Goal: Communication & Community: Participate in discussion

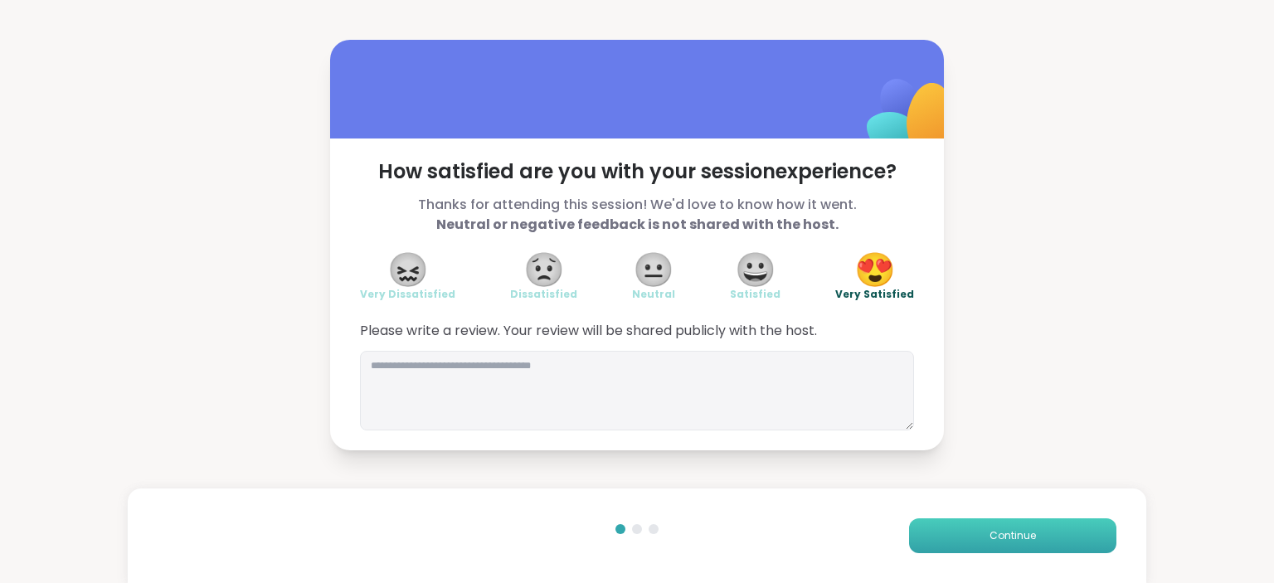
click at [1029, 528] on button "Continue" at bounding box center [1012, 536] width 207 height 35
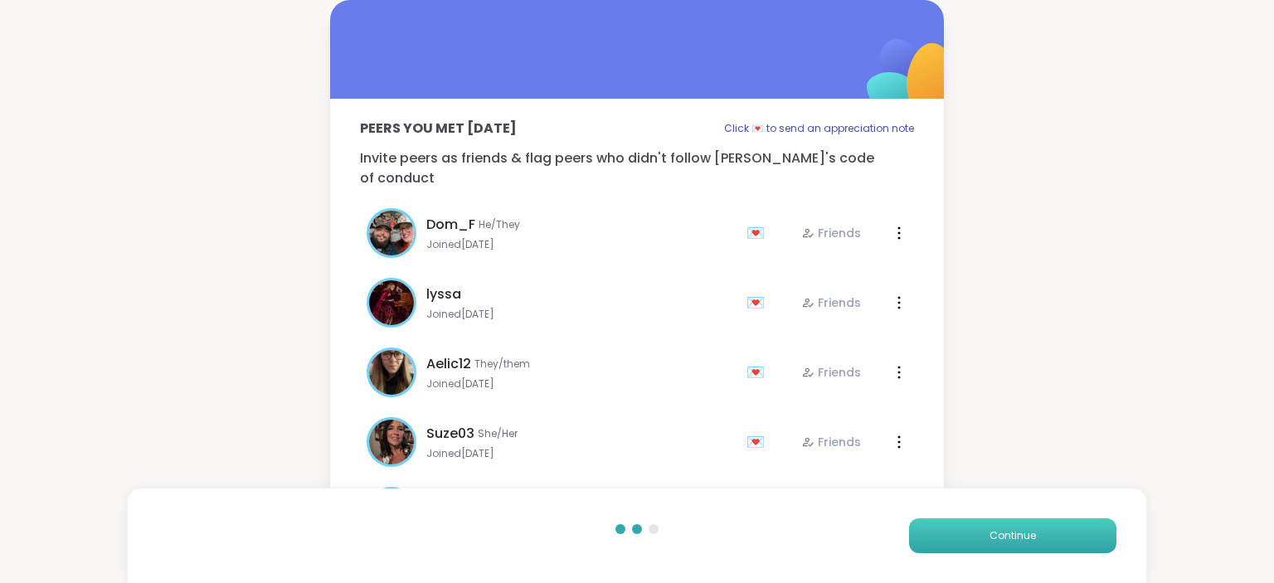
click at [1029, 528] on button "Continue" at bounding box center [1012, 536] width 207 height 35
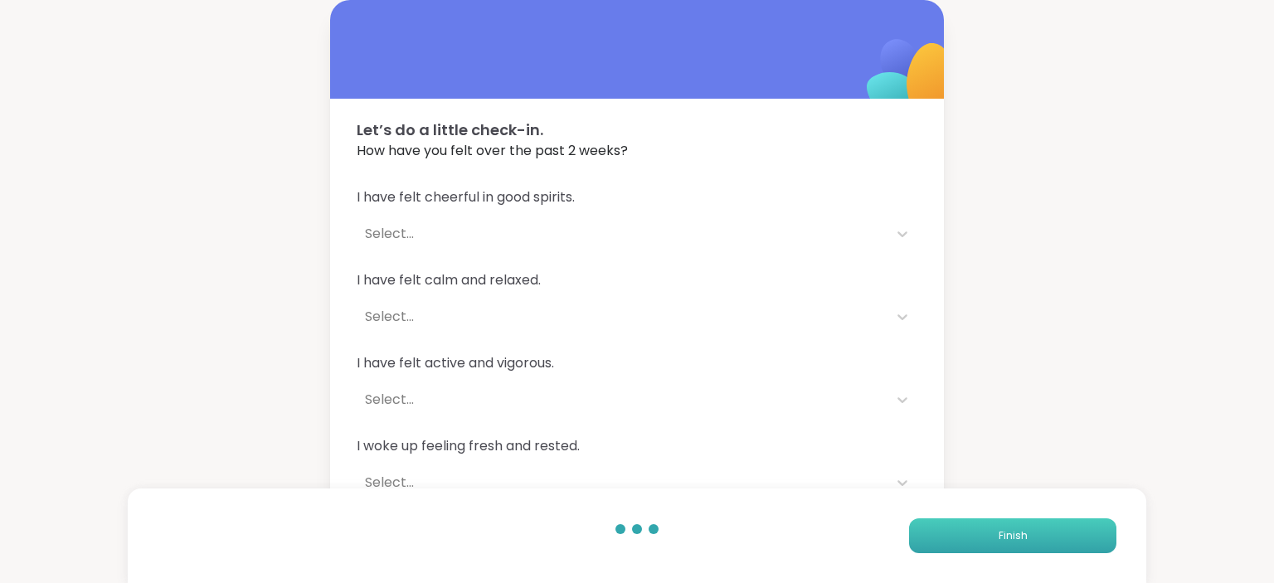
click at [1029, 528] on button "Finish" at bounding box center [1012, 536] width 207 height 35
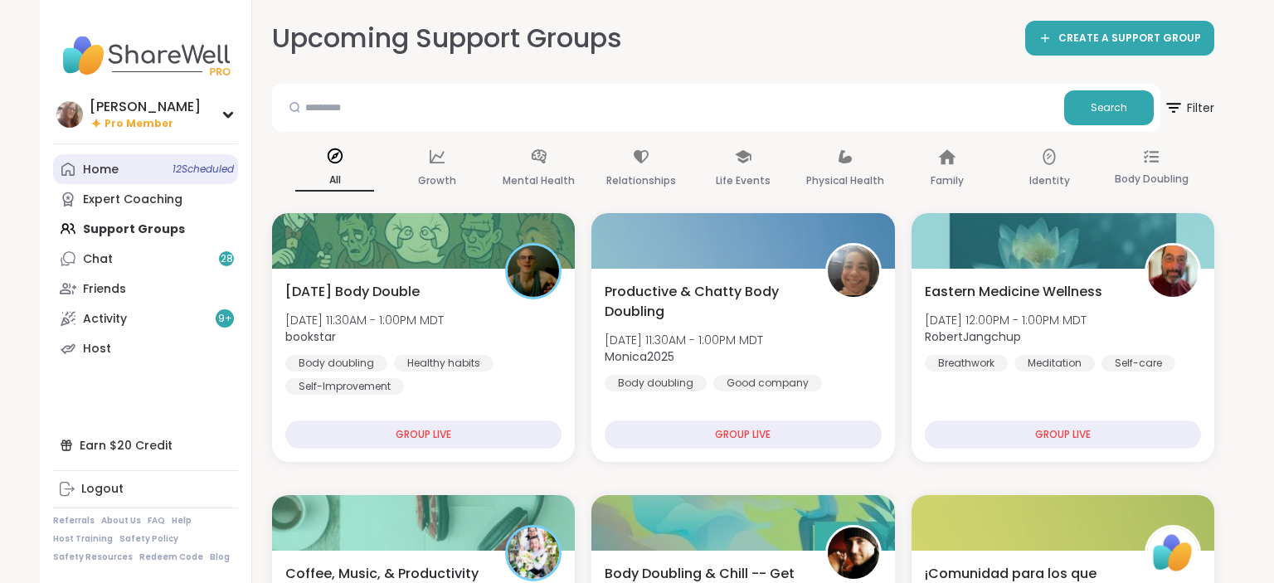
click at [139, 171] on link "Home 12 Scheduled" at bounding box center [145, 169] width 185 height 30
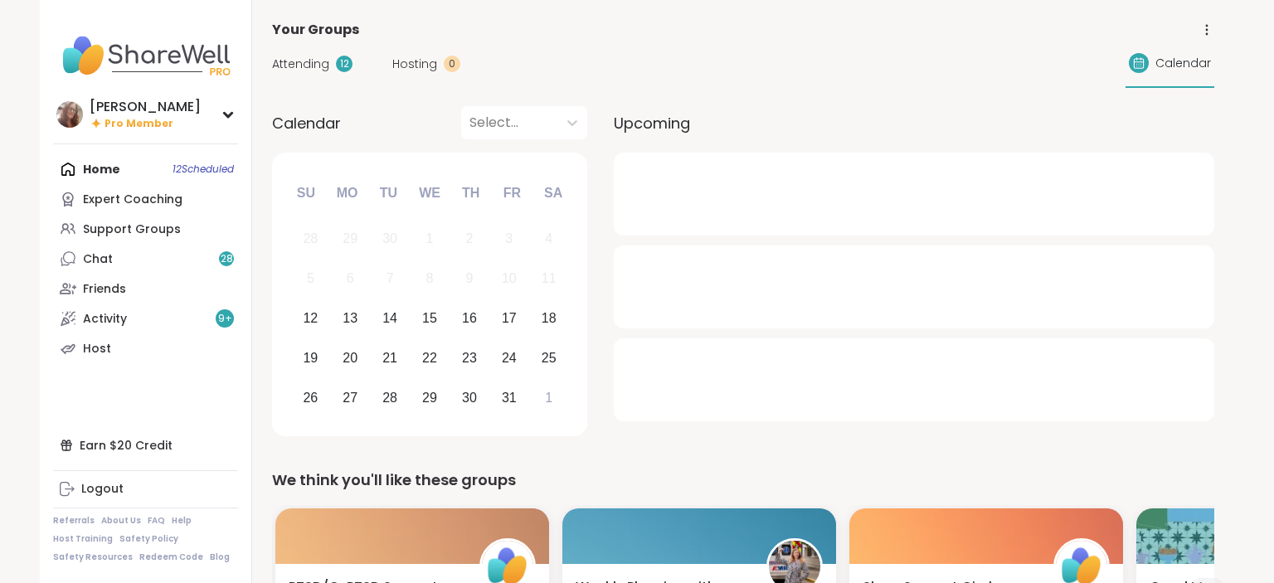
click at [305, 61] on span "Attending" at bounding box center [300, 64] width 57 height 17
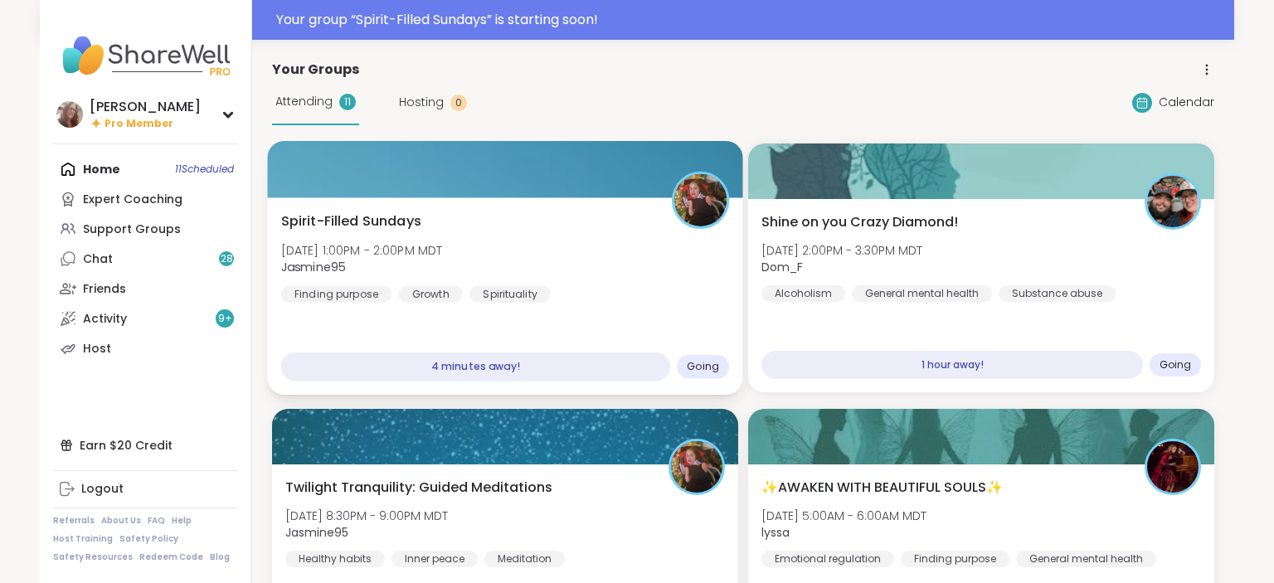
click at [572, 217] on div "Spirit-Filled Sundays [DATE] 1:00PM - 2:00PM MDT Jasmine95 Finding purpose Grow…" at bounding box center [505, 257] width 449 height 91
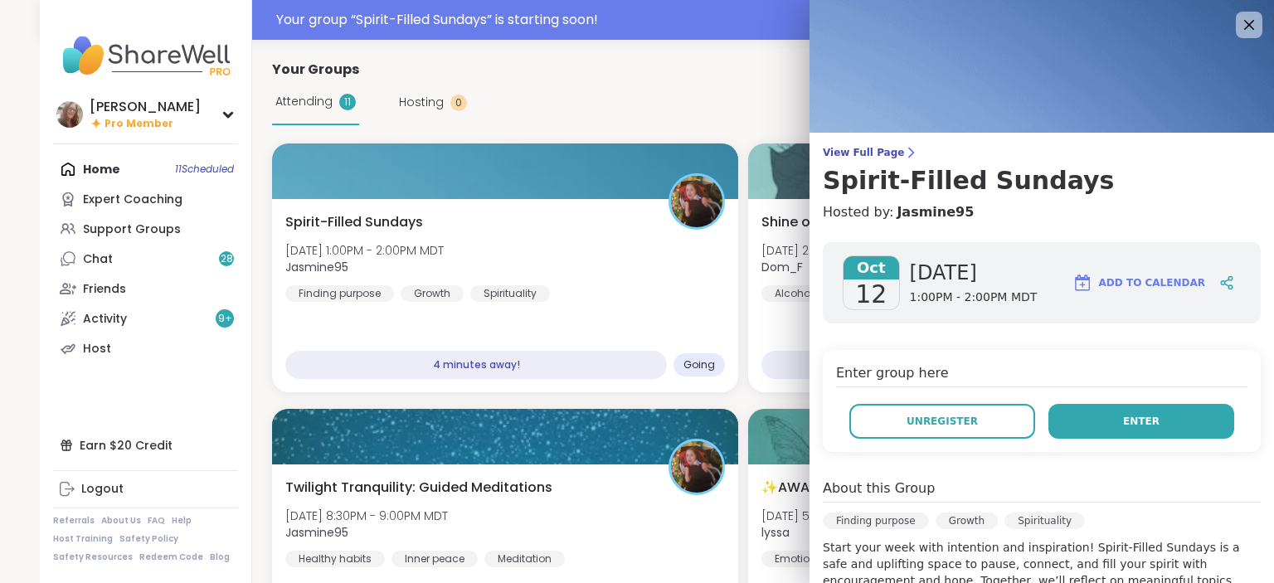
click at [1140, 418] on span "Enter" at bounding box center [1141, 421] width 37 height 15
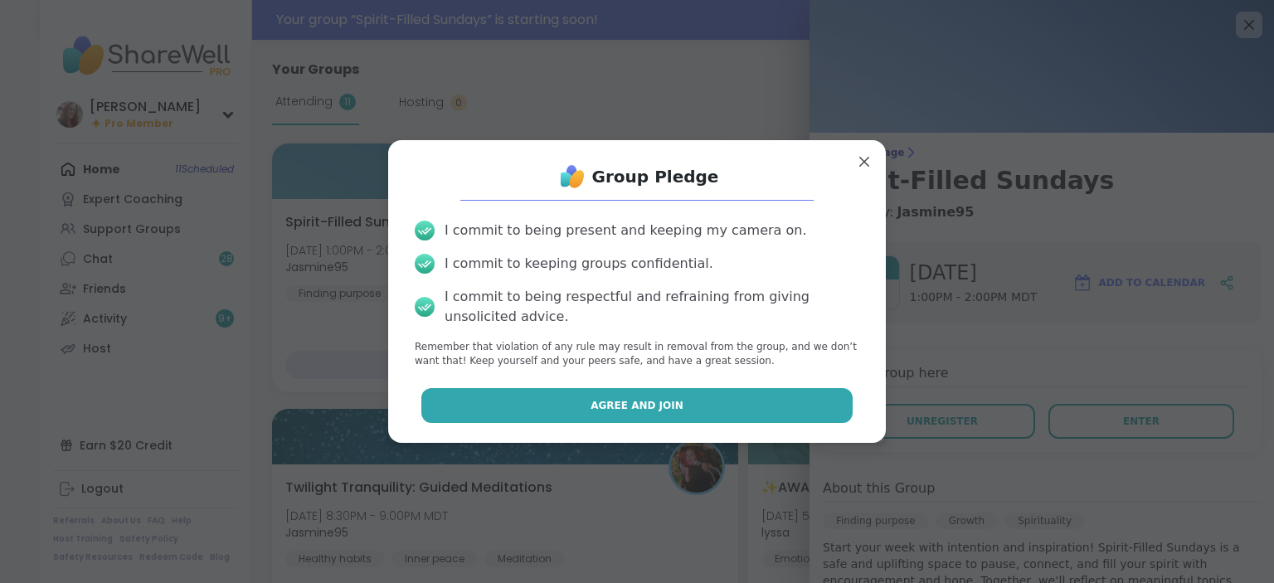
click at [807, 398] on button "Agree and Join" at bounding box center [637, 405] width 432 height 35
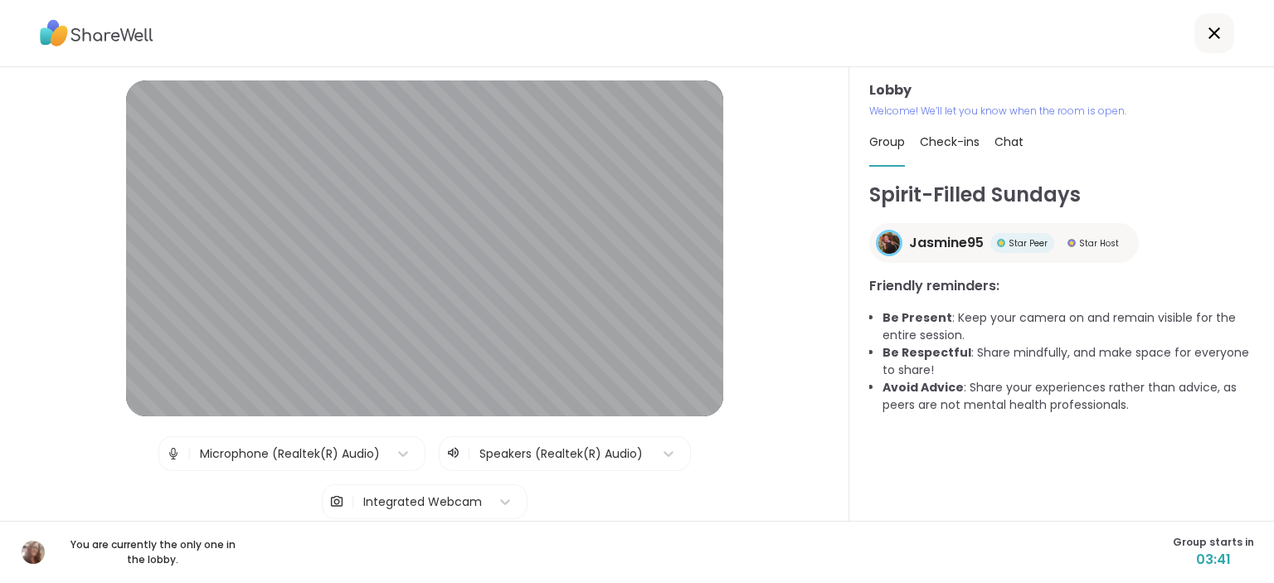
click at [1017, 148] on span "Chat" at bounding box center [1009, 142] width 29 height 17
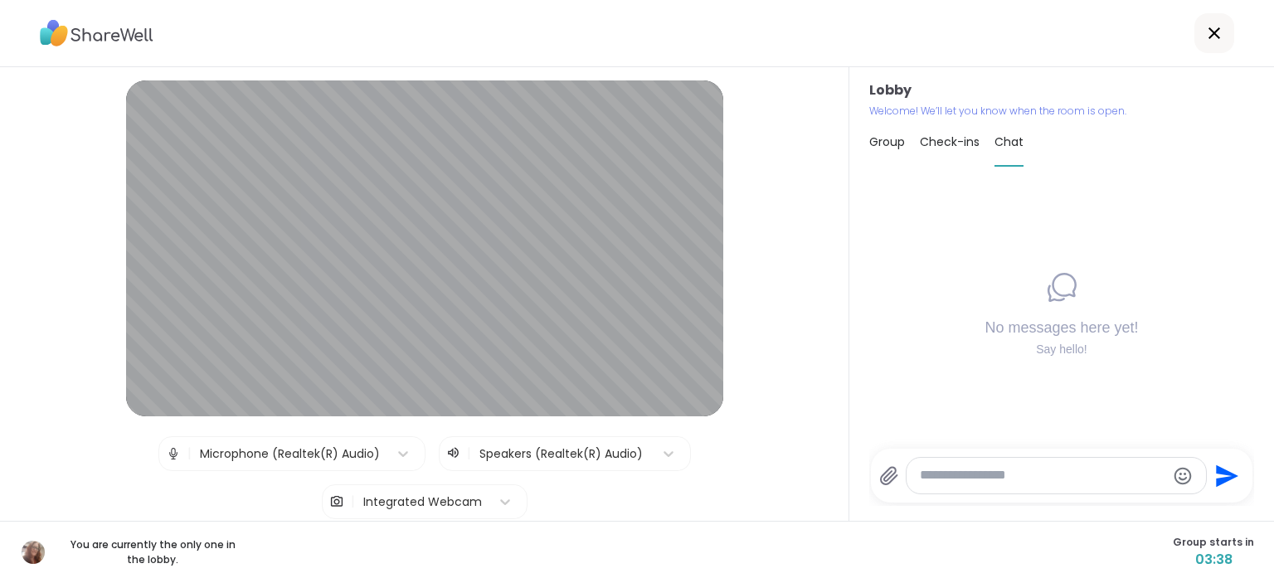
click at [889, 144] on span "Group" at bounding box center [887, 142] width 36 height 17
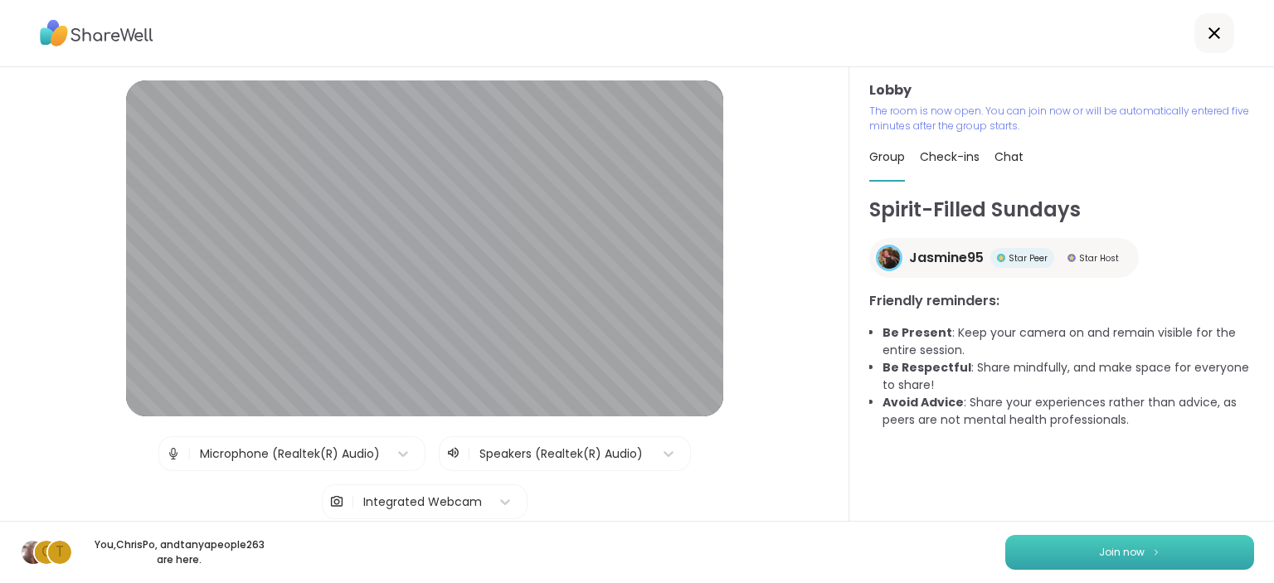
click at [1190, 546] on button "Join now" at bounding box center [1129, 552] width 249 height 35
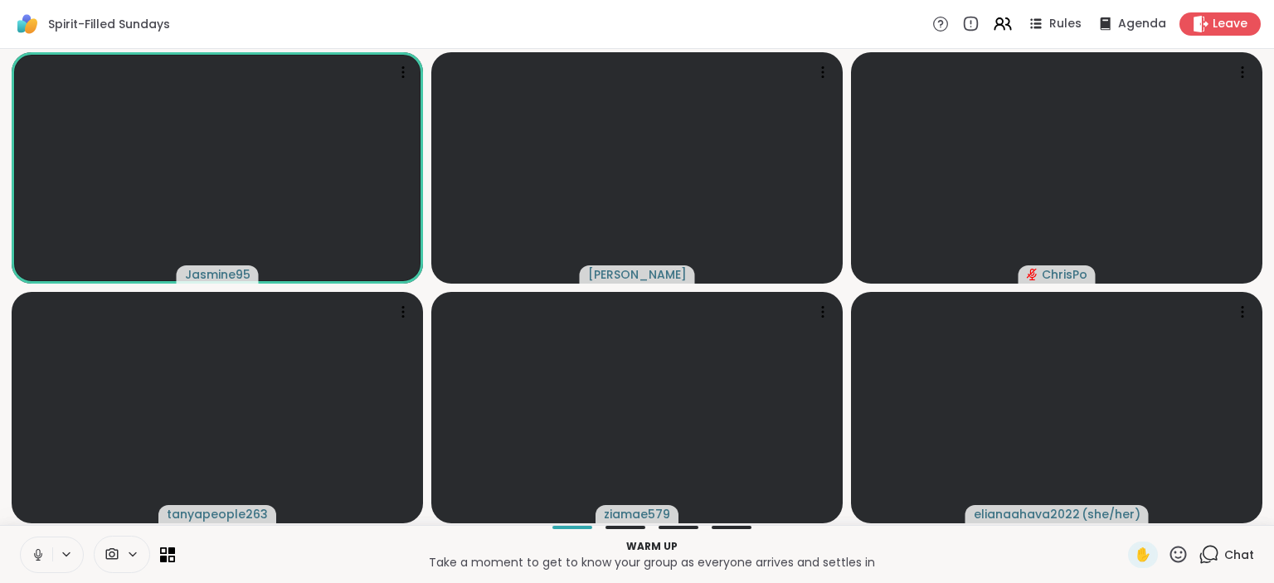
click at [31, 553] on icon at bounding box center [38, 555] width 15 height 15
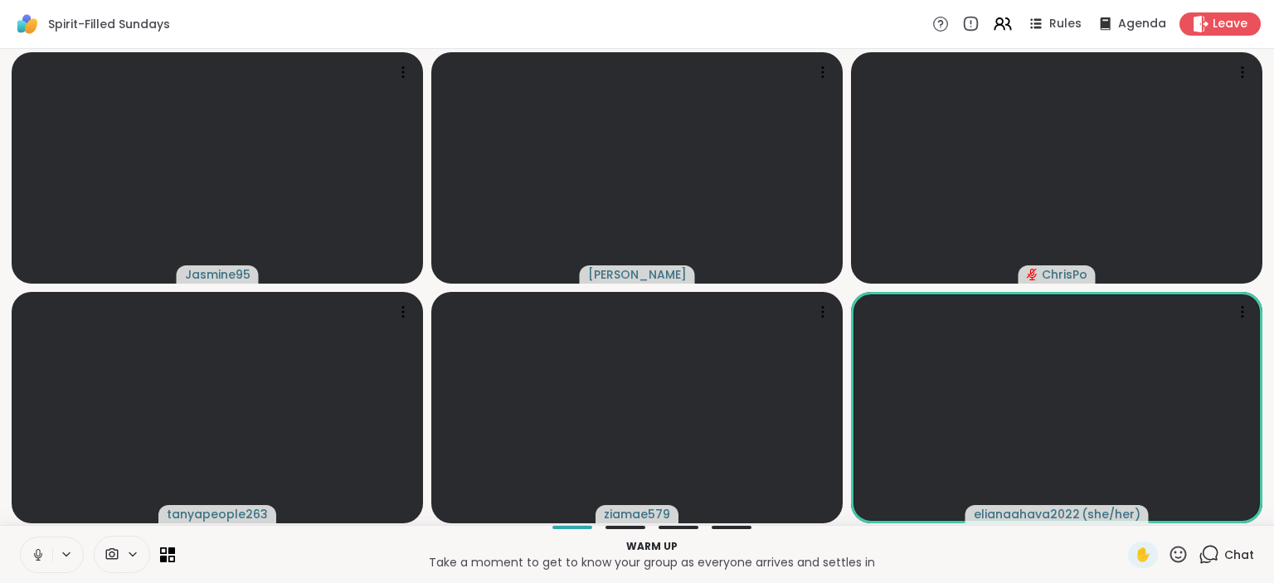
click at [31, 553] on icon at bounding box center [38, 555] width 15 height 15
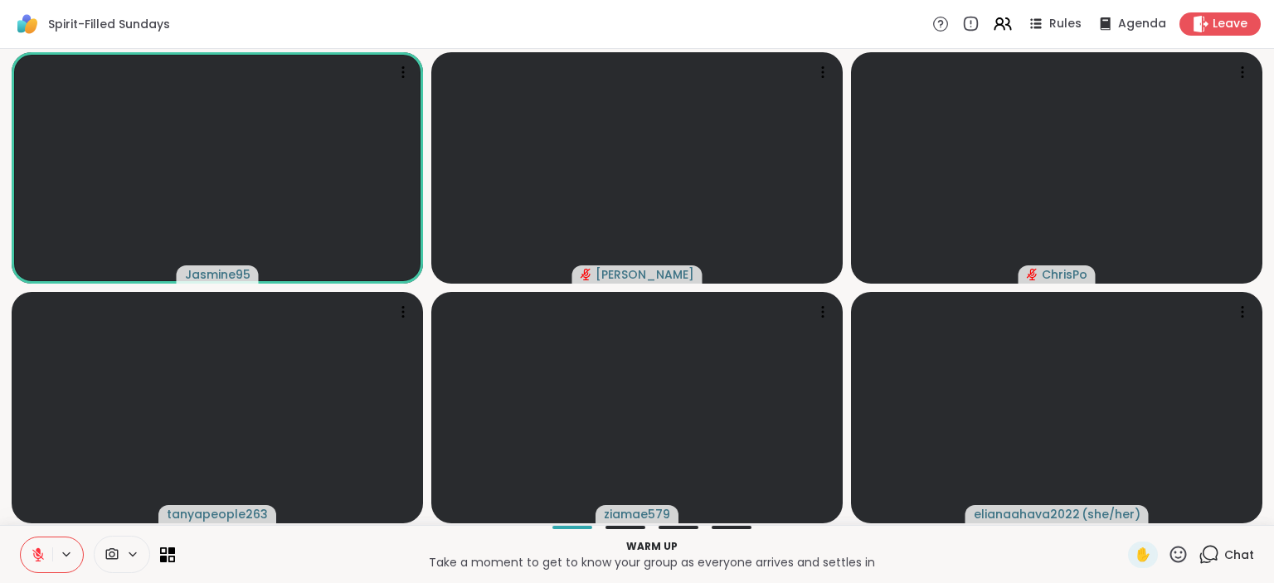
click at [37, 555] on icon at bounding box center [38, 555] width 12 height 12
click at [1244, 558] on span "Chat" at bounding box center [1239, 555] width 30 height 17
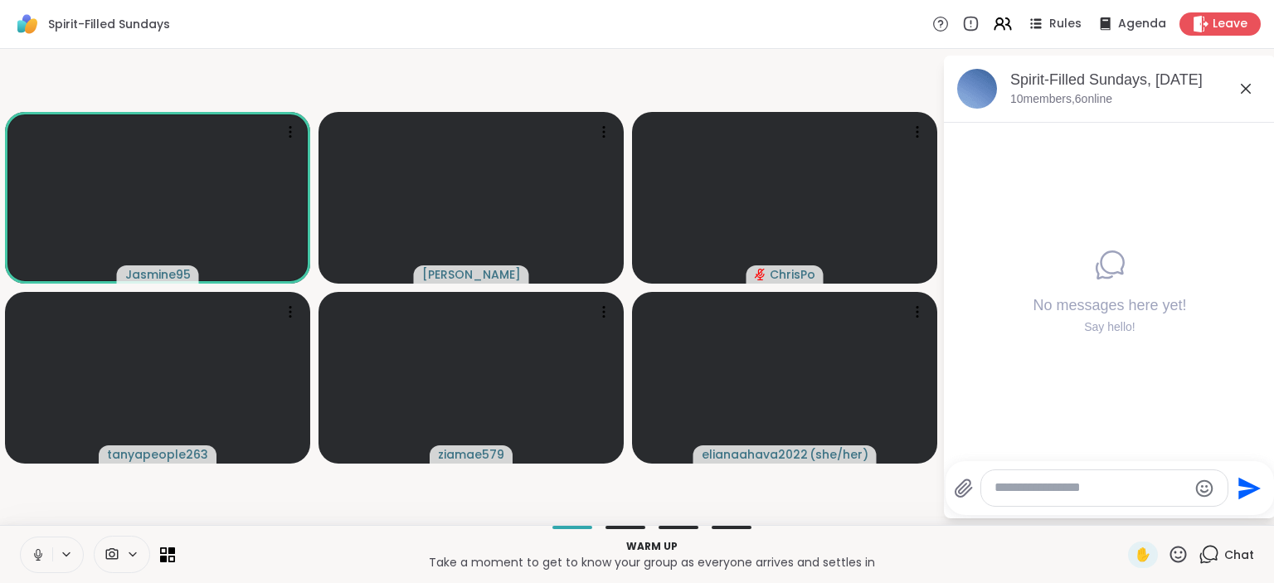
click at [1088, 492] on textarea "Type your message" at bounding box center [1091, 488] width 193 height 17
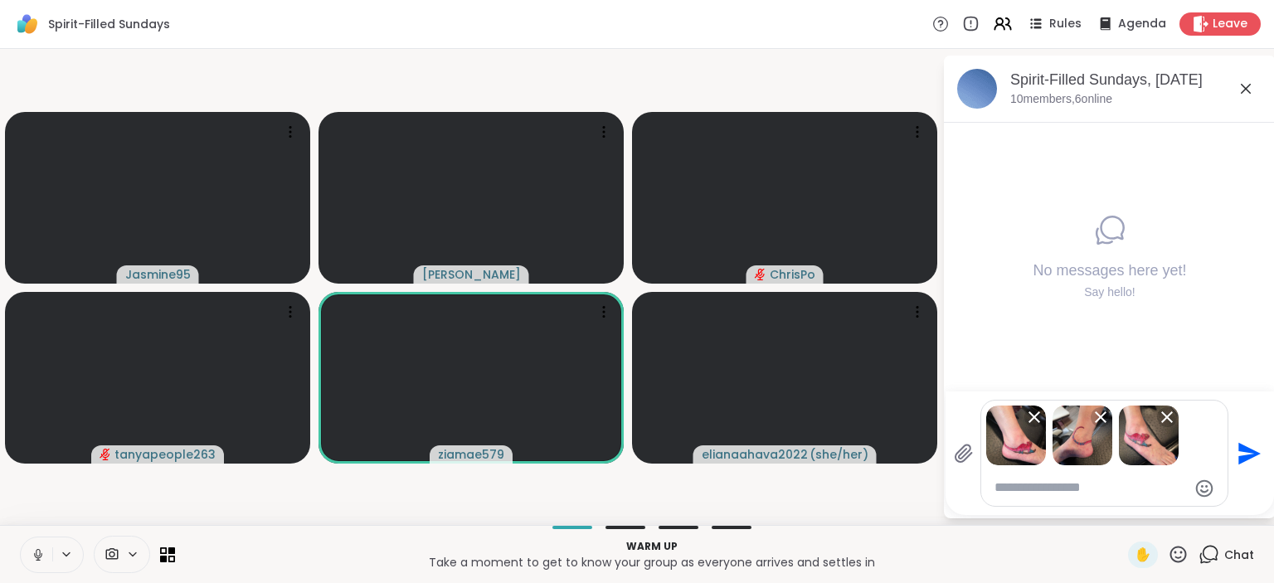
click at [1248, 455] on icon "Send" at bounding box center [1247, 454] width 27 height 27
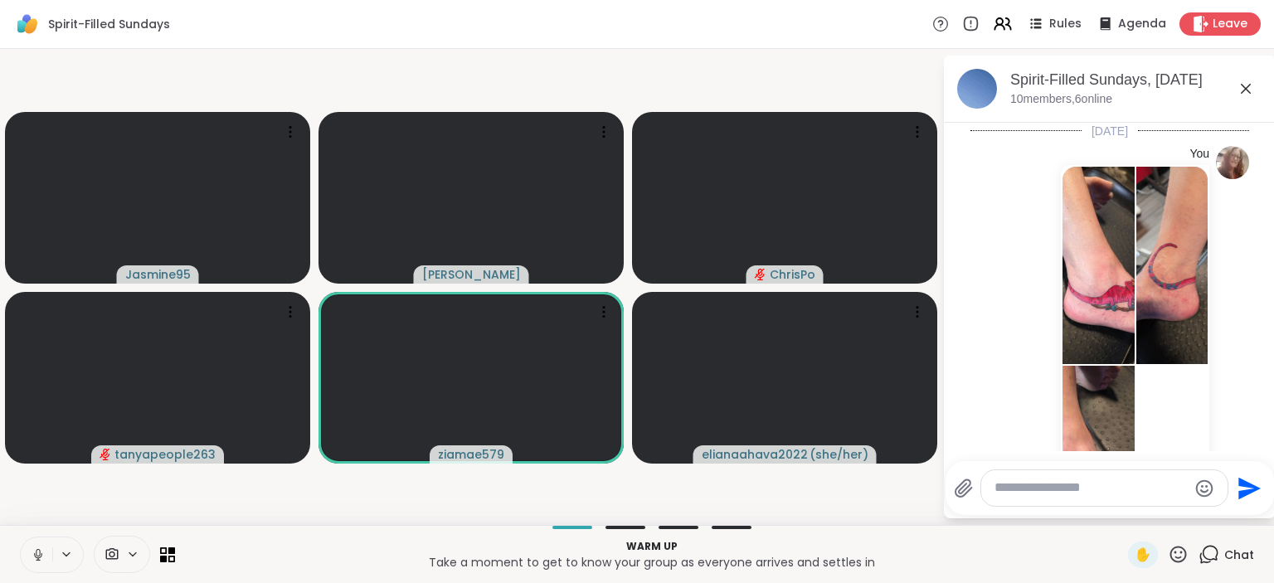
scroll to position [149, 0]
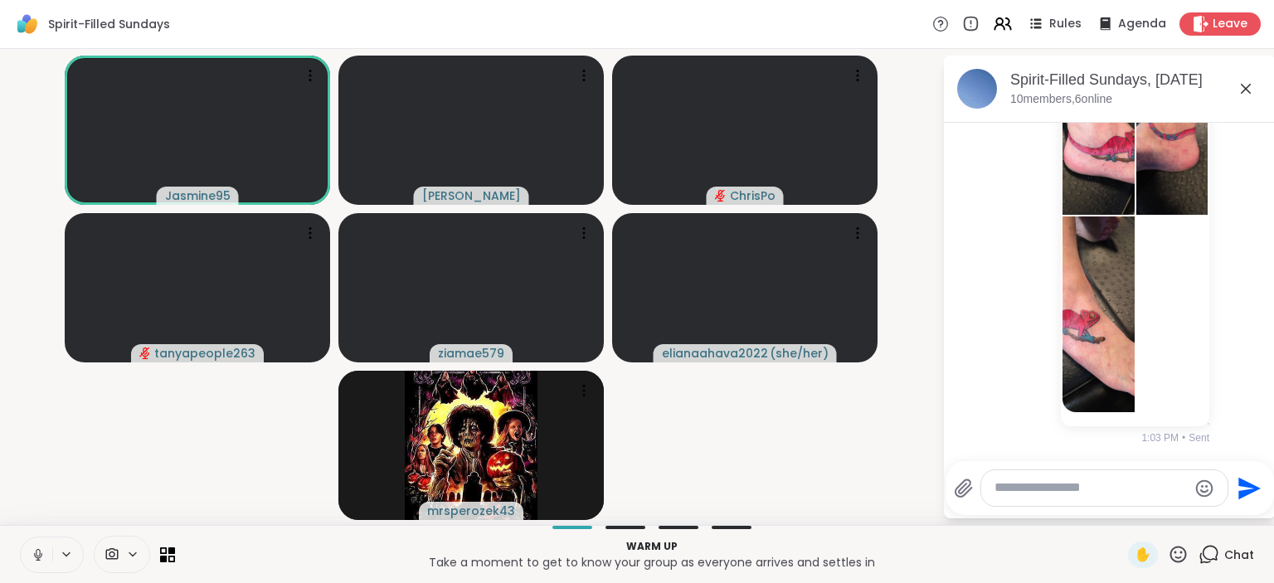
click at [35, 548] on icon at bounding box center [38, 555] width 15 height 15
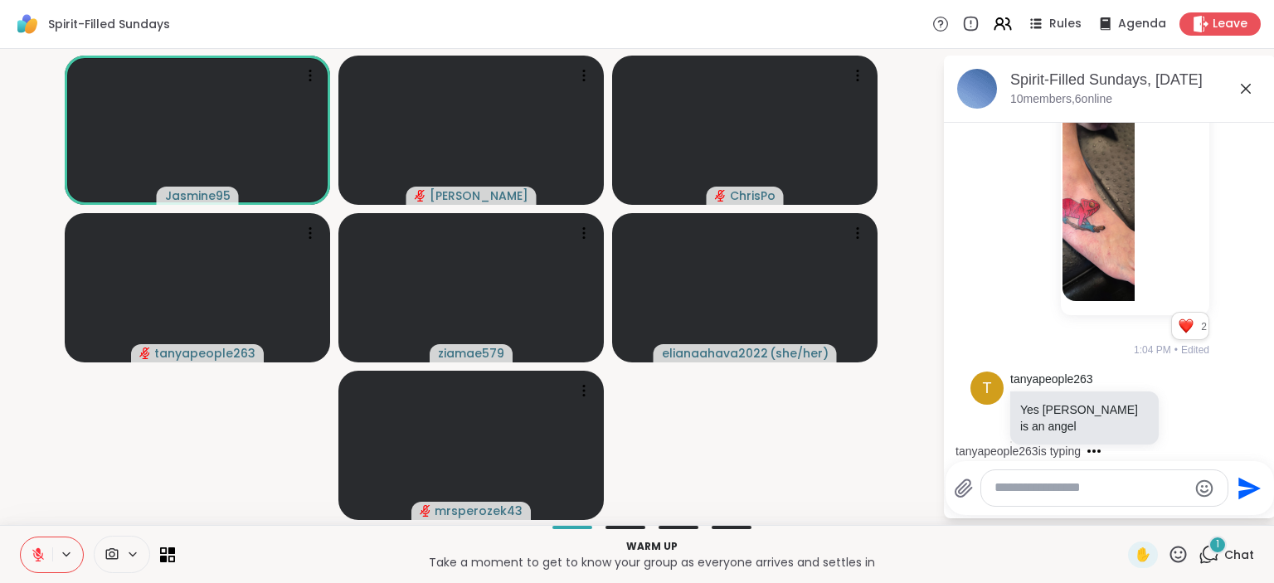
scroll to position [348, 0]
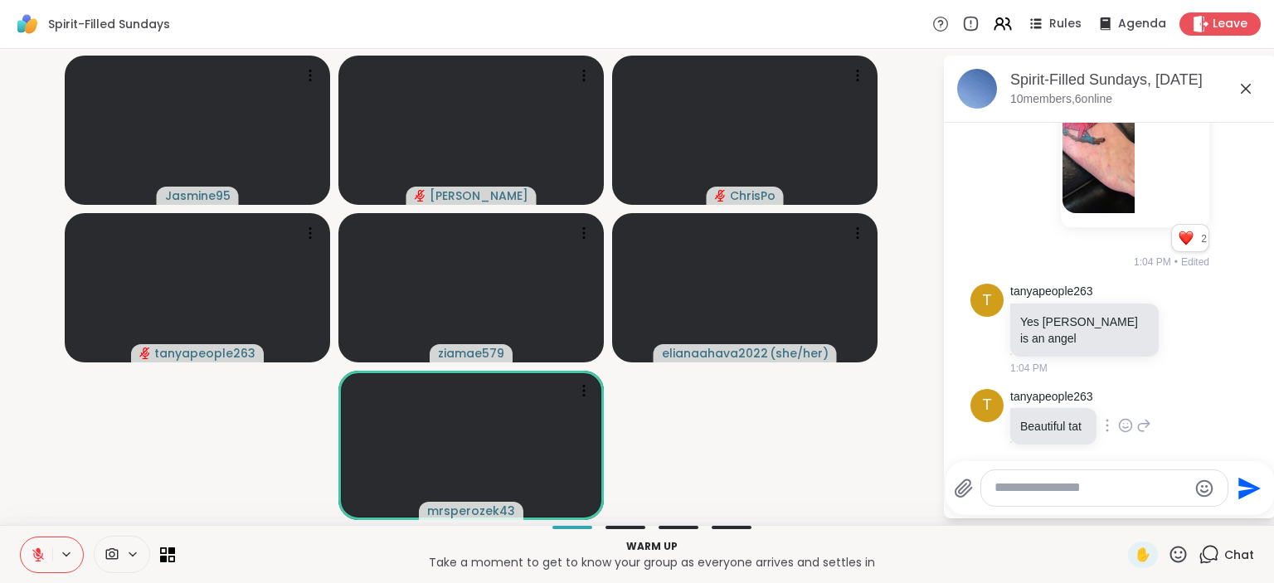
click at [1130, 417] on icon at bounding box center [1125, 425] width 15 height 17
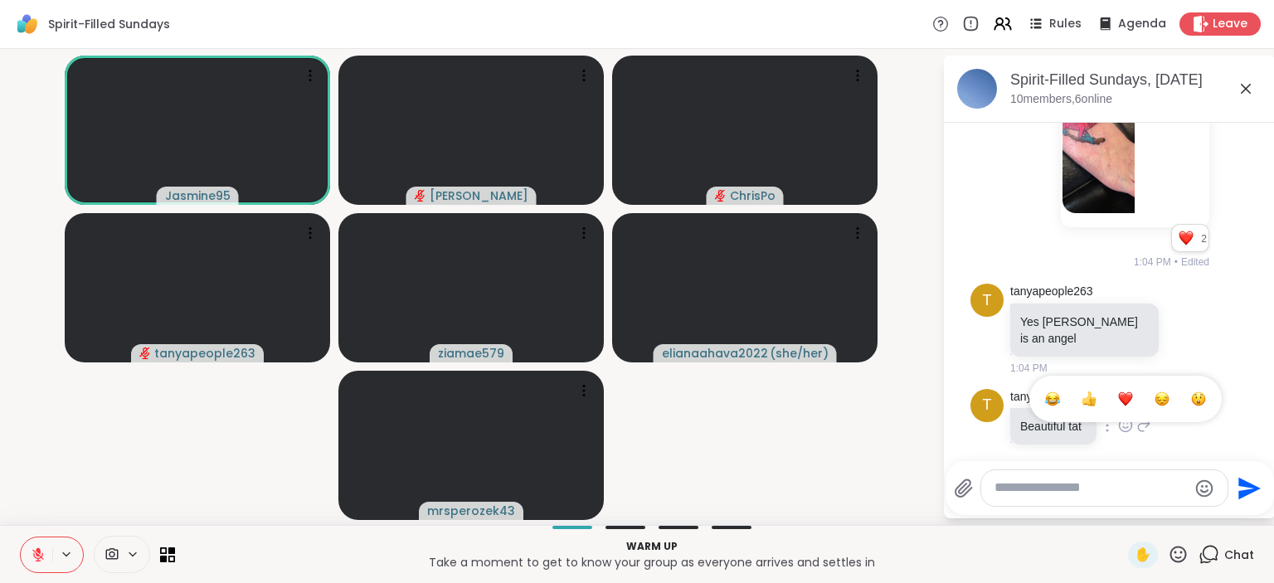
click at [1130, 392] on div "Select Reaction: Heart" at bounding box center [1125, 399] width 15 height 15
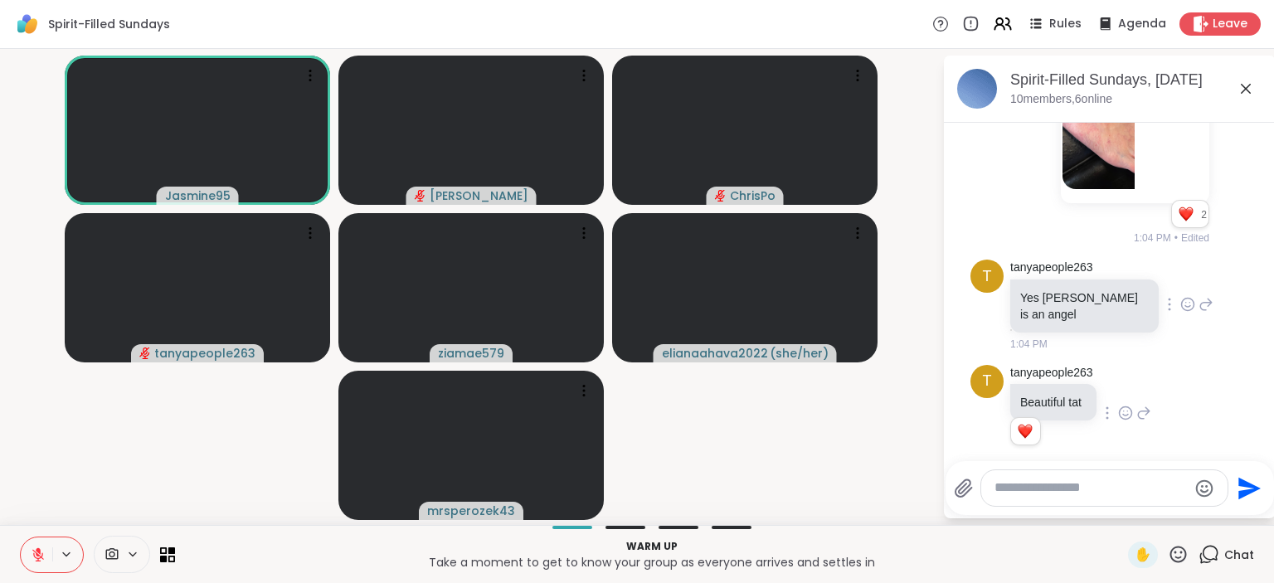
click at [1181, 296] on icon at bounding box center [1188, 304] width 15 height 17
click at [1181, 270] on div "Select Reaction: Heart" at bounding box center [1188, 277] width 15 height 15
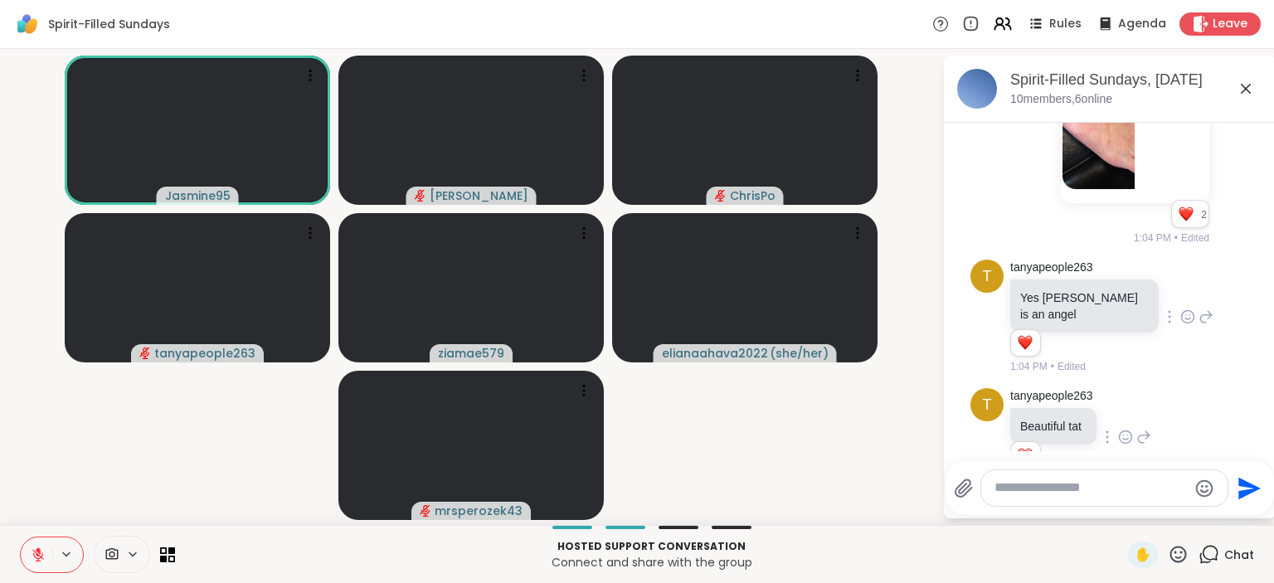
click at [32, 557] on icon at bounding box center [38, 555] width 15 height 15
click at [32, 561] on icon at bounding box center [38, 555] width 15 height 15
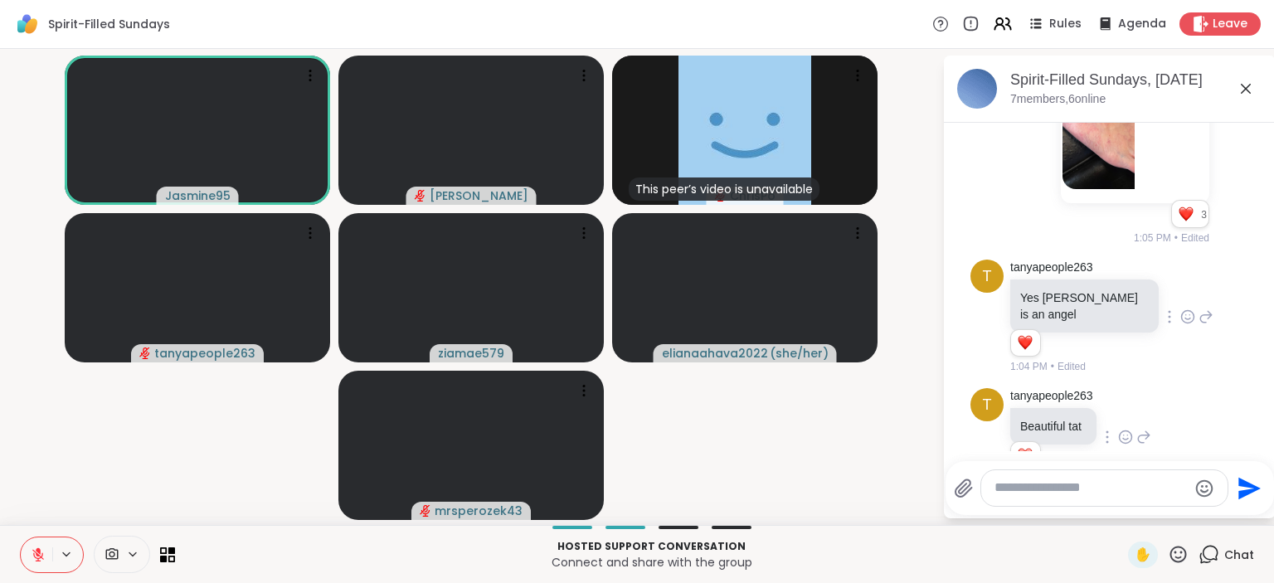
click at [1236, 275] on div "t tanyapeople263 Yes [PERSON_NAME] is an angel 1 1 1:04 PM • Edited" at bounding box center [1110, 317] width 279 height 129
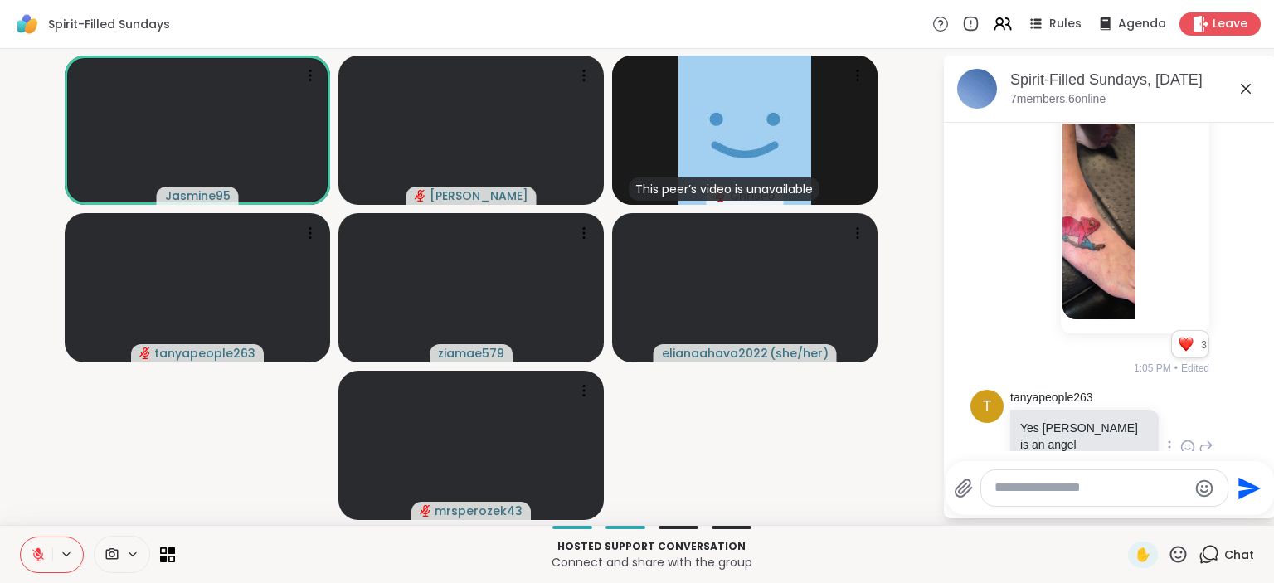
scroll to position [235, 0]
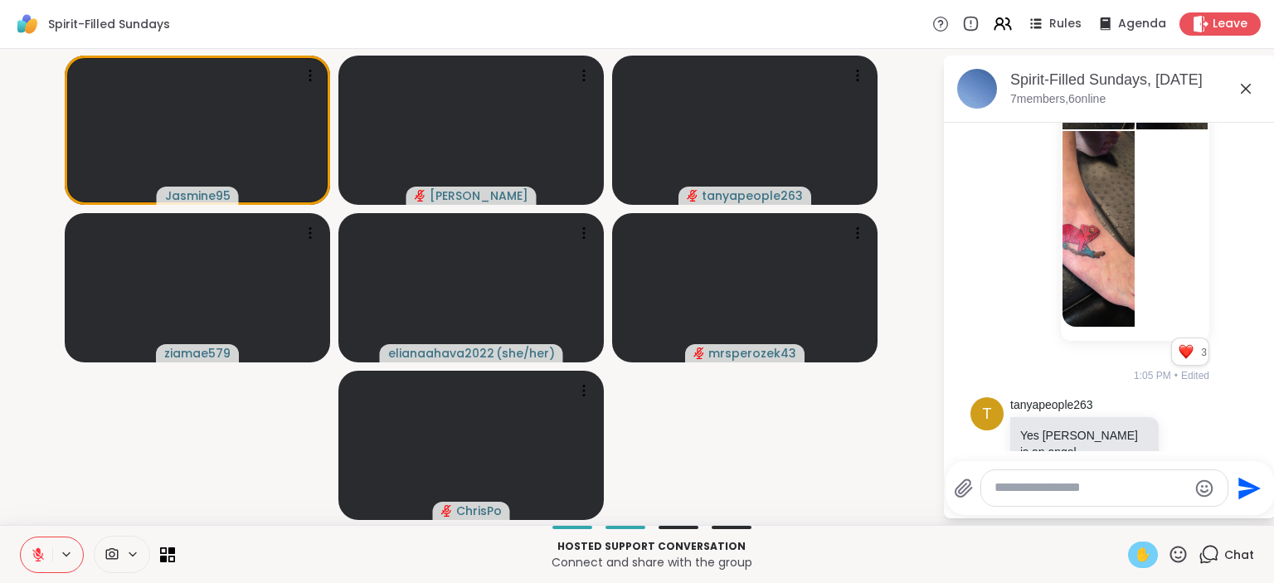
click at [1147, 551] on span "✋" at bounding box center [1143, 555] width 17 height 20
click at [36, 548] on icon at bounding box center [38, 555] width 15 height 15
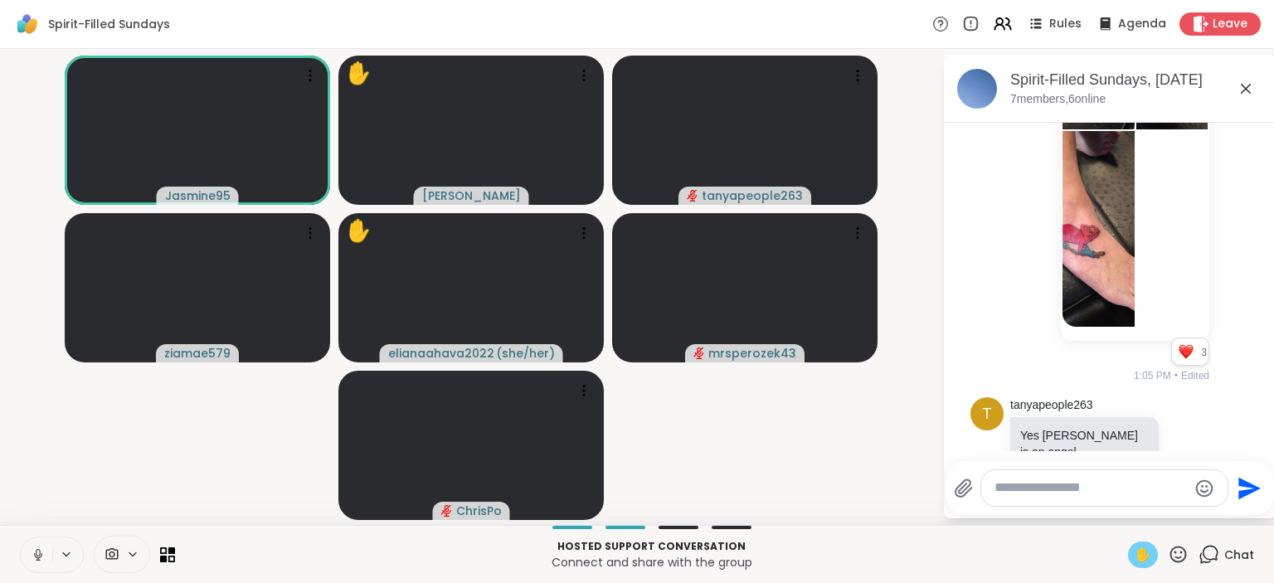
click at [1145, 553] on span "✋" at bounding box center [1143, 555] width 17 height 20
click at [40, 555] on icon at bounding box center [38, 552] width 4 height 7
click at [1180, 549] on icon at bounding box center [1178, 554] width 21 height 21
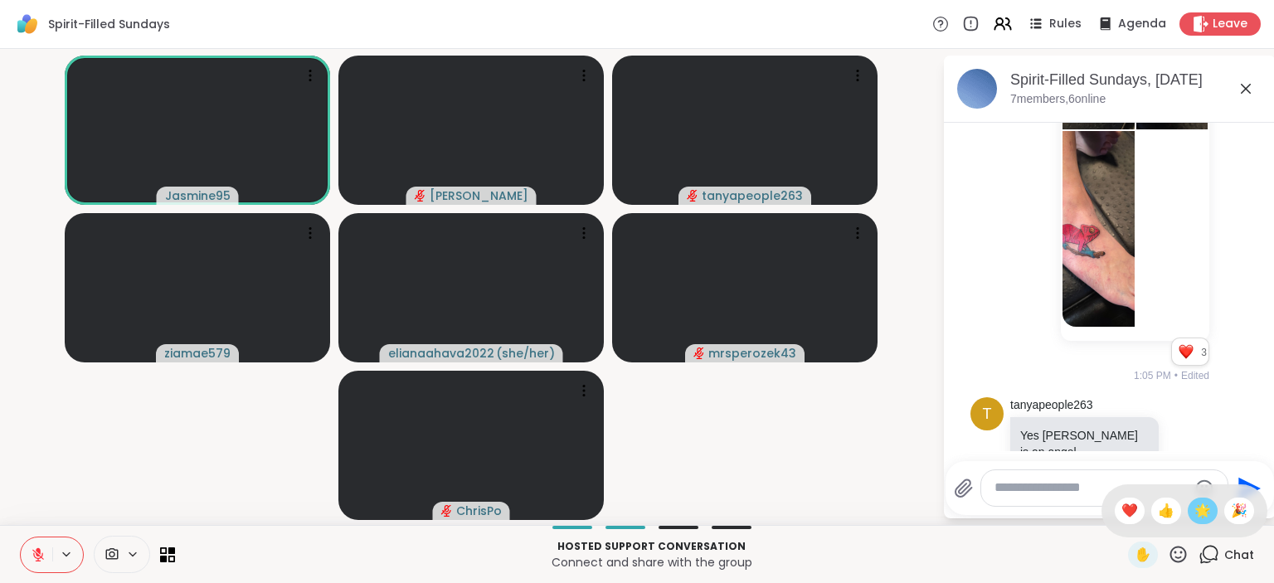
click at [1200, 517] on span "🌟" at bounding box center [1203, 511] width 17 height 20
click at [1176, 553] on icon at bounding box center [1178, 554] width 21 height 21
click at [1231, 507] on span "🎉" at bounding box center [1239, 511] width 17 height 20
click at [1180, 553] on icon at bounding box center [1178, 554] width 21 height 21
click at [1115, 516] on div "❤️" at bounding box center [1130, 511] width 30 height 27
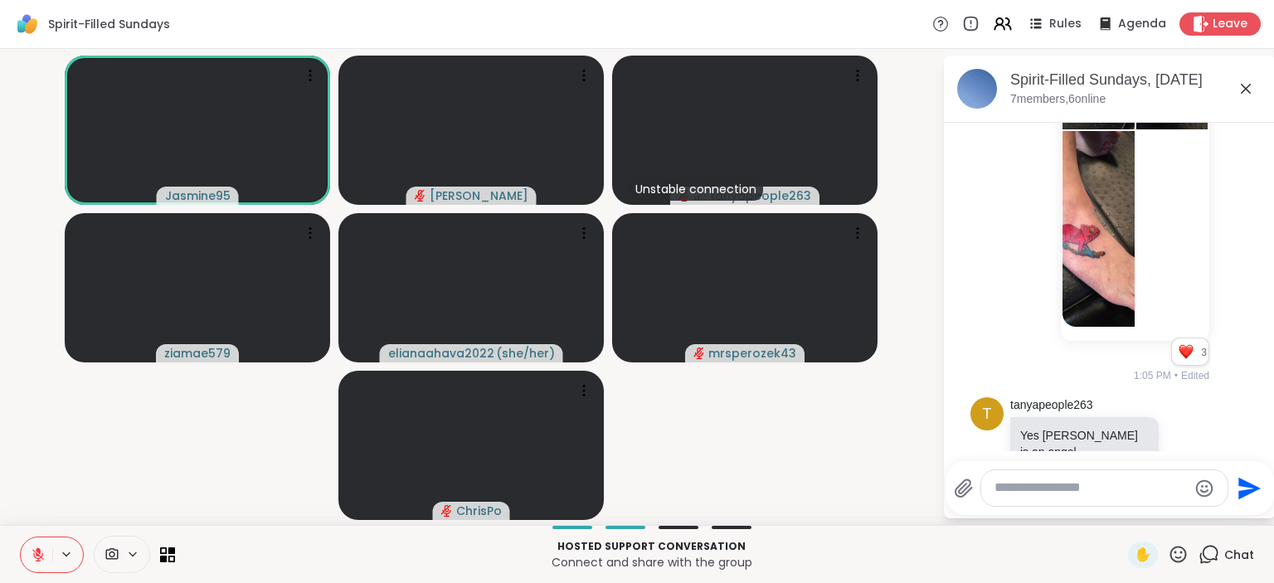
click at [37, 550] on icon at bounding box center [38, 551] width 5 height 7
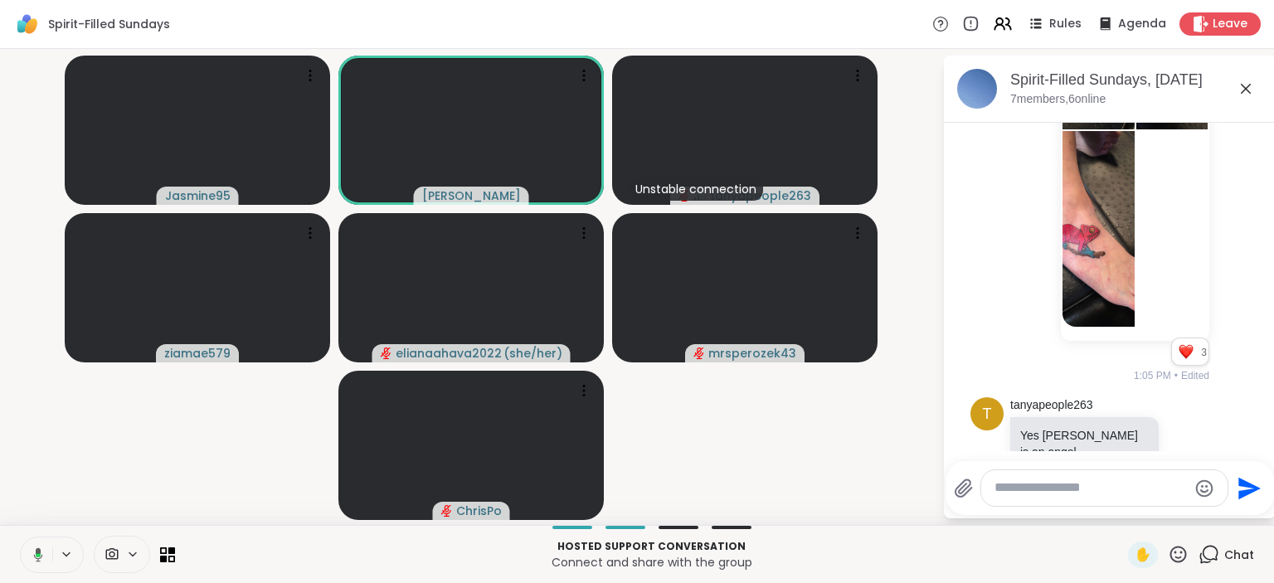
click at [37, 552] on icon at bounding box center [38, 555] width 9 height 14
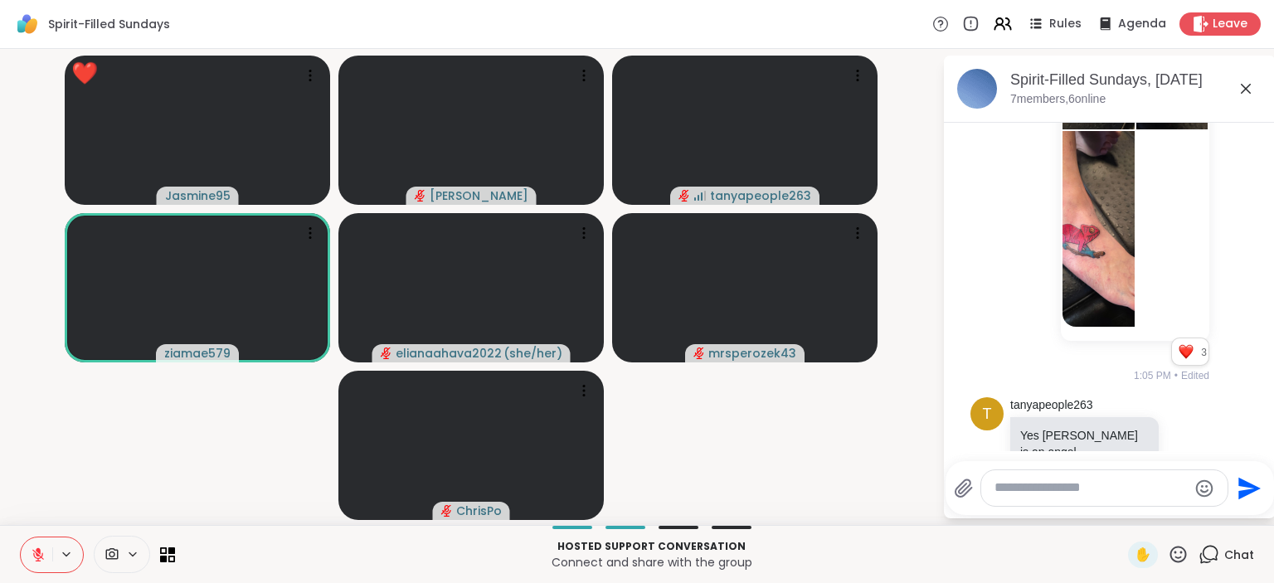
click at [1179, 560] on icon at bounding box center [1178, 554] width 21 height 21
click at [1120, 523] on div "❤️" at bounding box center [1130, 511] width 30 height 27
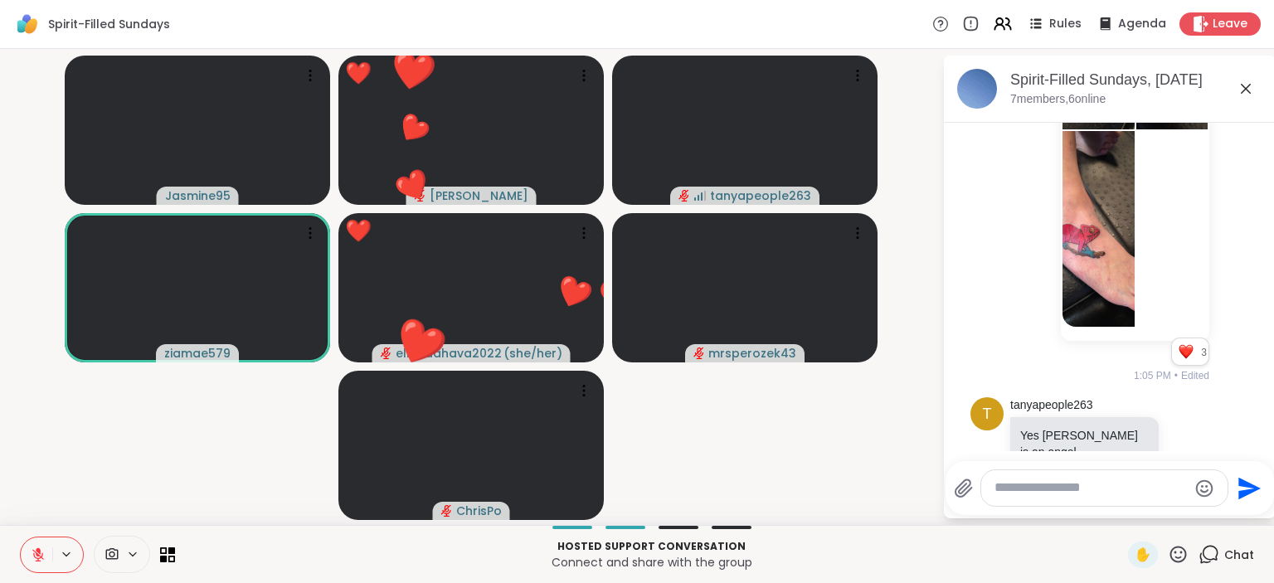
click at [1060, 494] on textarea "Type your message" at bounding box center [1091, 488] width 193 height 17
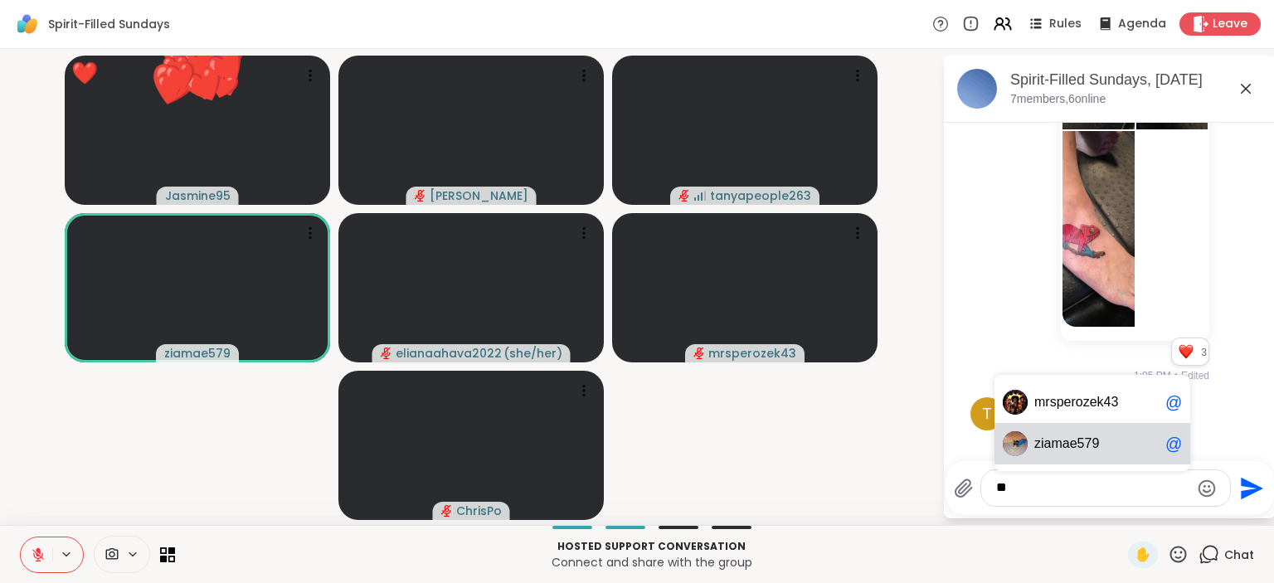
click at [1080, 443] on span "iamae579" at bounding box center [1070, 444] width 58 height 17
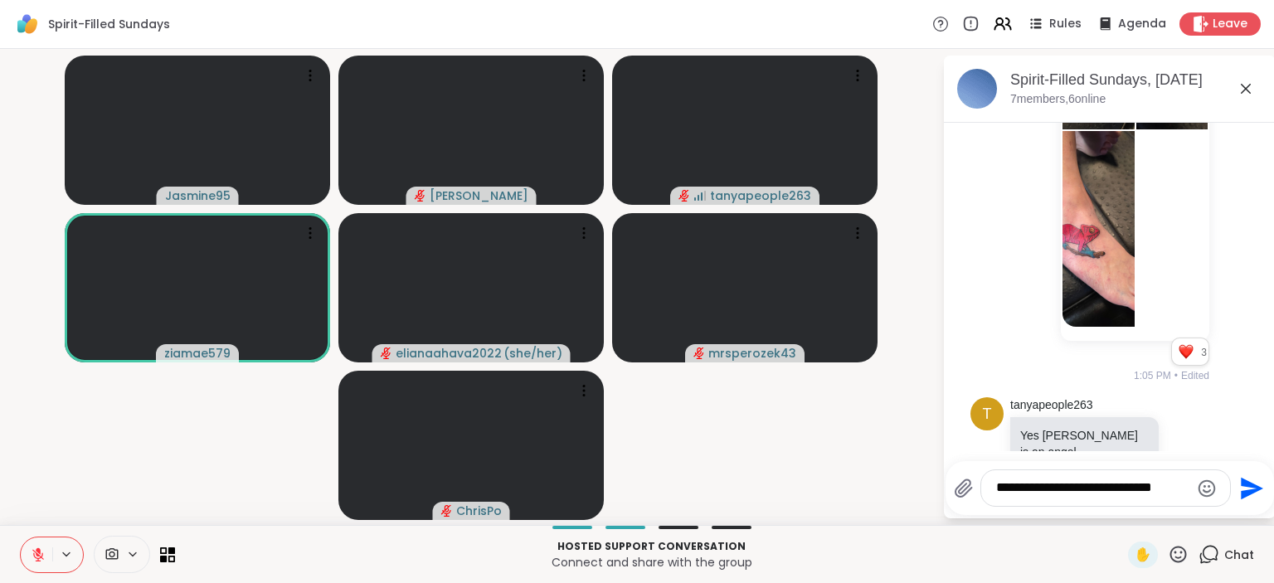
type textarea "**********"
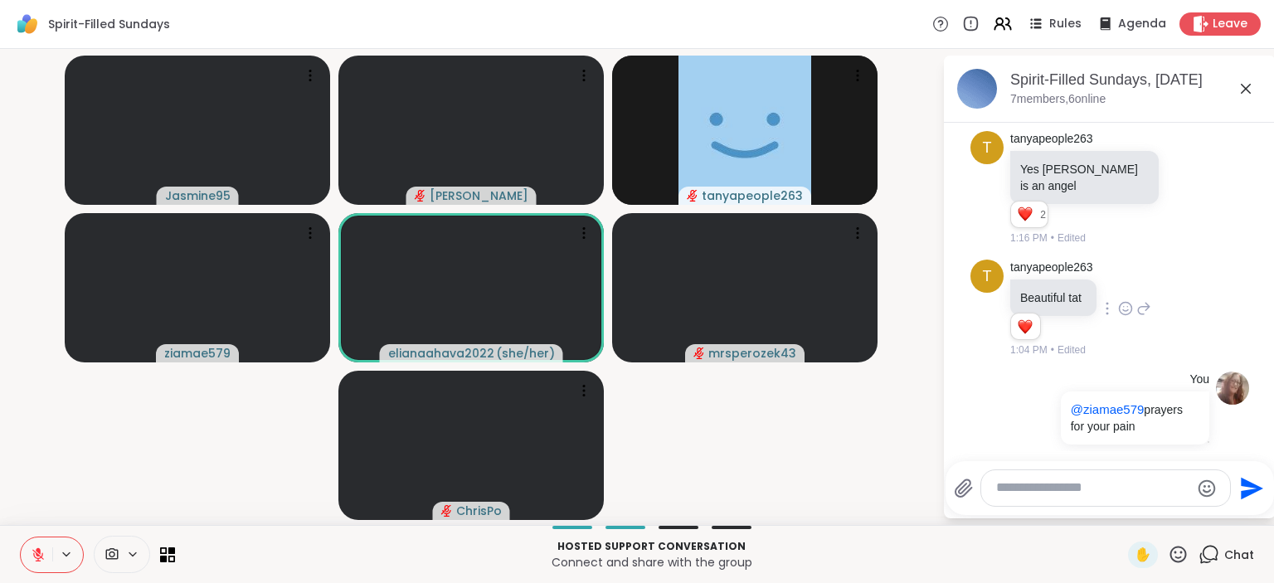
click at [1176, 553] on icon at bounding box center [1178, 554] width 21 height 21
click at [1203, 512] on span "🌟" at bounding box center [1203, 511] width 17 height 20
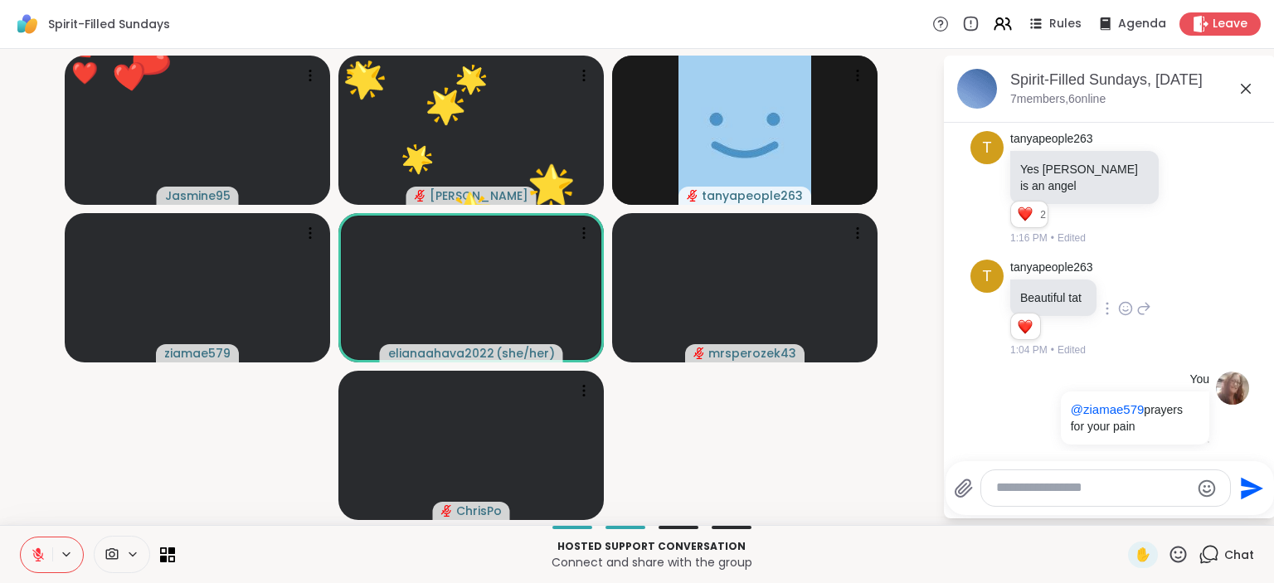
click at [1172, 555] on icon at bounding box center [1179, 554] width 17 height 17
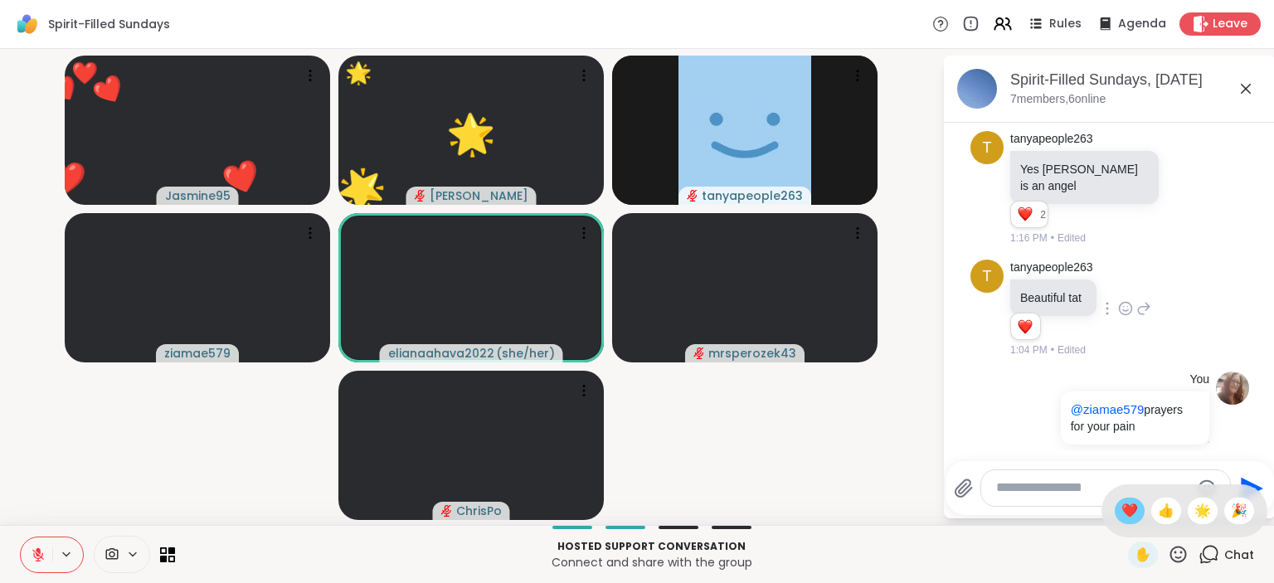
click at [1132, 514] on span "❤️" at bounding box center [1130, 511] width 17 height 20
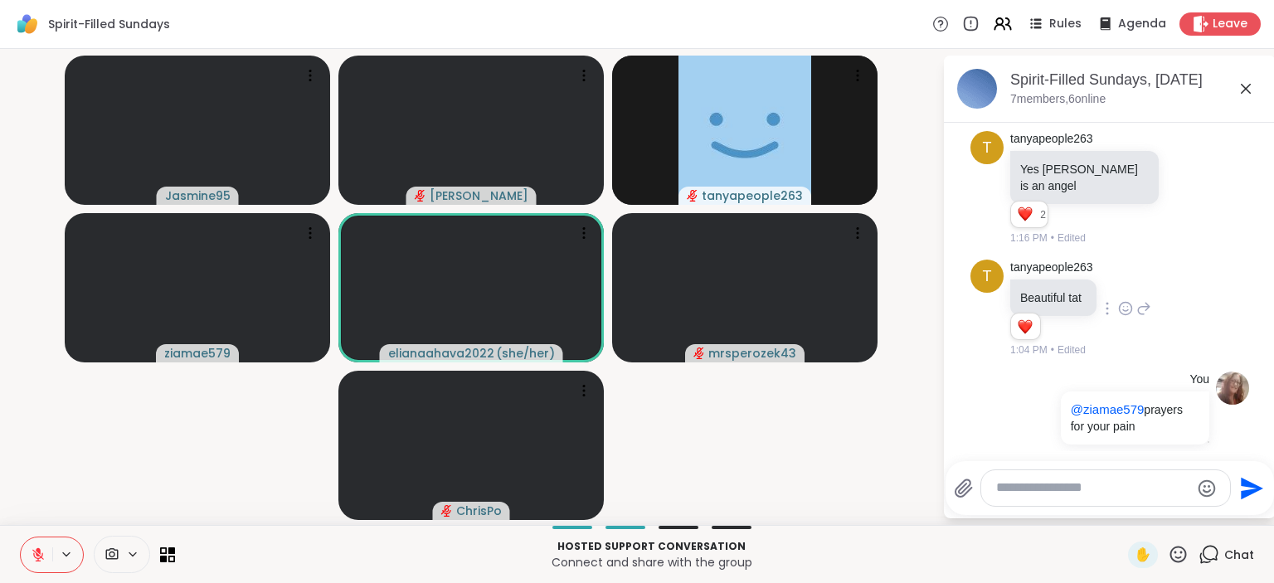
click at [1180, 553] on icon at bounding box center [1178, 554] width 21 height 21
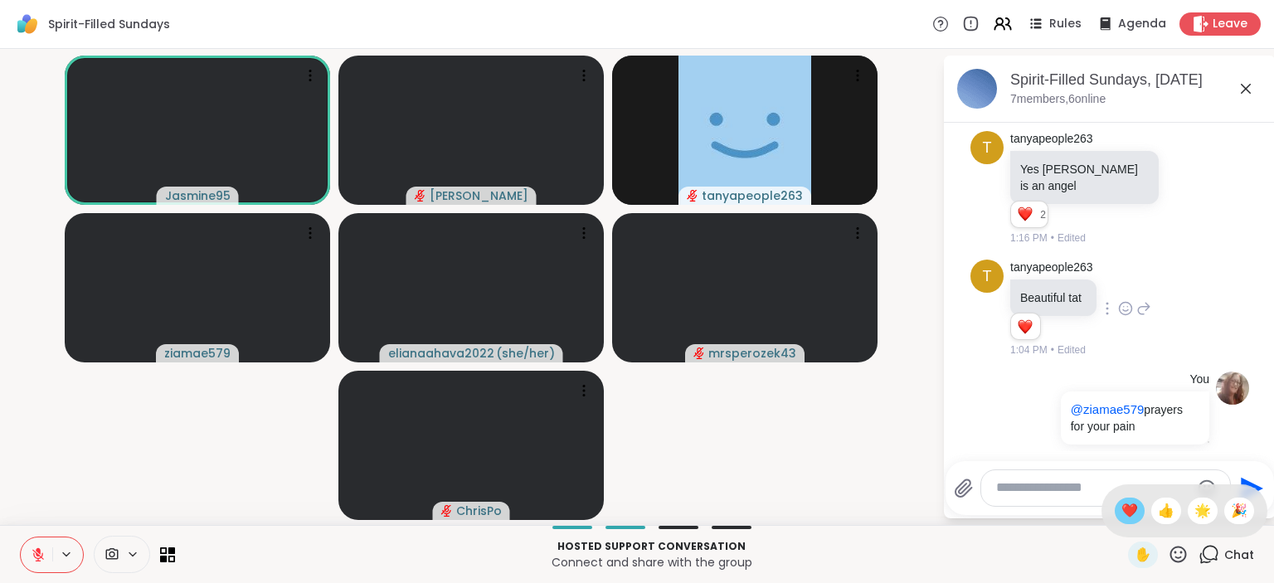
click at [1115, 504] on div "❤️" at bounding box center [1130, 511] width 30 height 27
click at [1185, 555] on icon at bounding box center [1178, 554] width 21 height 21
click at [1126, 514] on span "❤️" at bounding box center [1130, 511] width 17 height 20
click at [1180, 559] on icon at bounding box center [1179, 554] width 17 height 17
click at [1202, 509] on span "🌟" at bounding box center [1203, 511] width 17 height 20
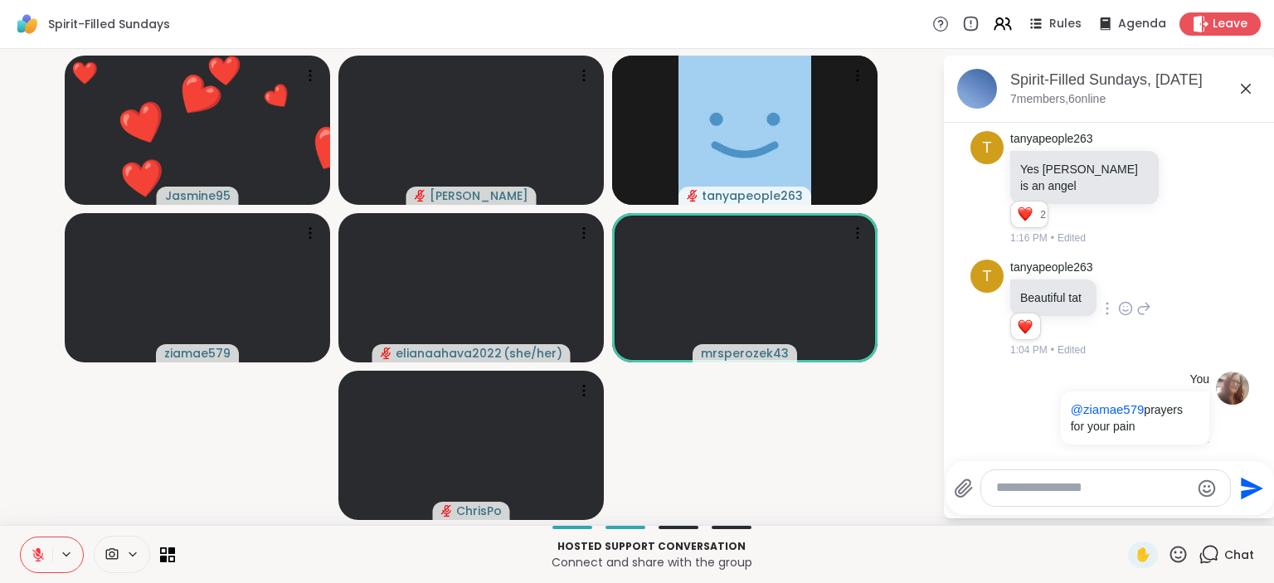
click at [1176, 545] on icon at bounding box center [1178, 554] width 21 height 21
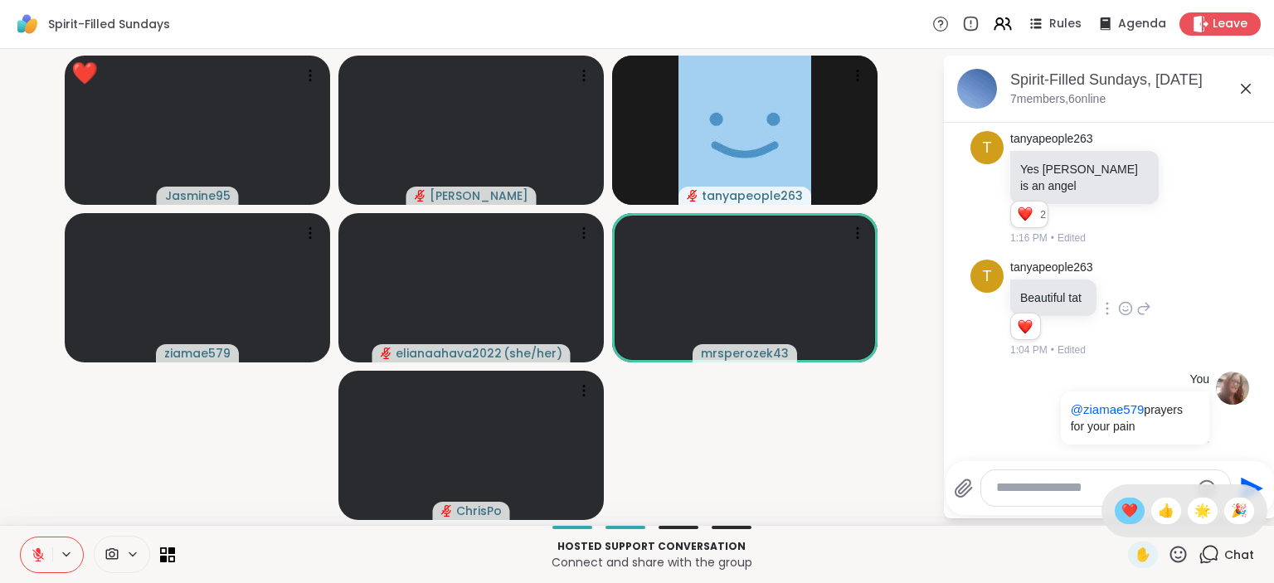
click at [1122, 509] on span "❤️" at bounding box center [1130, 511] width 17 height 20
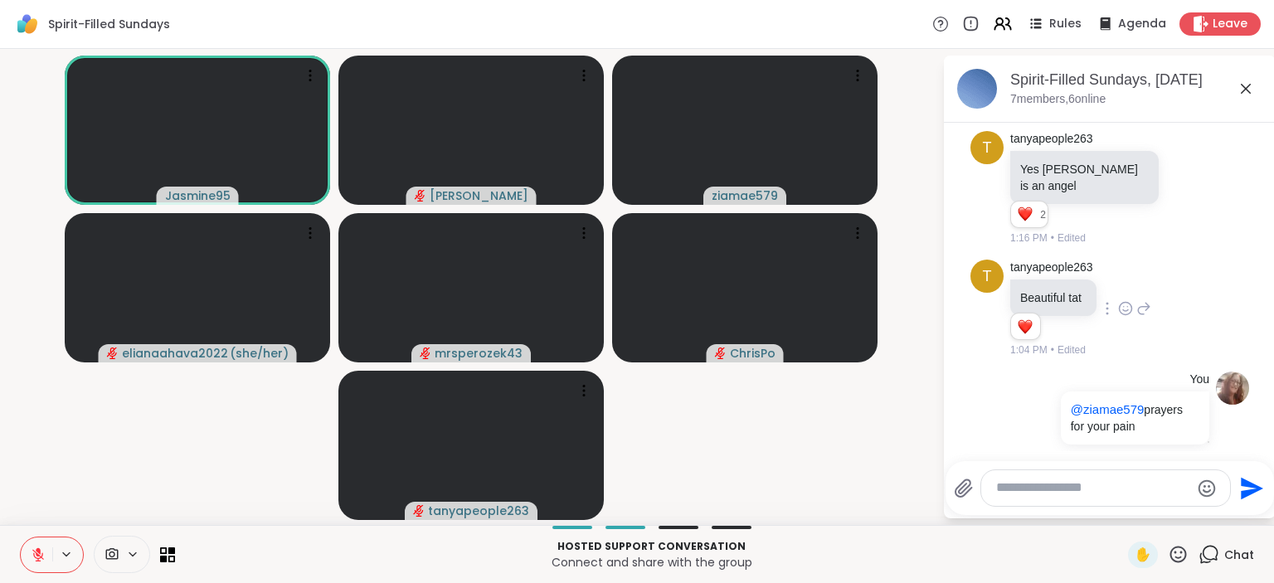
click at [1176, 555] on icon at bounding box center [1178, 554] width 21 height 21
click at [1125, 518] on span "❤️" at bounding box center [1130, 511] width 17 height 20
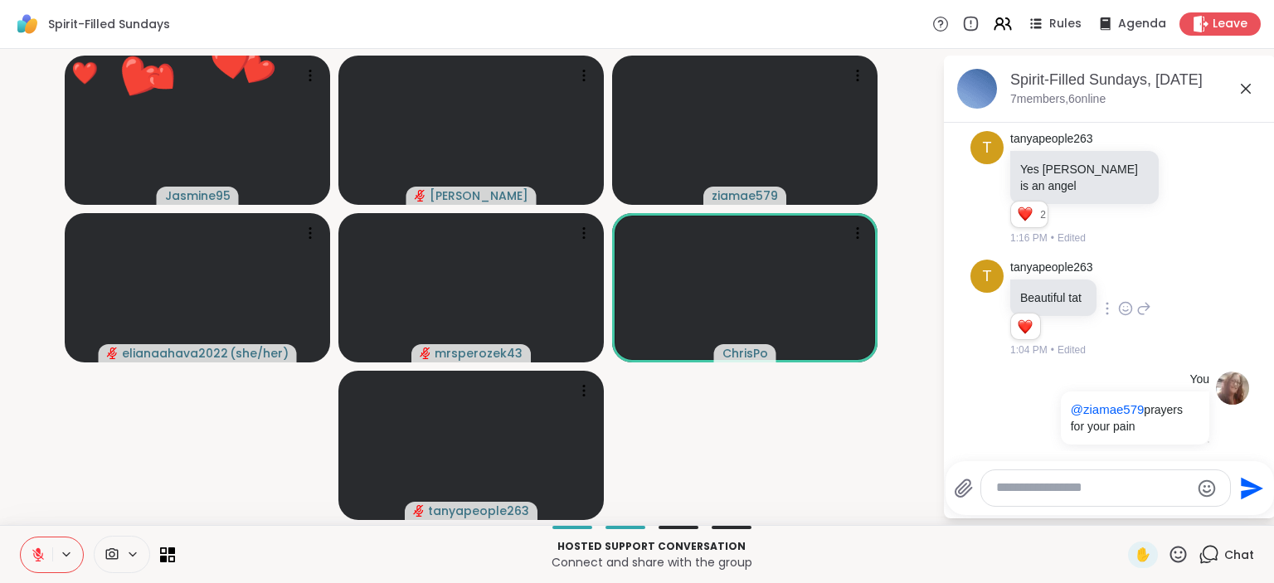
click at [1179, 549] on icon at bounding box center [1178, 554] width 21 height 21
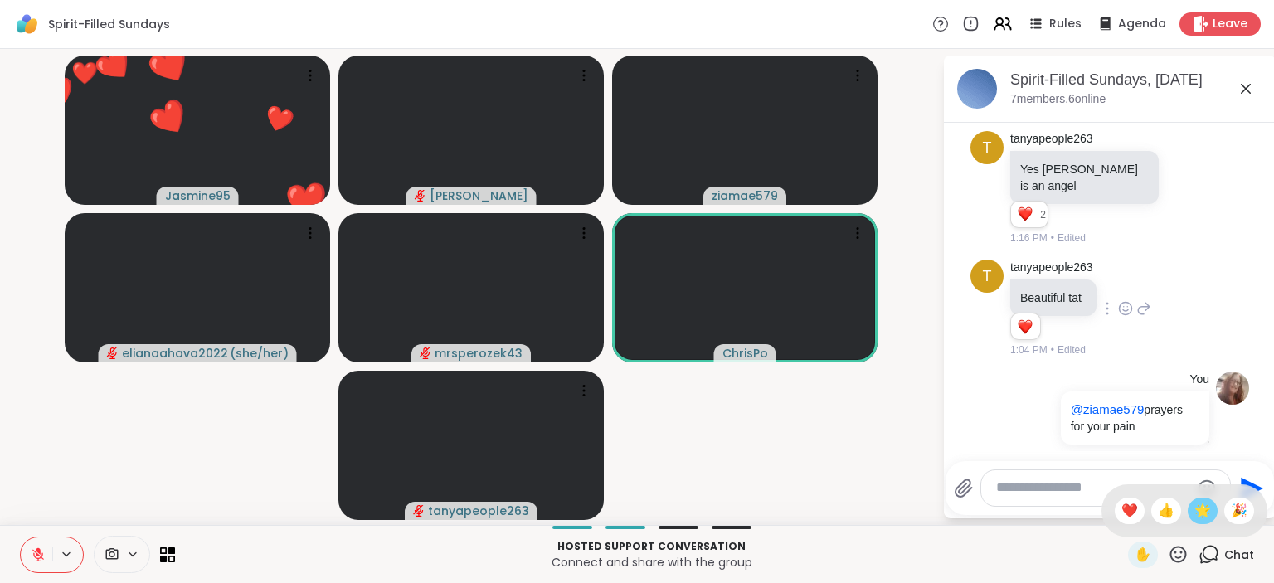
click at [1198, 511] on span "🌟" at bounding box center [1203, 511] width 17 height 20
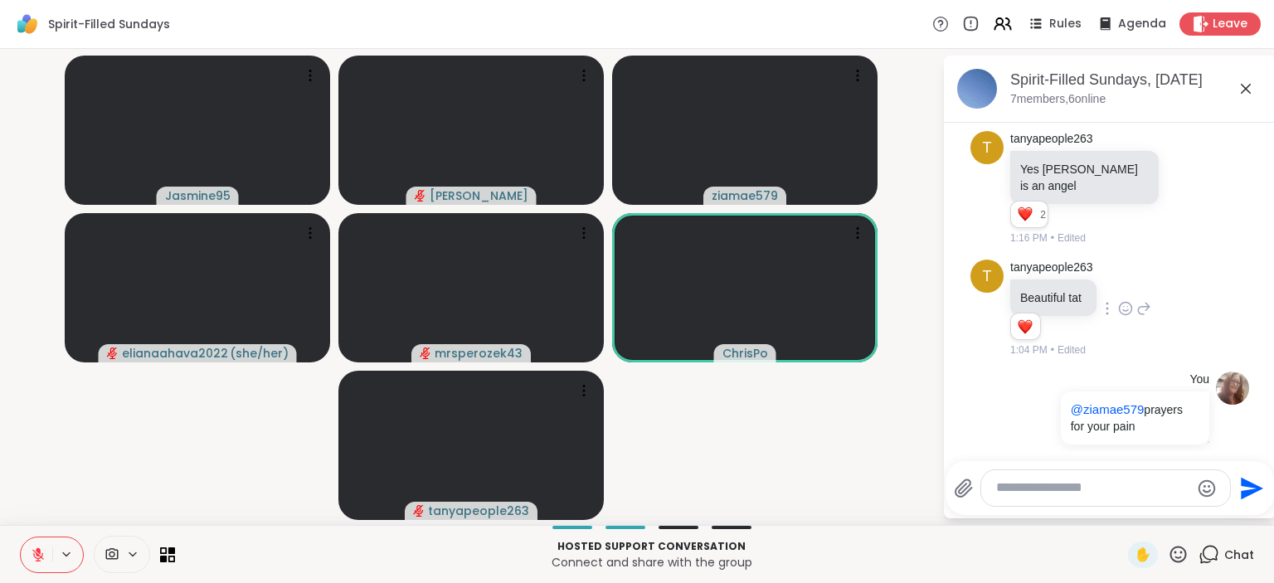
click at [1180, 549] on icon at bounding box center [1178, 554] width 21 height 21
click at [1198, 509] on span "🌟" at bounding box center [1203, 511] width 17 height 20
click at [1180, 553] on icon at bounding box center [1178, 554] width 21 height 21
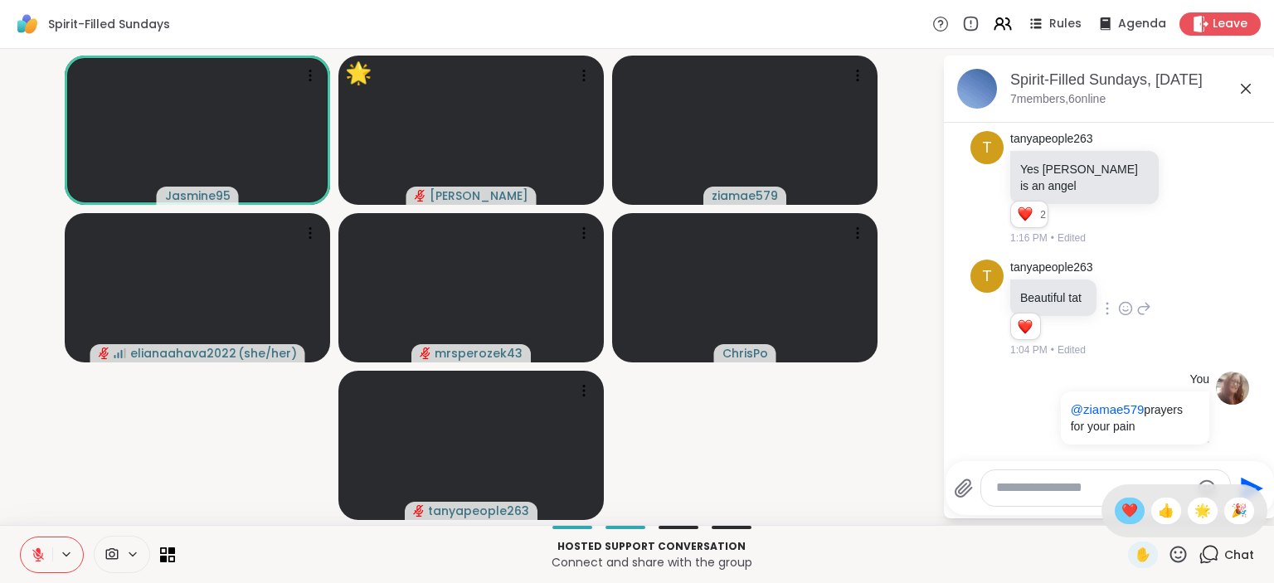
click at [1129, 510] on span "❤️" at bounding box center [1130, 511] width 17 height 20
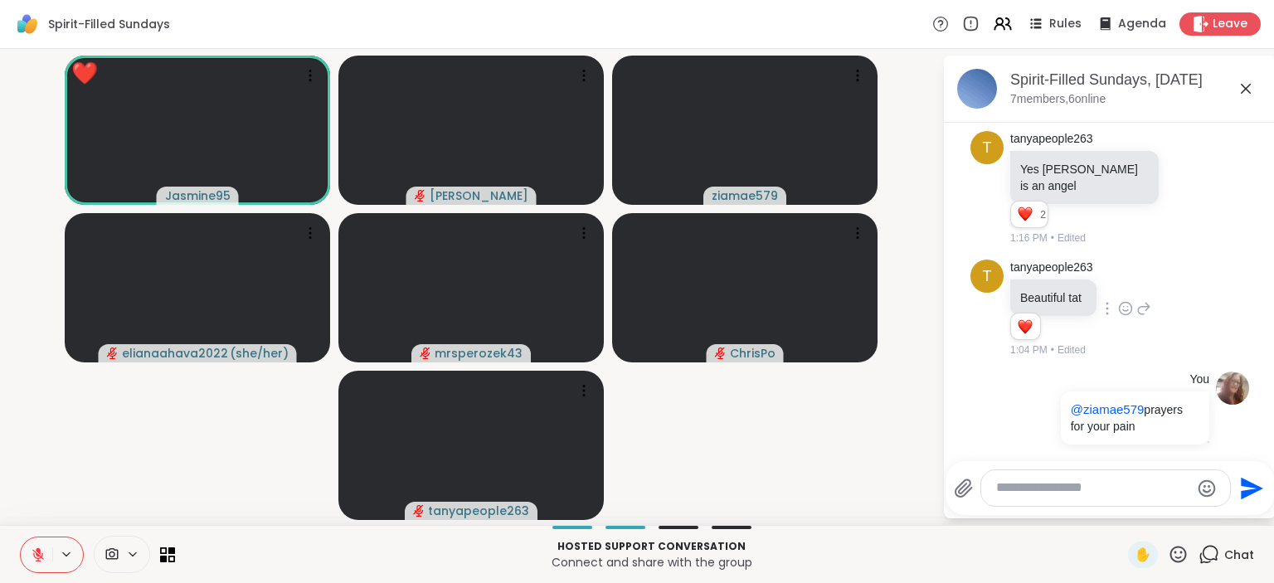
click at [1186, 548] on icon at bounding box center [1178, 554] width 21 height 21
click at [1202, 513] on span "🌟" at bounding box center [1203, 511] width 17 height 20
click at [1181, 556] on icon at bounding box center [1178, 554] width 21 height 21
click at [1127, 509] on span "❤️" at bounding box center [1130, 511] width 17 height 20
click at [1137, 548] on span "✋" at bounding box center [1143, 555] width 17 height 20
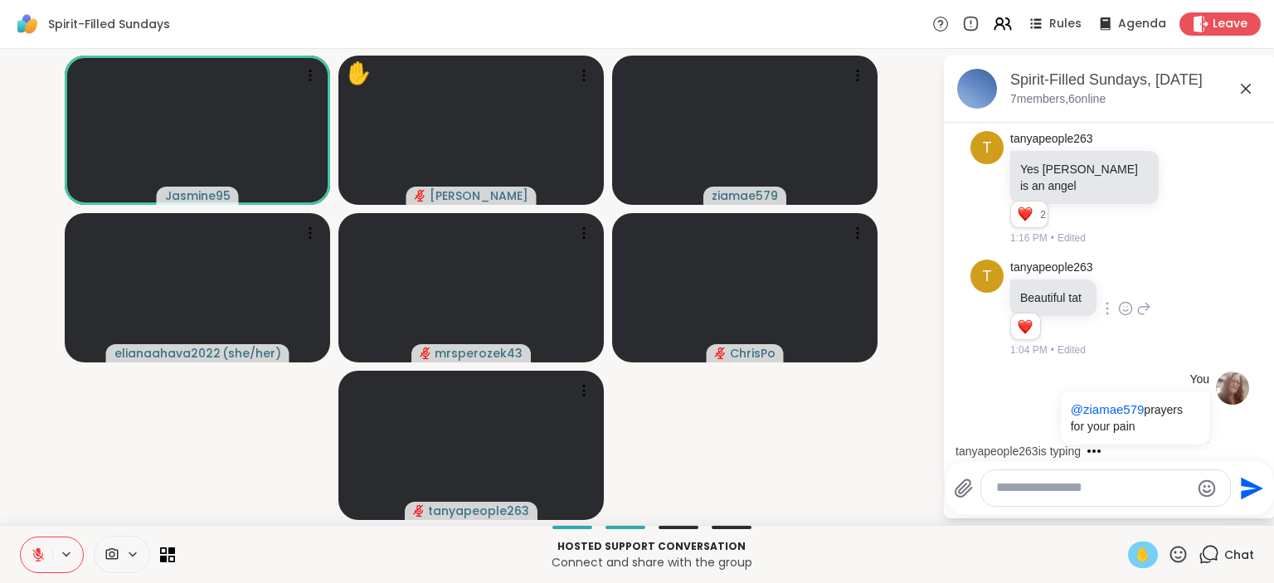
click at [35, 553] on icon at bounding box center [38, 555] width 12 height 12
click at [1132, 560] on div "✋" at bounding box center [1143, 555] width 30 height 27
click at [36, 548] on icon at bounding box center [38, 555] width 15 height 15
click at [1176, 547] on icon at bounding box center [1178, 554] width 21 height 21
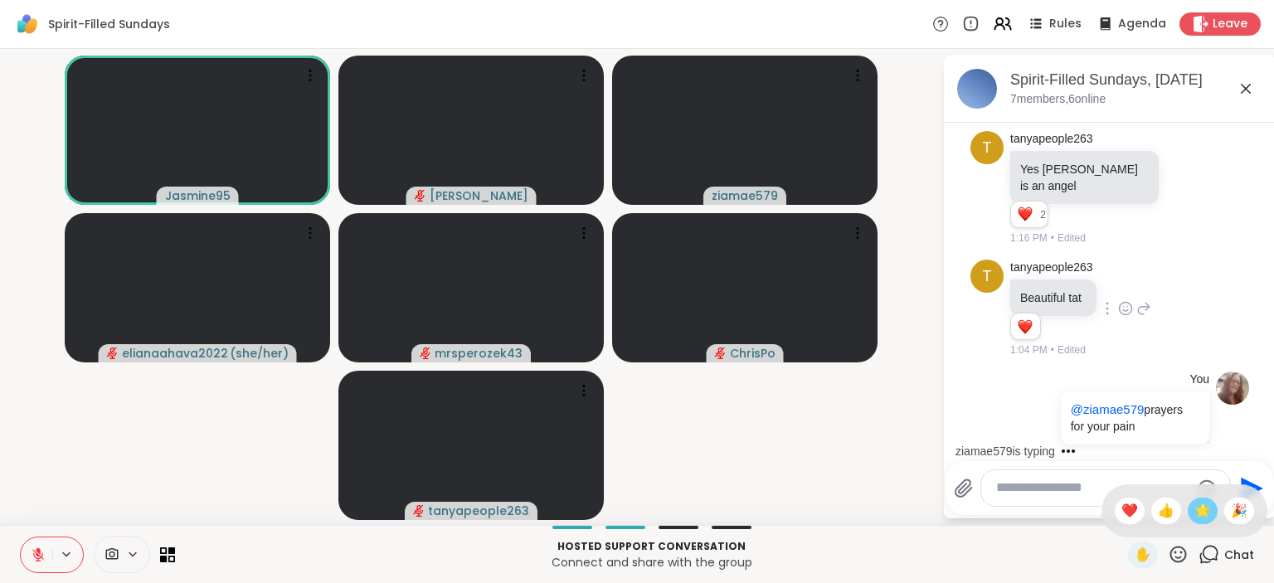
click at [1200, 514] on span "🌟" at bounding box center [1203, 511] width 17 height 20
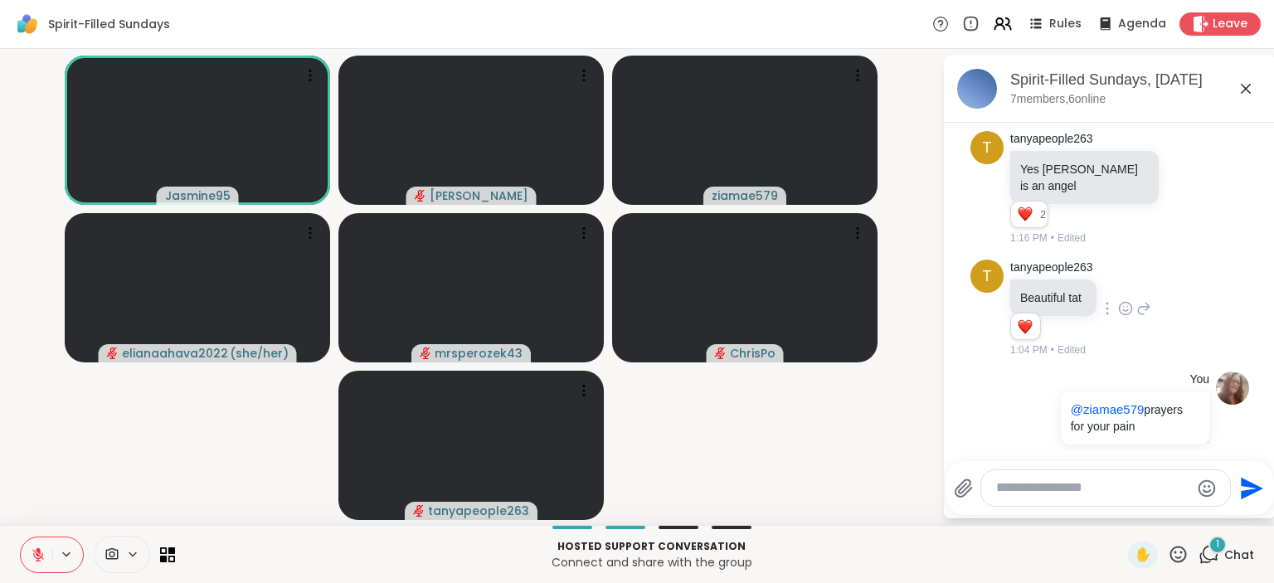
scroll to position [805, 0]
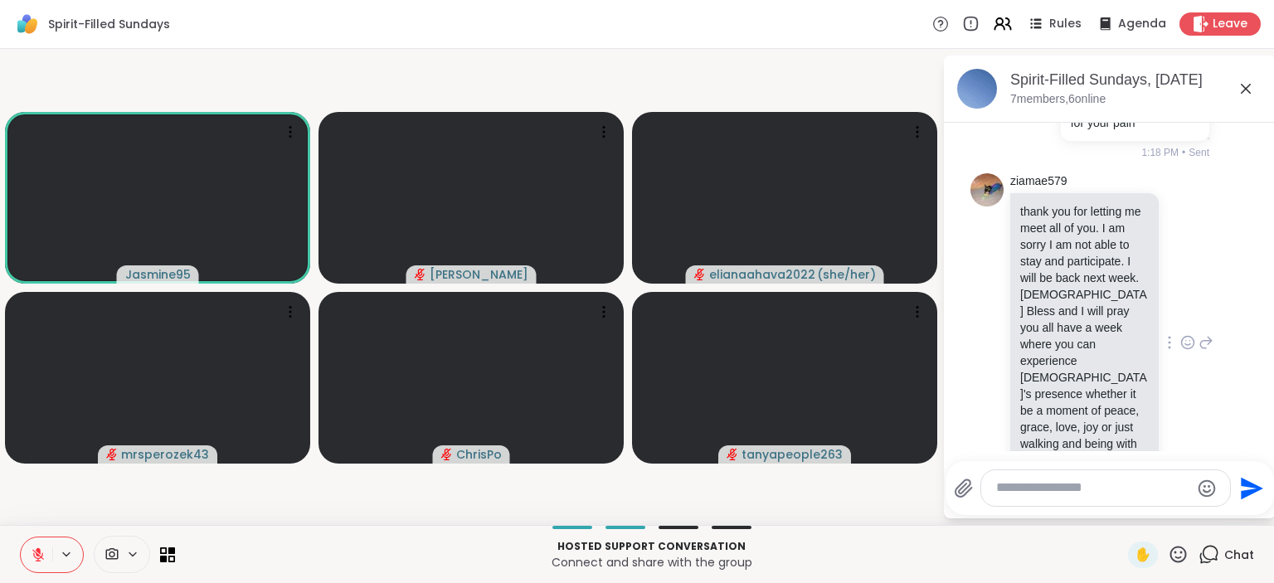
click at [1183, 337] on icon at bounding box center [1188, 343] width 12 height 12
click at [1061, 309] on div "Select Reaction: Heart" at bounding box center [1056, 316] width 15 height 15
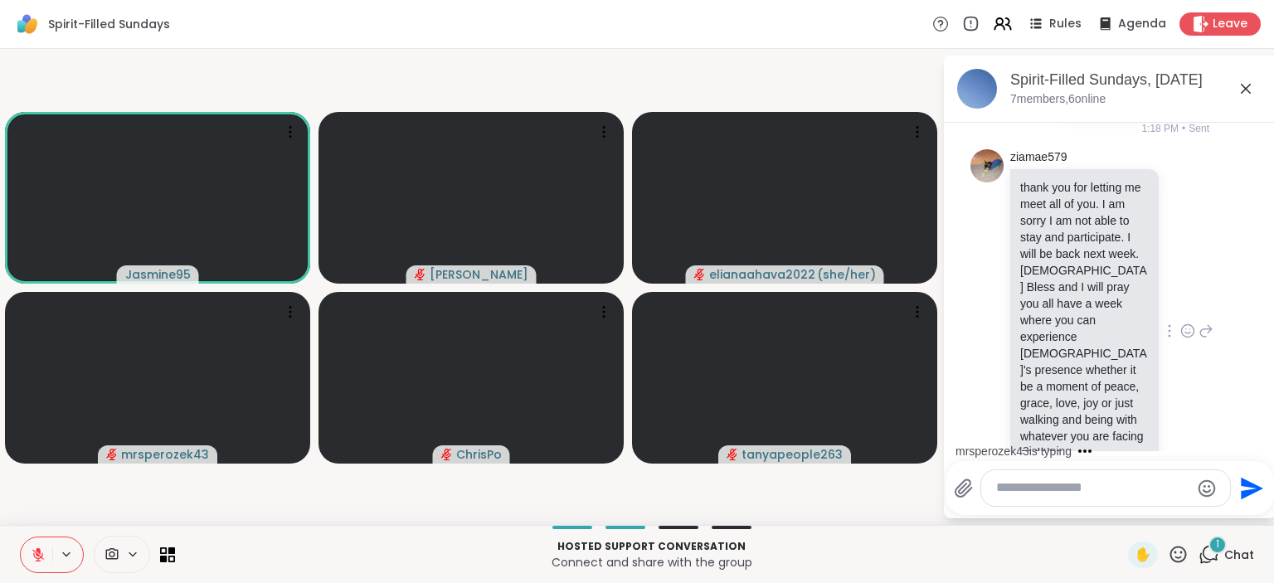
scroll to position [916, 0]
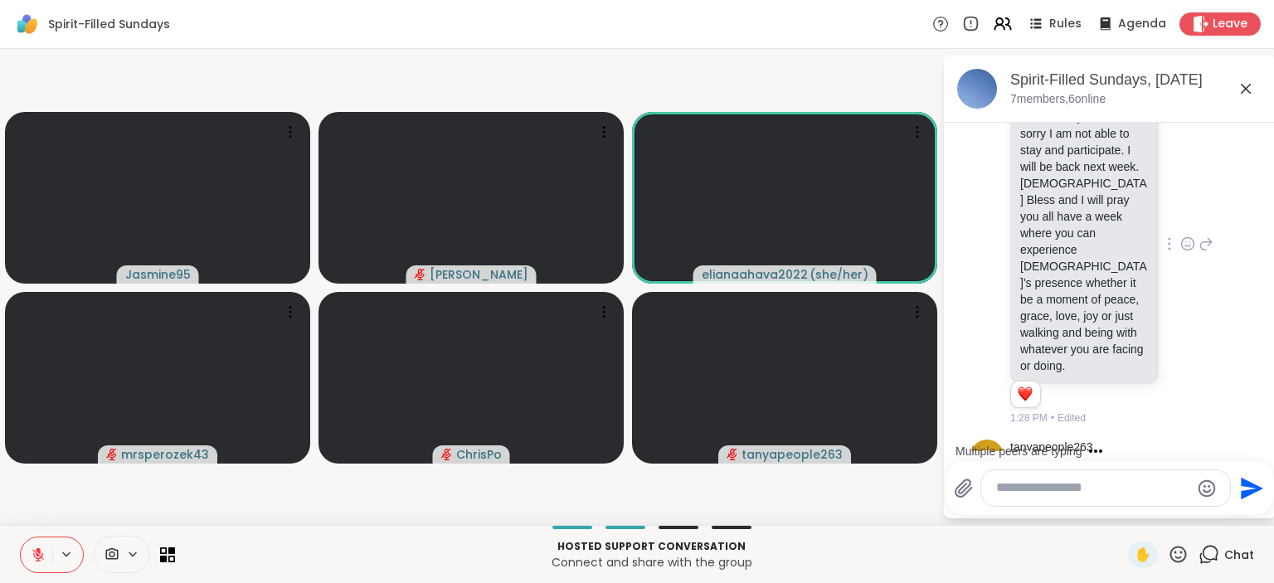
click at [1182, 553] on icon at bounding box center [1179, 554] width 17 height 17
click at [1130, 509] on span "❤️" at bounding box center [1130, 511] width 17 height 20
click at [1181, 556] on icon at bounding box center [1178, 554] width 21 height 21
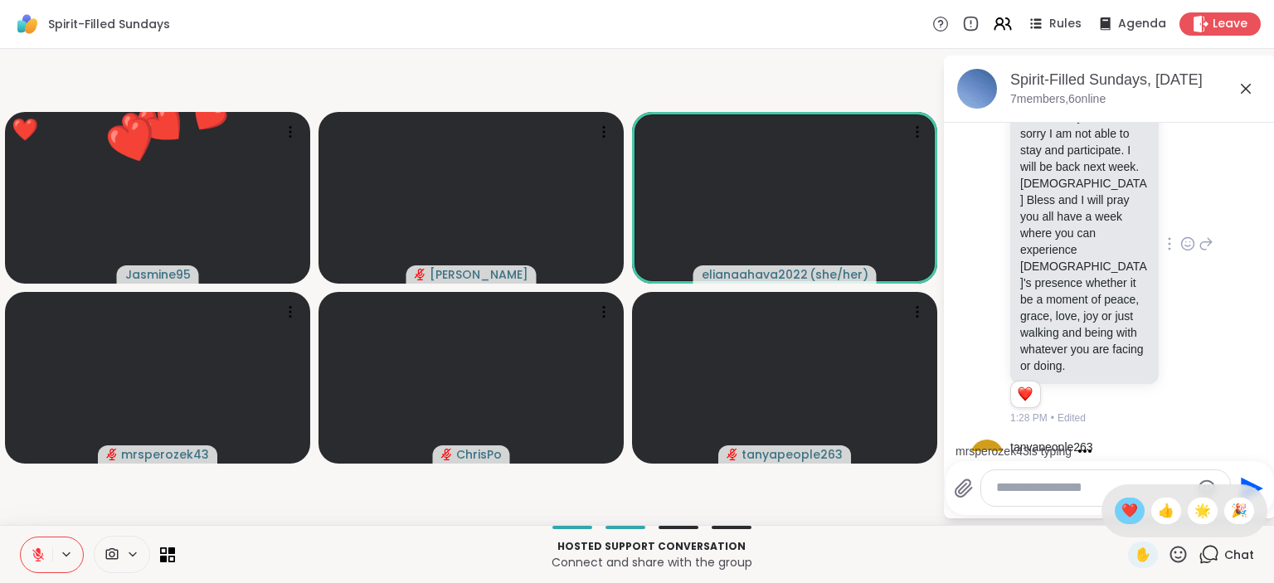
click at [1126, 516] on span "❤️" at bounding box center [1130, 511] width 17 height 20
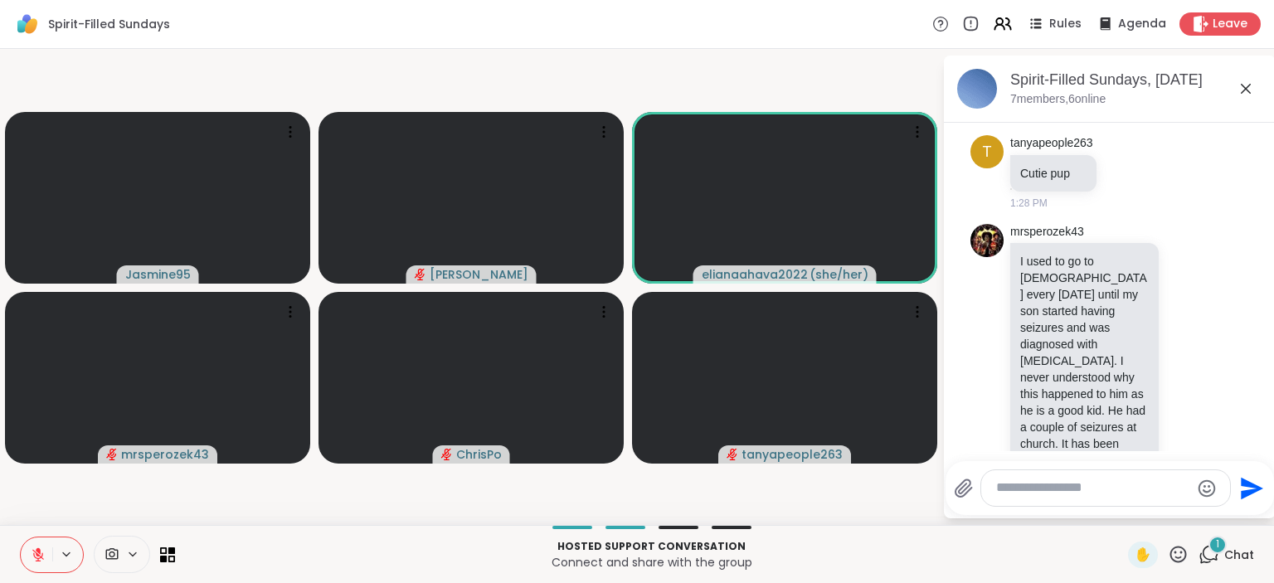
scroll to position [1341, 0]
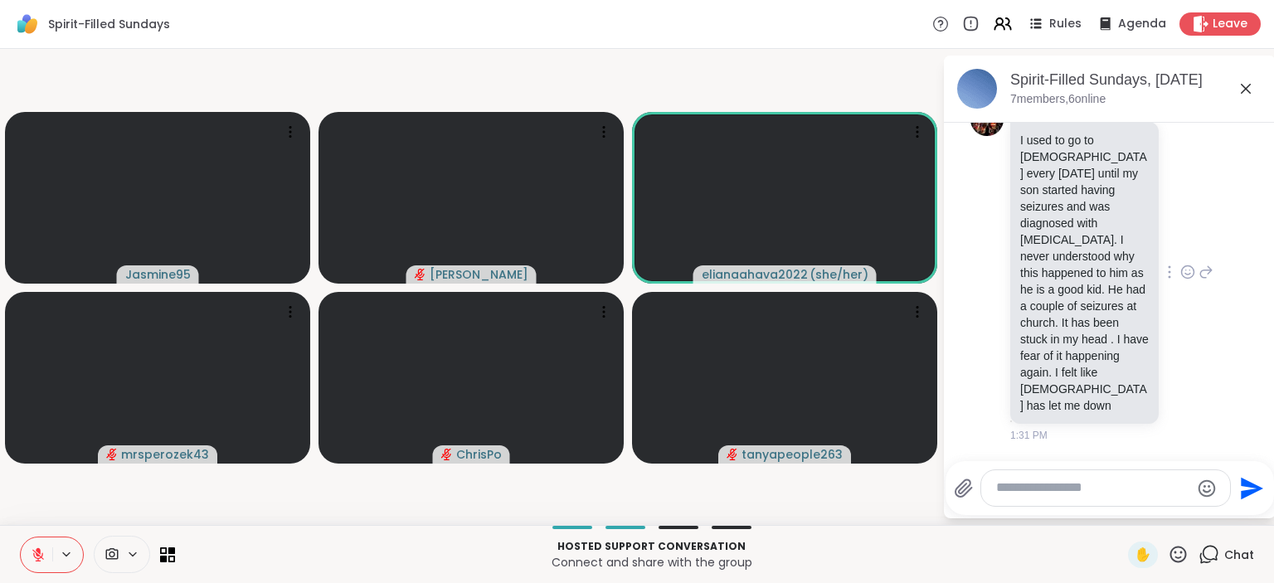
click at [1190, 264] on icon at bounding box center [1188, 272] width 15 height 17
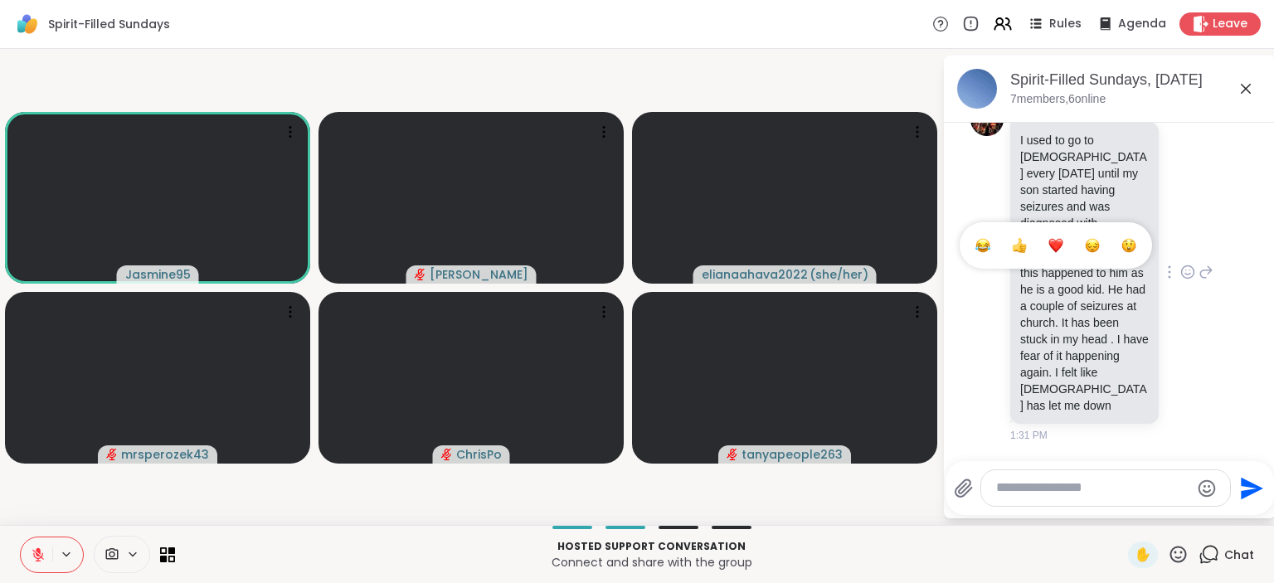
click at [1062, 238] on div "Select Reaction: Heart" at bounding box center [1056, 245] width 15 height 15
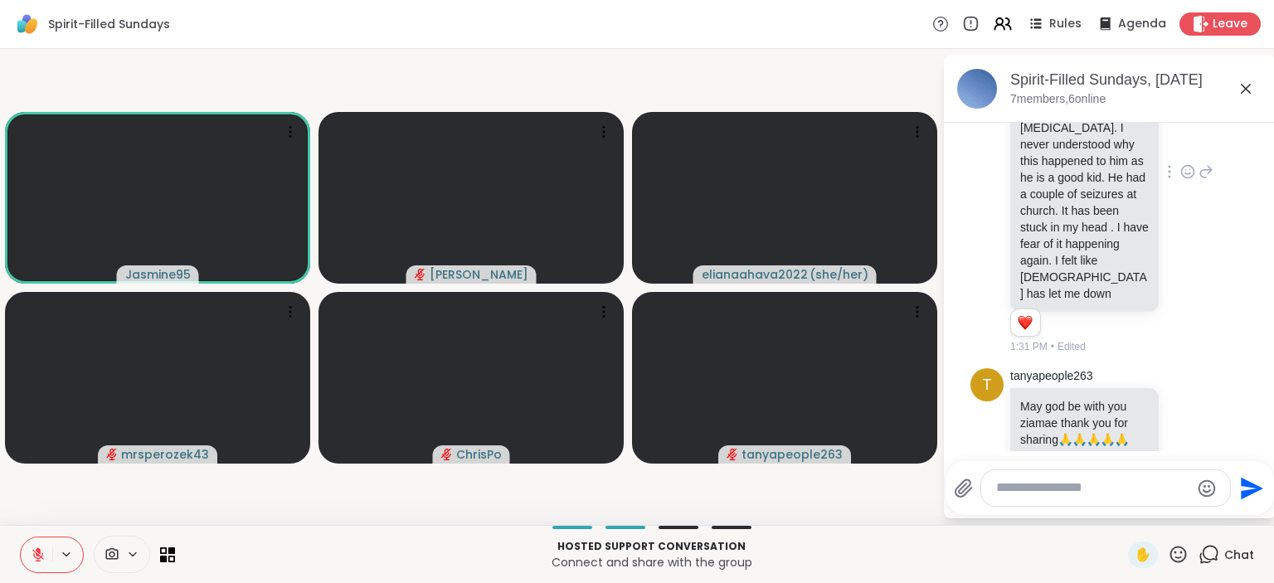
click at [1210, 184] on div "mrsperozek43 I used to go to [DEMOGRAPHIC_DATA] every [DATE] until my son start…" at bounding box center [1111, 173] width 203 height 364
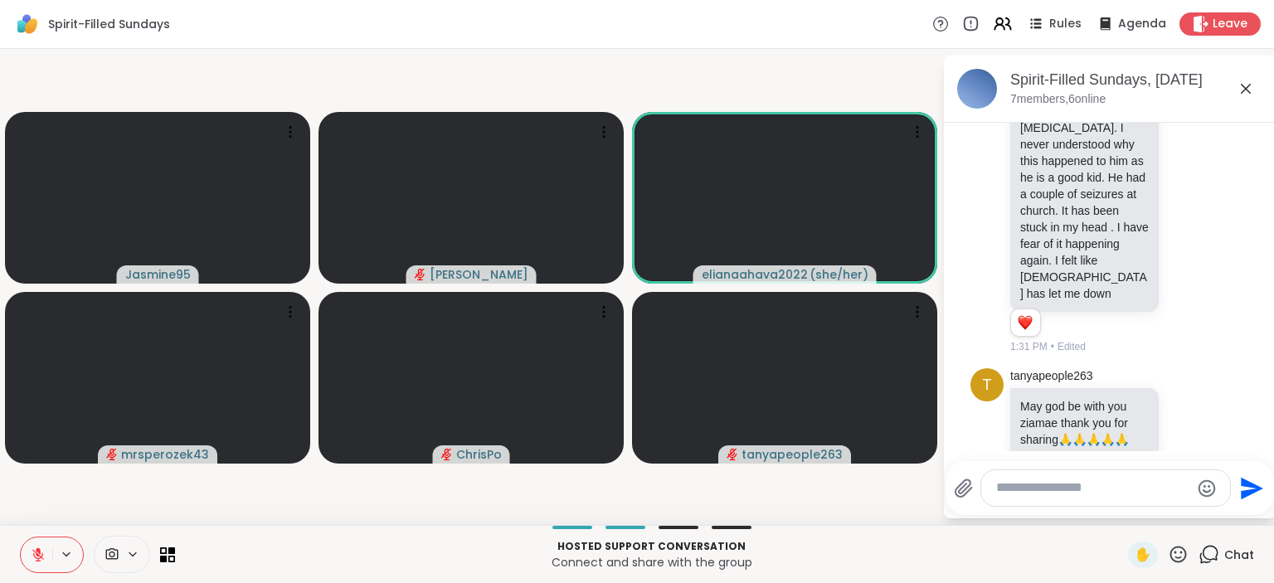
click at [1250, 101] on div "Spirit-Filled Sundays, [DATE] 7 members, 6 online" at bounding box center [1136, 88] width 252 height 37
click at [1214, 134] on div "mrsperozek43 I used to go to [DEMOGRAPHIC_DATA] every [DATE] until my son start…" at bounding box center [1111, 173] width 203 height 364
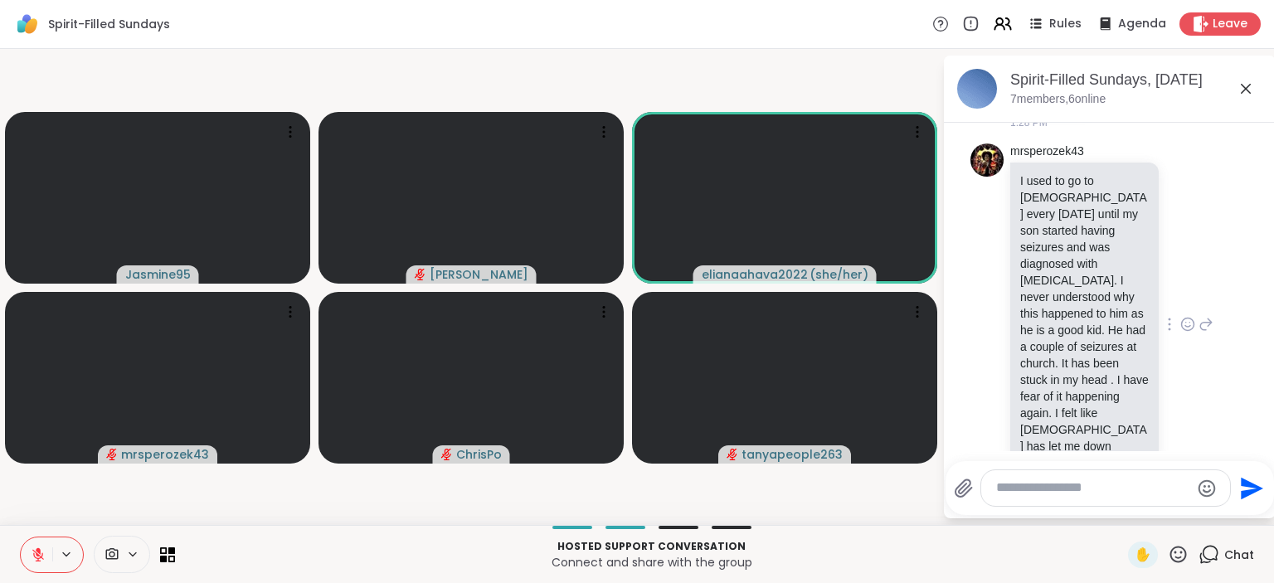
scroll to position [1292, 0]
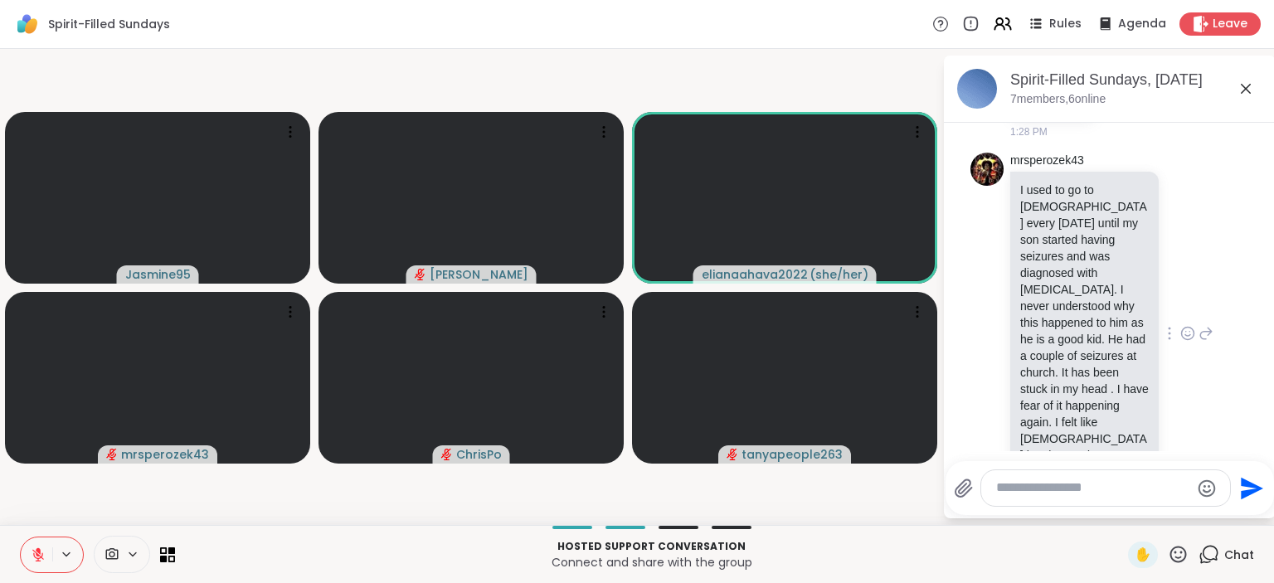
click at [1207, 324] on icon at bounding box center [1206, 334] width 15 height 20
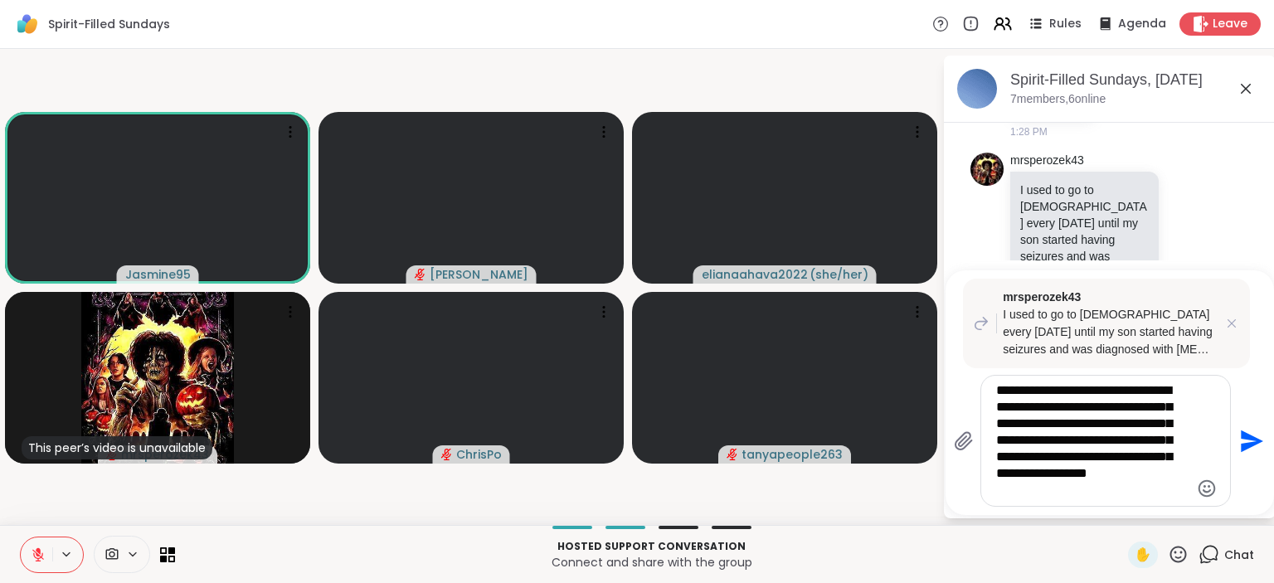
type textarea "**********"
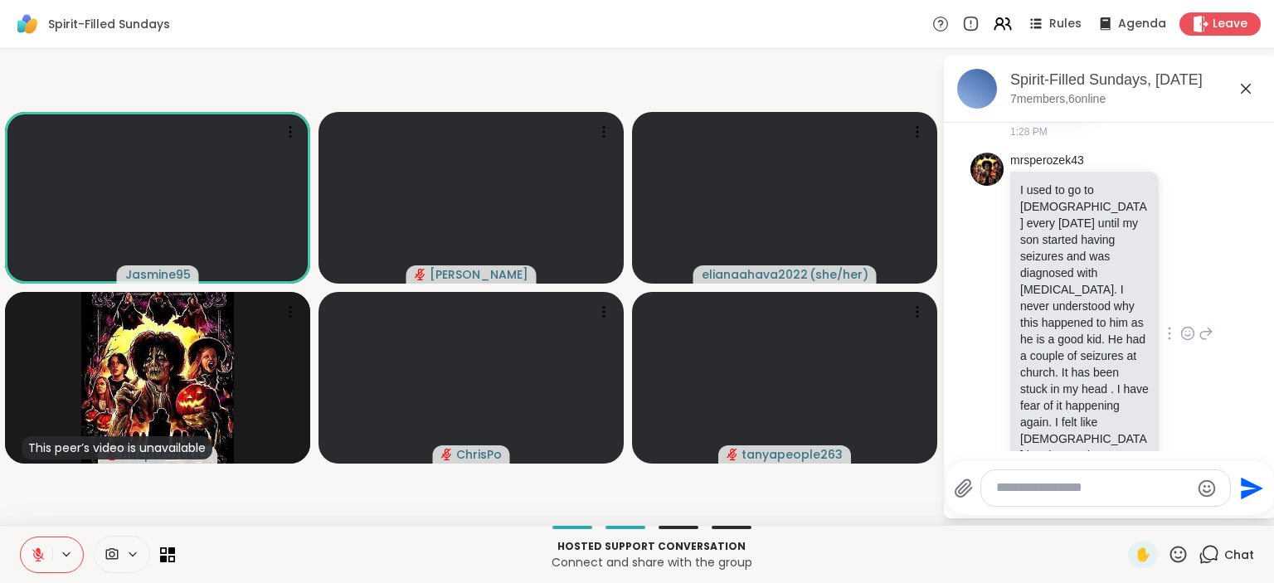
scroll to position [1770, 0]
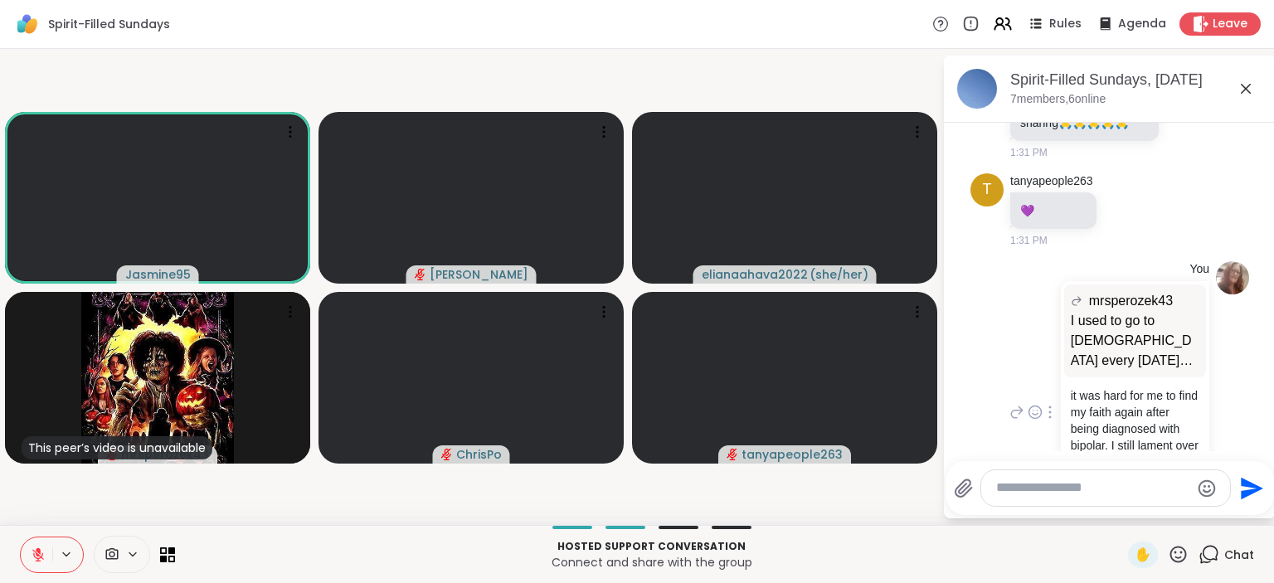
click at [1238, 321] on div "You mrsperozek43 I used to go to [DEMOGRAPHIC_DATA] every [DATE] until my son s…" at bounding box center [1110, 414] width 279 height 318
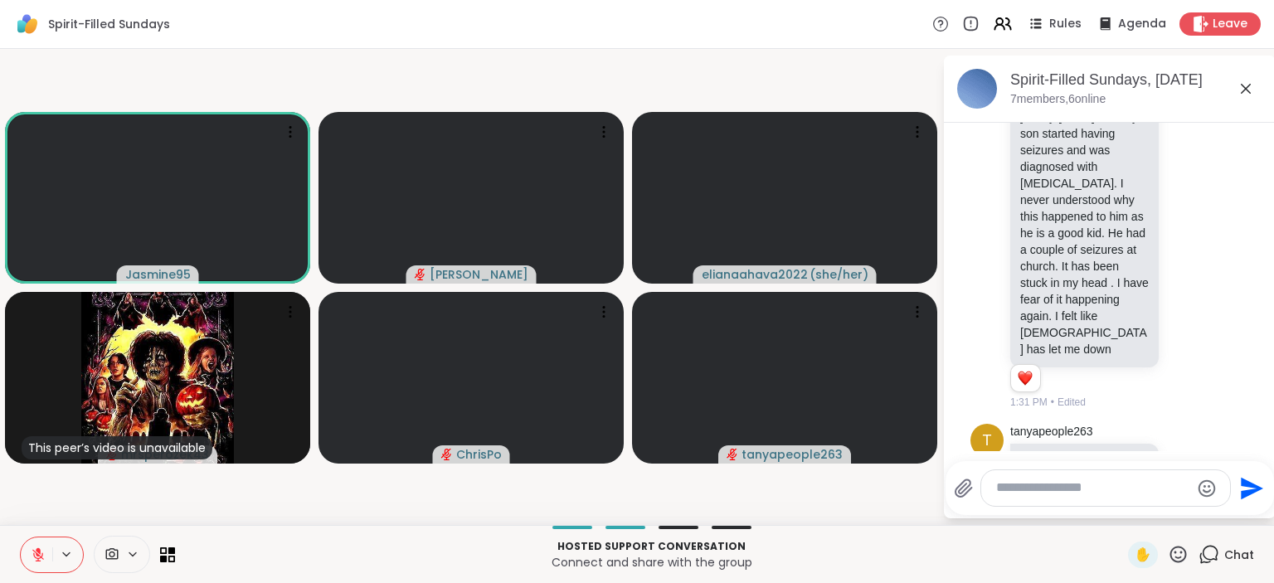
scroll to position [1394, 0]
click at [1190, 473] on icon at bounding box center [1188, 481] width 15 height 17
click at [1056, 447] on div "Select Reaction: Heart" at bounding box center [1056, 454] width 15 height 15
click at [1184, 550] on icon at bounding box center [1178, 554] width 21 height 21
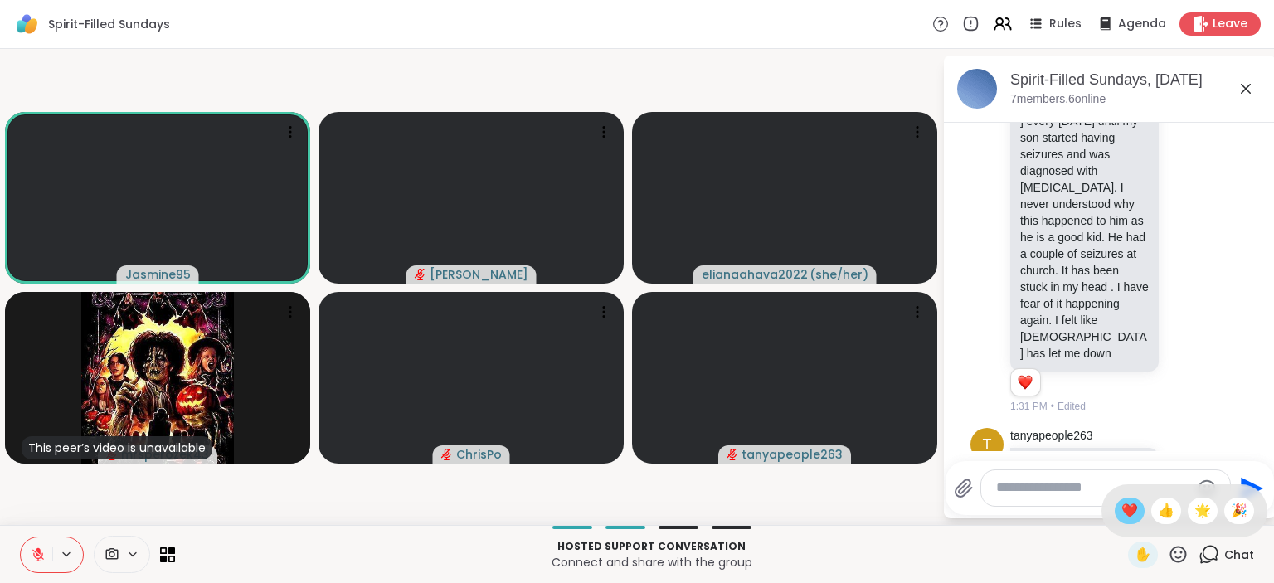
click at [1127, 504] on span "❤️" at bounding box center [1130, 511] width 17 height 20
click at [1015, 489] on textarea "Type your message" at bounding box center [1092, 488] width 193 height 17
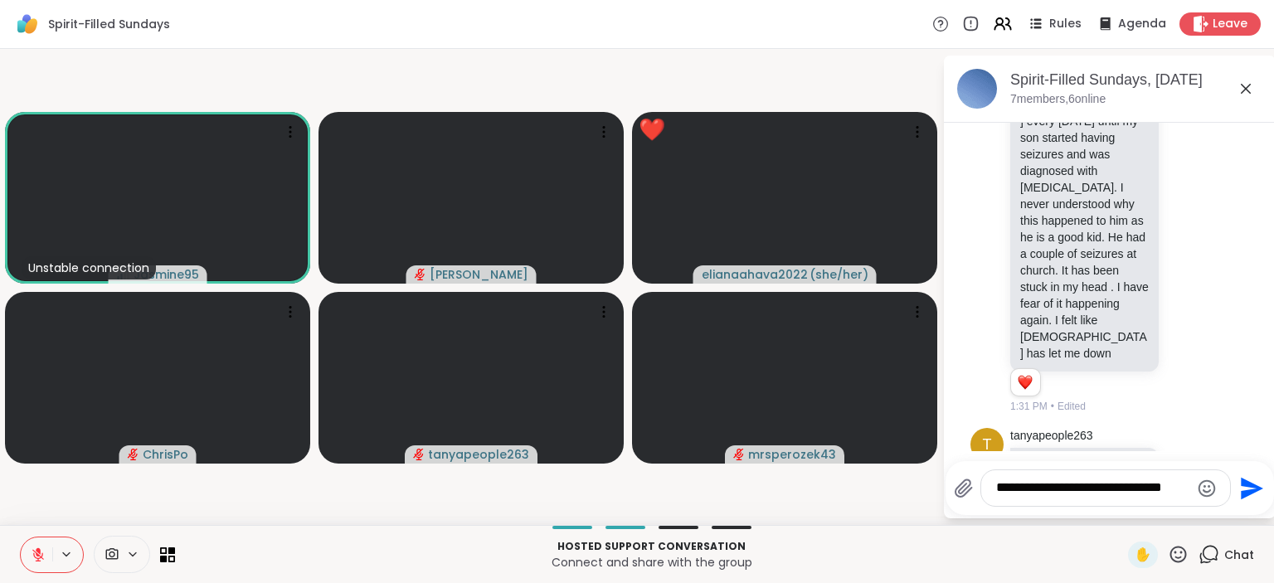
type textarea "**********"
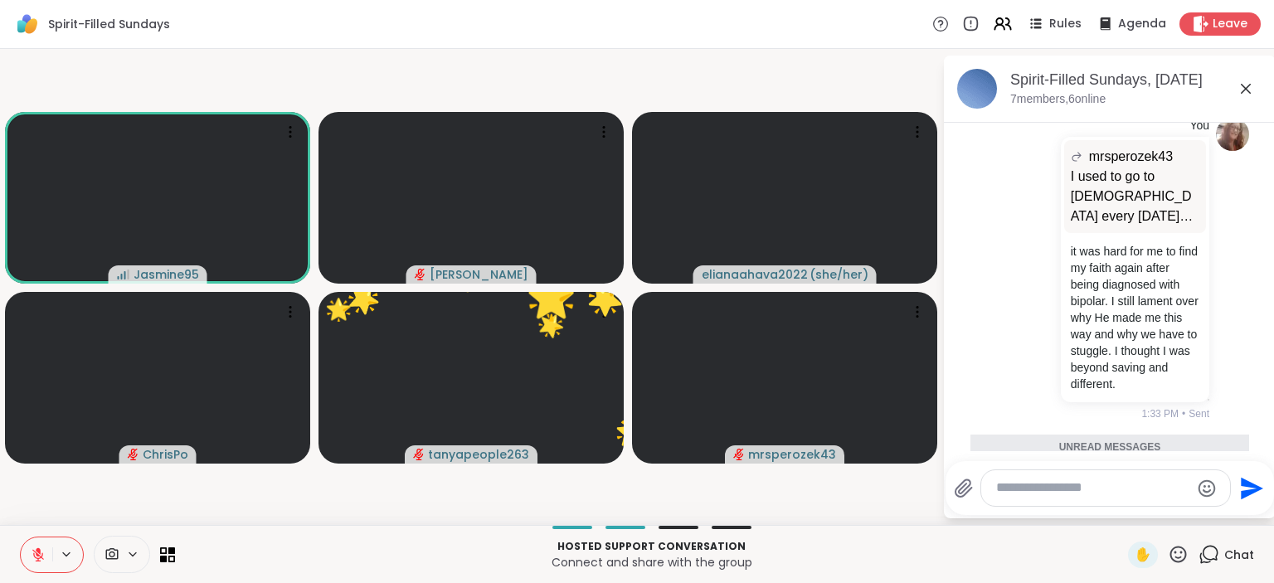
scroll to position [1899, 0]
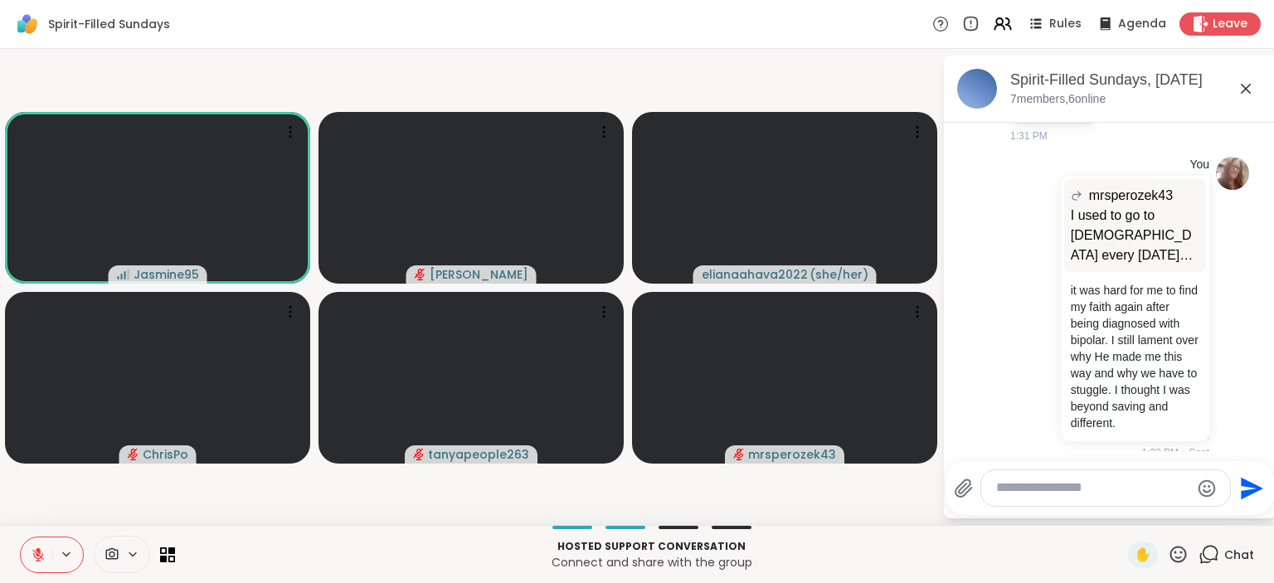
click at [1179, 546] on icon at bounding box center [1178, 554] width 21 height 21
click at [1123, 504] on span "❤️" at bounding box center [1130, 511] width 17 height 20
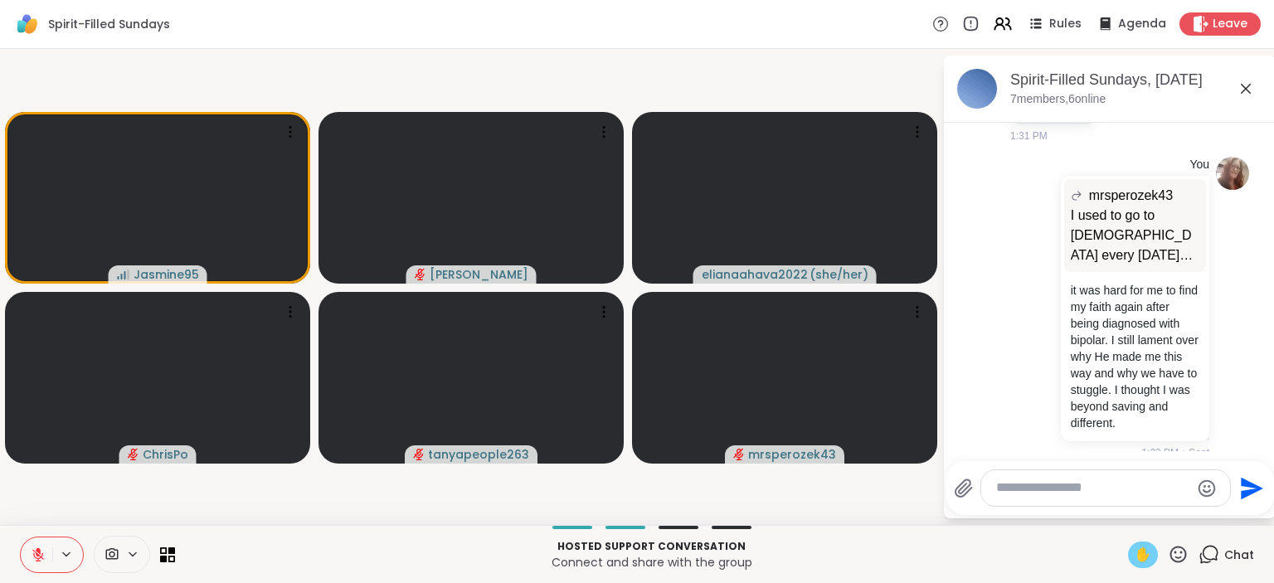
click at [1148, 548] on span "✋" at bounding box center [1143, 555] width 17 height 20
click at [45, 560] on icon at bounding box center [38, 555] width 15 height 15
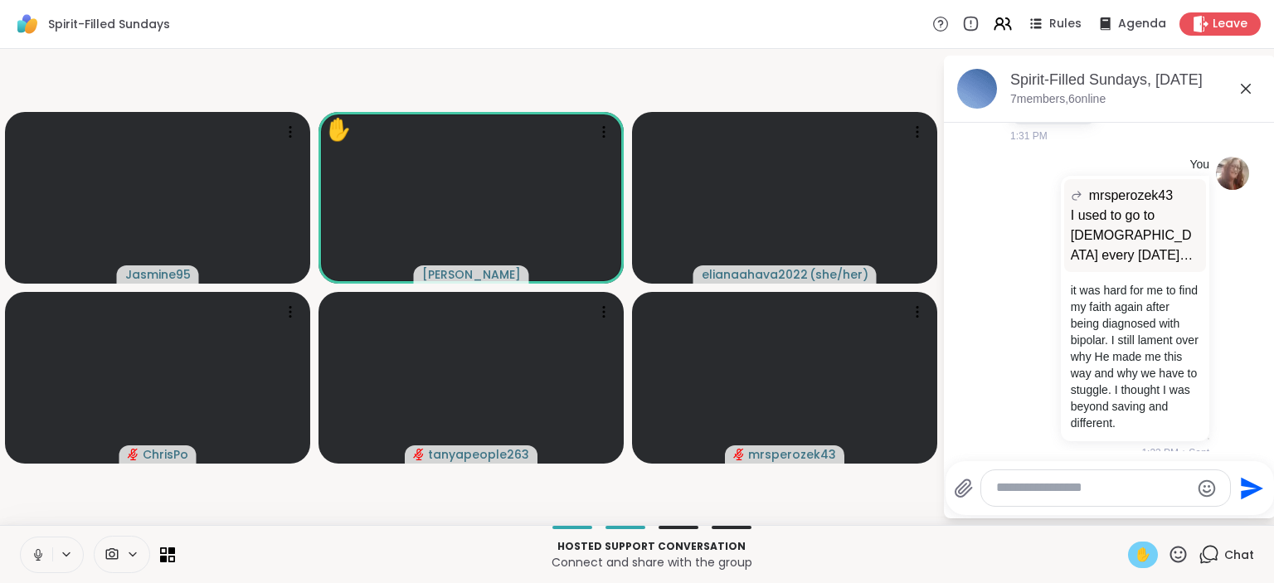
scroll to position [1922, 0]
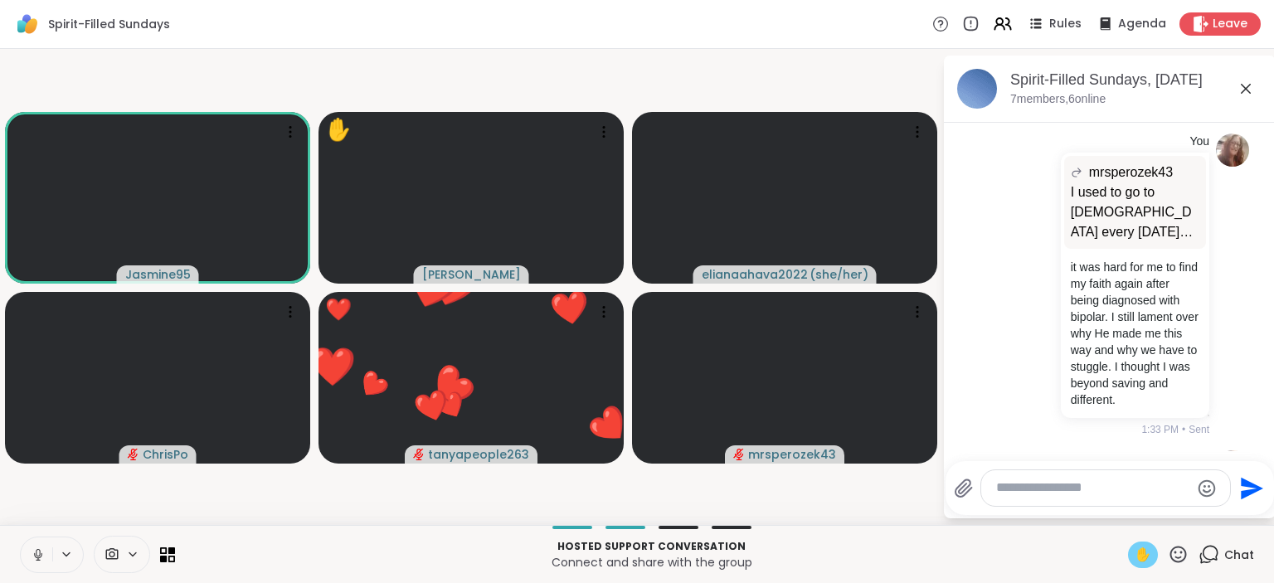
click at [35, 550] on icon at bounding box center [38, 555] width 15 height 15
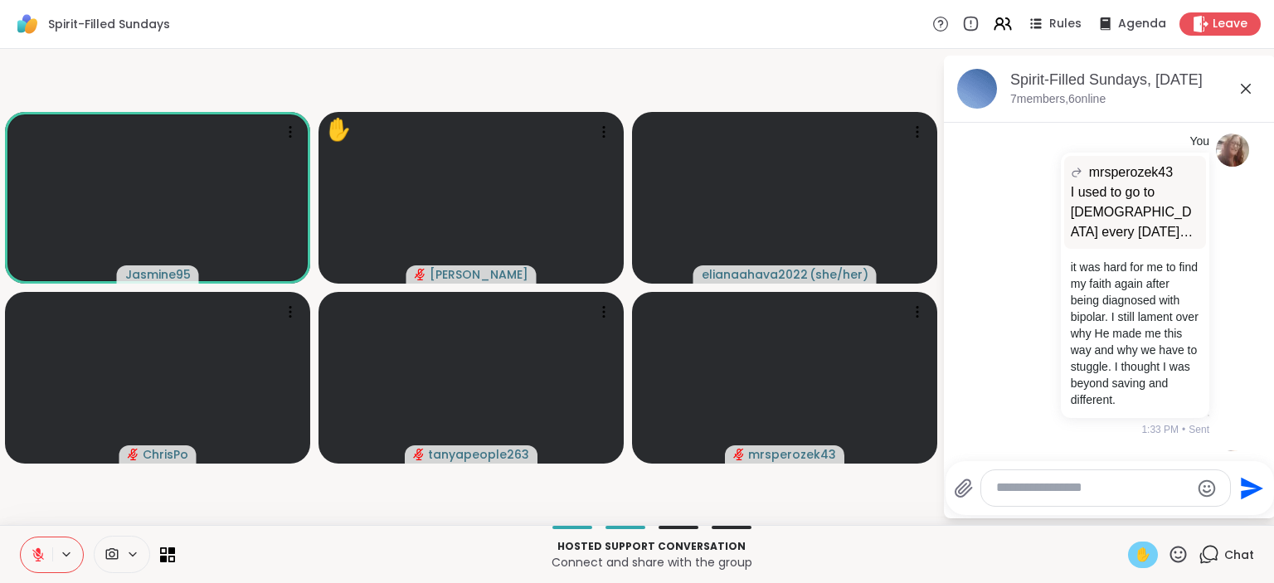
click at [1137, 548] on span "✋" at bounding box center [1143, 555] width 17 height 20
click at [1177, 546] on icon at bounding box center [1178, 554] width 21 height 21
click at [1122, 509] on span "❤️" at bounding box center [1130, 511] width 17 height 20
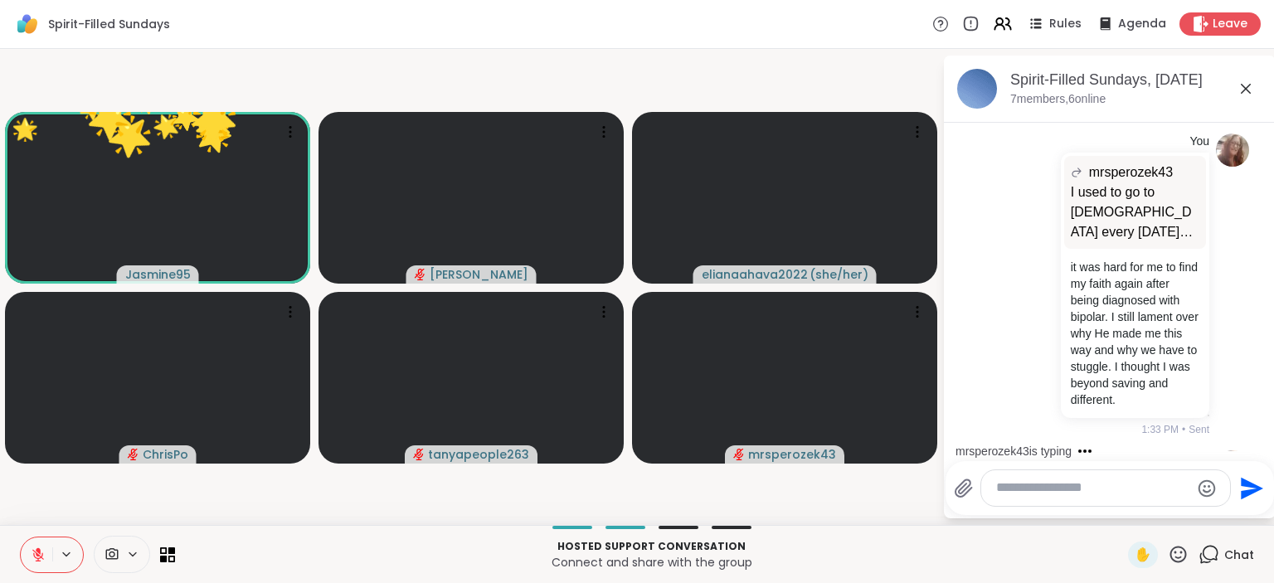
click at [1181, 554] on icon at bounding box center [1178, 554] width 21 height 21
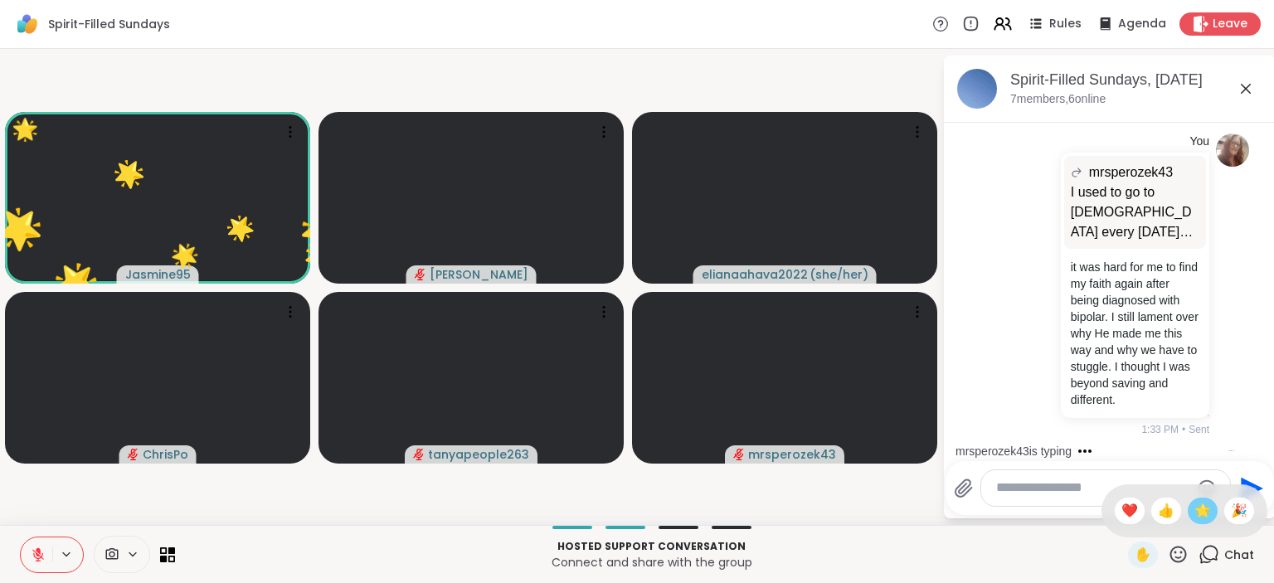
click at [1205, 509] on span "🌟" at bounding box center [1203, 511] width 17 height 20
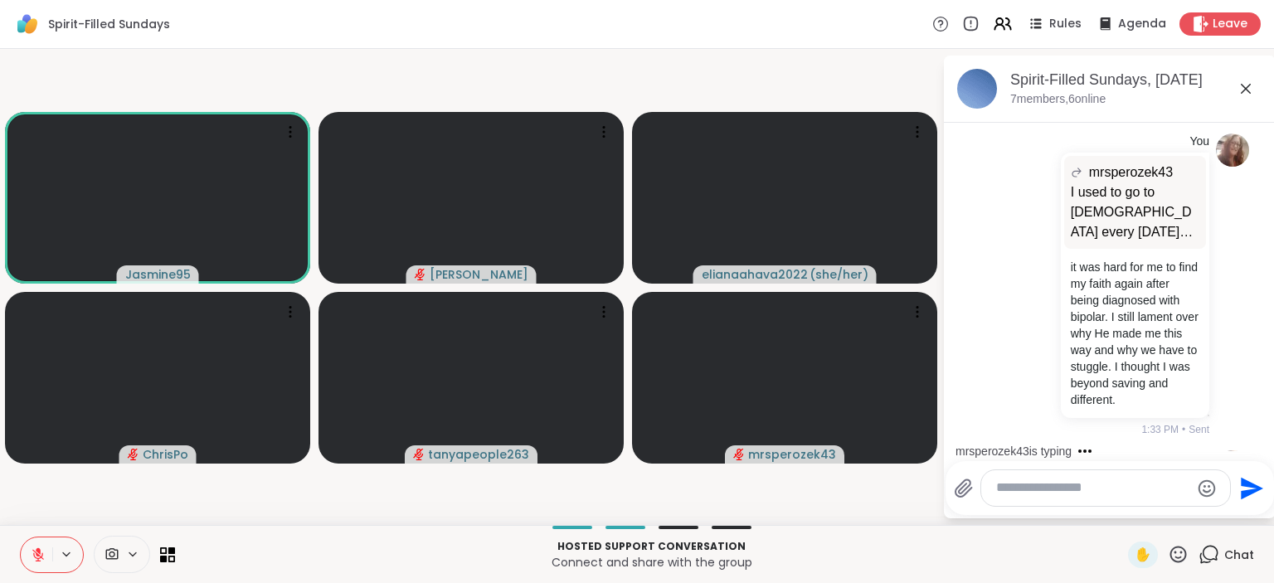
click at [1180, 548] on icon at bounding box center [1179, 554] width 17 height 17
click at [1132, 509] on span "❤️" at bounding box center [1130, 511] width 17 height 20
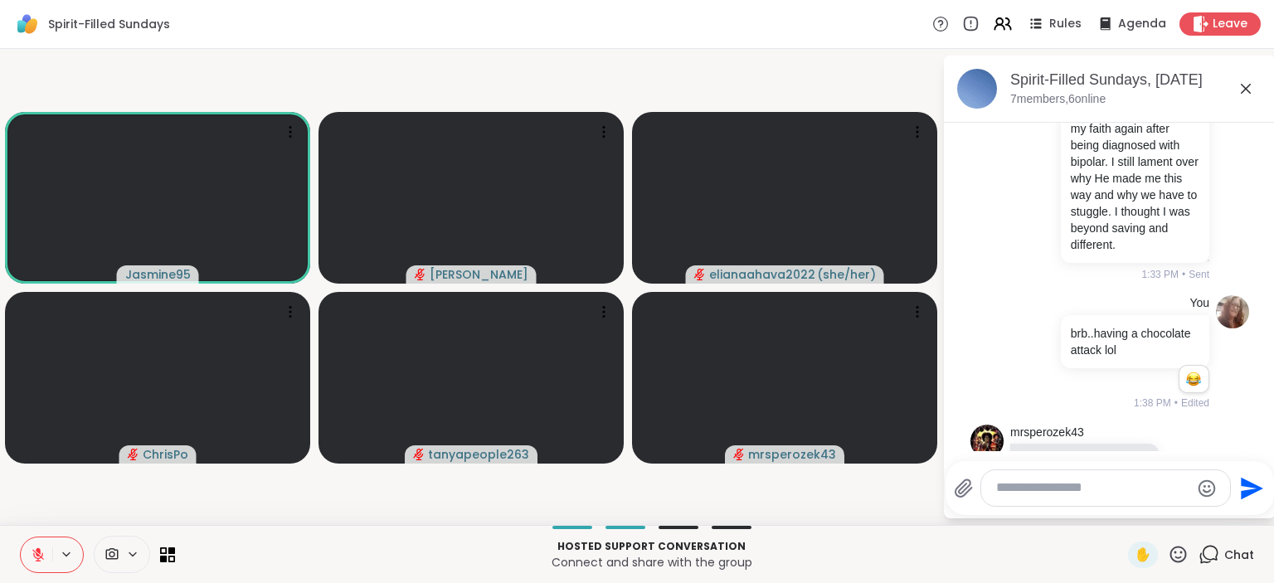
click at [1181, 548] on icon at bounding box center [1179, 554] width 17 height 17
click at [1212, 514] on div "🌟" at bounding box center [1203, 511] width 30 height 27
click at [1192, 494] on icon at bounding box center [1188, 502] width 15 height 17
click at [1062, 468] on span "Select Reaction: Heart" at bounding box center [1056, 476] width 15 height 17
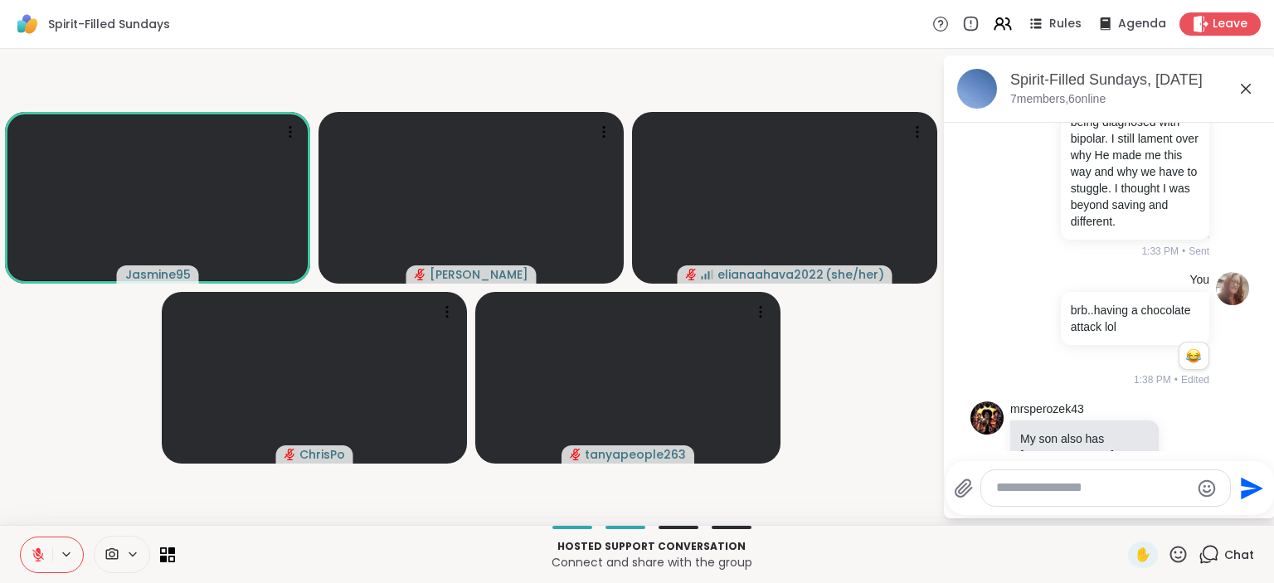
click at [1181, 555] on icon at bounding box center [1178, 554] width 21 height 21
click at [1122, 512] on span "❤️" at bounding box center [1130, 511] width 17 height 20
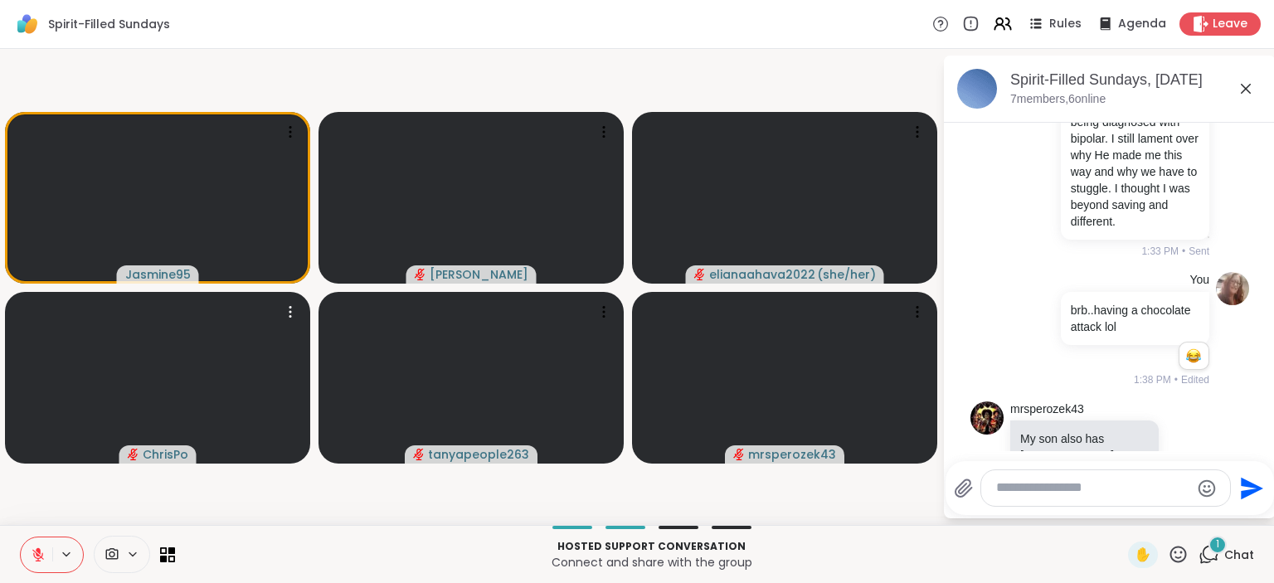
scroll to position [2206, 0]
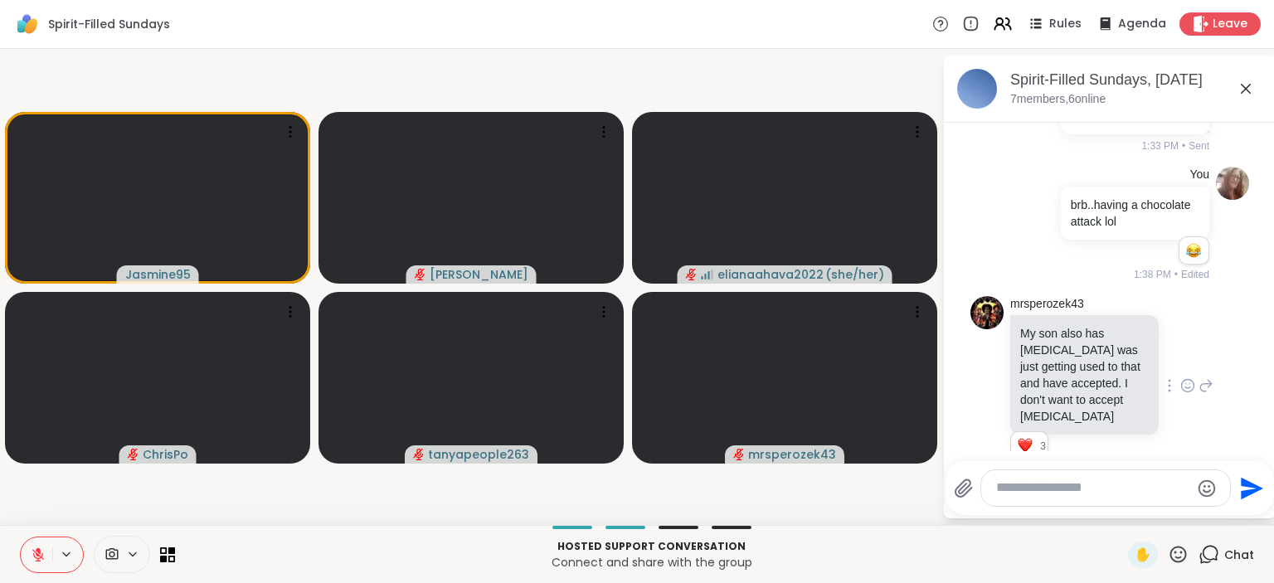
click at [1173, 555] on icon at bounding box center [1178, 554] width 21 height 21
click at [1128, 513] on span "❤️" at bounding box center [1130, 511] width 17 height 20
click at [1178, 553] on icon at bounding box center [1178, 554] width 21 height 21
click at [1130, 519] on span "❤️" at bounding box center [1130, 511] width 17 height 20
click at [1175, 560] on icon at bounding box center [1179, 554] width 17 height 17
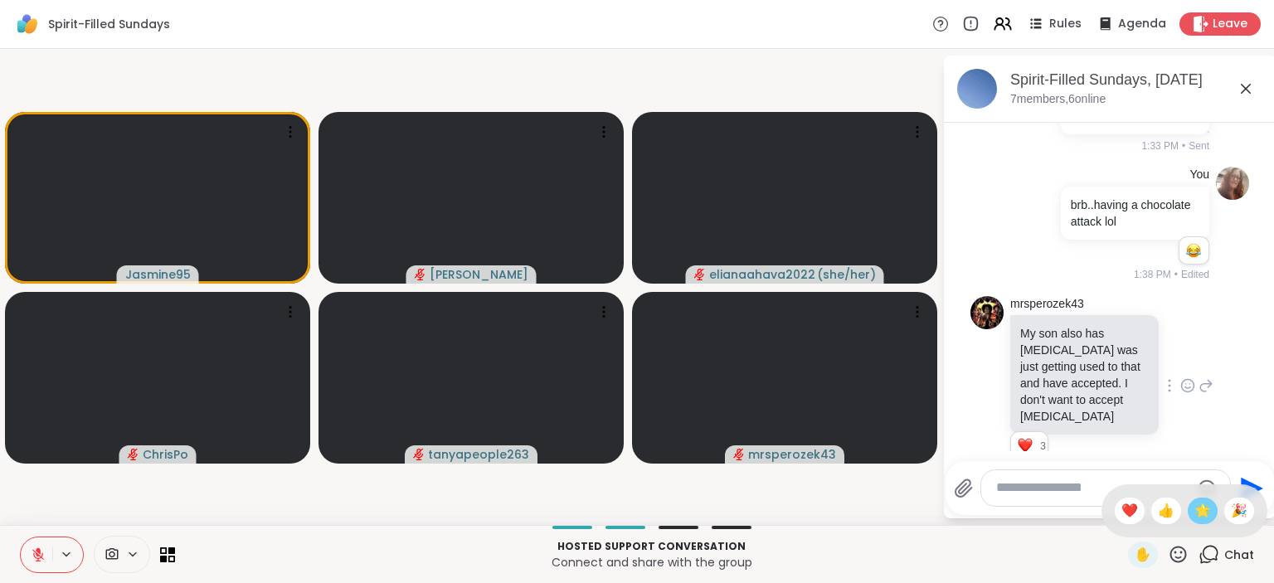
click at [1196, 509] on span "🌟" at bounding box center [1203, 511] width 17 height 20
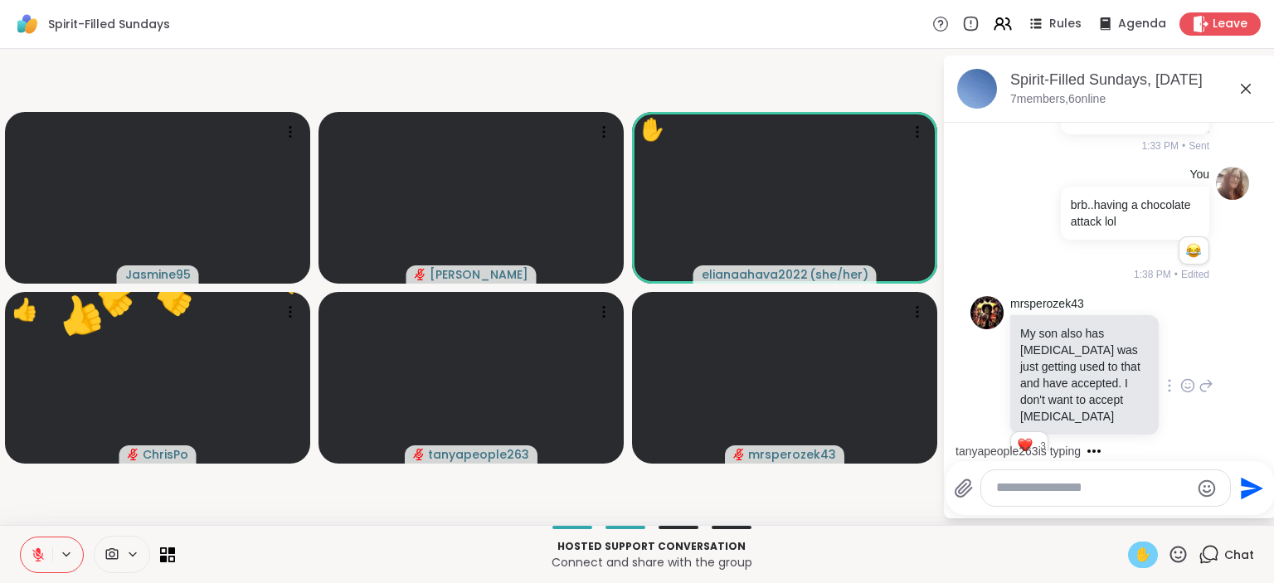
click at [1142, 553] on span "✋" at bounding box center [1143, 555] width 17 height 20
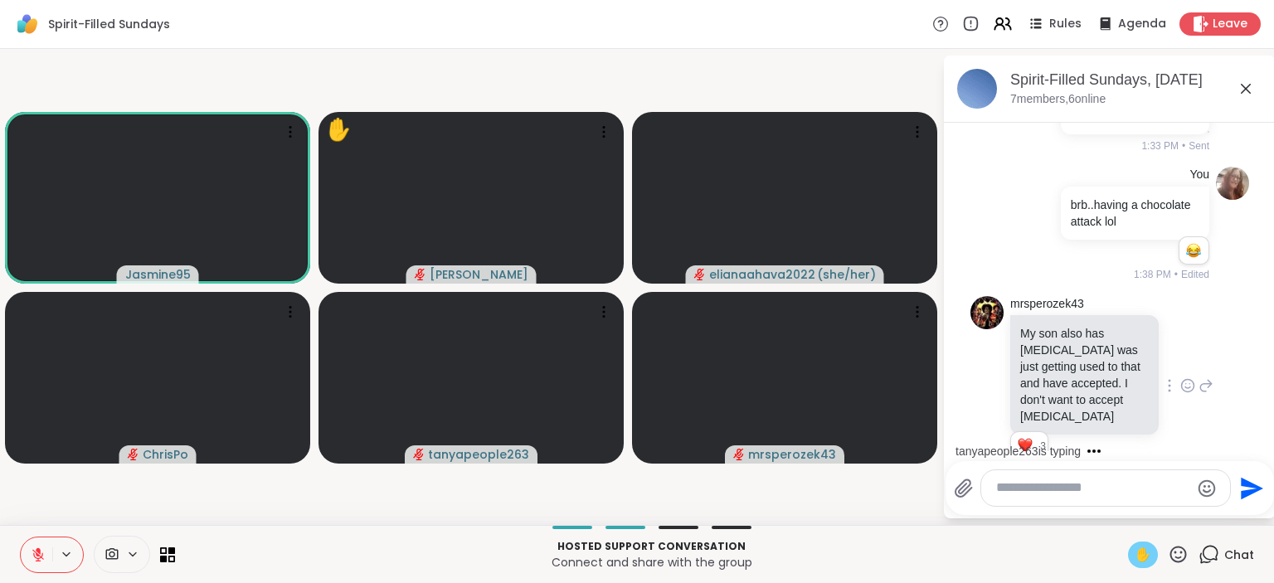
click at [38, 548] on icon at bounding box center [38, 555] width 15 height 15
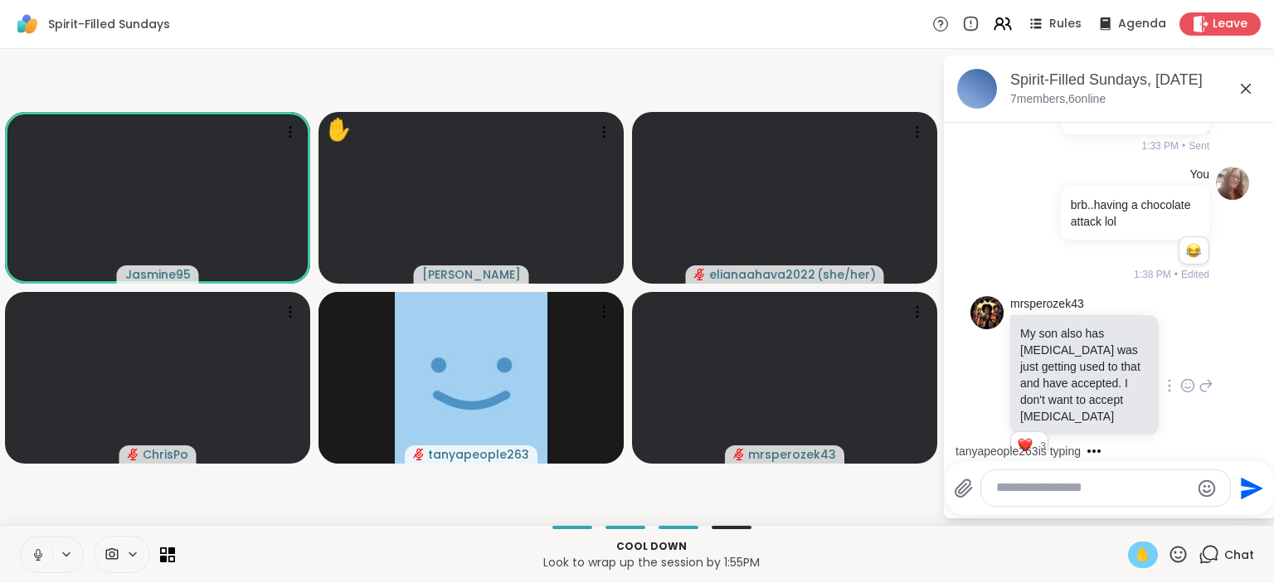
click at [38, 548] on icon at bounding box center [38, 555] width 15 height 15
click at [1139, 546] on span "✋" at bounding box center [1143, 555] width 17 height 20
click at [1181, 553] on icon at bounding box center [1178, 554] width 21 height 21
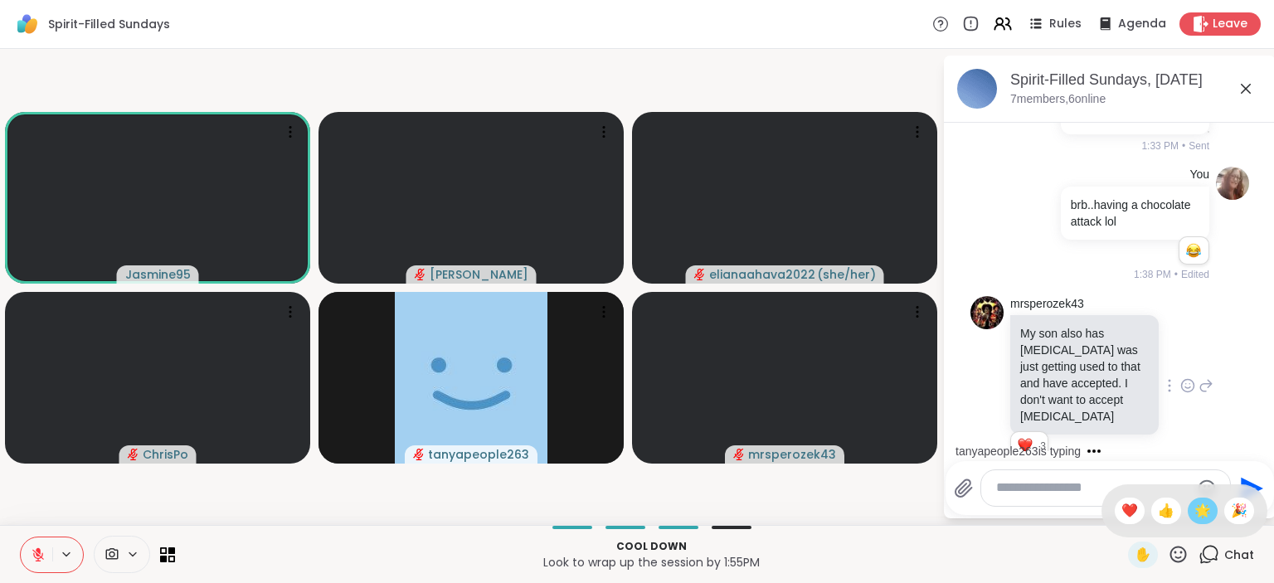
click at [1203, 516] on span "🌟" at bounding box center [1203, 511] width 17 height 20
click at [1173, 553] on icon at bounding box center [1179, 554] width 17 height 17
click at [1168, 502] on span "👍" at bounding box center [1166, 511] width 17 height 20
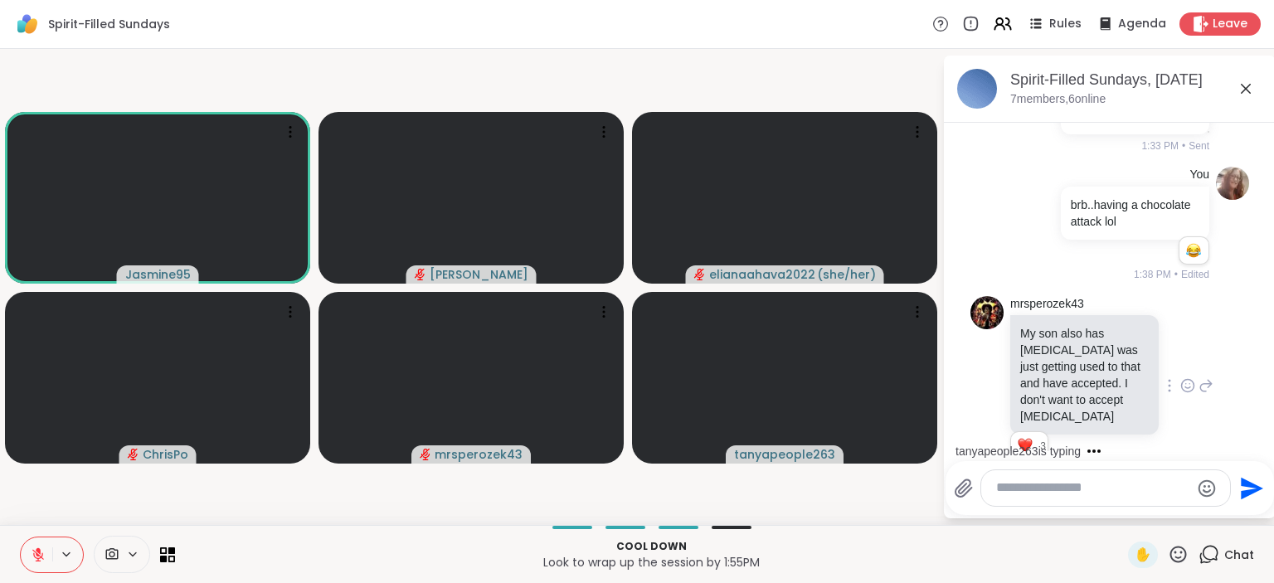
click at [1185, 553] on icon at bounding box center [1178, 554] width 21 height 21
click at [1124, 514] on span "❤️" at bounding box center [1130, 511] width 17 height 20
click at [1181, 556] on icon at bounding box center [1178, 554] width 21 height 21
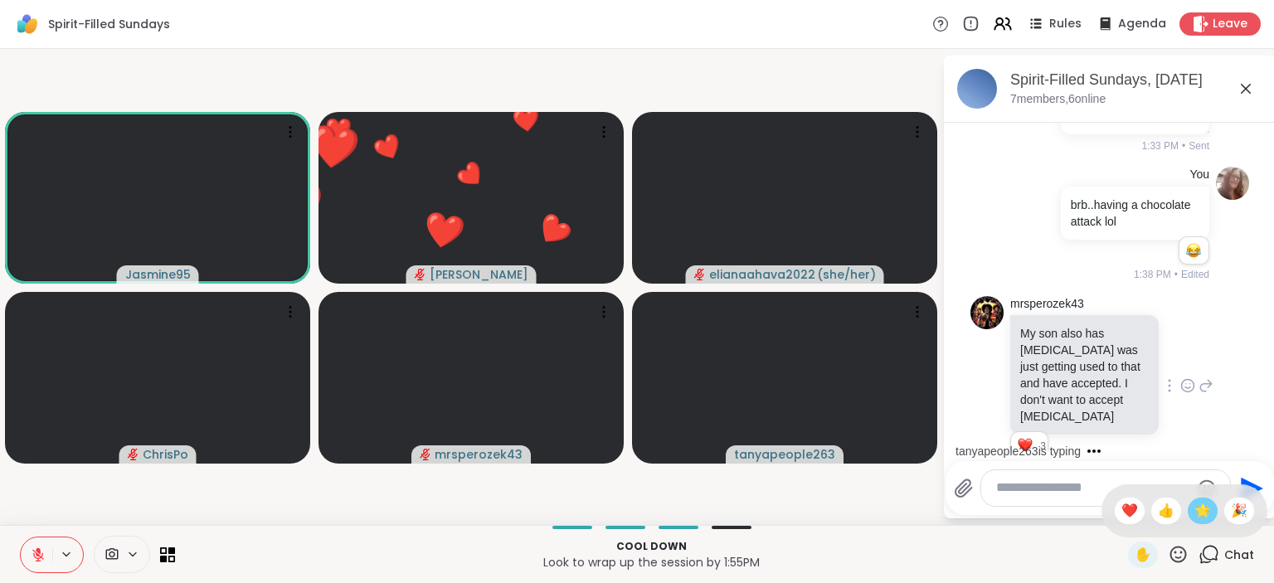
click at [1195, 514] on span "🌟" at bounding box center [1203, 511] width 17 height 20
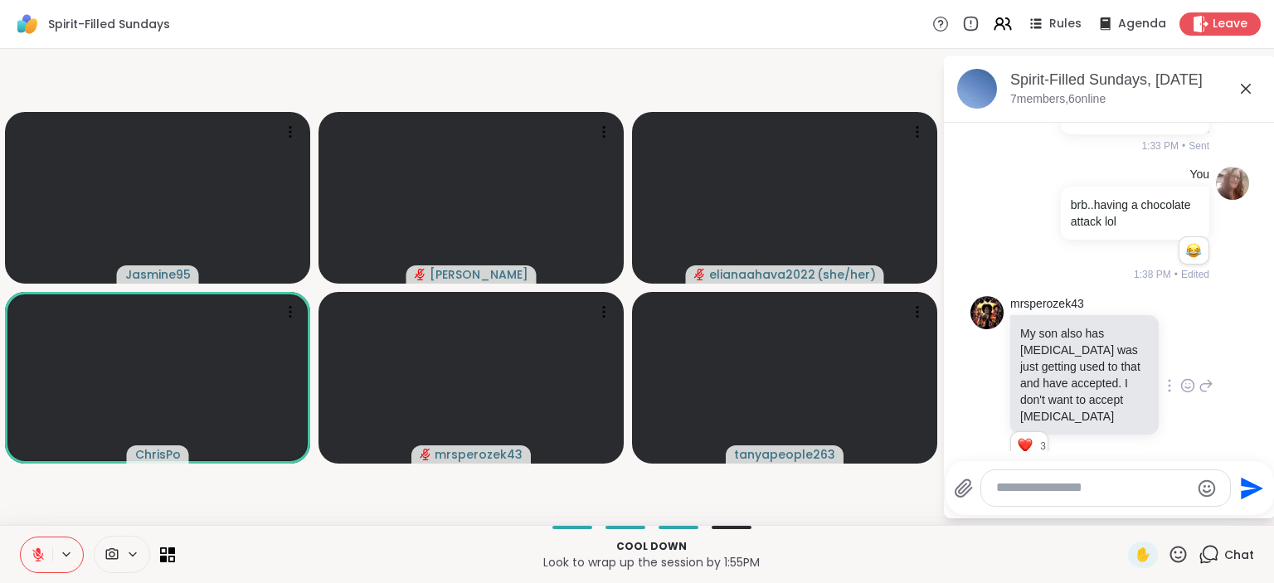
click at [1176, 557] on icon at bounding box center [1178, 554] width 21 height 21
click at [1127, 508] on span "❤️" at bounding box center [1130, 511] width 17 height 20
click at [1175, 557] on icon at bounding box center [1178, 554] width 21 height 21
click at [1127, 511] on span "❤️" at bounding box center [1130, 511] width 17 height 20
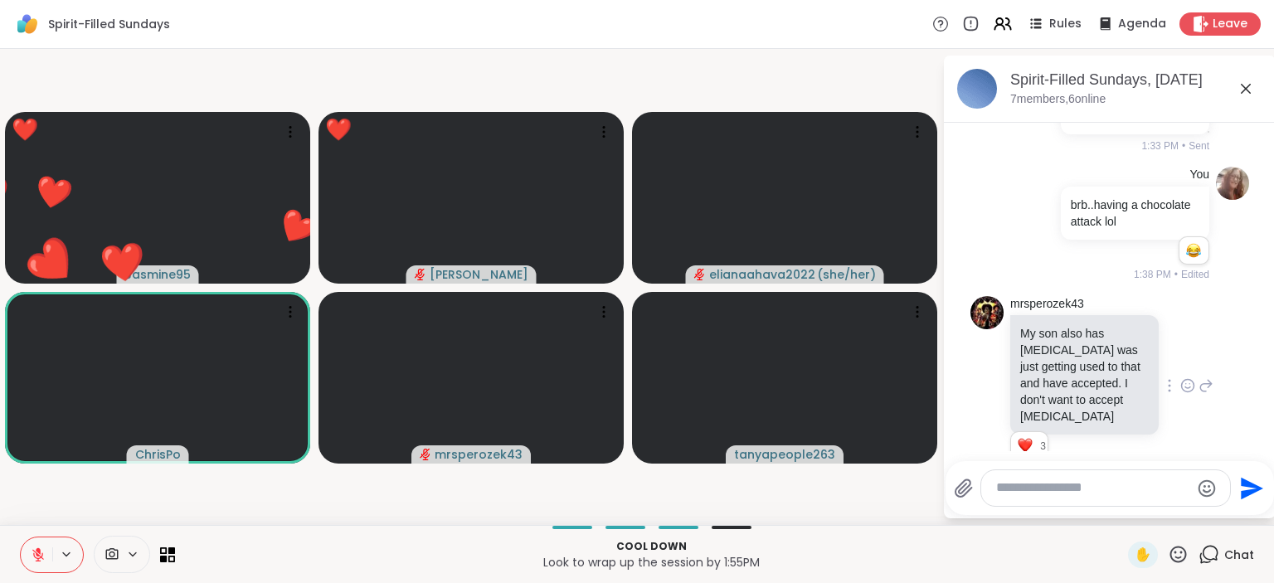
click at [1187, 556] on icon at bounding box center [1179, 554] width 17 height 17
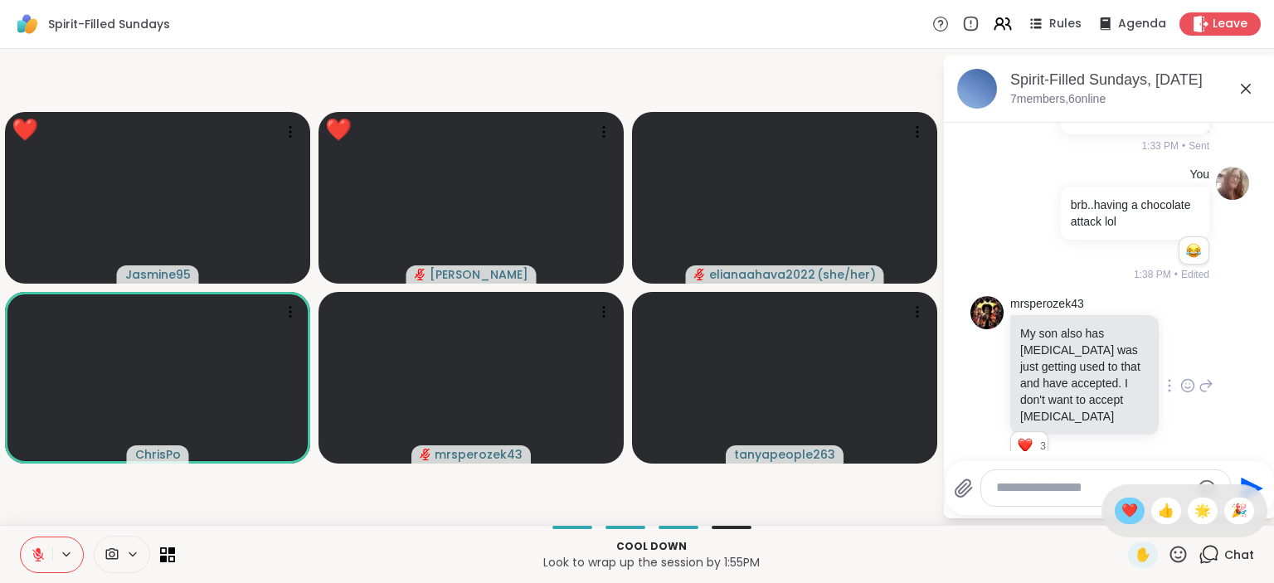
click at [1123, 513] on span "❤️" at bounding box center [1130, 511] width 17 height 20
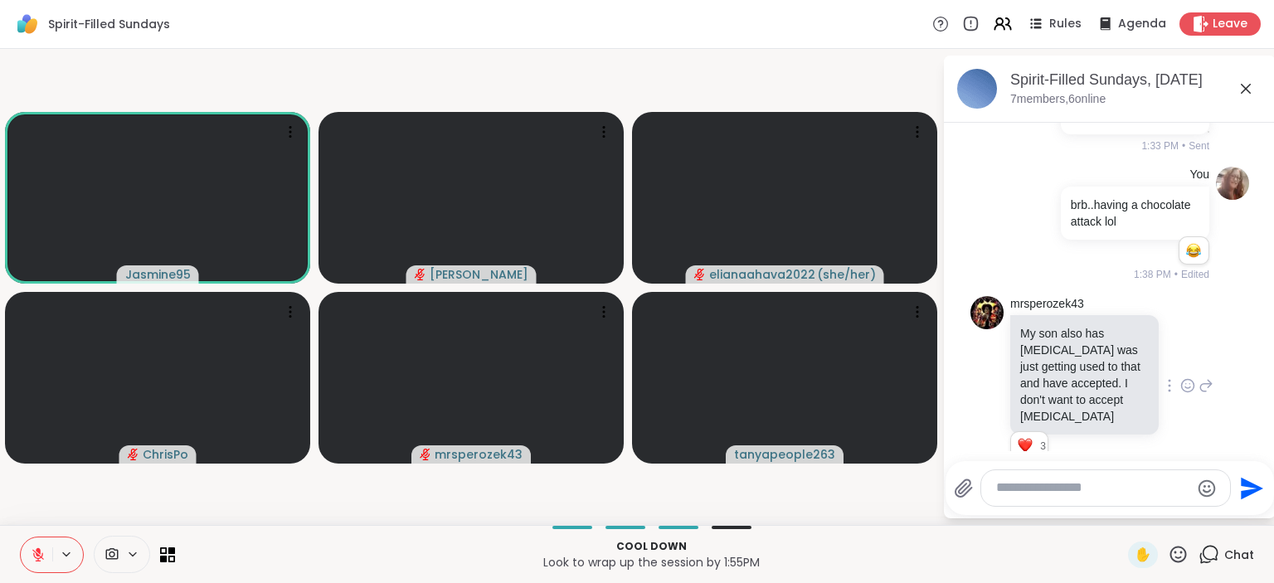
scroll to position [2393, 0]
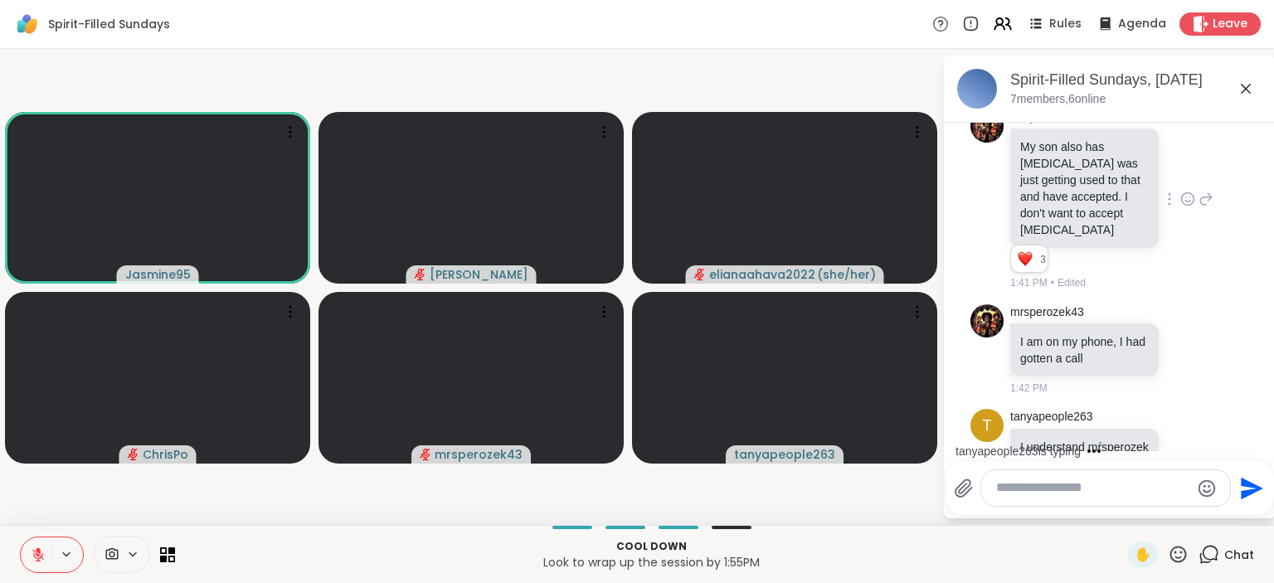
click at [1190, 488] on icon at bounding box center [1188, 496] width 15 height 17
click at [1048, 453] on button "Select Reaction: Heart" at bounding box center [1055, 469] width 33 height 33
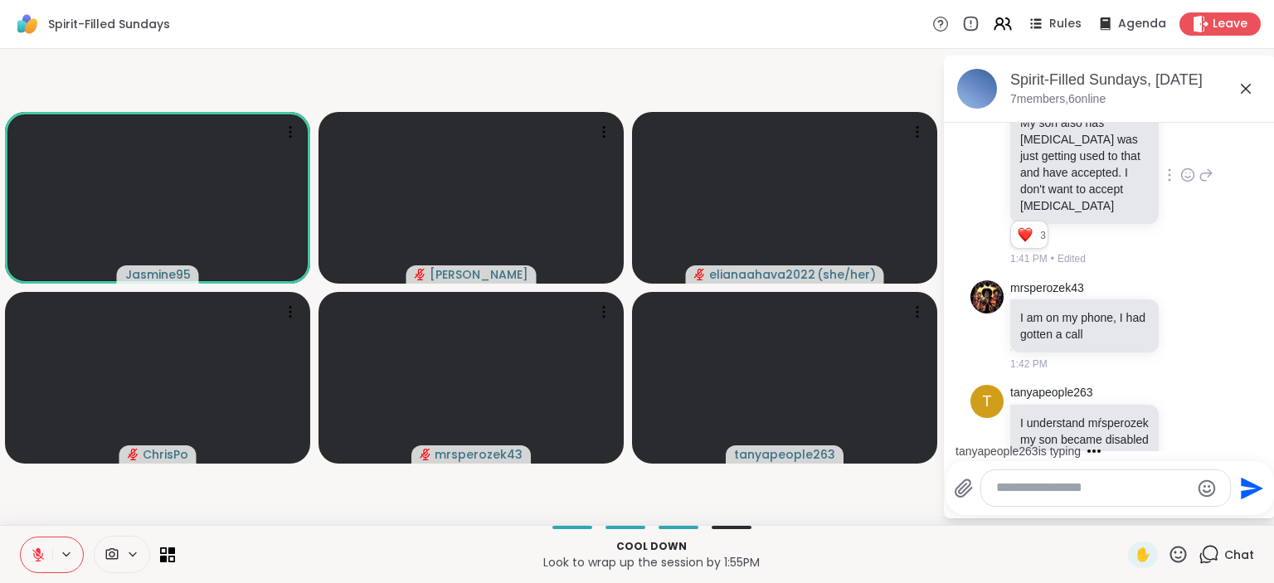
click at [1176, 552] on icon at bounding box center [1178, 554] width 21 height 21
click at [1164, 506] on span "👍" at bounding box center [1166, 511] width 17 height 20
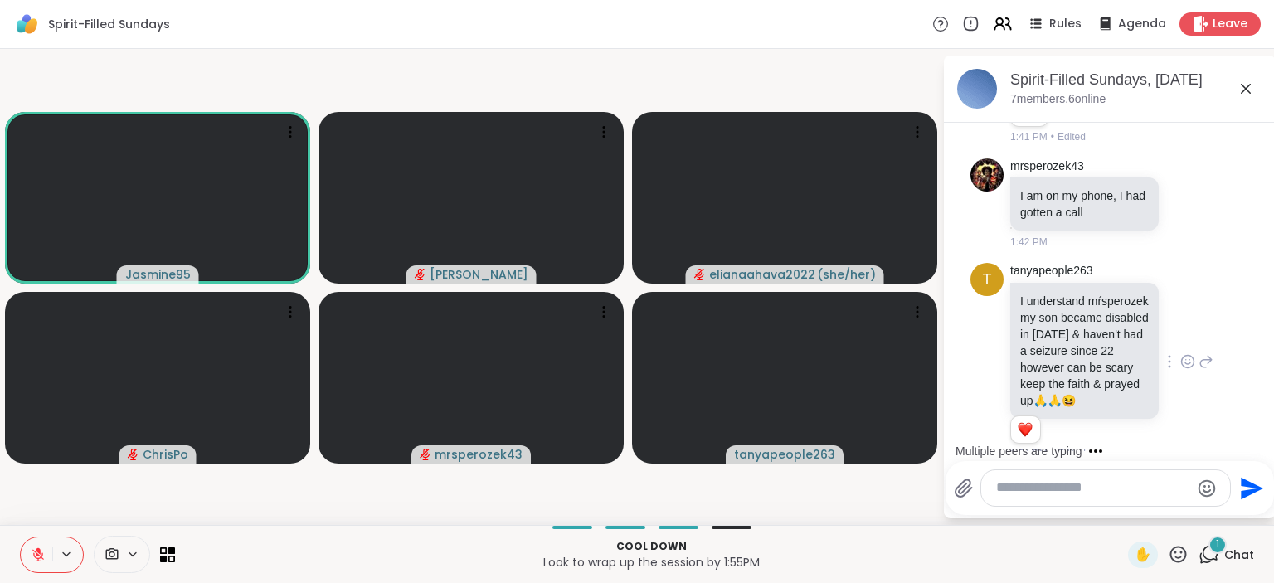
scroll to position [2627, 0]
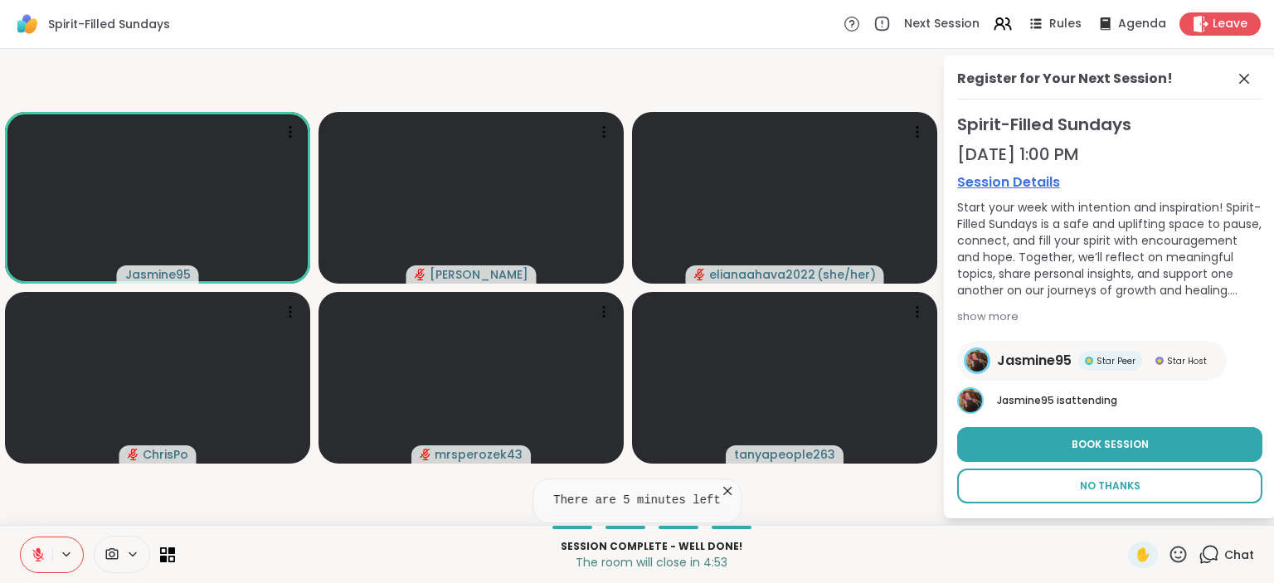
click at [1130, 485] on span "No Thanks" at bounding box center [1110, 486] width 61 height 15
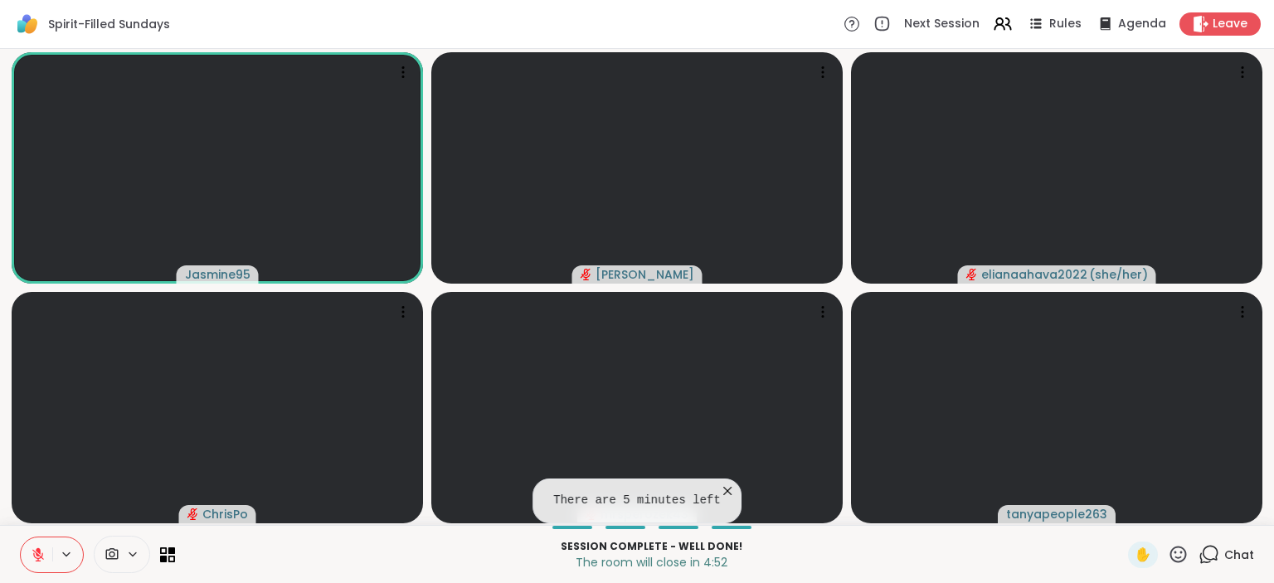
click at [1233, 550] on span "Chat" at bounding box center [1239, 555] width 30 height 17
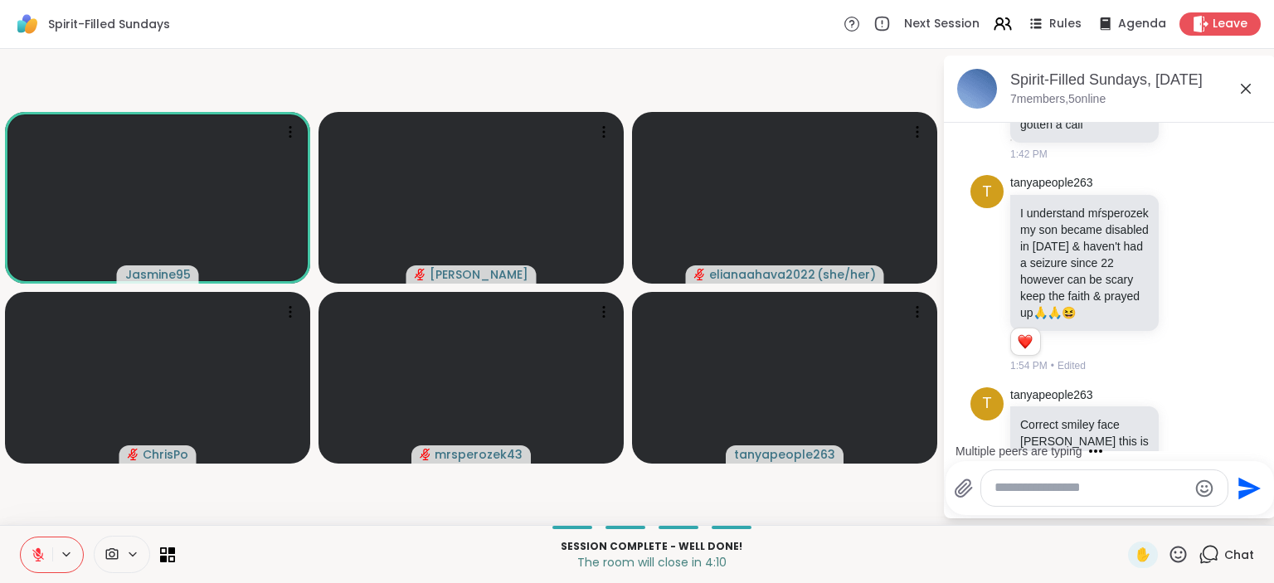
click at [1181, 548] on icon at bounding box center [1179, 554] width 17 height 17
click at [1127, 507] on span "❤️" at bounding box center [1130, 511] width 17 height 20
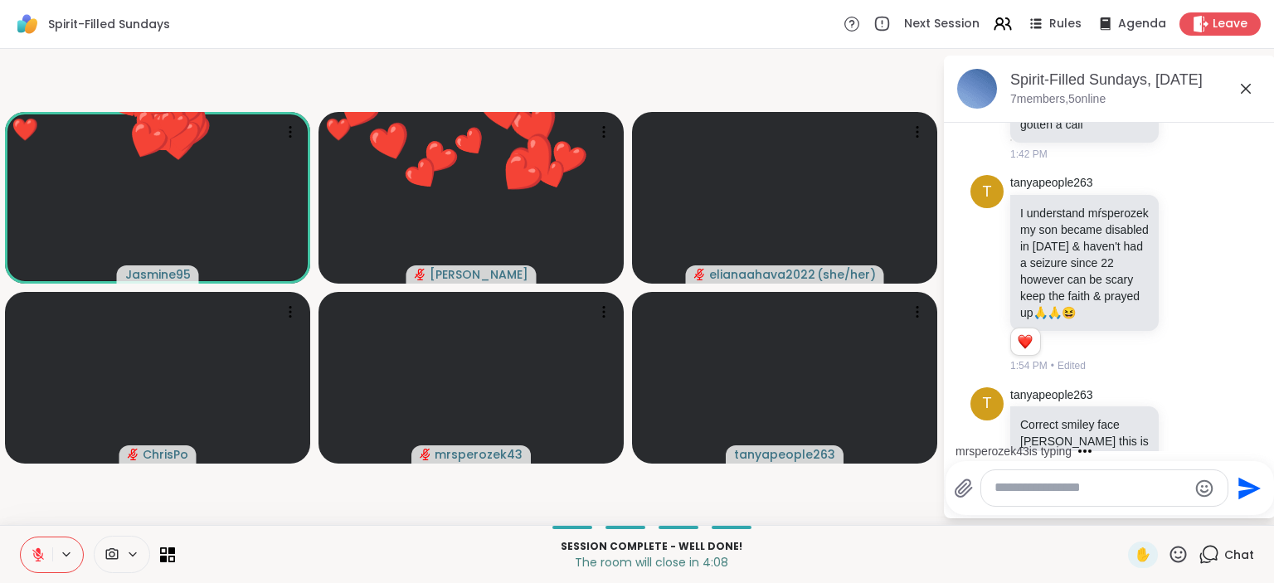
click at [1181, 557] on icon at bounding box center [1178, 554] width 21 height 21
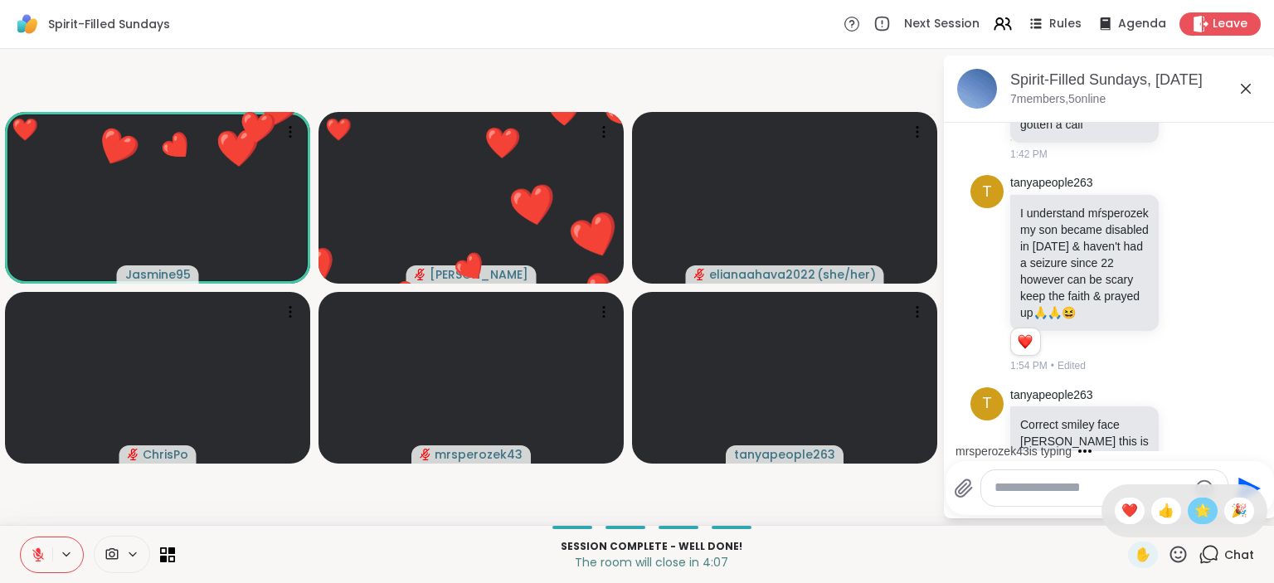
click at [1199, 516] on span "🌟" at bounding box center [1203, 511] width 17 height 20
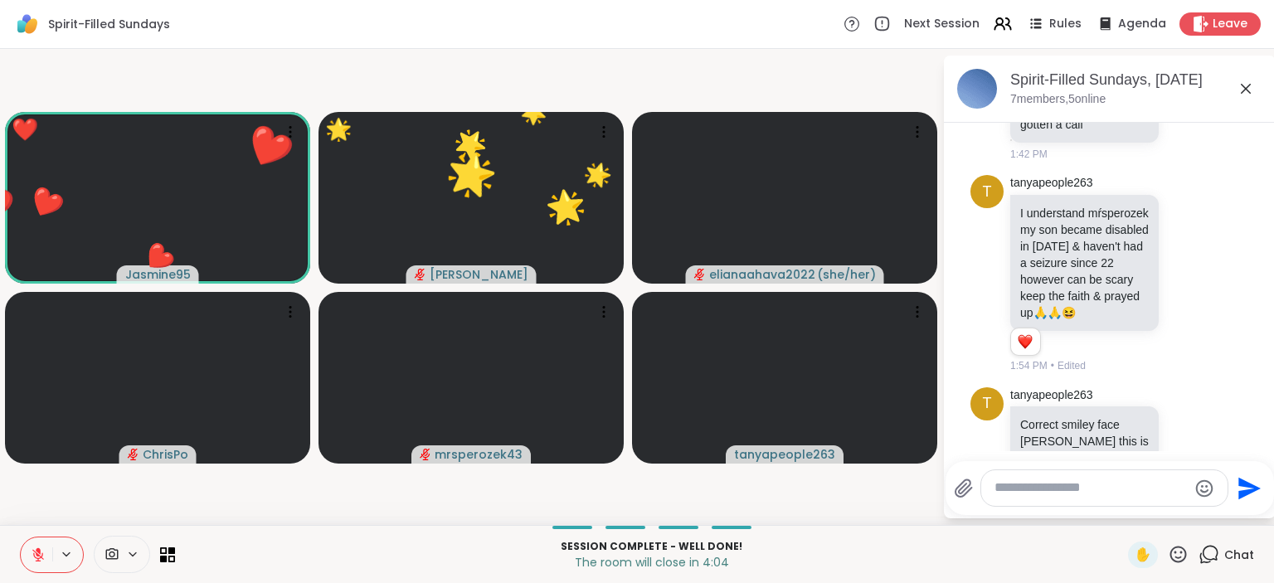
click at [1176, 555] on icon at bounding box center [1178, 554] width 21 height 21
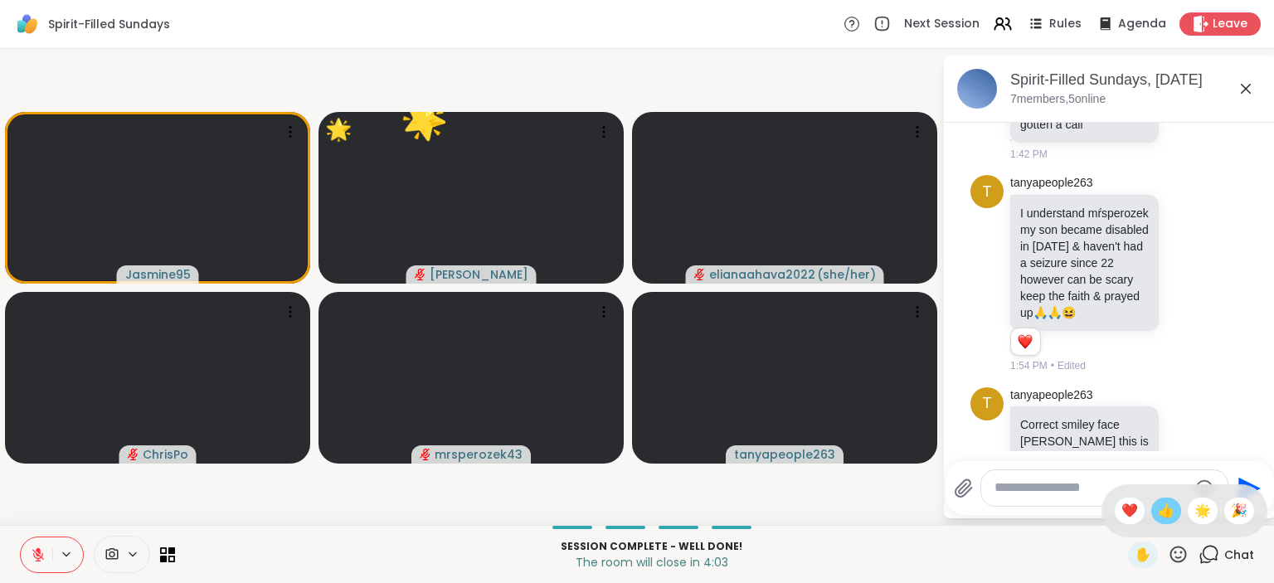
click at [1160, 513] on span "👍" at bounding box center [1166, 511] width 17 height 20
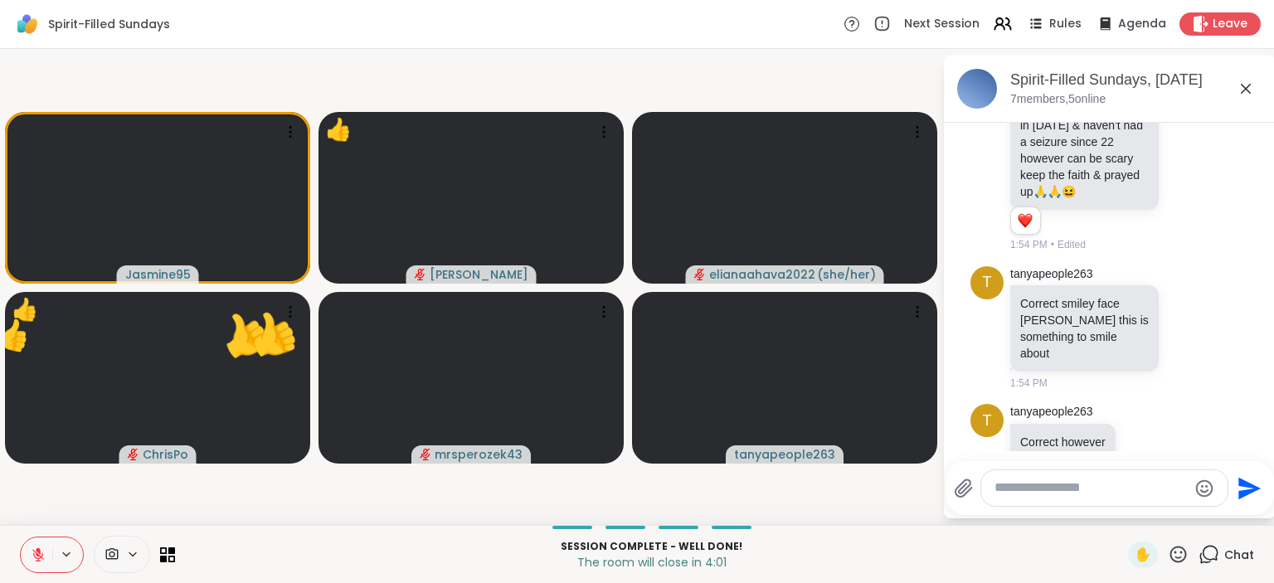
scroll to position [2965, 0]
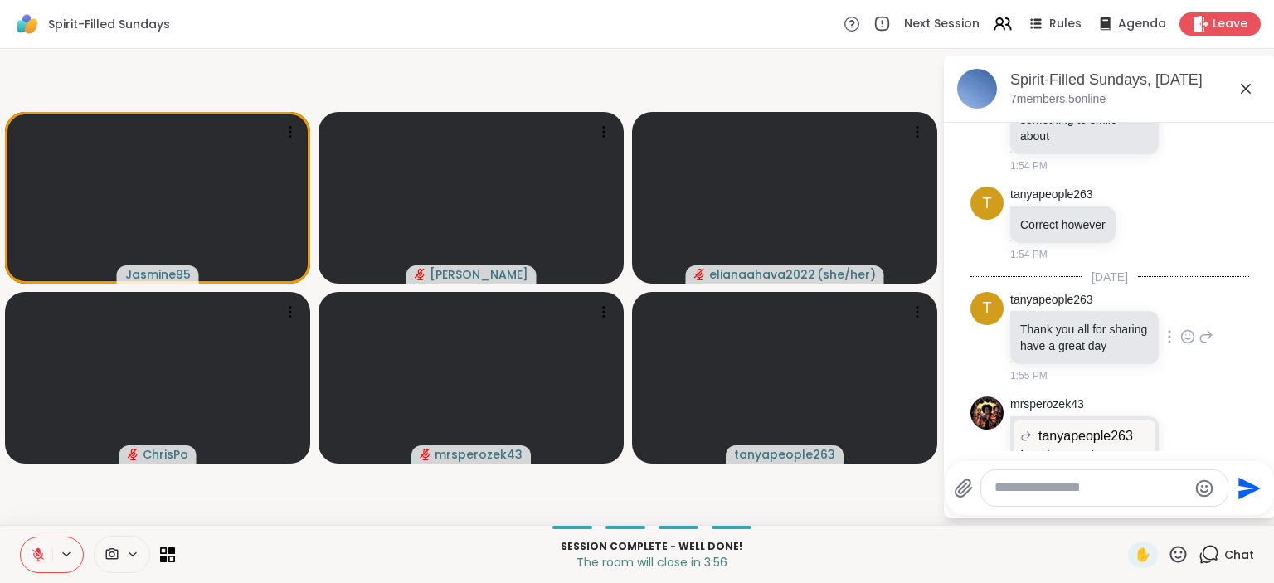
click at [1194, 331] on icon at bounding box center [1188, 337] width 12 height 12
click at [1059, 303] on div "Select Reaction: Heart" at bounding box center [1056, 310] width 15 height 15
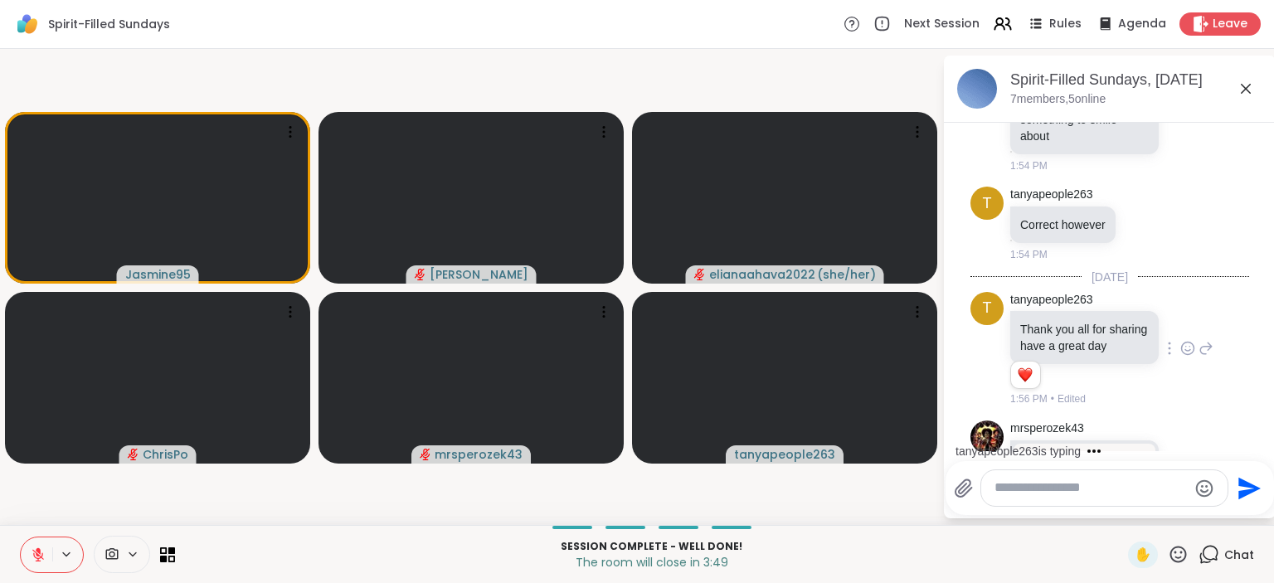
click at [1190, 514] on icon at bounding box center [1188, 522] width 15 height 17
click at [1067, 479] on button "Select Reaction: Heart" at bounding box center [1055, 495] width 33 height 33
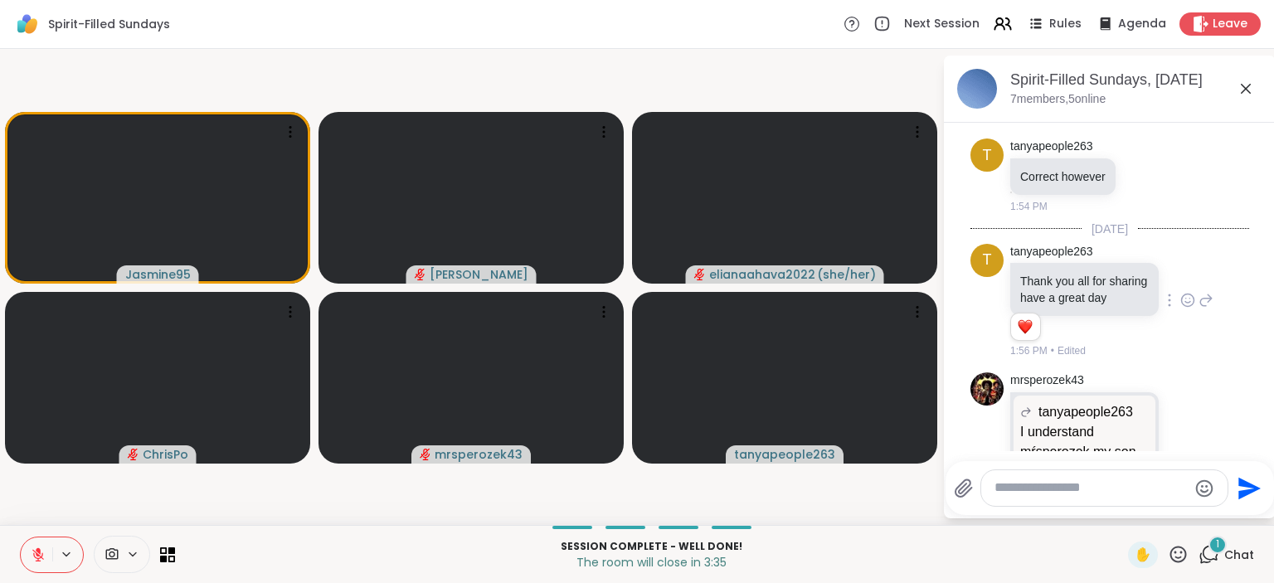
scroll to position [3100, 0]
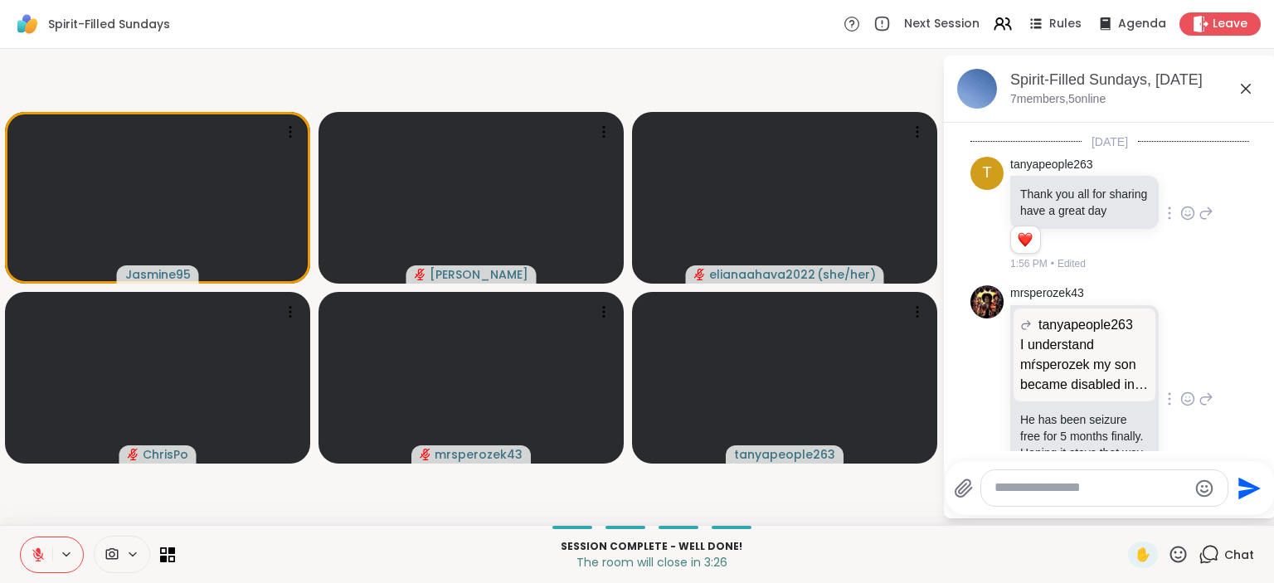
click at [1181, 563] on icon at bounding box center [1188, 571] width 15 height 17
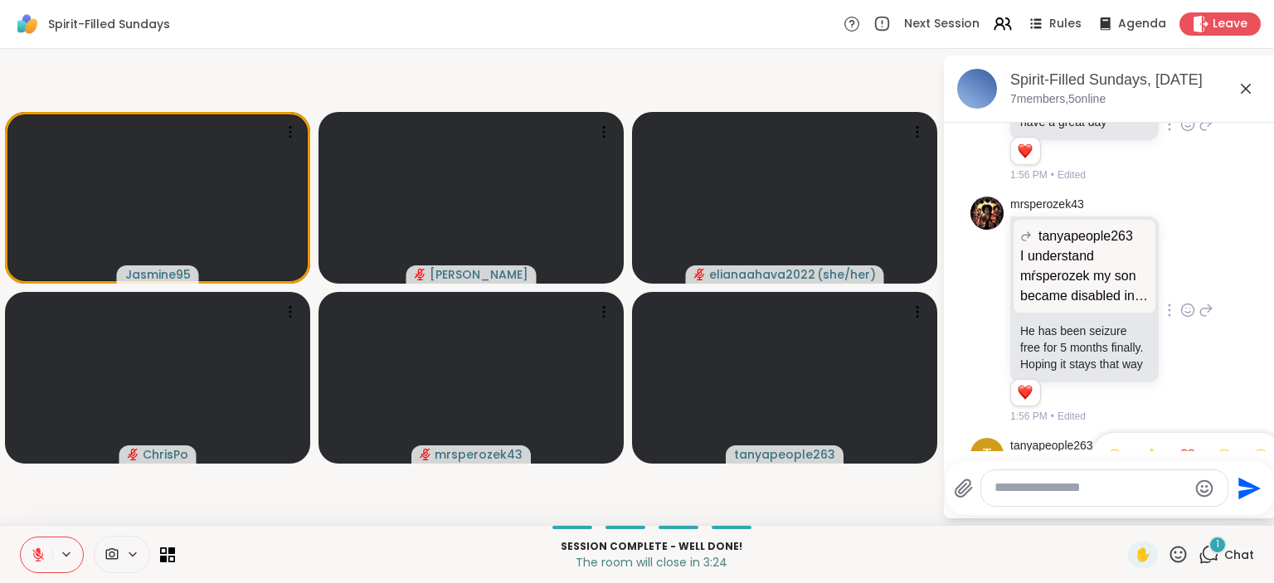
click at [1107, 543] on div "tanyapeople263 💜 1:56 PM" at bounding box center [1080, 580] width 141 height 75
click at [1181, 475] on icon at bounding box center [1188, 483] width 15 height 17
click at [1144, 449] on div "Select Reaction: Thumbs up" at bounding box center [1151, 456] width 15 height 15
click at [1205, 300] on icon at bounding box center [1206, 310] width 15 height 20
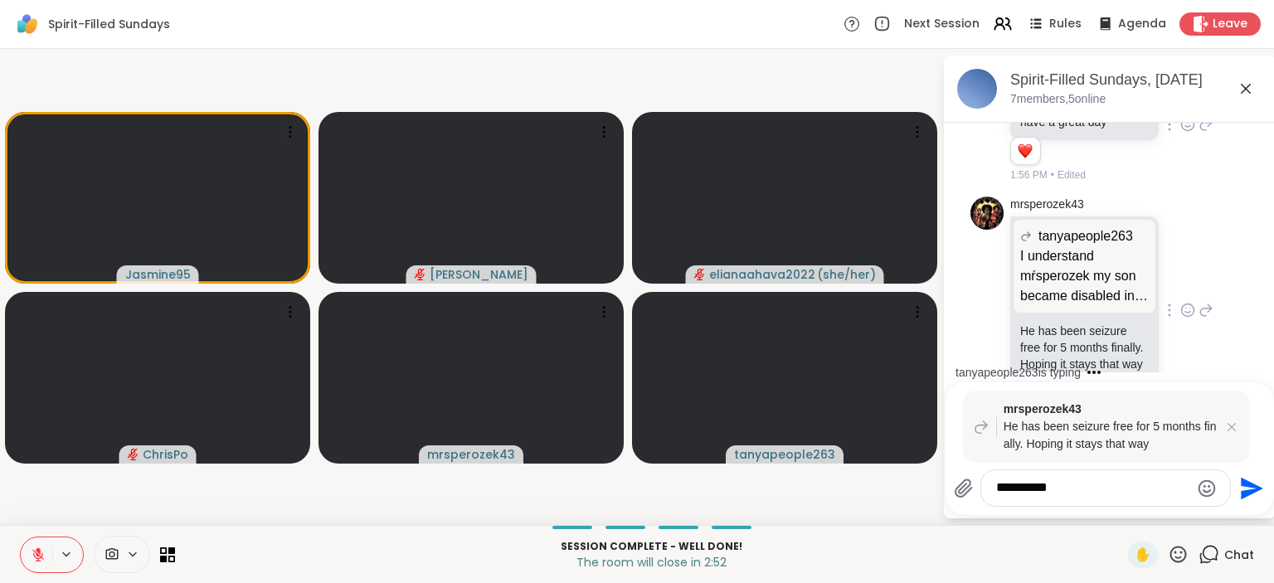
type textarea "**********"
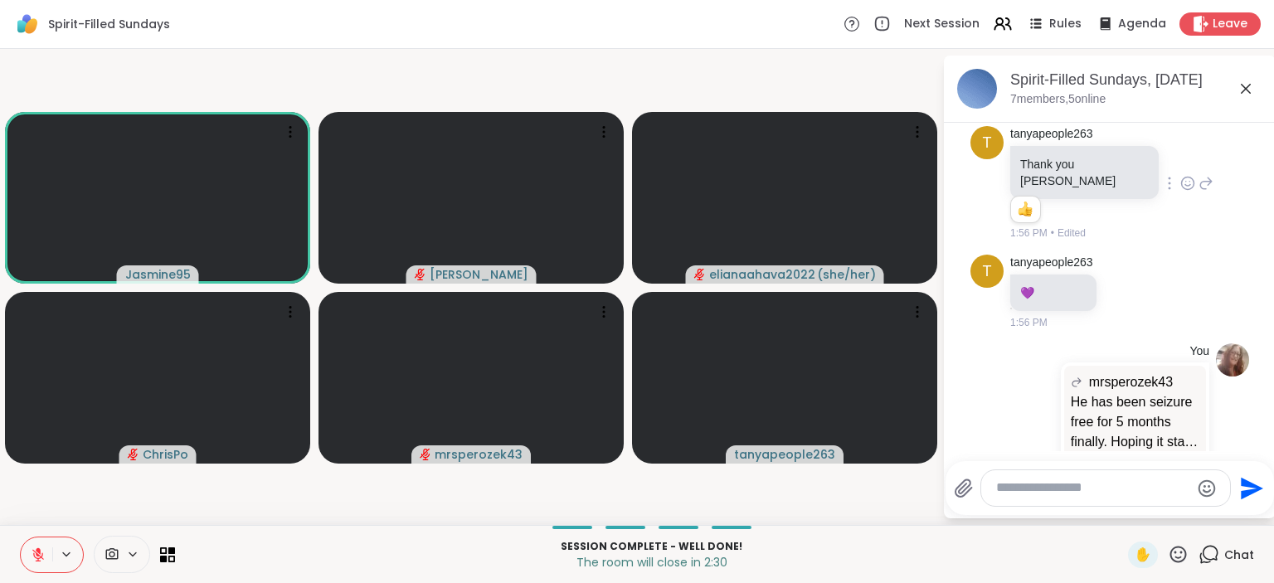
scroll to position [3525, 0]
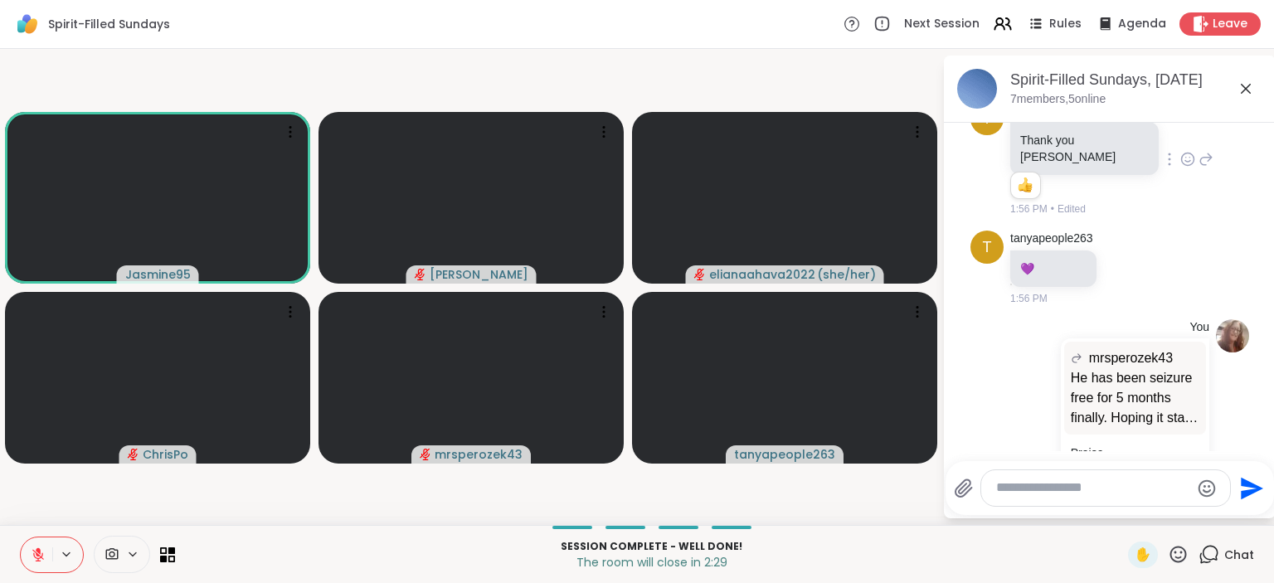
click at [1064, 559] on button "Select Reaction: Heart" at bounding box center [1055, 575] width 33 height 33
click at [1176, 549] on icon at bounding box center [1179, 554] width 17 height 17
click at [1122, 509] on span "❤️" at bounding box center [1130, 511] width 17 height 20
click at [1184, 552] on icon at bounding box center [1178, 554] width 21 height 21
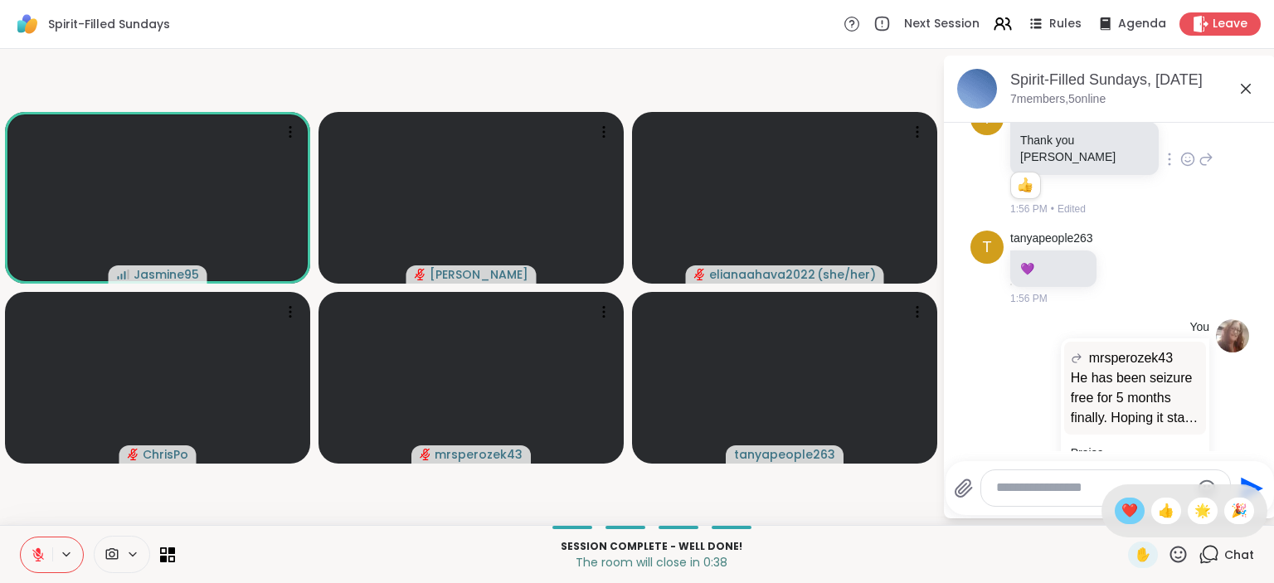
click at [1126, 508] on span "❤️" at bounding box center [1130, 511] width 17 height 20
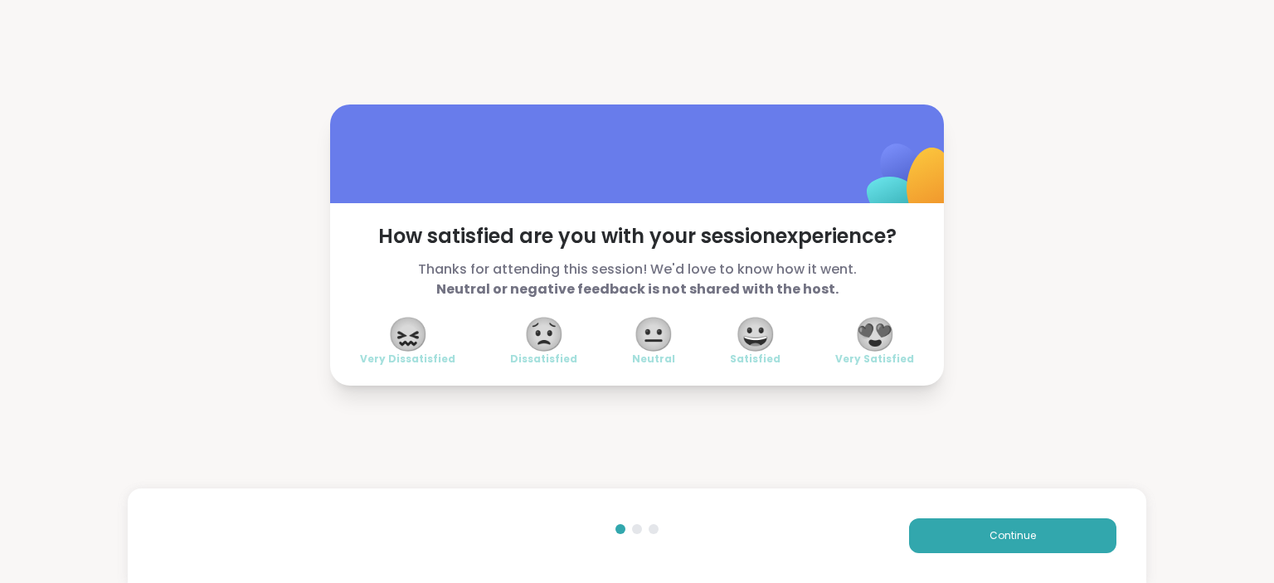
click at [876, 330] on span "😍" at bounding box center [874, 334] width 41 height 30
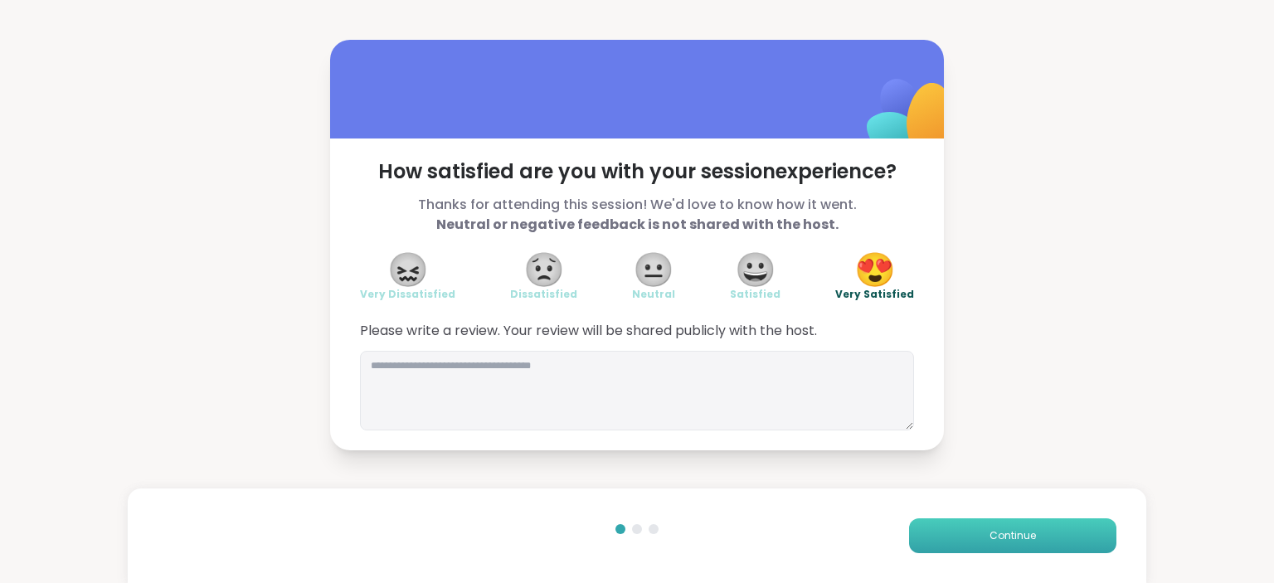
click at [989, 529] on button "Continue" at bounding box center [1012, 536] width 207 height 35
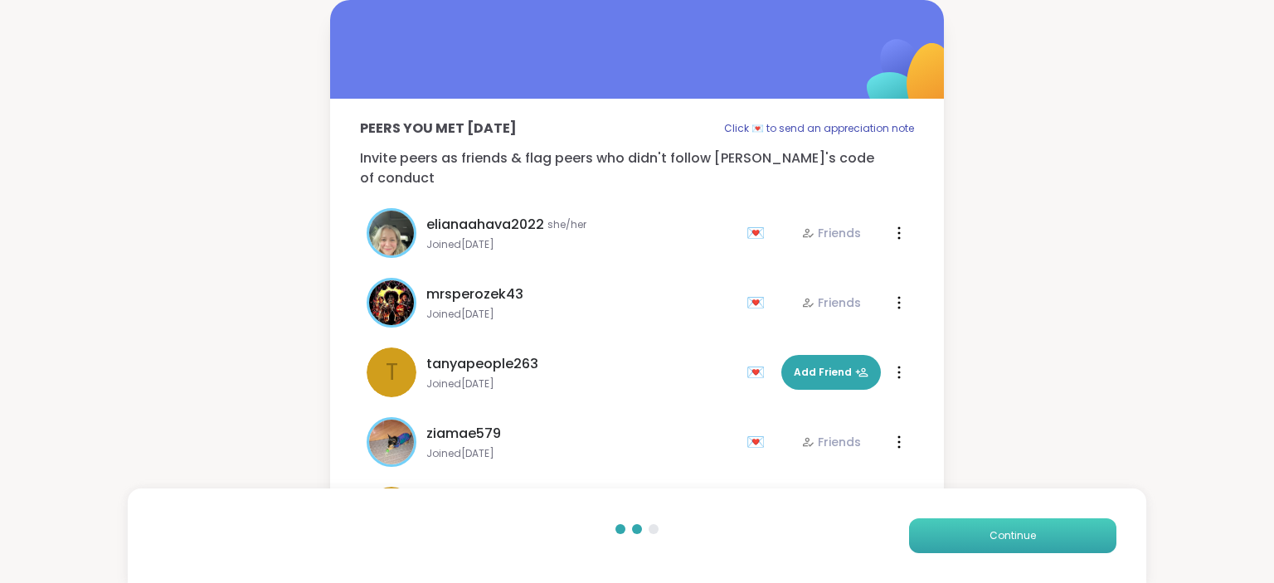
click at [989, 529] on button "Continue" at bounding box center [1012, 536] width 207 height 35
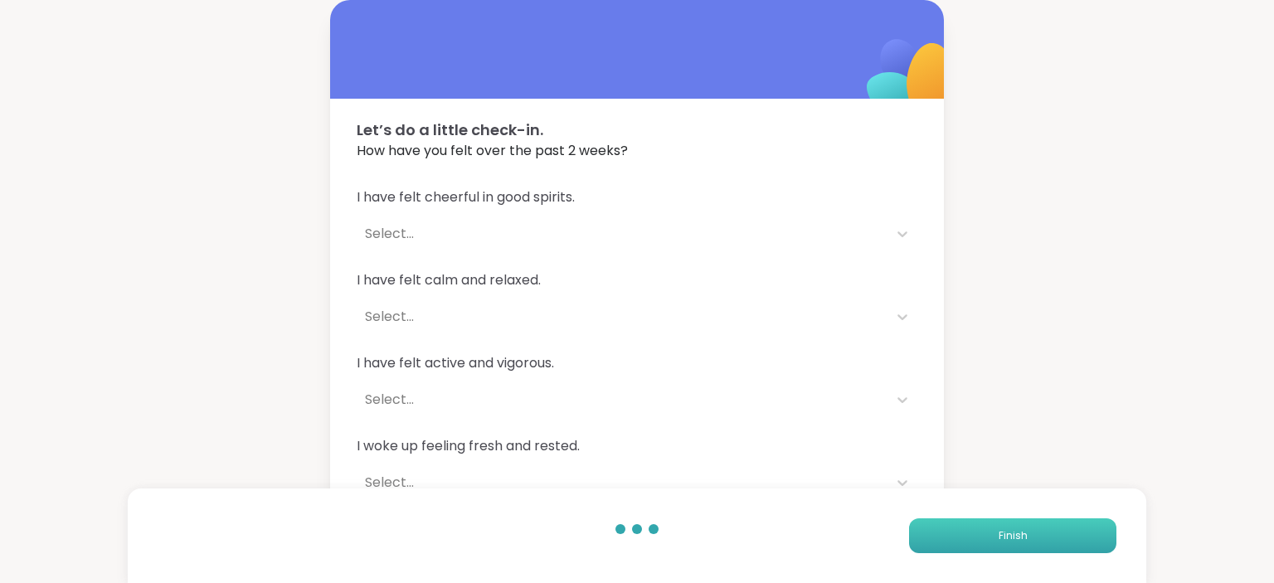
click at [989, 529] on button "Finish" at bounding box center [1012, 536] width 207 height 35
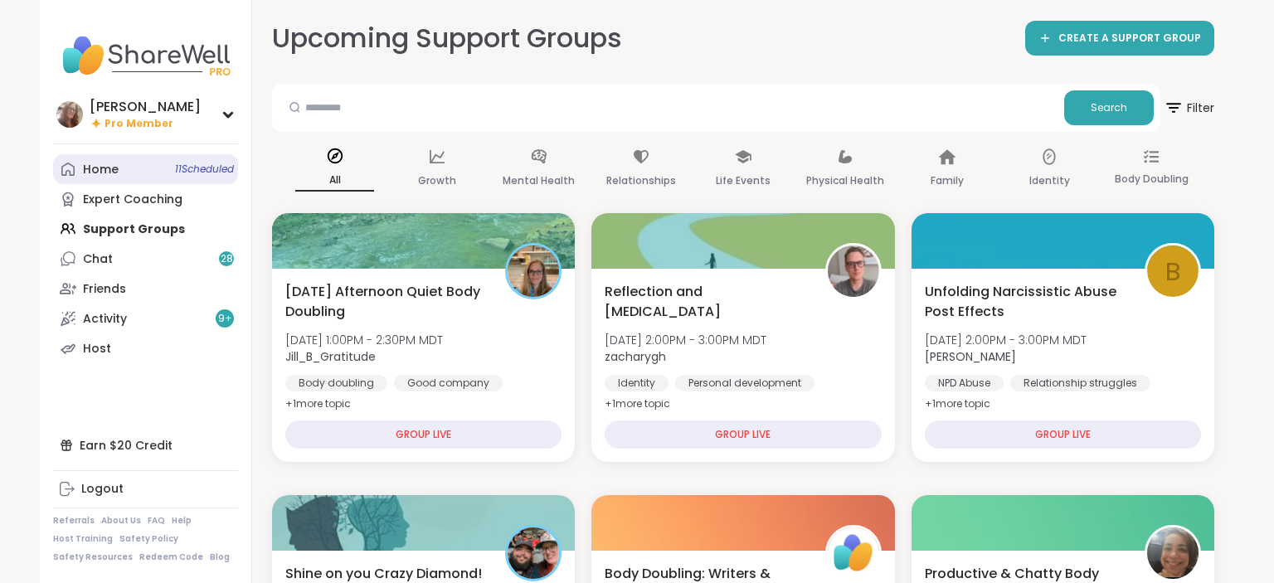
click at [180, 168] on span "11 Scheduled" at bounding box center [204, 169] width 59 height 13
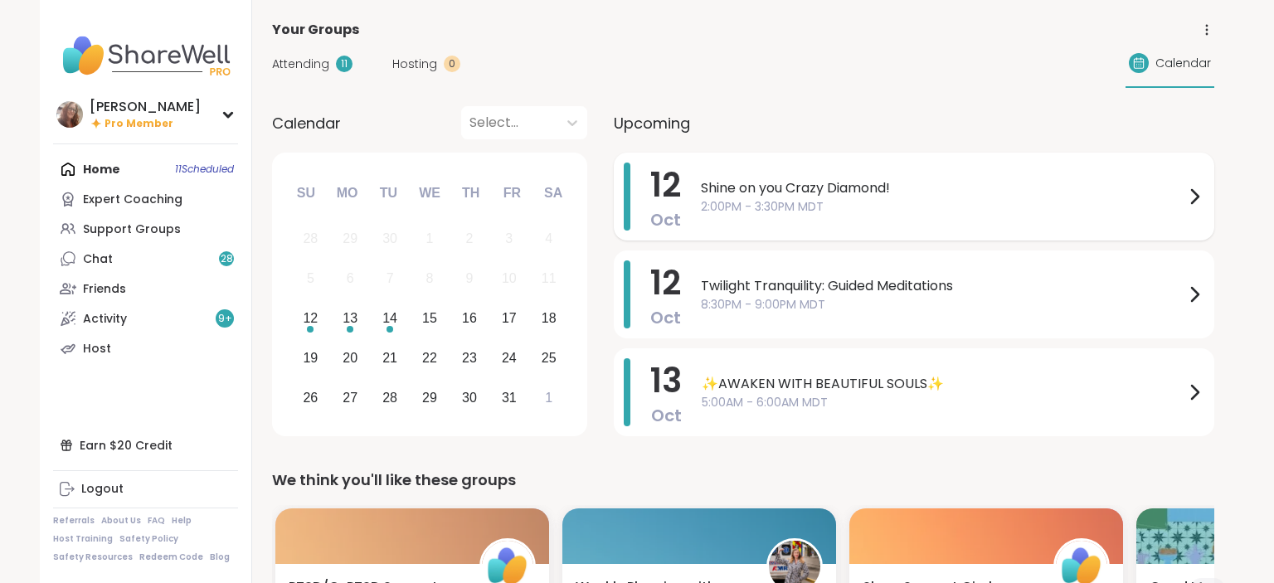
click at [795, 215] on div "Shine on you Crazy Diamond! 2:00PM - 3:30PM MDT" at bounding box center [953, 197] width 504 height 68
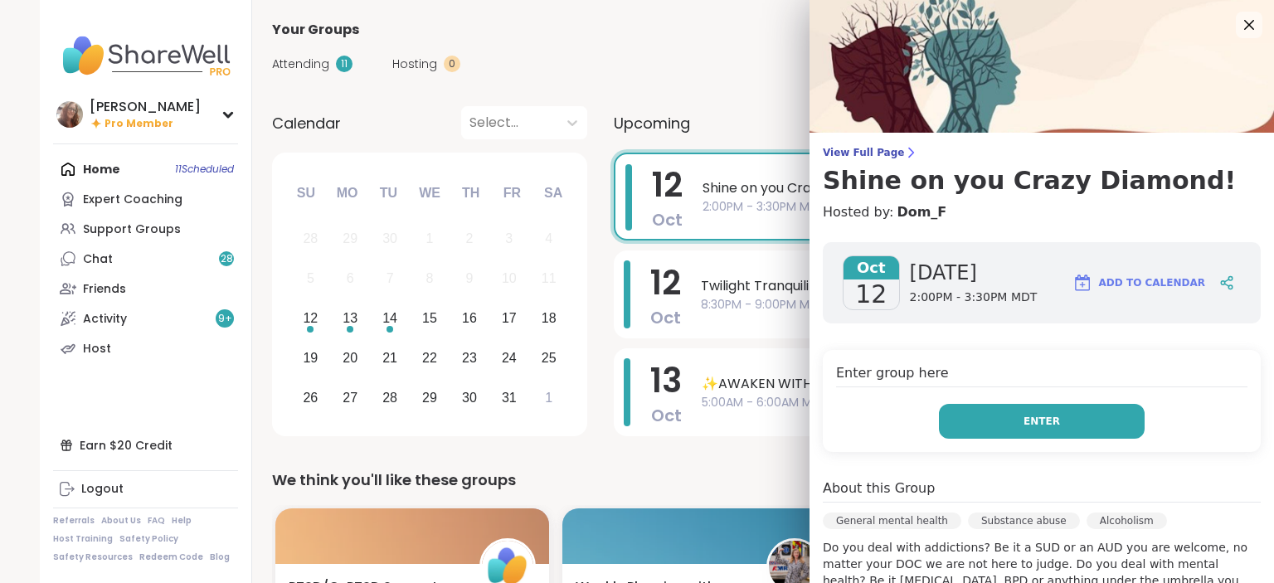
click at [1027, 416] on button "Enter" at bounding box center [1042, 421] width 206 height 35
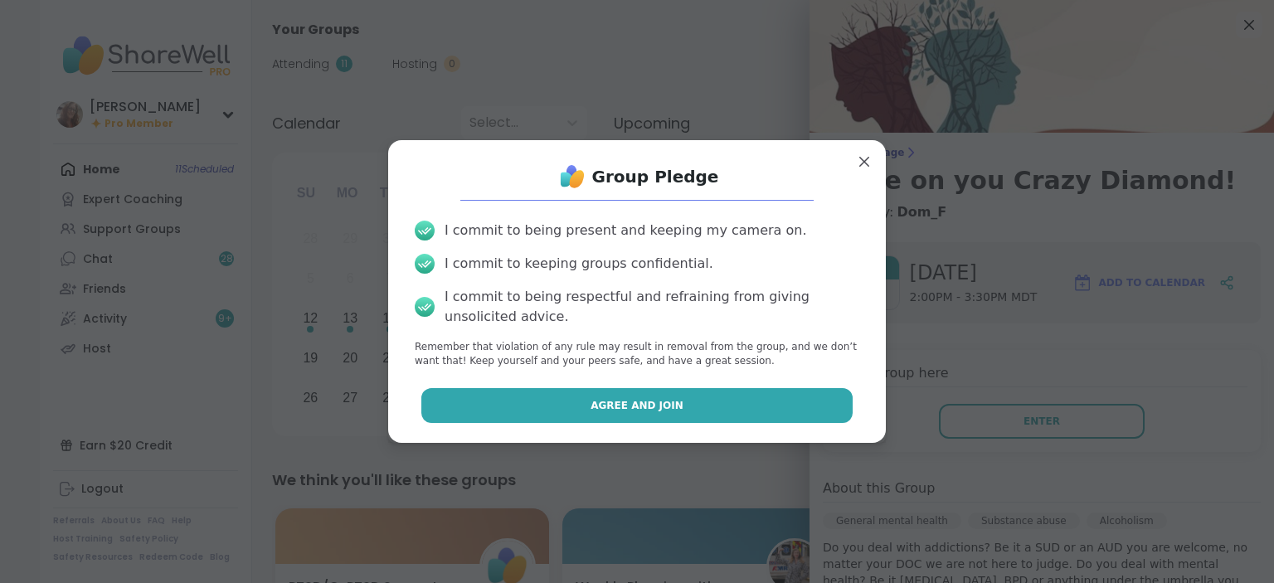
click at [795, 404] on button "Agree and Join" at bounding box center [637, 405] width 432 height 35
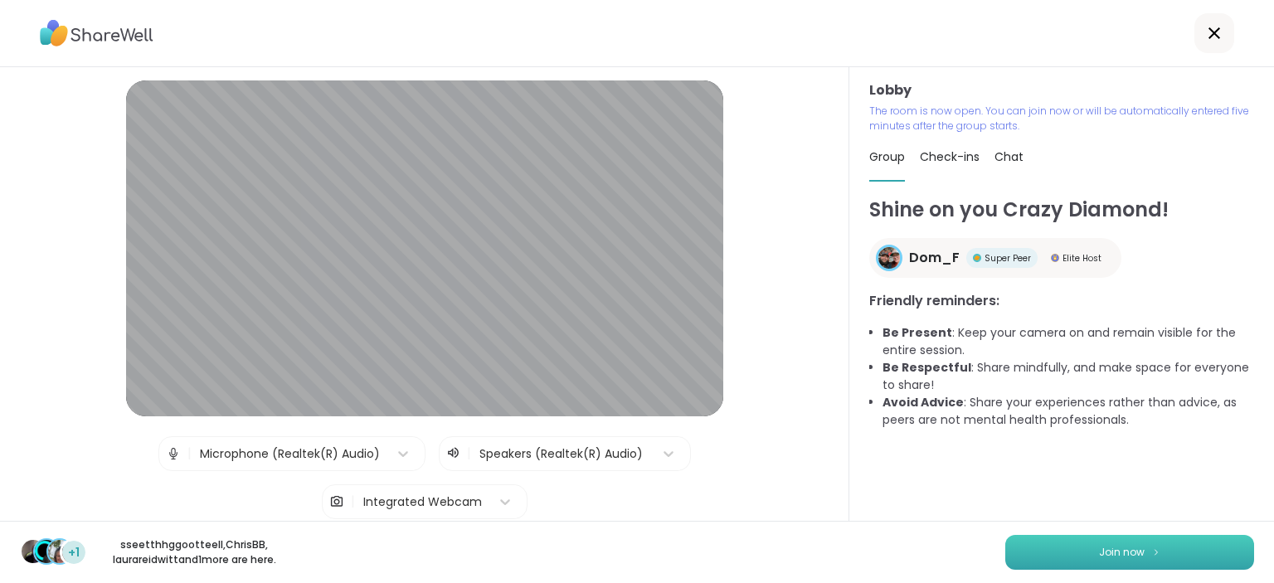
click at [1167, 546] on button "Join now" at bounding box center [1129, 552] width 249 height 35
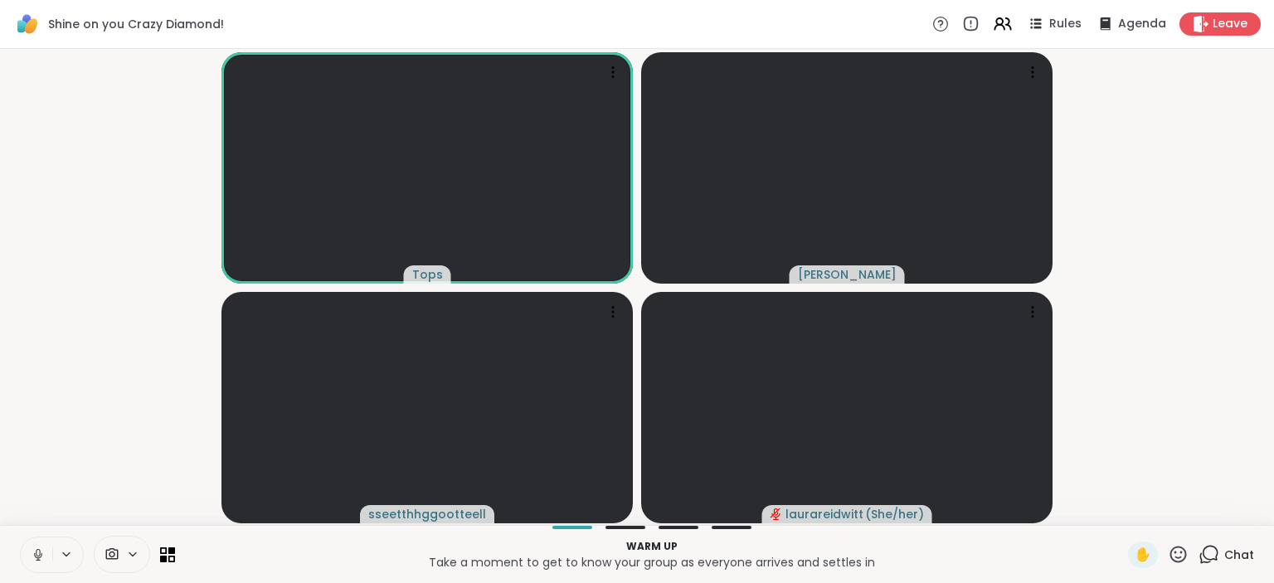
click at [37, 548] on icon at bounding box center [38, 555] width 15 height 15
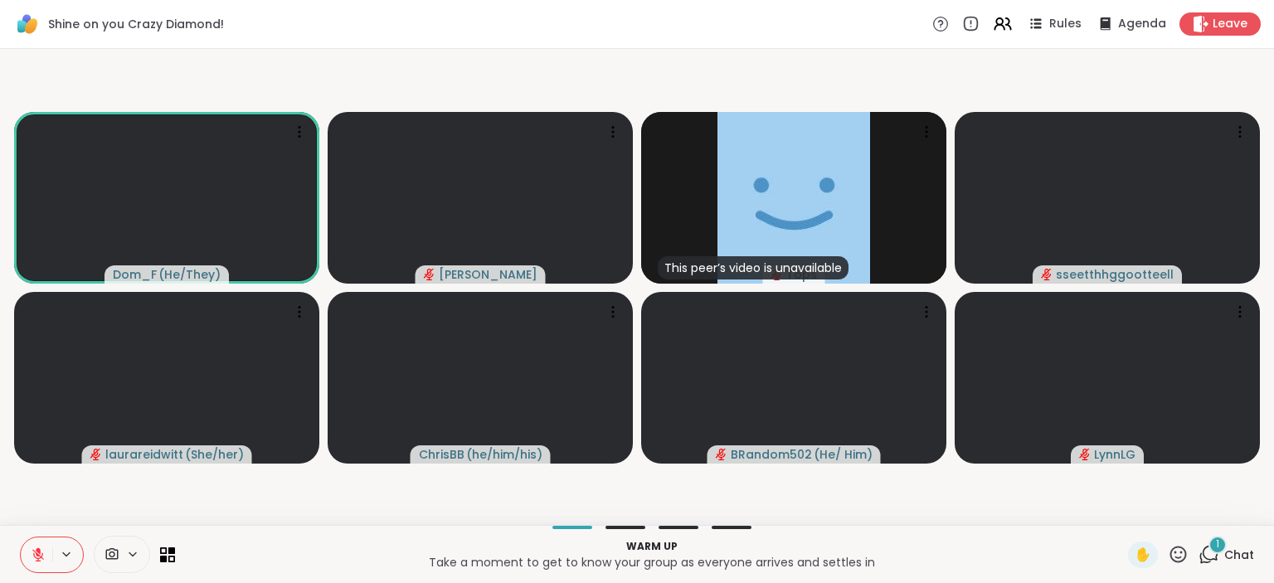
click at [35, 555] on icon at bounding box center [38, 555] width 15 height 15
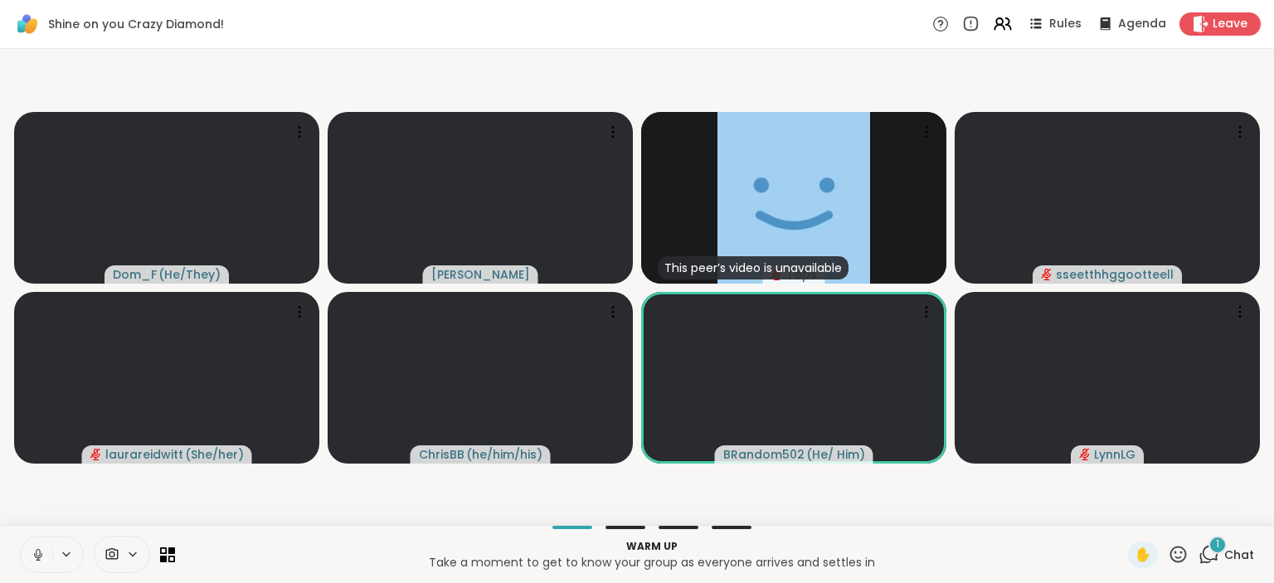
click at [35, 555] on icon at bounding box center [38, 555] width 15 height 15
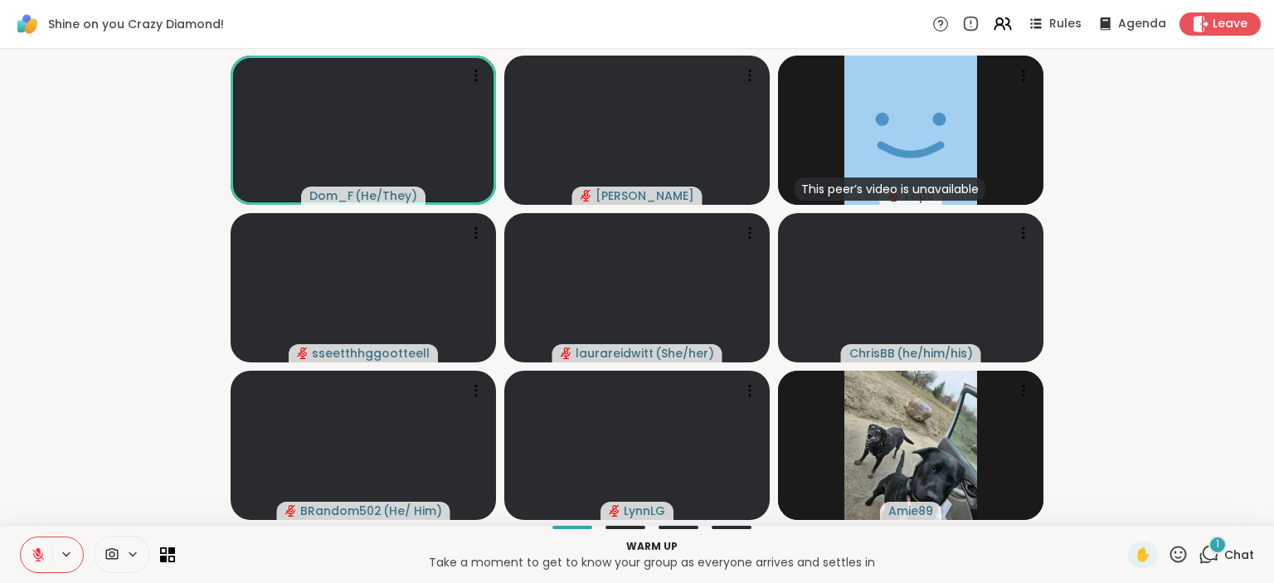
click at [40, 559] on icon at bounding box center [38, 555] width 15 height 15
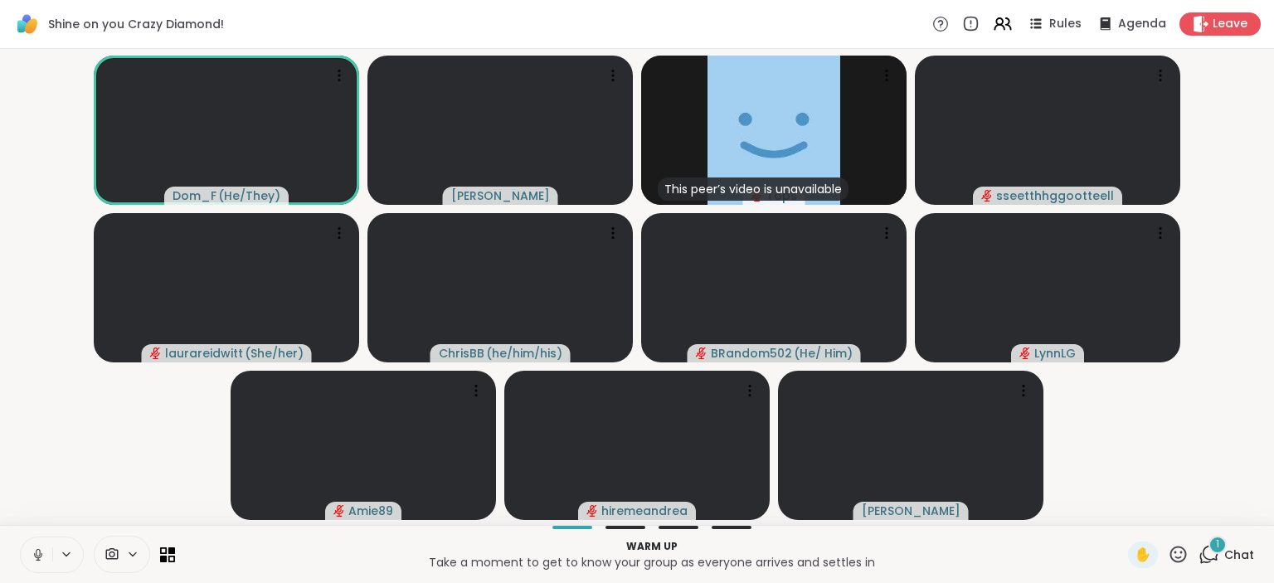
click at [39, 551] on icon at bounding box center [38, 555] width 15 height 15
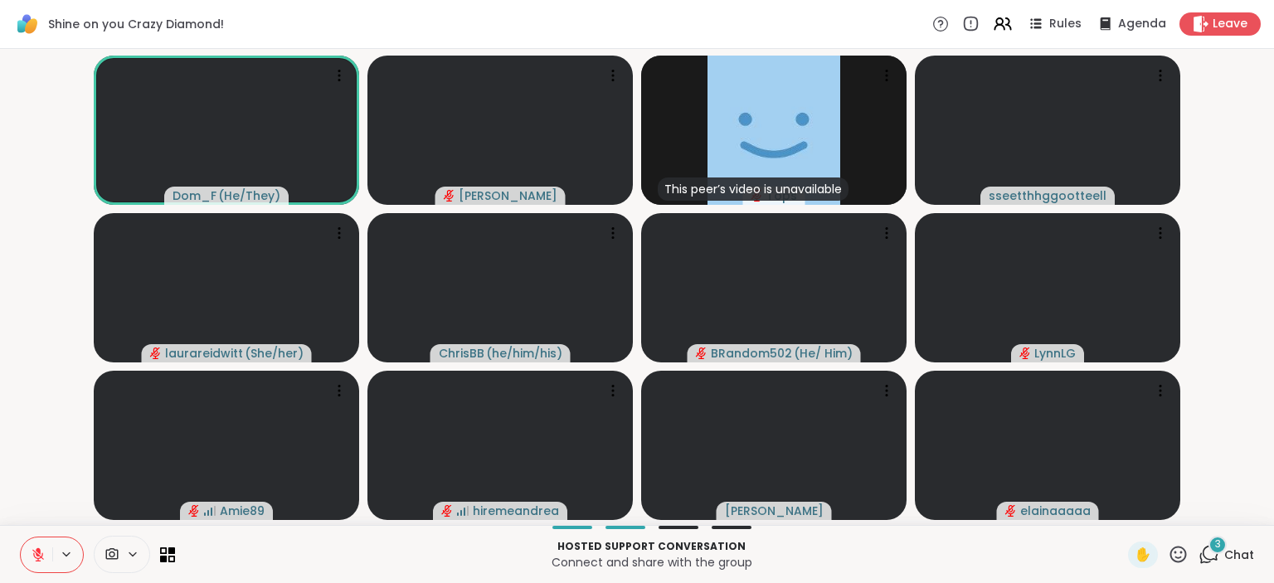
click at [1176, 556] on icon at bounding box center [1178, 554] width 21 height 21
click at [1247, 509] on span "🎉" at bounding box center [1239, 511] width 17 height 20
click at [1180, 556] on icon at bounding box center [1178, 554] width 21 height 21
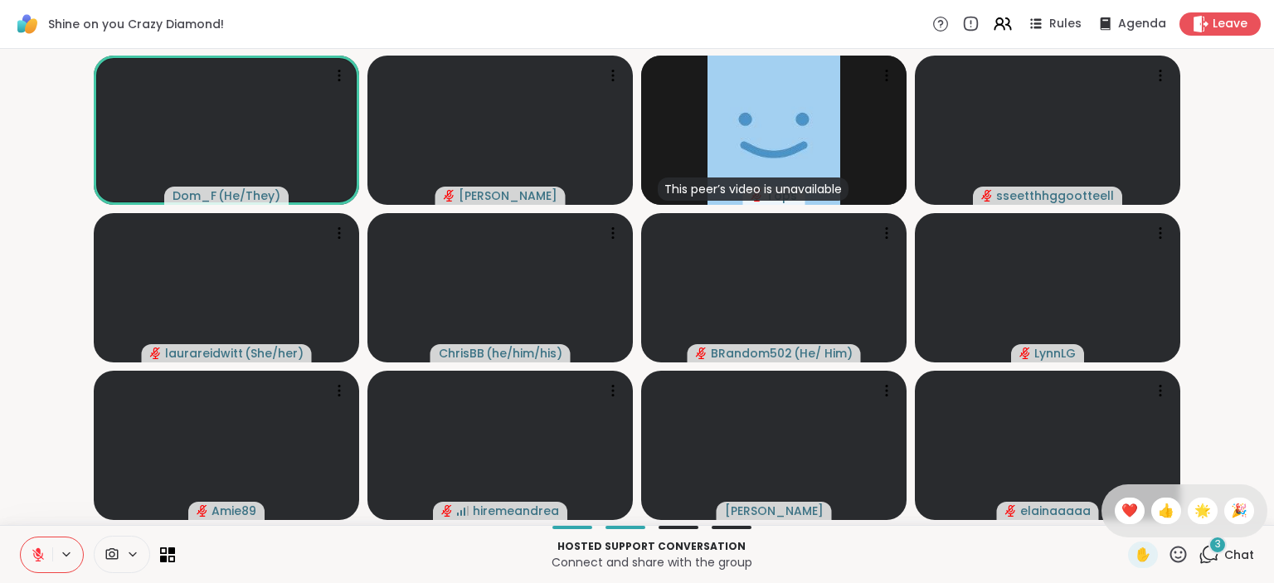
click at [1180, 556] on icon at bounding box center [1178, 554] width 21 height 21
click at [1180, 553] on icon at bounding box center [1178, 554] width 21 height 21
click at [1126, 504] on span "❤️" at bounding box center [1130, 511] width 17 height 20
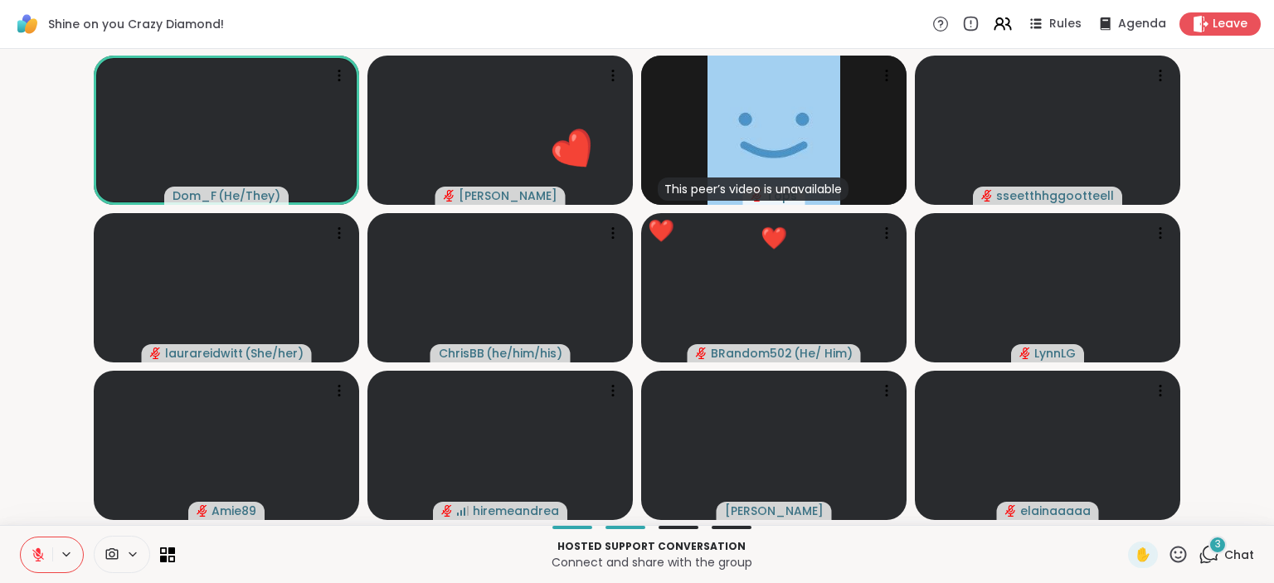
click at [32, 559] on icon at bounding box center [38, 555] width 15 height 15
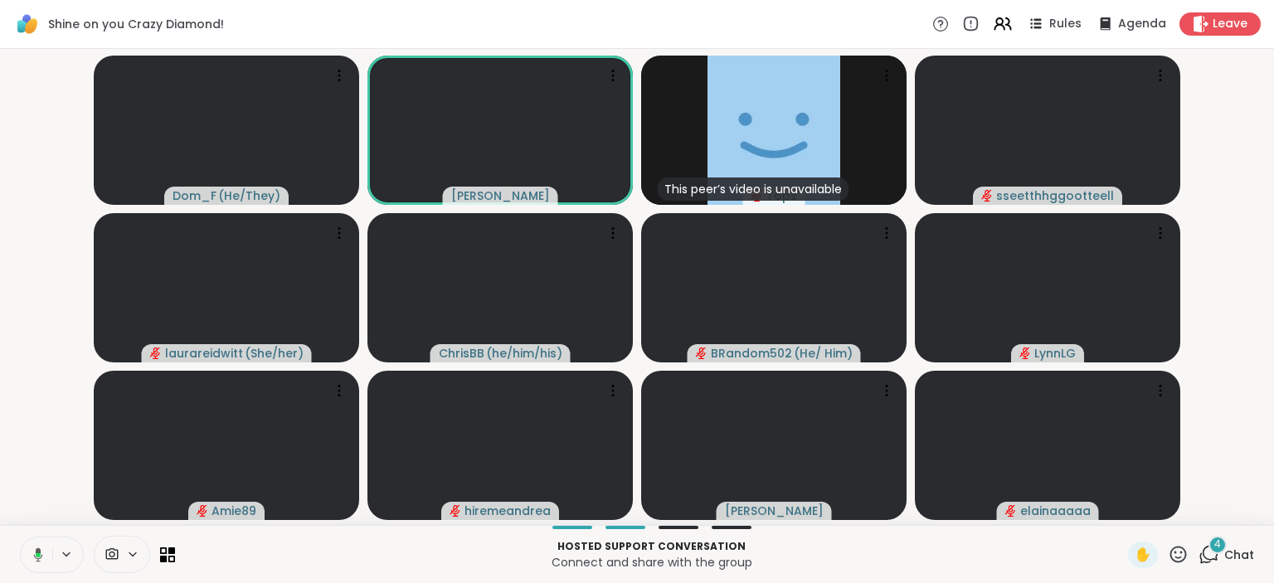
click at [32, 548] on icon at bounding box center [35, 555] width 15 height 15
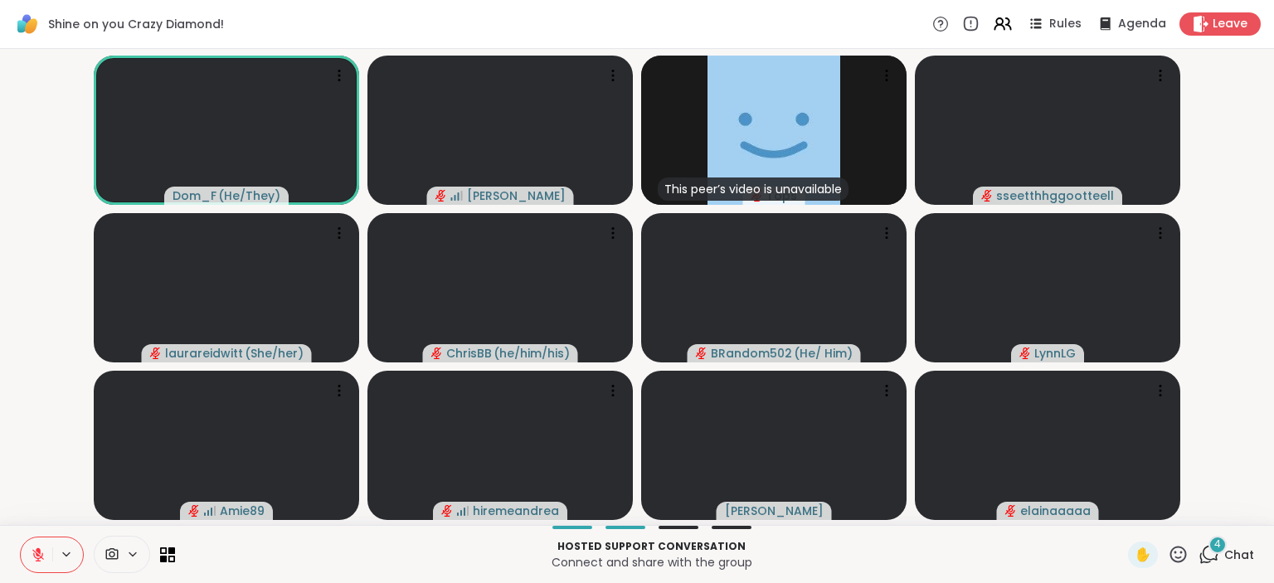
click at [32, 548] on icon at bounding box center [38, 555] width 15 height 15
click at [32, 549] on icon at bounding box center [38, 555] width 15 height 15
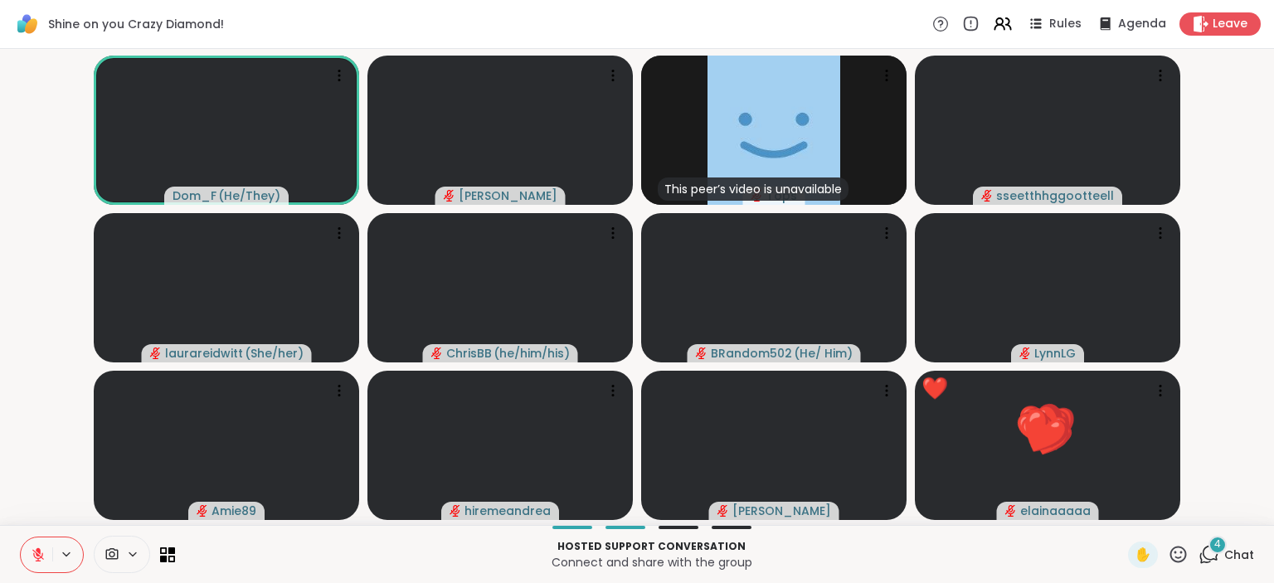
click at [1182, 548] on icon at bounding box center [1179, 554] width 17 height 17
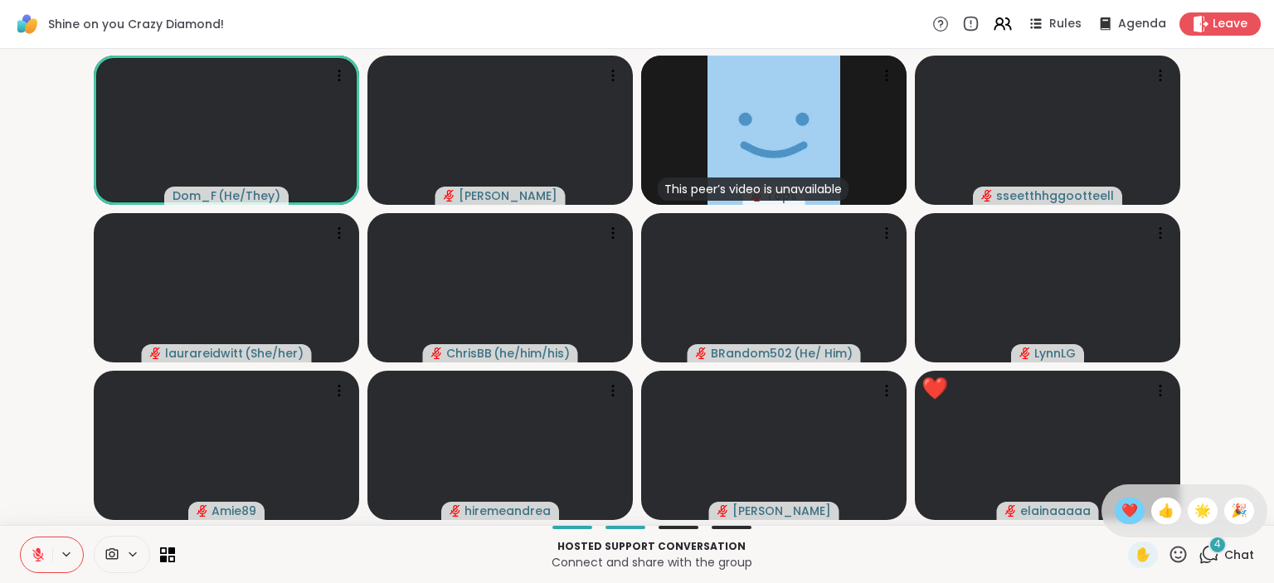
click at [1130, 506] on span "❤️" at bounding box center [1130, 511] width 17 height 20
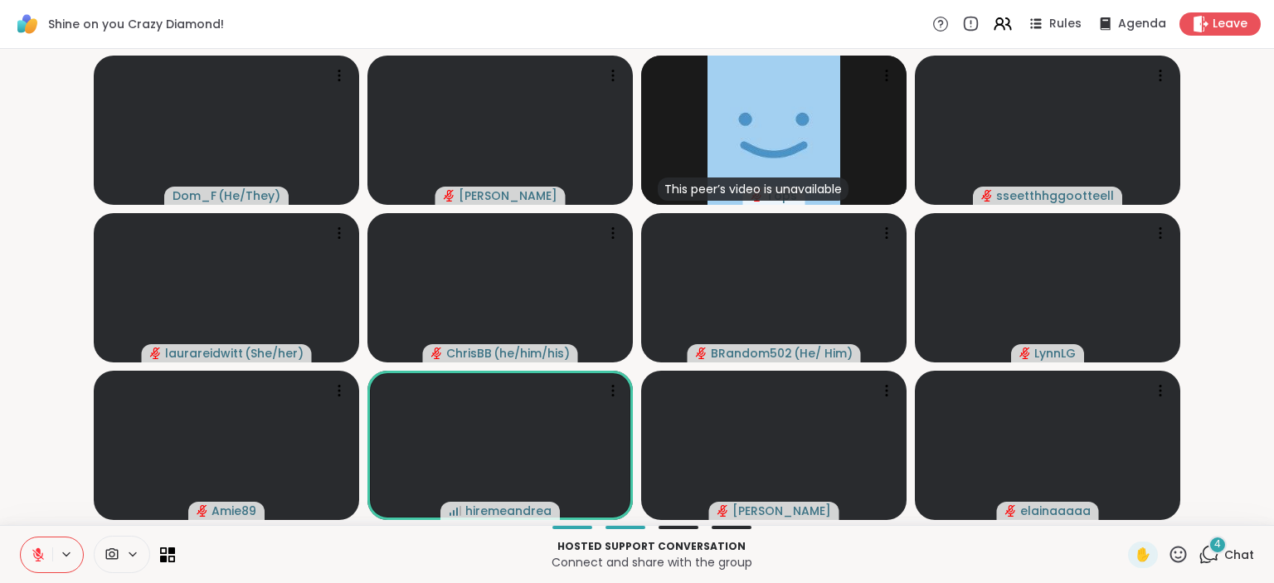
click at [1178, 554] on icon at bounding box center [1178, 554] width 21 height 21
click at [1128, 504] on span "❤️" at bounding box center [1130, 511] width 17 height 20
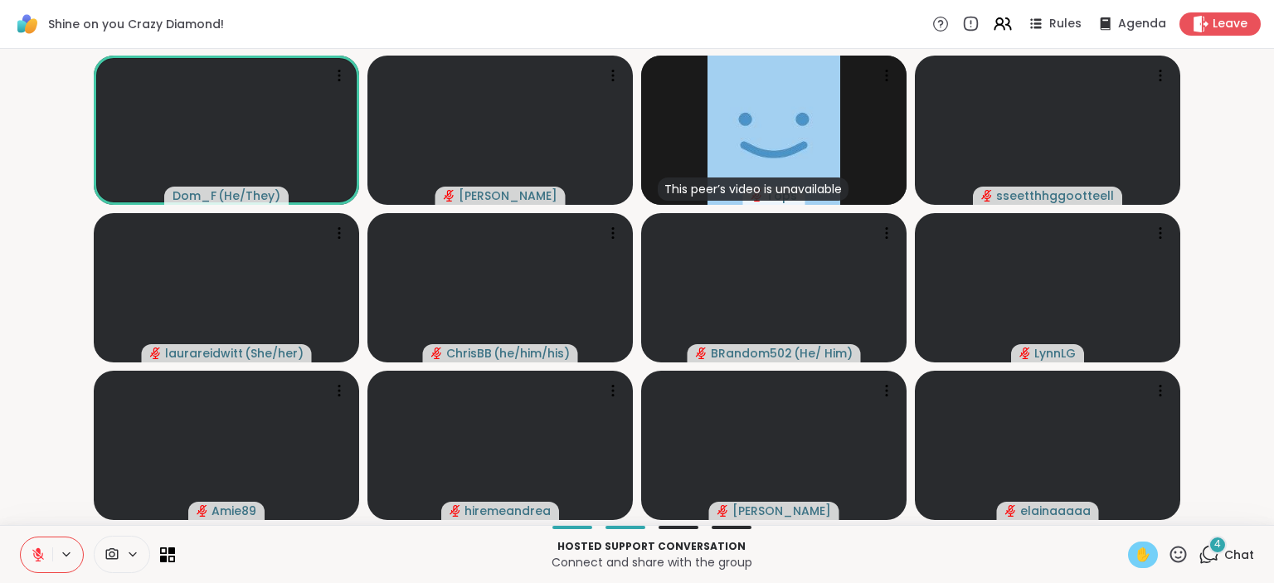
click at [1147, 555] on span "✋" at bounding box center [1143, 555] width 17 height 20
click at [34, 553] on icon at bounding box center [38, 555] width 15 height 15
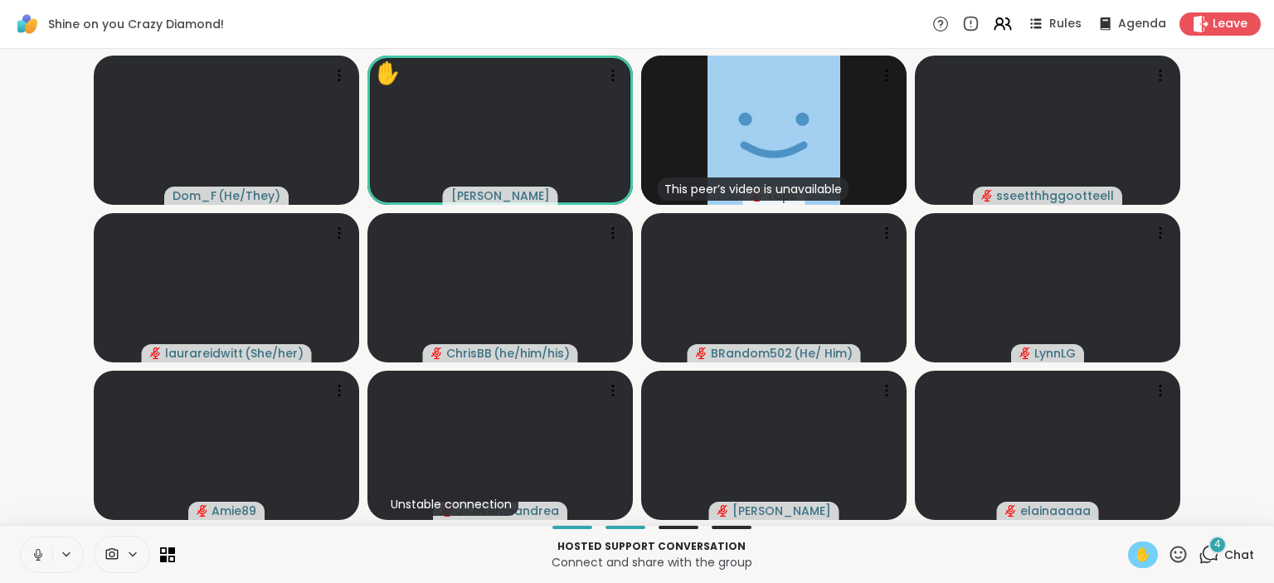
click at [1140, 545] on div "✋" at bounding box center [1143, 555] width 30 height 27
click at [37, 550] on icon at bounding box center [38, 552] width 4 height 7
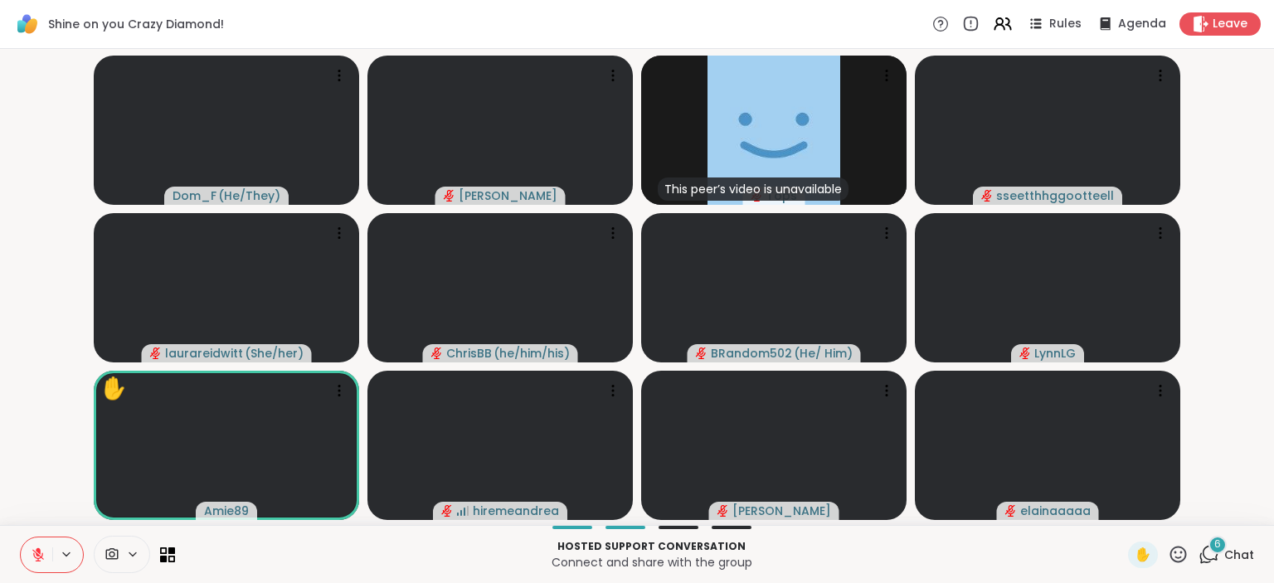
click at [1216, 552] on div "6" at bounding box center [1218, 545] width 18 height 18
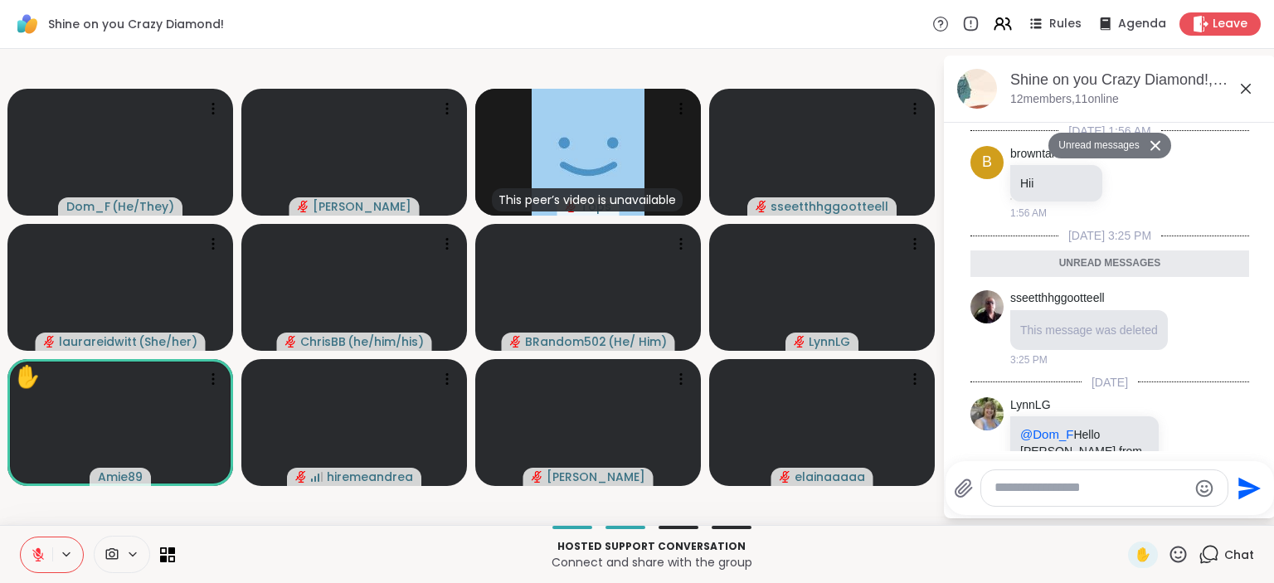
scroll to position [930, 0]
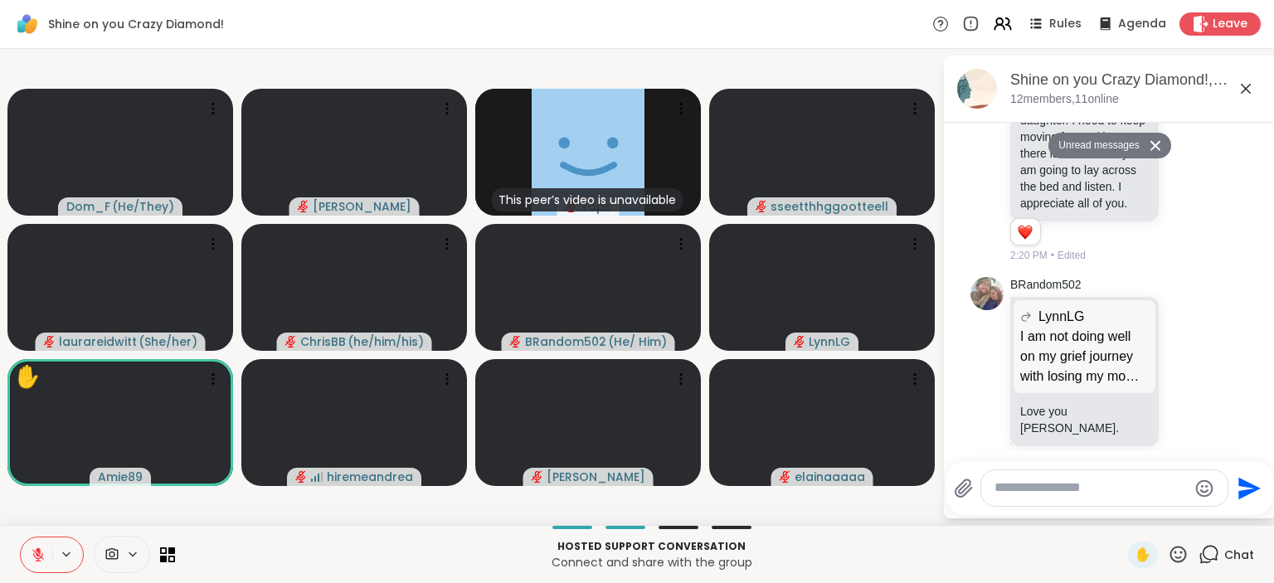
click at [1057, 489] on textarea "Type your message" at bounding box center [1091, 488] width 193 height 17
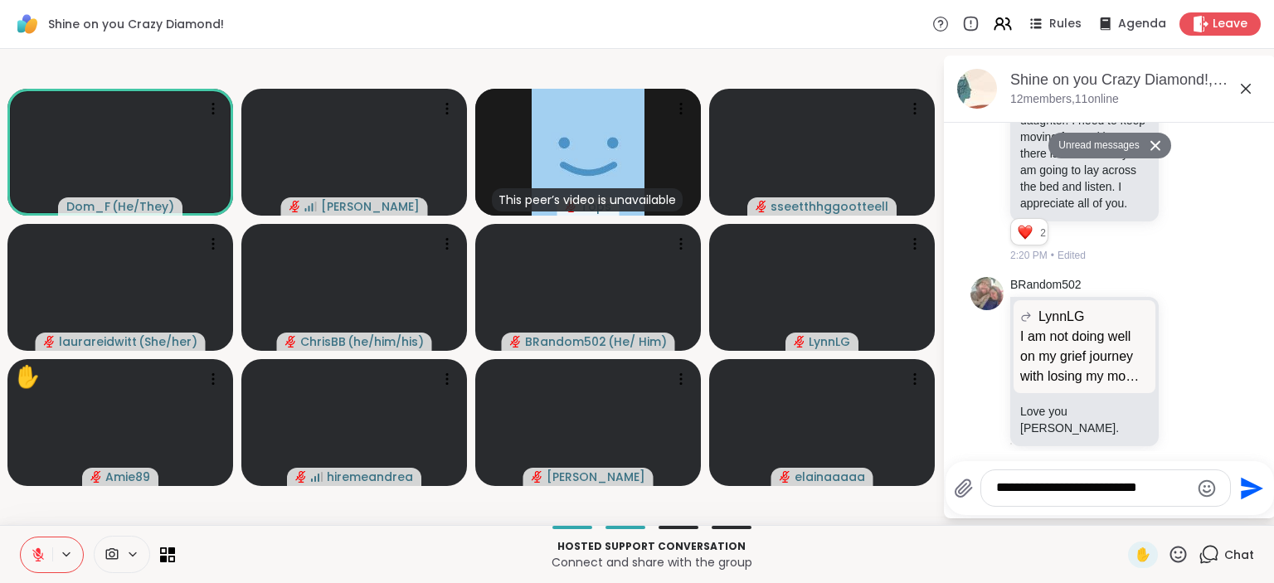
click at [1057, 489] on textarea "**********" at bounding box center [1092, 488] width 193 height 17
click at [39, 556] on icon at bounding box center [38, 555] width 12 height 12
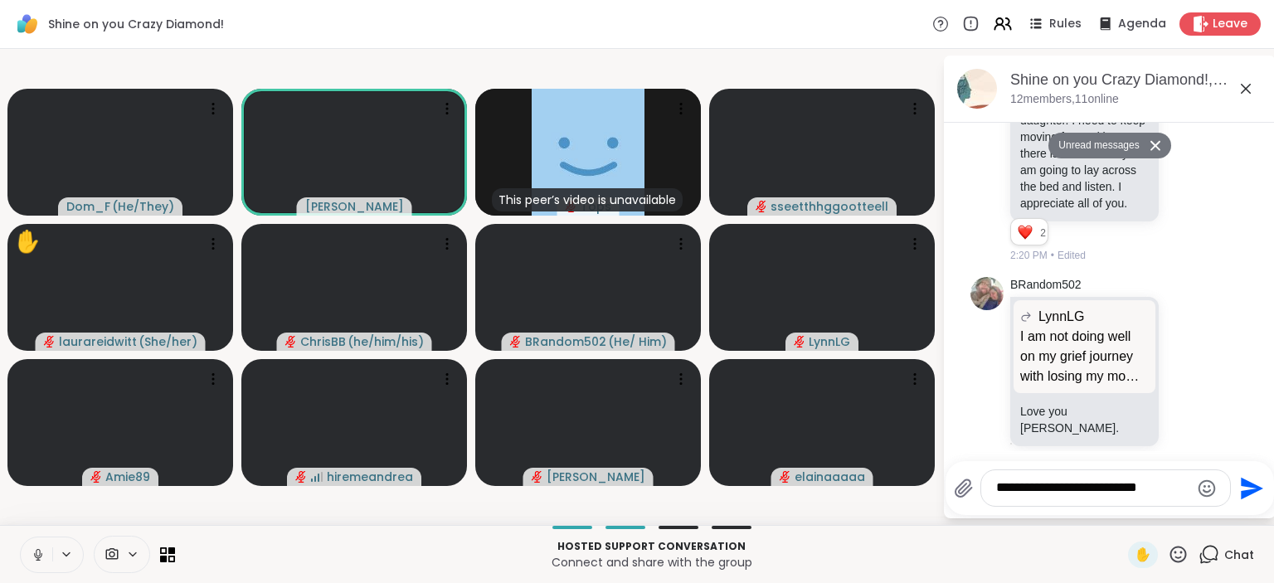
click at [39, 556] on icon at bounding box center [38, 552] width 4 height 7
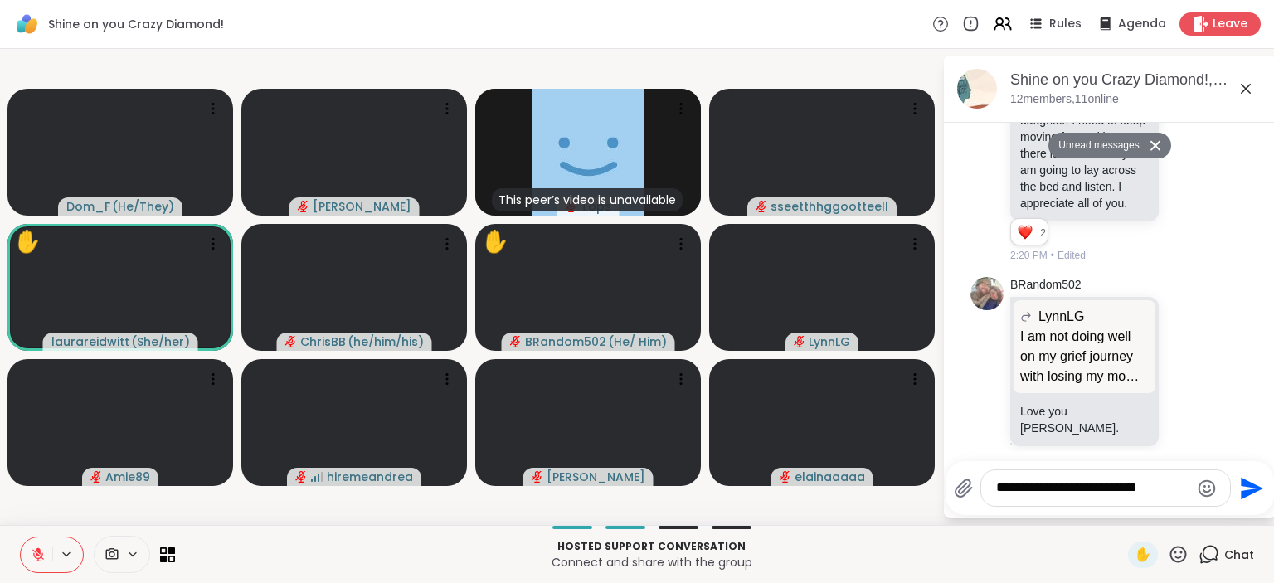
drag, startPoint x: 1176, startPoint y: 545, endPoint x: 1179, endPoint y: 556, distance: 11.3
click at [1179, 556] on icon at bounding box center [1178, 554] width 21 height 21
click at [1127, 506] on span "❤️" at bounding box center [1130, 511] width 17 height 20
click at [1180, 553] on icon at bounding box center [1178, 554] width 21 height 21
click at [1205, 504] on span "🌟" at bounding box center [1203, 511] width 17 height 20
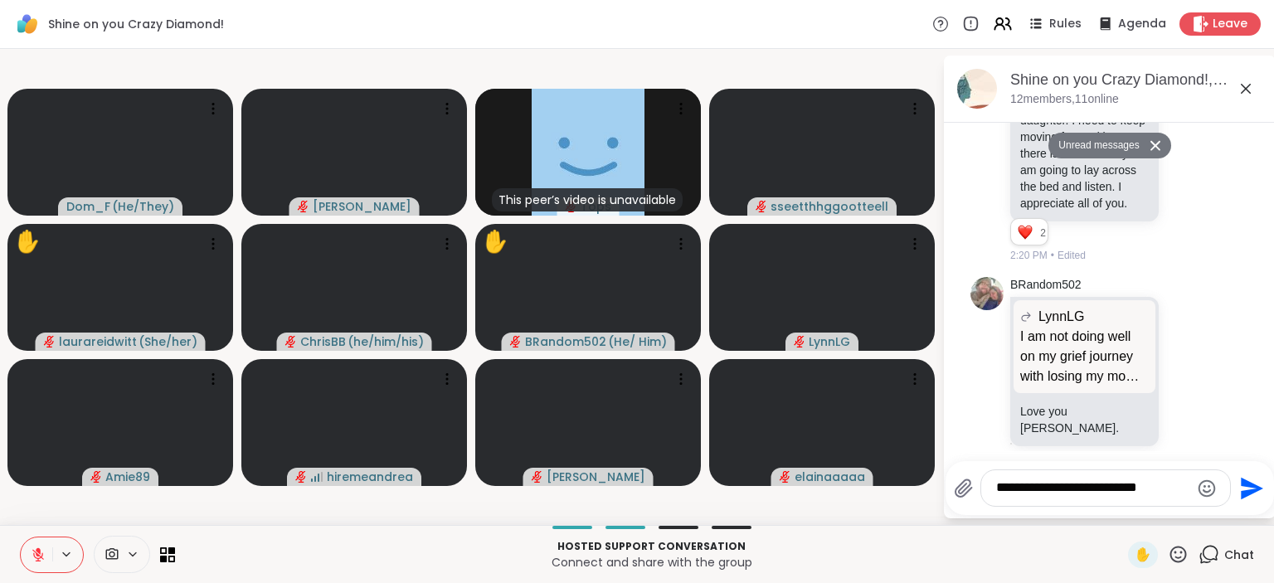
click at [1185, 556] on icon at bounding box center [1178, 554] width 21 height 21
click at [1200, 516] on span "🌟" at bounding box center [1203, 511] width 17 height 20
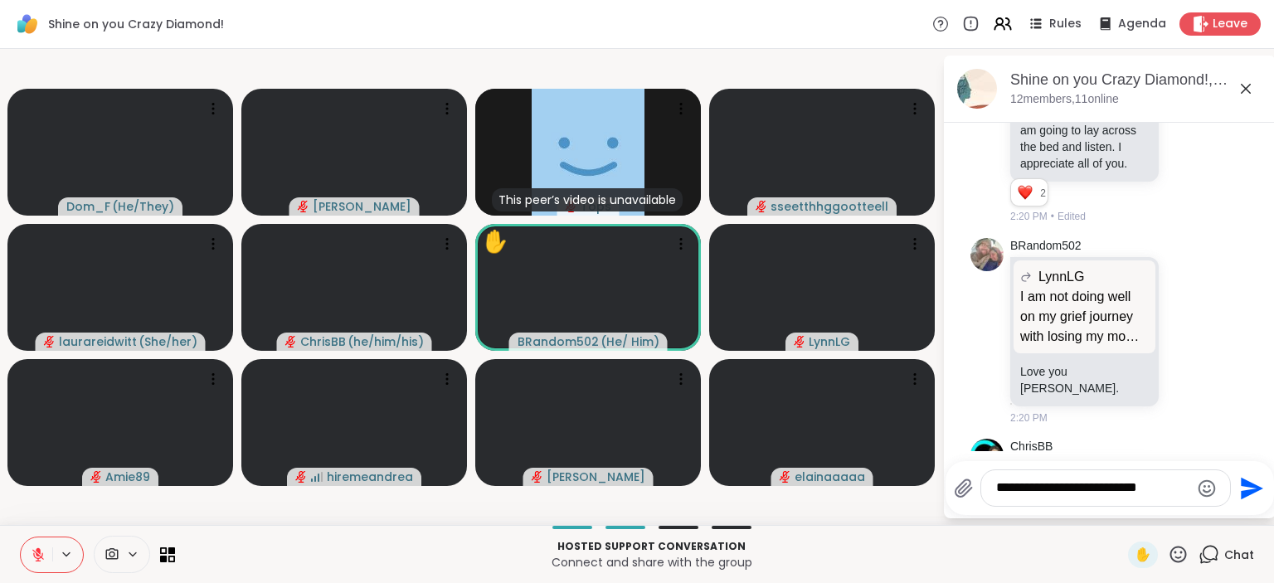
scroll to position [996, 0]
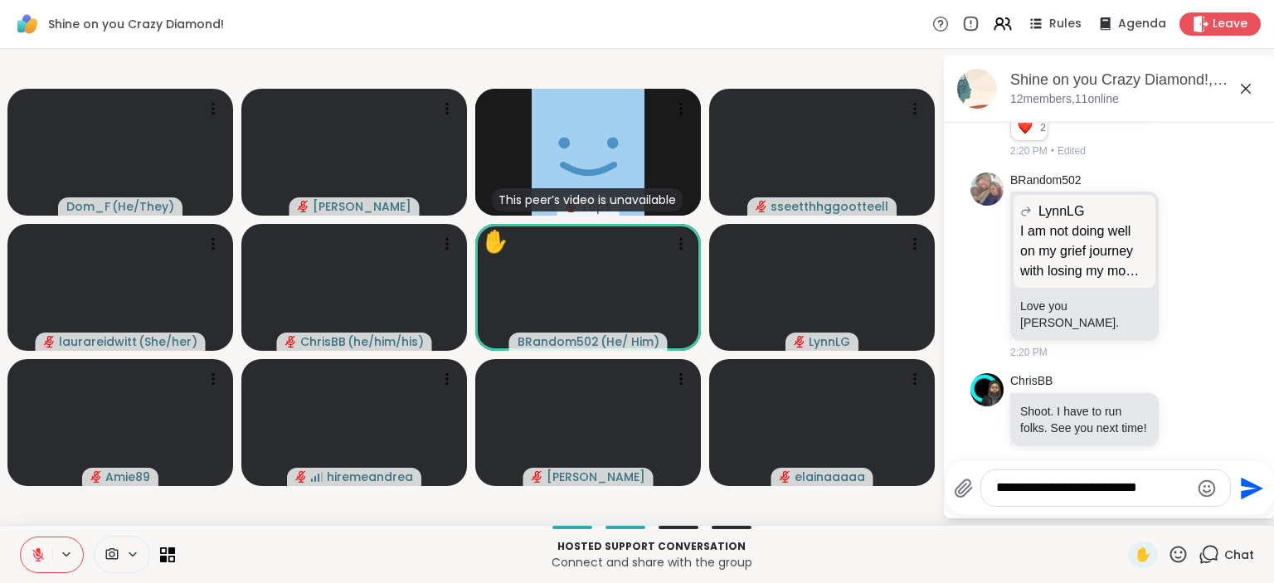
click at [1154, 486] on textarea "**********" at bounding box center [1092, 488] width 193 height 17
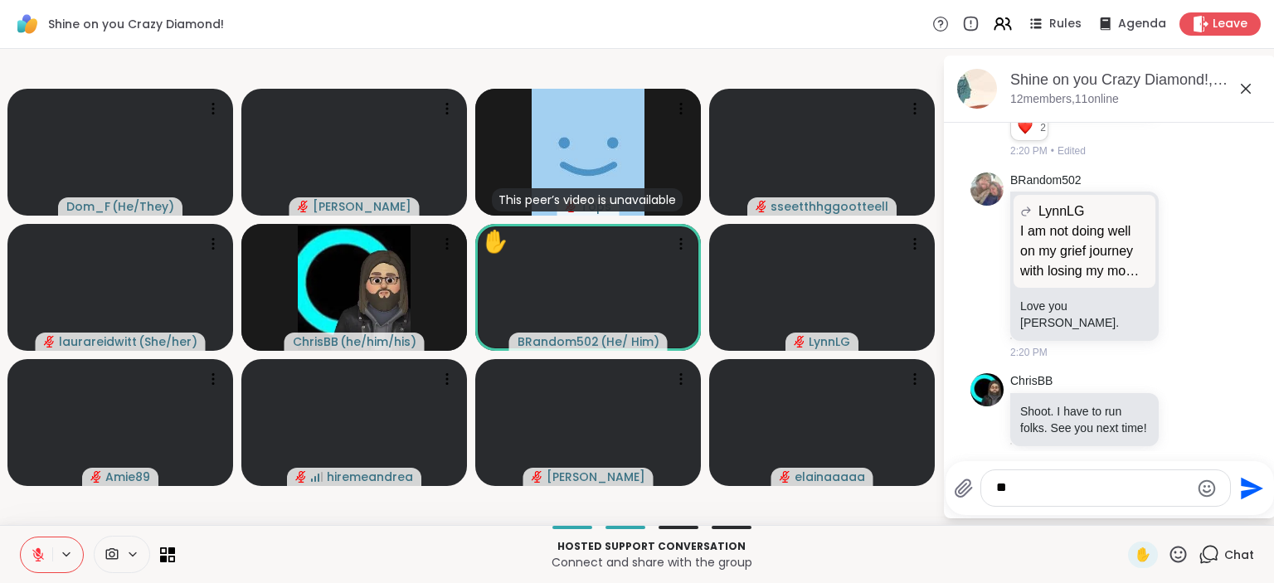
type textarea "*"
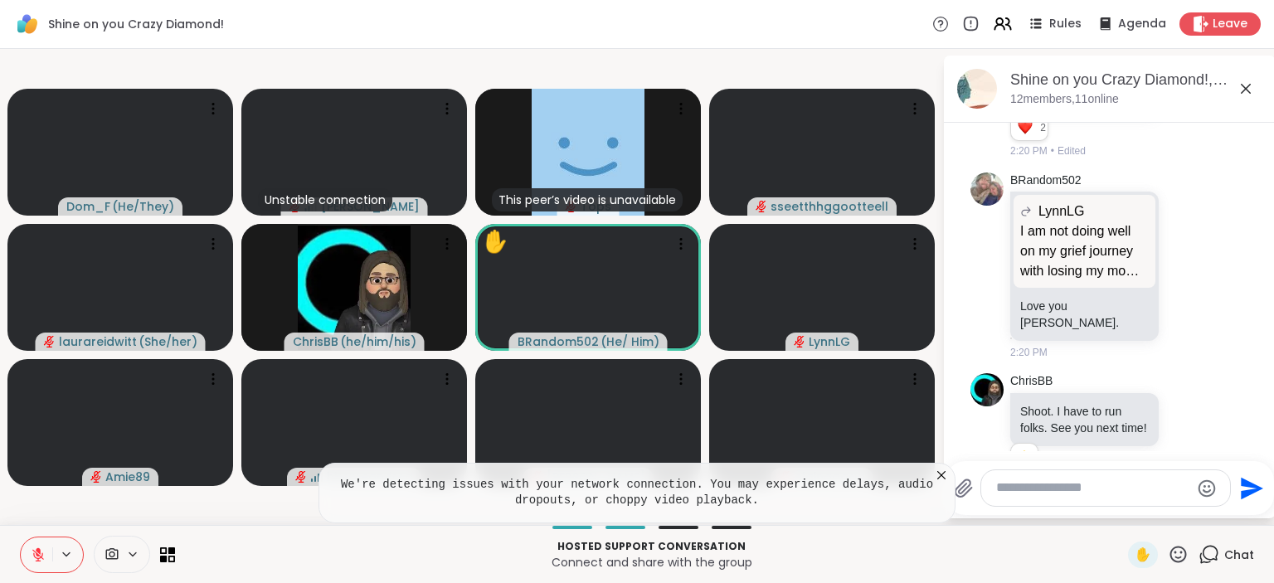
scroll to position [1019, 0]
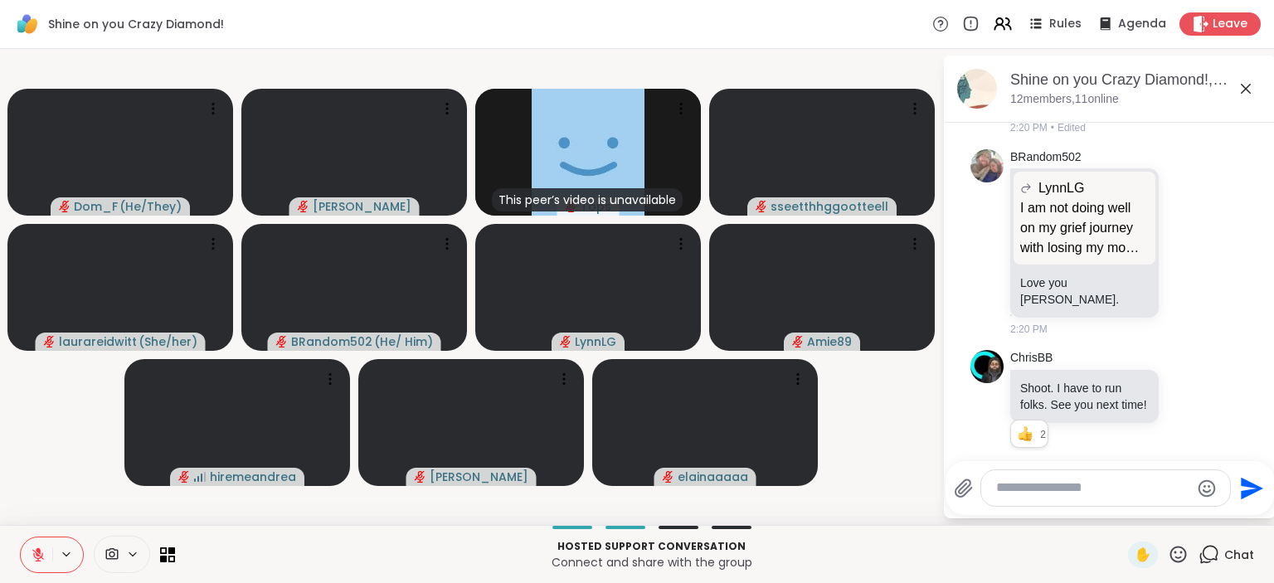
click at [41, 550] on icon at bounding box center [38, 555] width 15 height 15
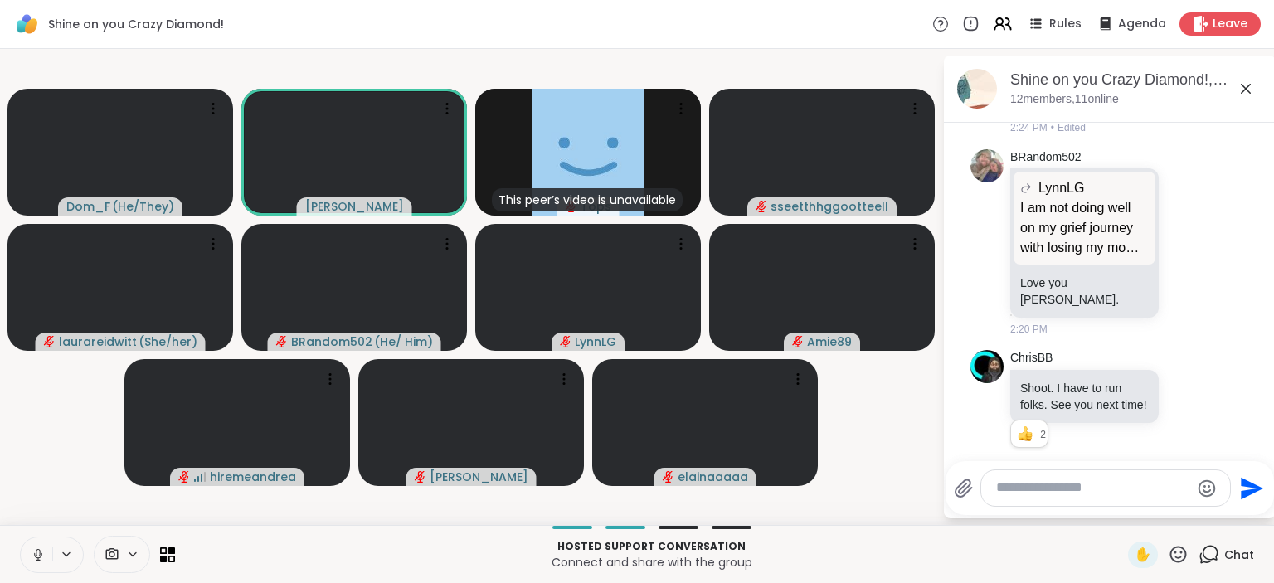
click at [36, 548] on icon at bounding box center [38, 555] width 15 height 15
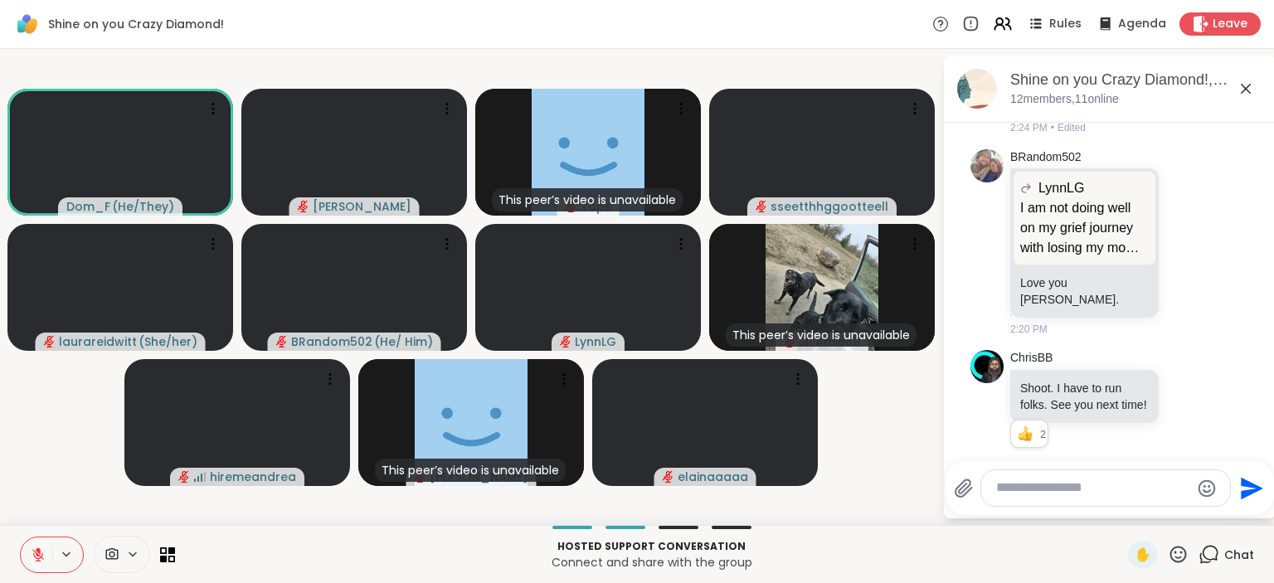
click at [1183, 548] on icon at bounding box center [1178, 554] width 21 height 21
click at [1161, 506] on span "👍" at bounding box center [1166, 511] width 17 height 20
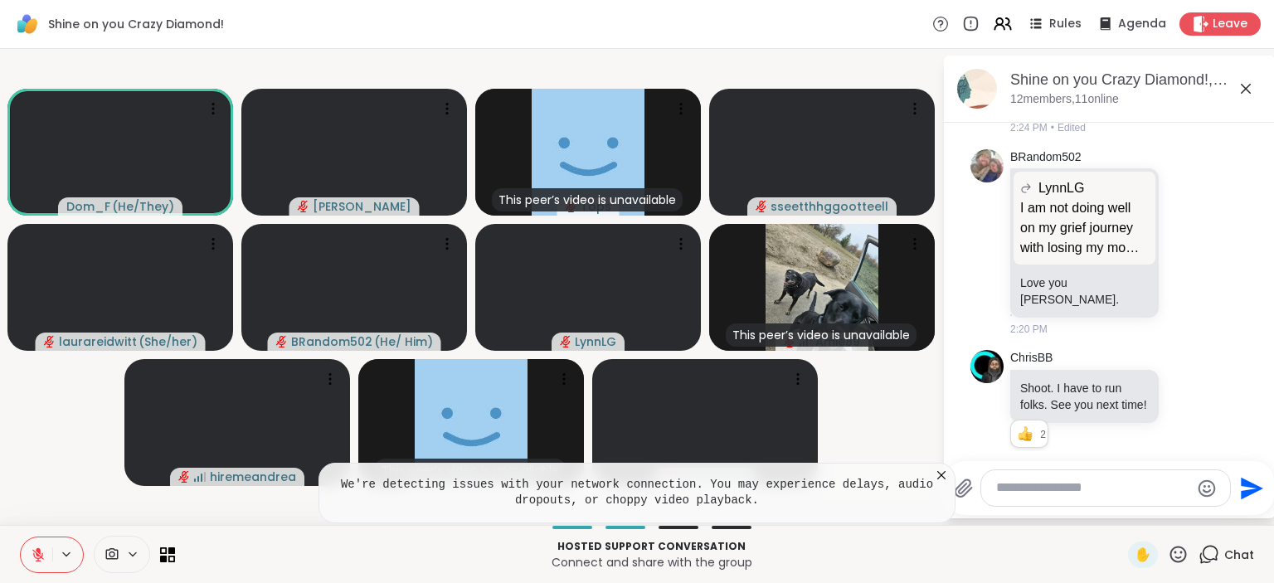
click at [1178, 556] on icon at bounding box center [1178, 554] width 21 height 21
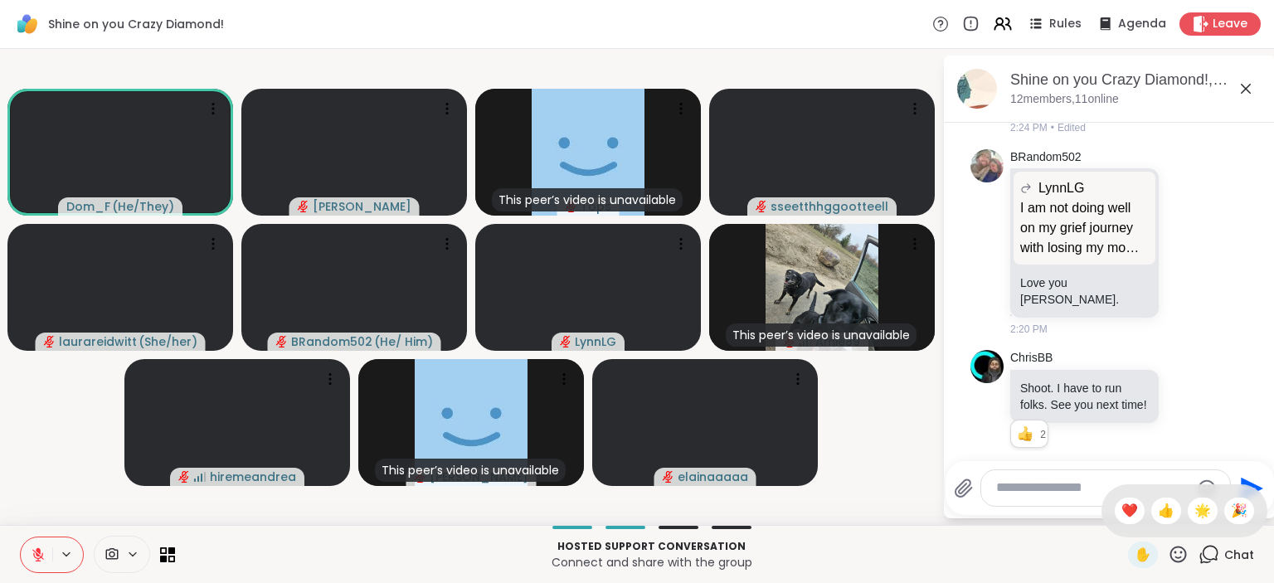
click at [1127, 498] on div "✋ ❤️ 👍 🌟 🎉" at bounding box center [1185, 510] width 166 height 53
click at [1181, 551] on icon at bounding box center [1178, 554] width 21 height 21
click at [1127, 511] on span "❤️" at bounding box center [1130, 511] width 17 height 20
click at [46, 546] on button at bounding box center [37, 555] width 32 height 35
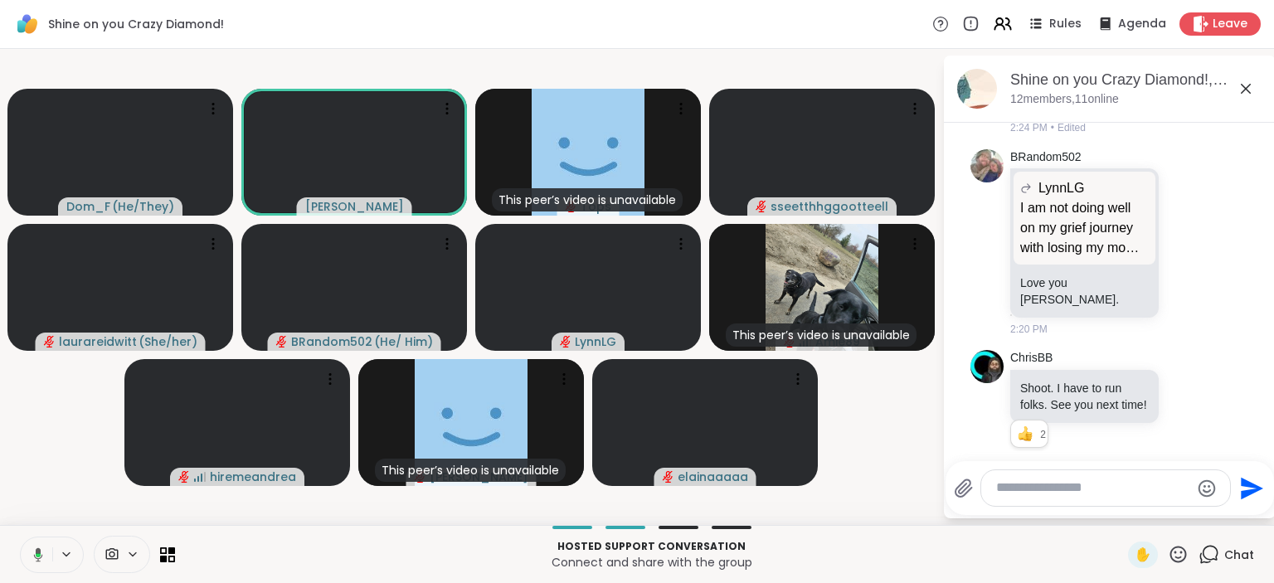
click at [46, 546] on button at bounding box center [35, 555] width 34 height 35
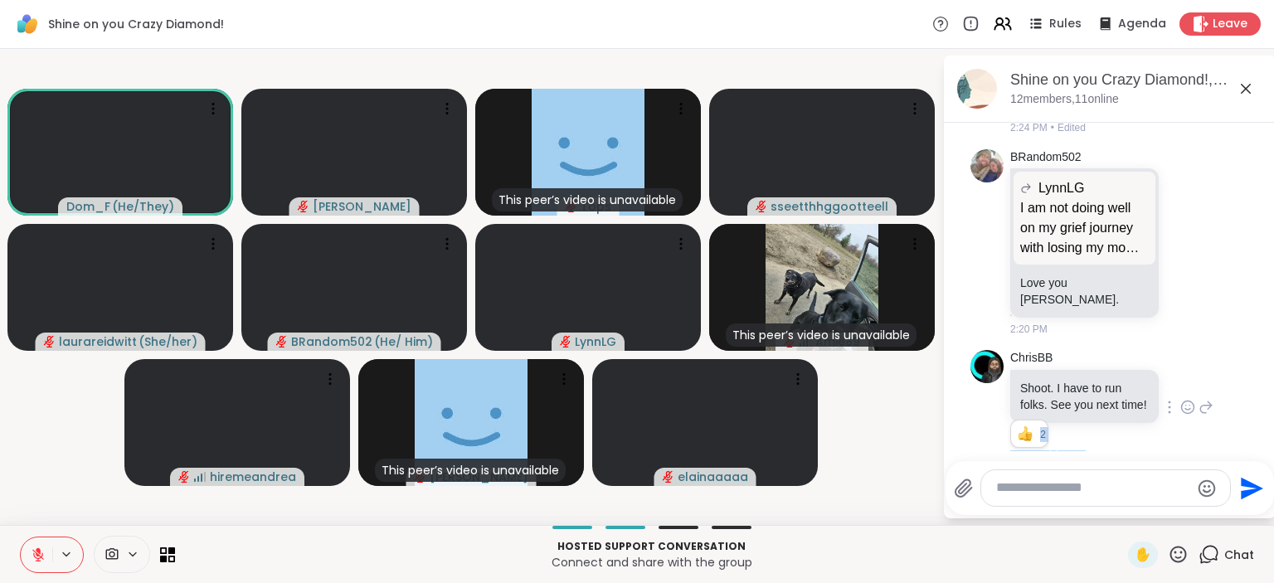
drag, startPoint x: 1056, startPoint y: 368, endPoint x: 1174, endPoint y: 404, distance: 123.3
click at [1174, 404] on div "ChrisBB Shoot. I have to run folks. See you next time! 2 2 2 2:24 PM • Edited" at bounding box center [1111, 407] width 203 height 115
click at [1186, 409] on icon at bounding box center [1187, 410] width 5 height 2
click at [1060, 373] on div "Select Reaction: Heart" at bounding box center [1056, 380] width 15 height 15
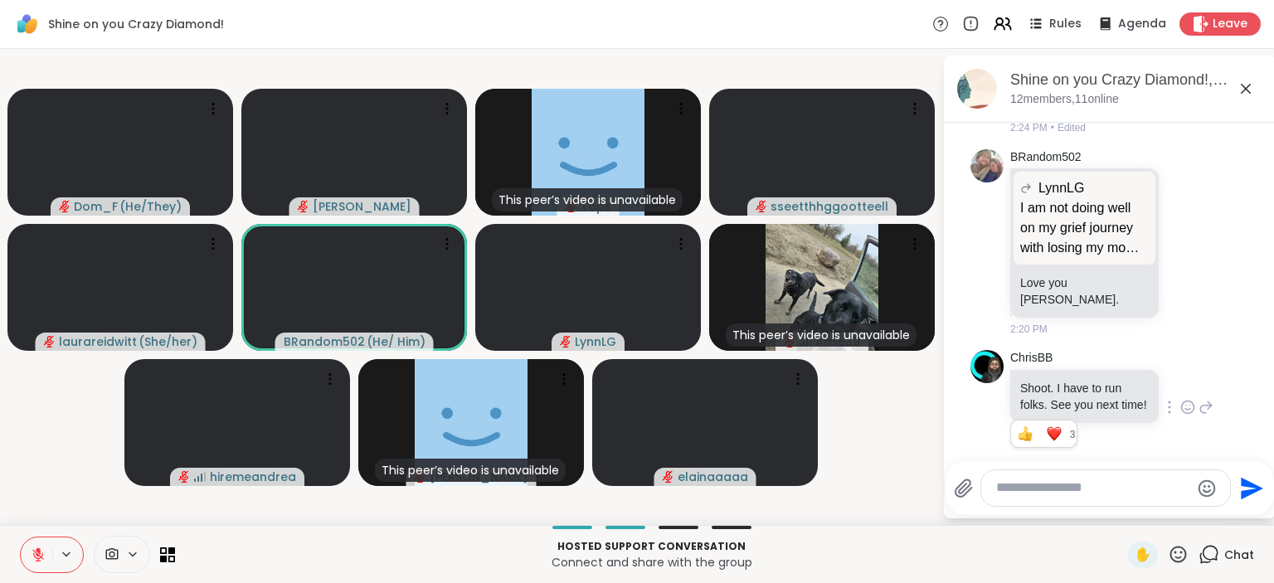
click at [1180, 556] on icon at bounding box center [1178, 554] width 21 height 21
click at [1239, 513] on span "🎉" at bounding box center [1239, 511] width 17 height 20
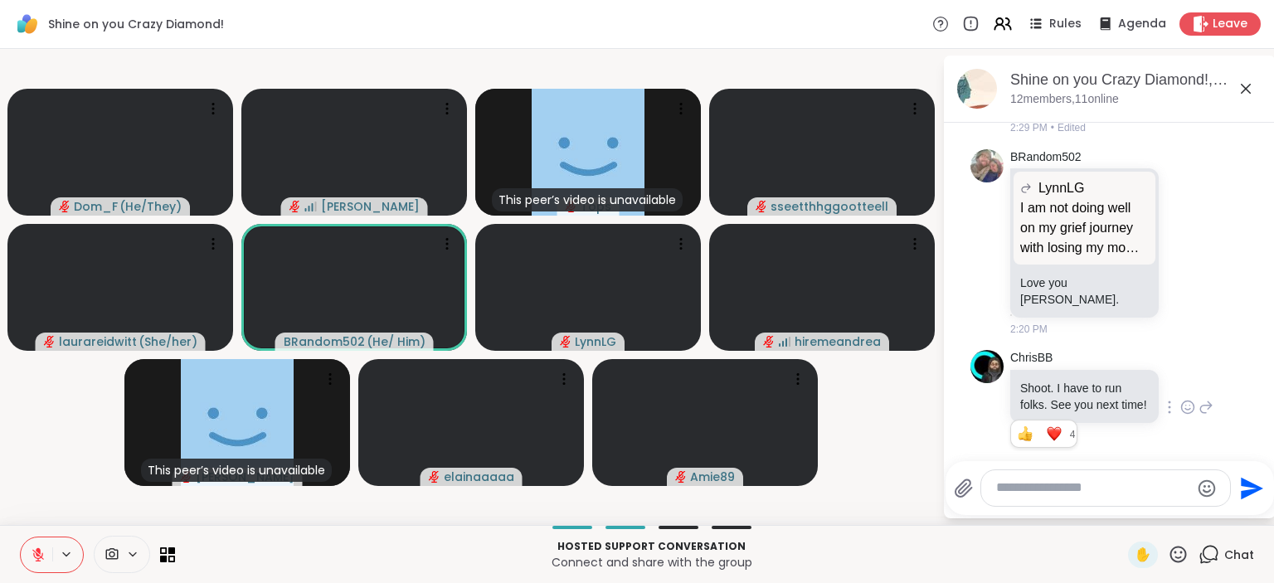
click at [1186, 558] on icon at bounding box center [1179, 554] width 17 height 17
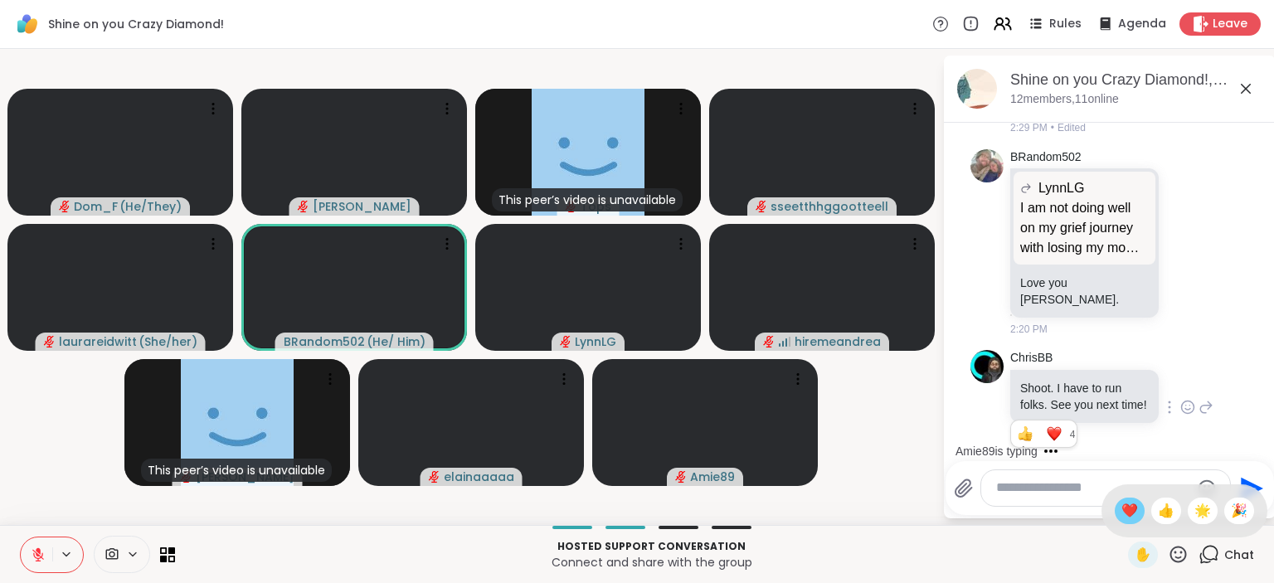
click at [1123, 513] on span "❤️" at bounding box center [1130, 511] width 17 height 20
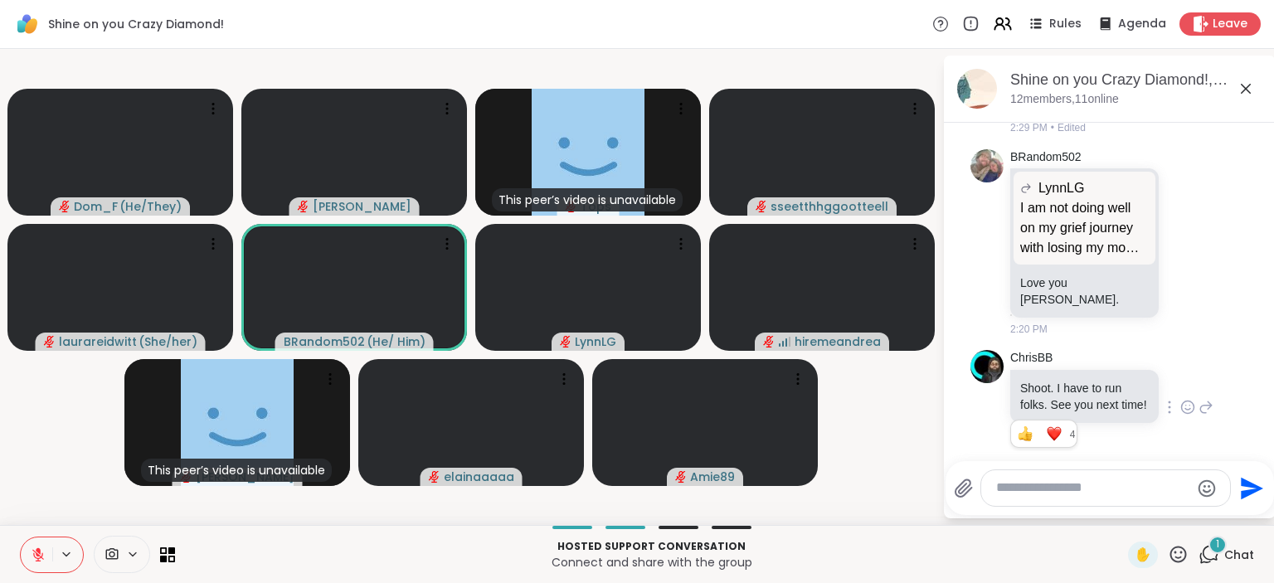
scroll to position [1220, 0]
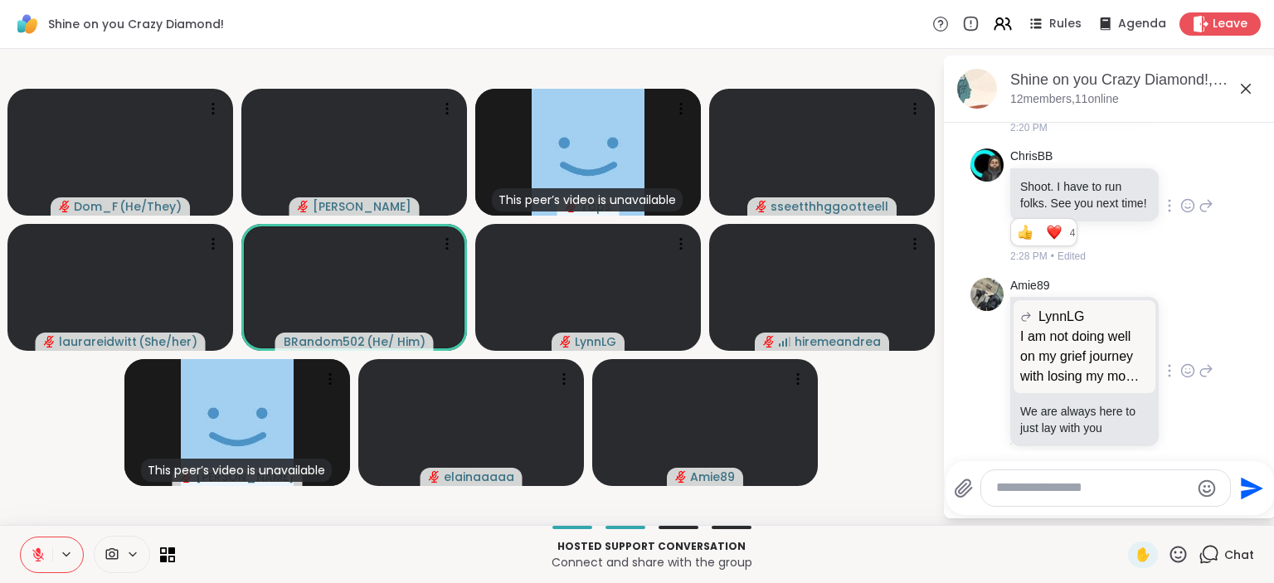
click at [1190, 278] on div "Amie89 LynnLG I am not doing well on my grief journey with losing my mom and da…" at bounding box center [1111, 372] width 203 height 188
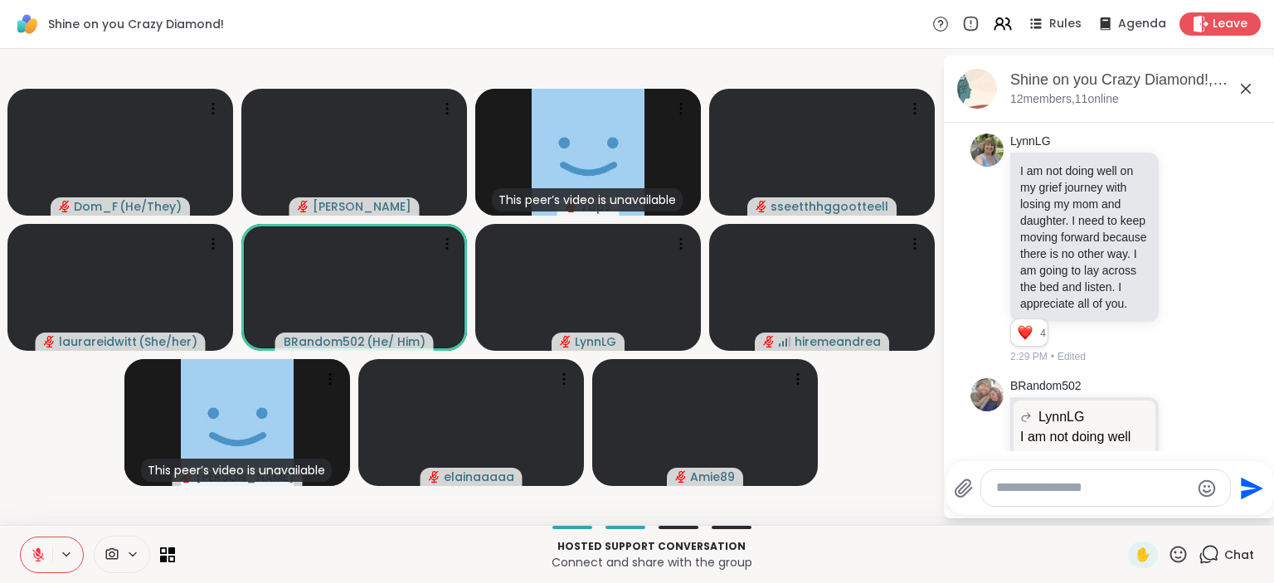
scroll to position [737, 0]
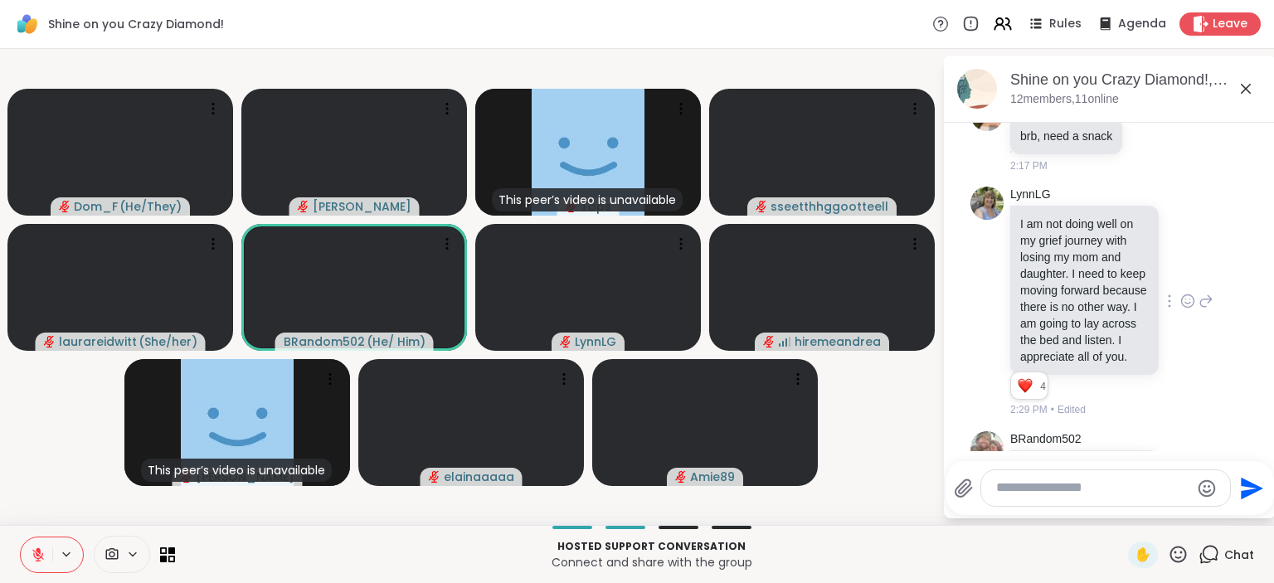
click at [1190, 303] on icon at bounding box center [1187, 304] width 5 height 2
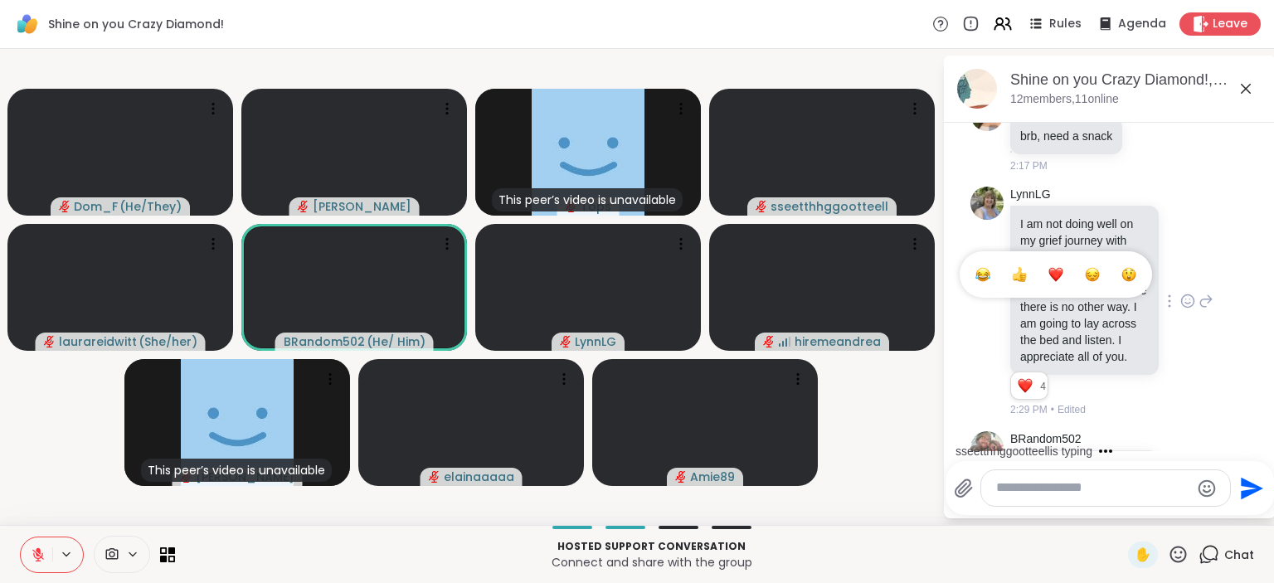
click at [1056, 275] on div "Select Reaction: Heart" at bounding box center [1056, 274] width 15 height 15
click at [1208, 296] on icon at bounding box center [1206, 301] width 15 height 20
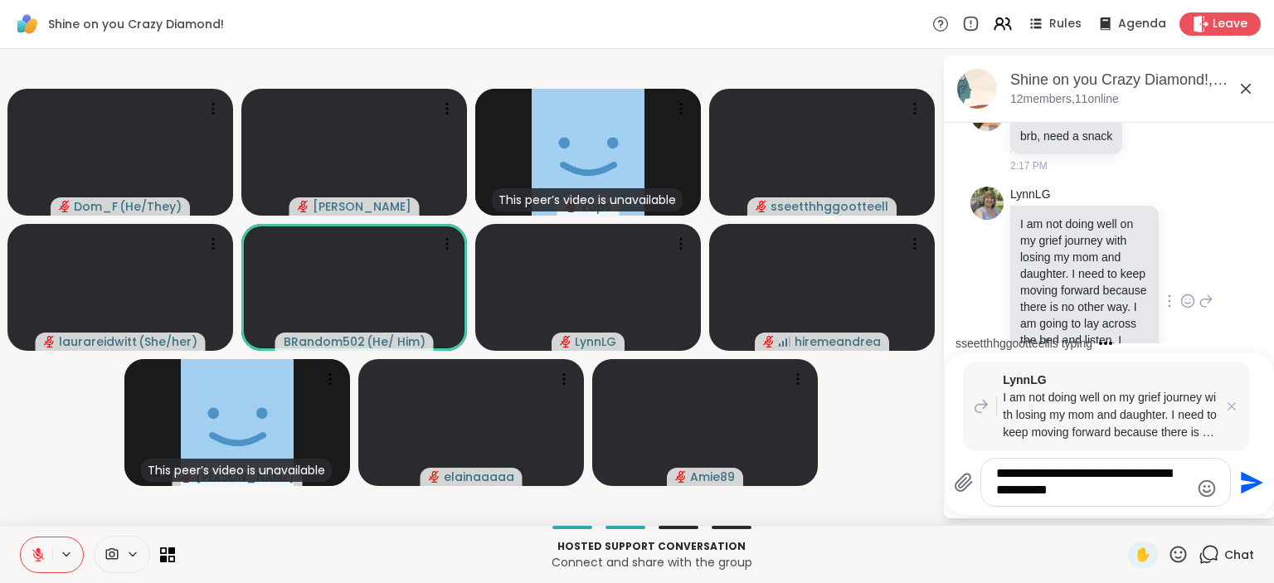
type textarea "**********"
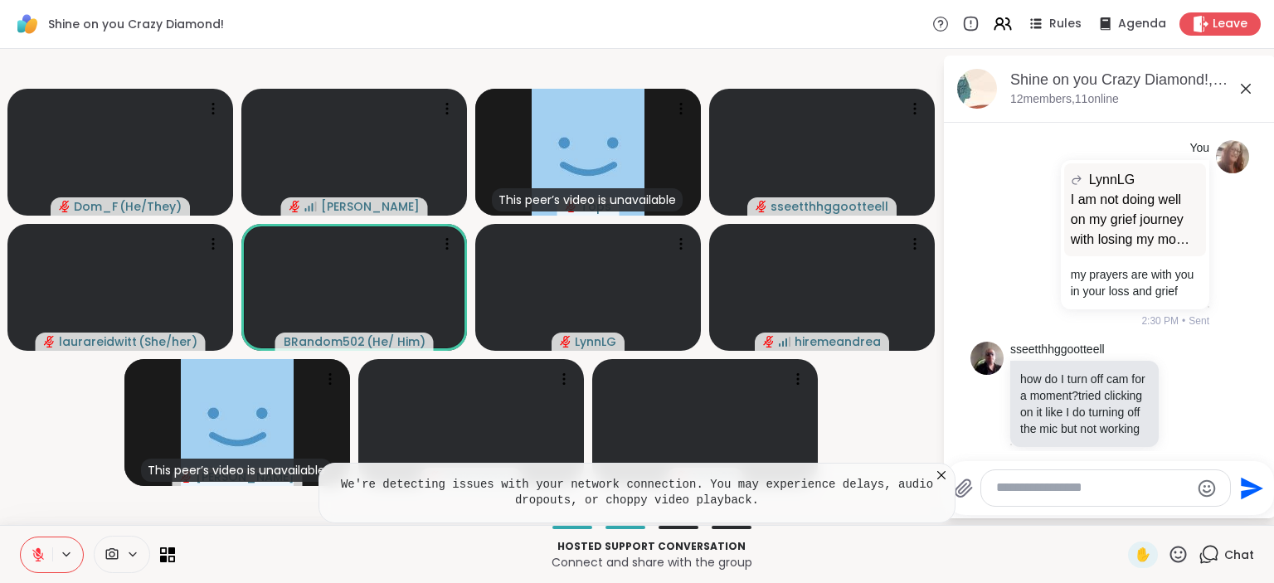
scroll to position [1647, 0]
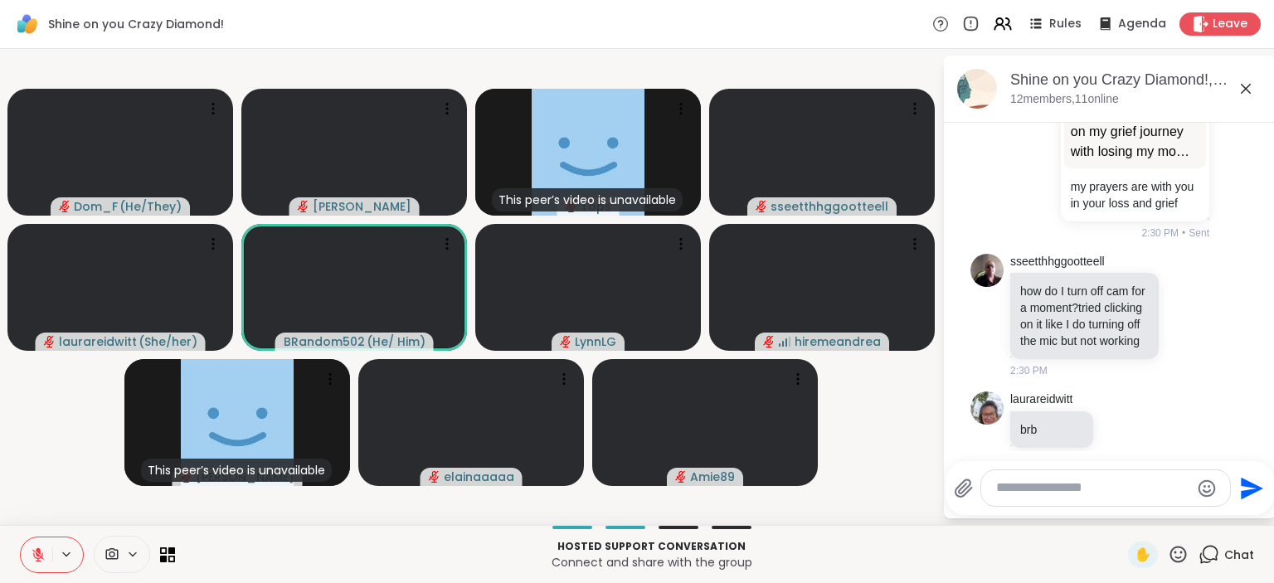
click at [1181, 555] on icon at bounding box center [1178, 554] width 21 height 21
click at [1123, 514] on span "❤️" at bounding box center [1130, 511] width 17 height 20
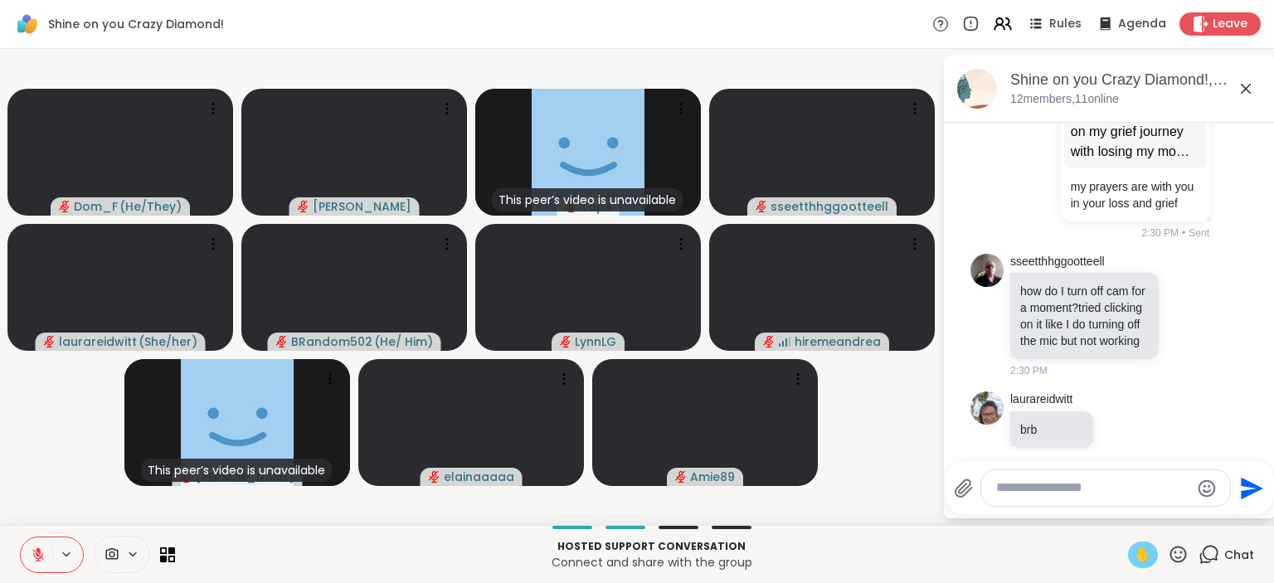
click at [1149, 544] on div "✋" at bounding box center [1143, 555] width 30 height 27
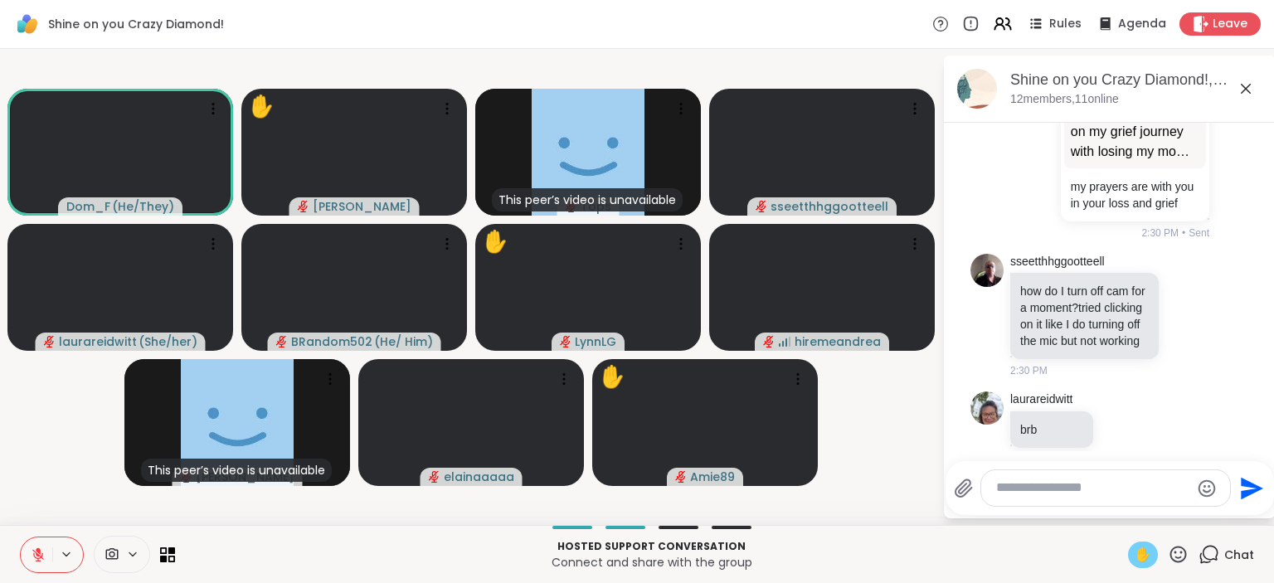
click at [39, 549] on icon at bounding box center [38, 551] width 5 height 7
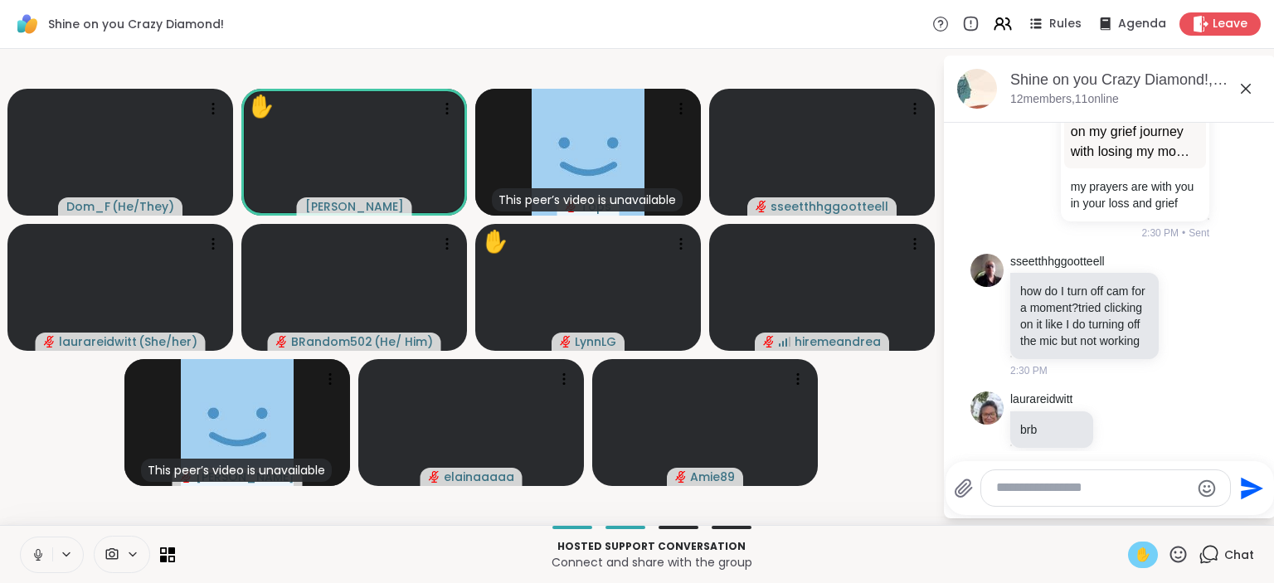
click at [36, 553] on icon at bounding box center [38, 552] width 4 height 7
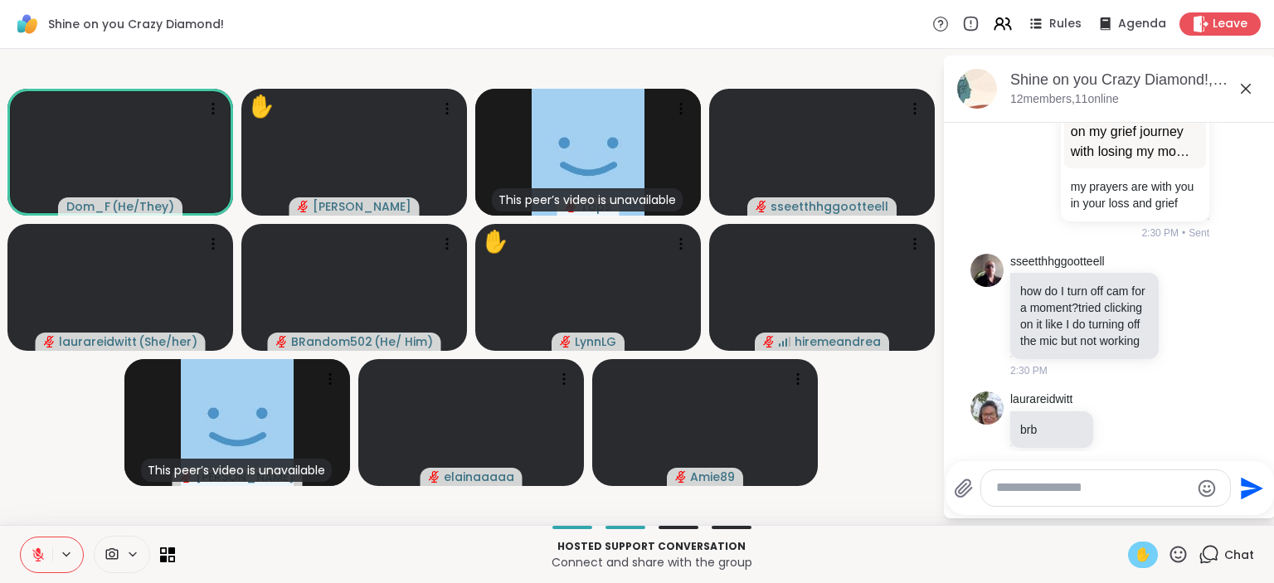
click at [1144, 549] on span "✋" at bounding box center [1143, 555] width 17 height 20
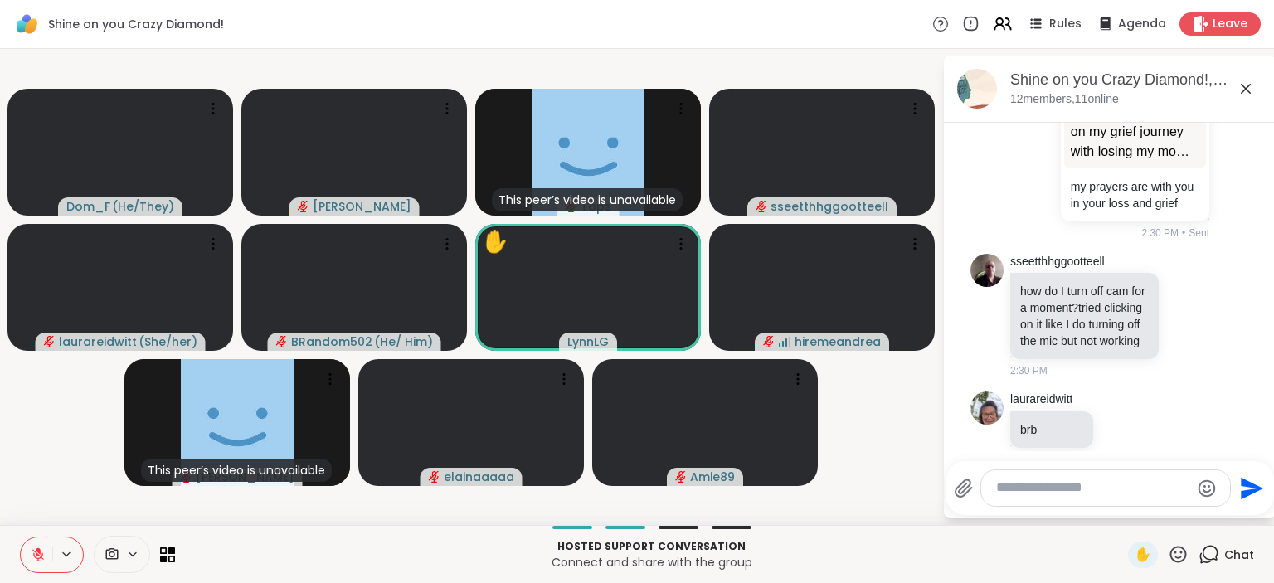
click at [1179, 555] on icon at bounding box center [1178, 554] width 21 height 21
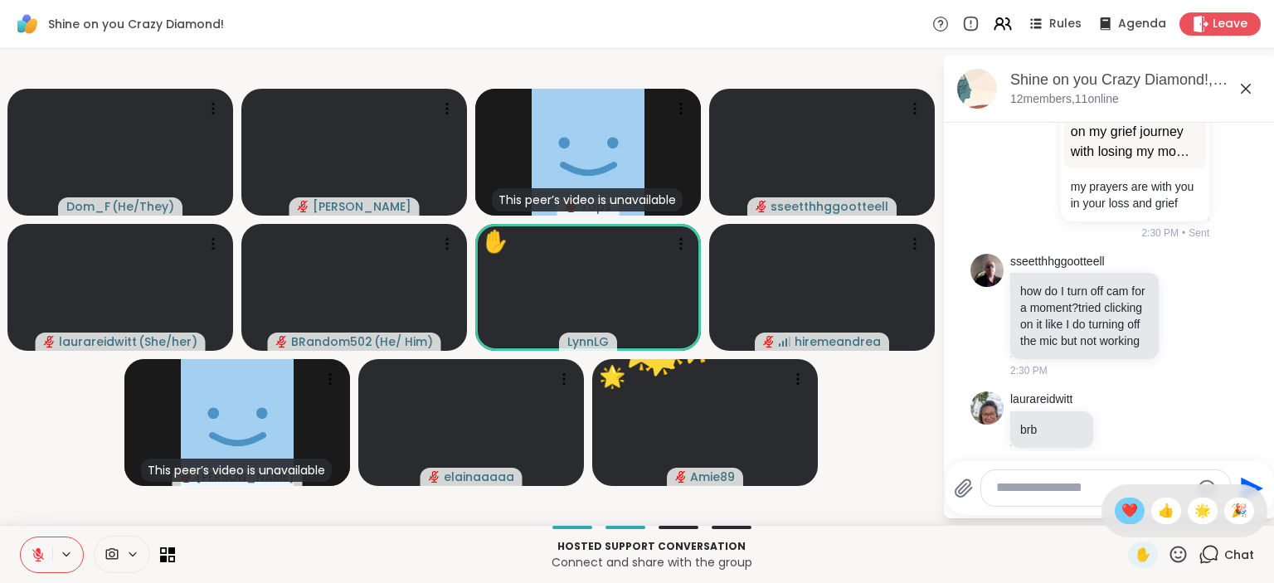
click at [1130, 509] on span "❤️" at bounding box center [1130, 511] width 17 height 20
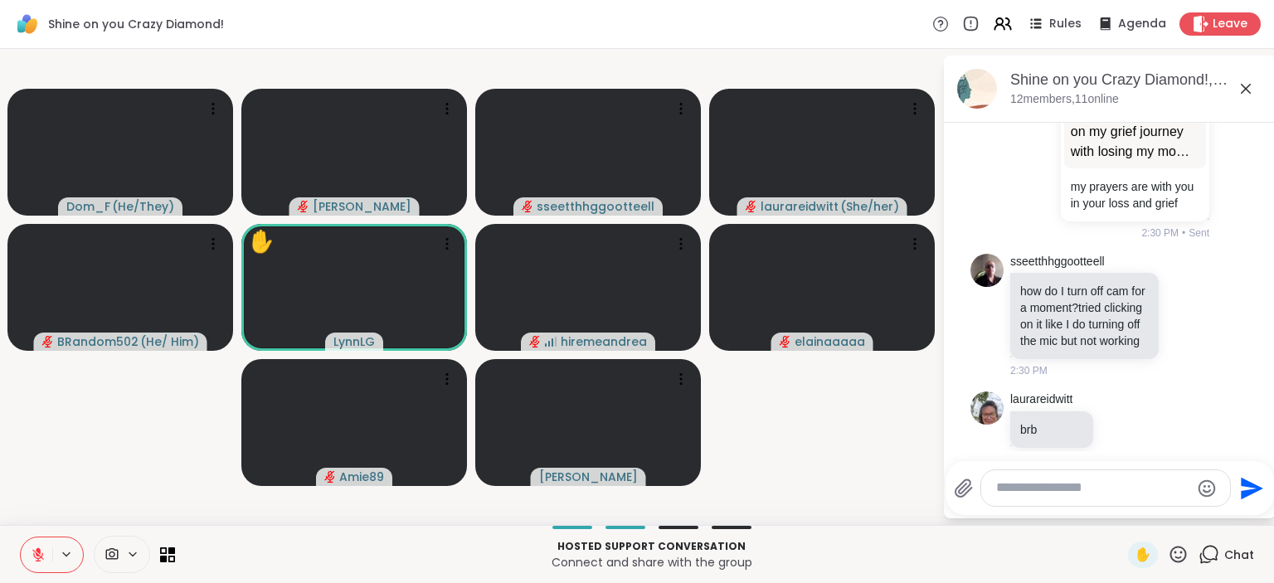
click at [1057, 486] on textarea "Type your message" at bounding box center [1092, 488] width 193 height 17
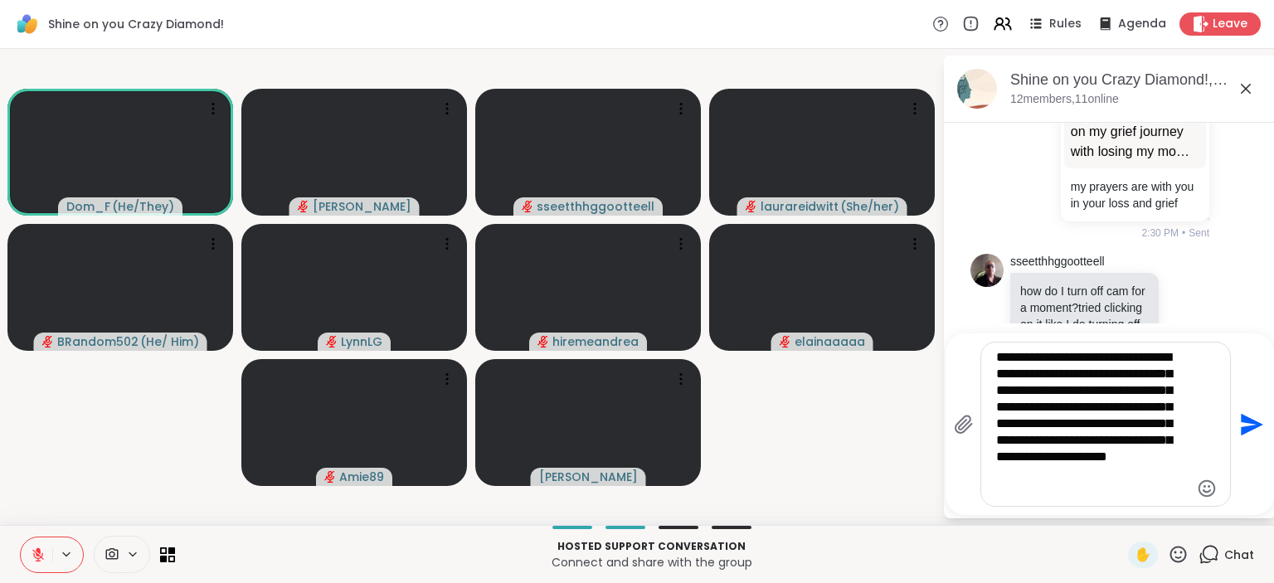
type textarea "**********"
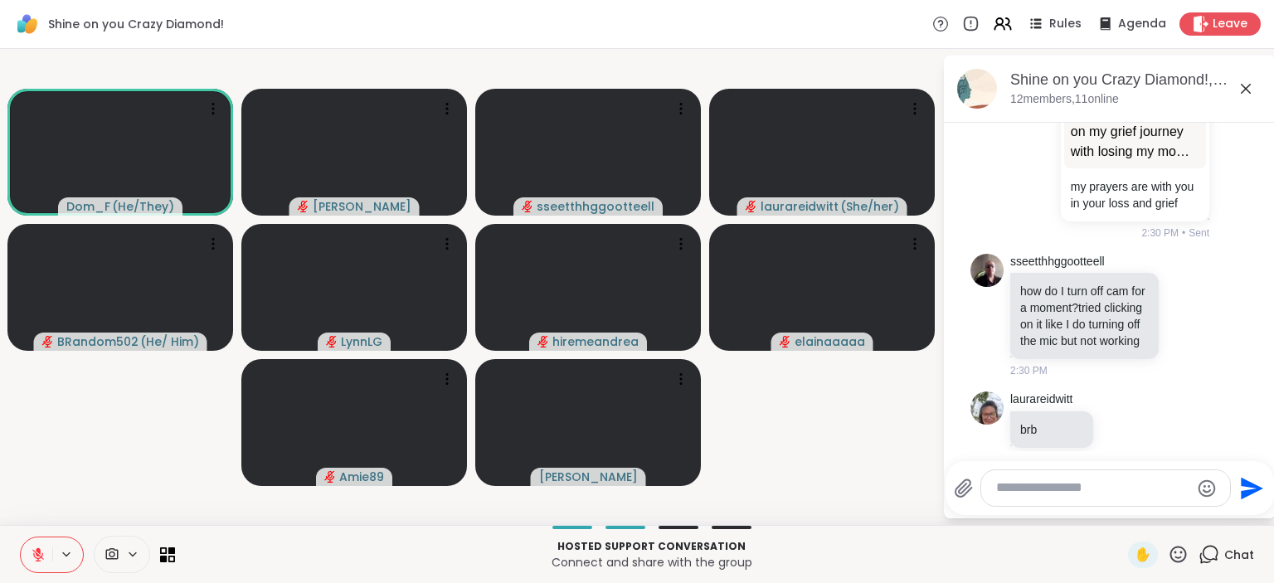
scroll to position [1901, 0]
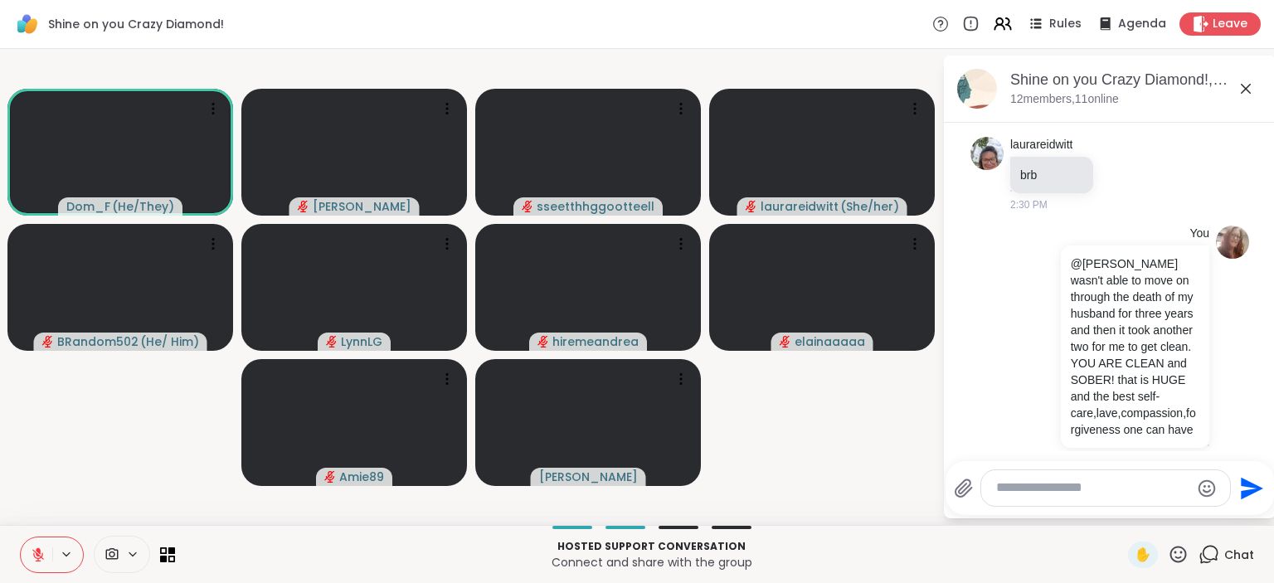
click at [1180, 550] on icon at bounding box center [1178, 554] width 21 height 21
click at [1200, 516] on span "🌟" at bounding box center [1203, 511] width 17 height 20
click at [1181, 549] on icon at bounding box center [1178, 554] width 21 height 21
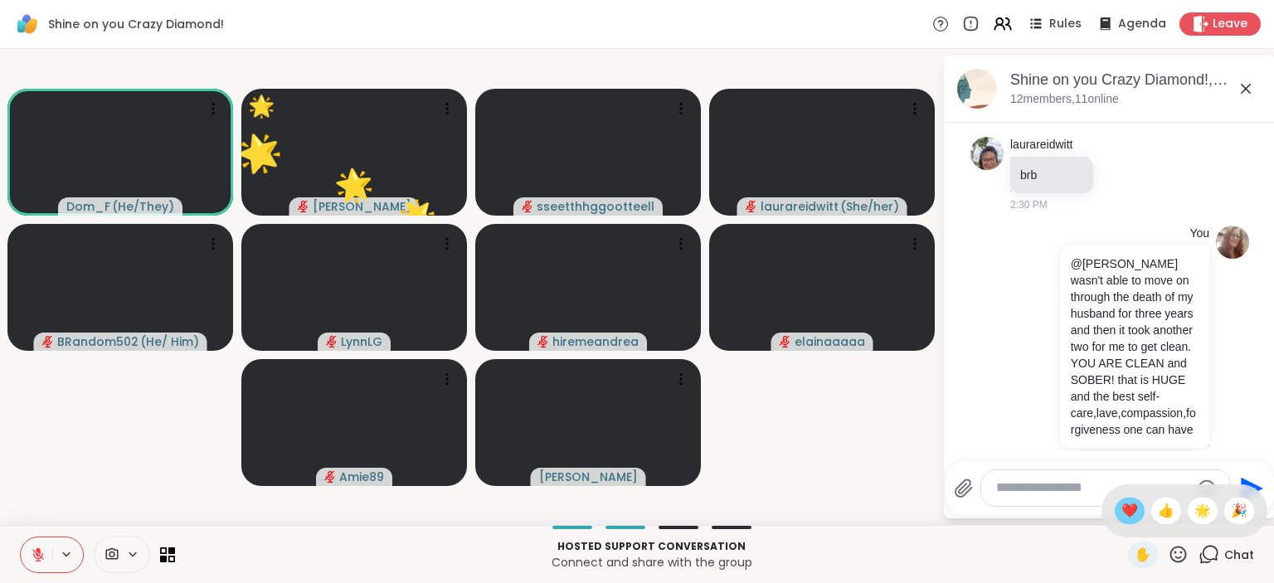
click at [1132, 506] on span "❤️" at bounding box center [1130, 511] width 17 height 20
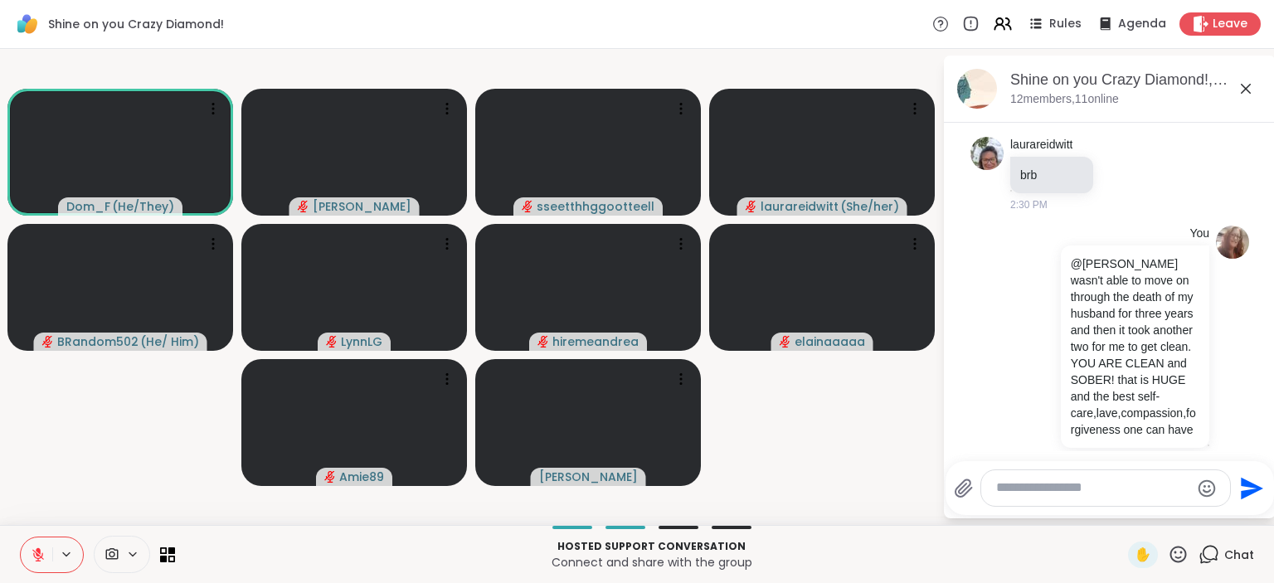
click at [1039, 494] on textarea "Type your message" at bounding box center [1092, 488] width 193 height 17
type textarea "***"
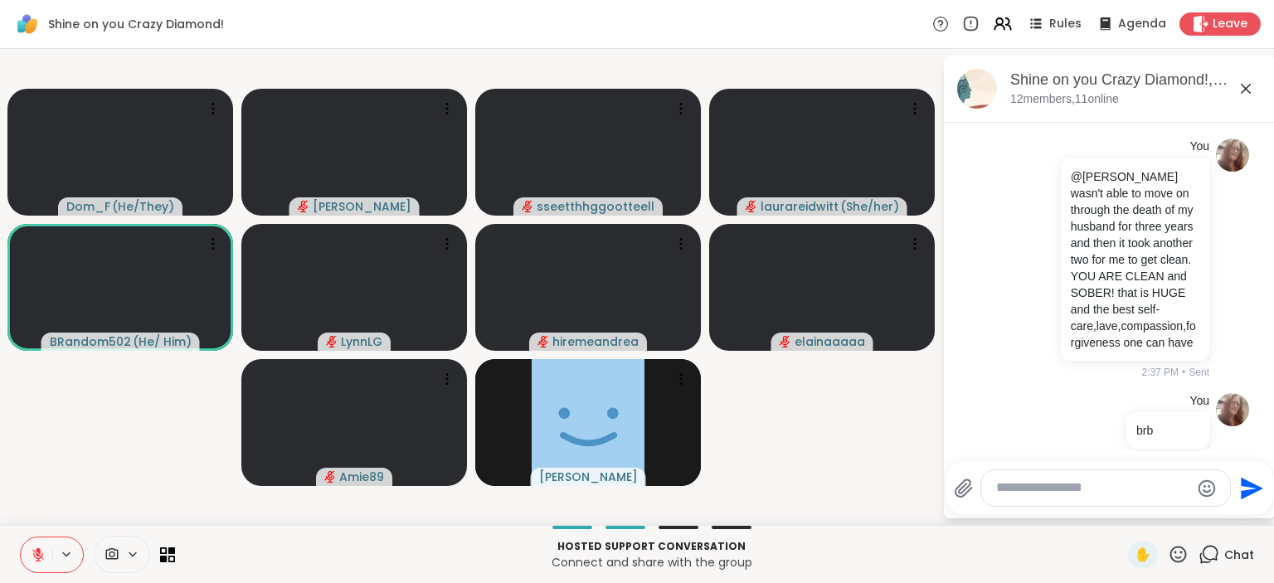
click at [1180, 549] on icon at bounding box center [1178, 554] width 21 height 21
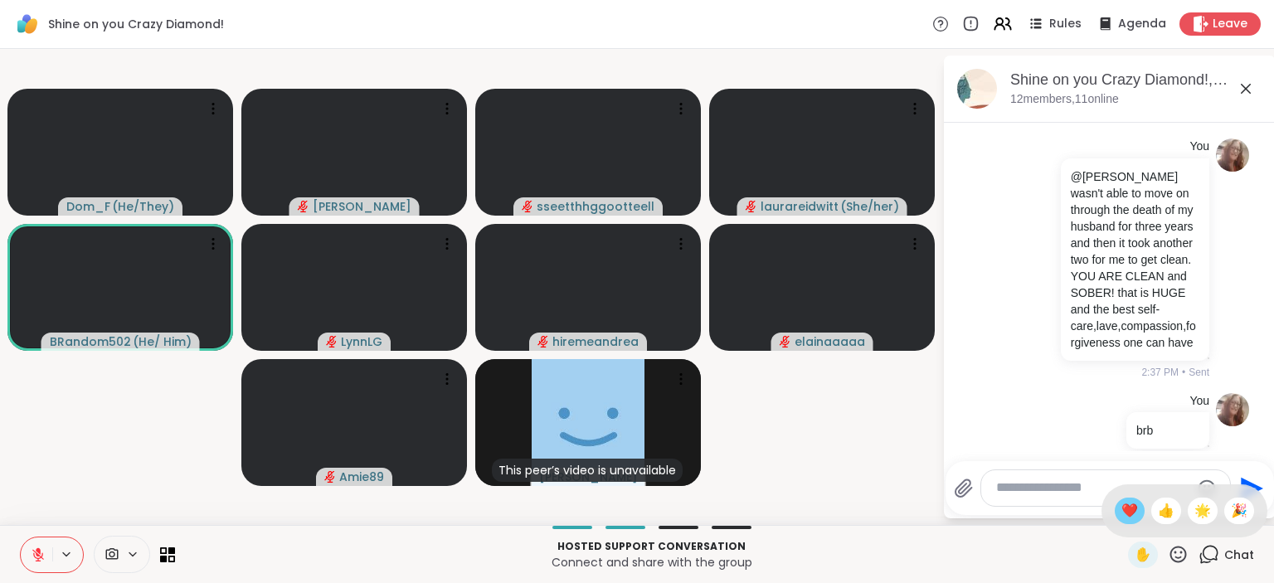
click at [1130, 506] on span "❤️" at bounding box center [1130, 511] width 17 height 20
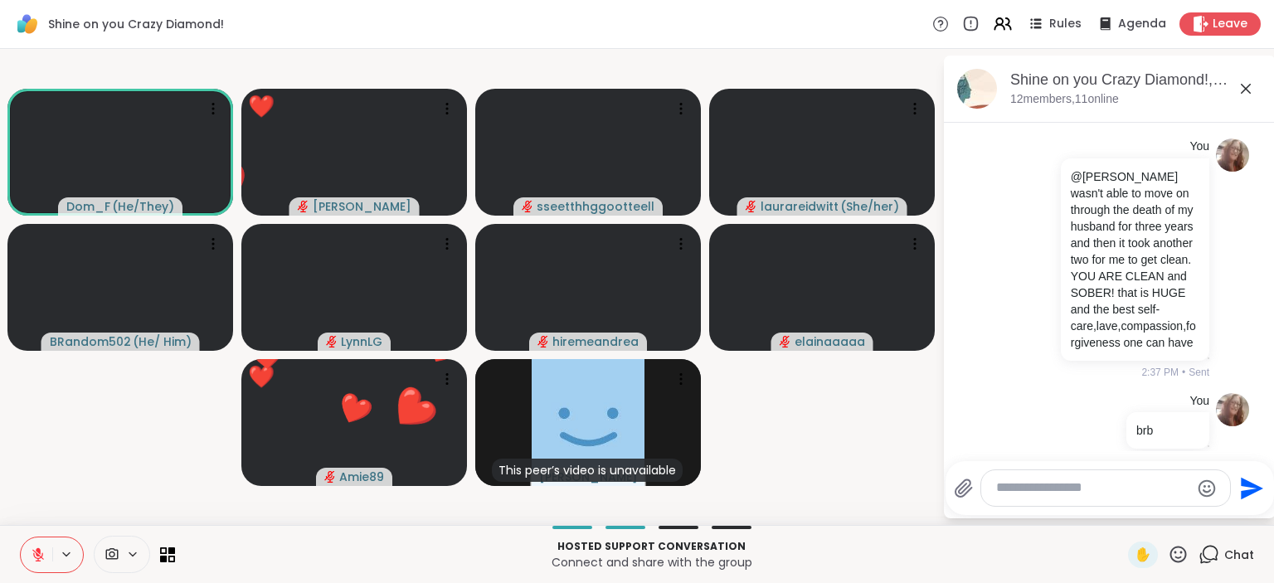
click at [1173, 553] on icon at bounding box center [1179, 554] width 17 height 17
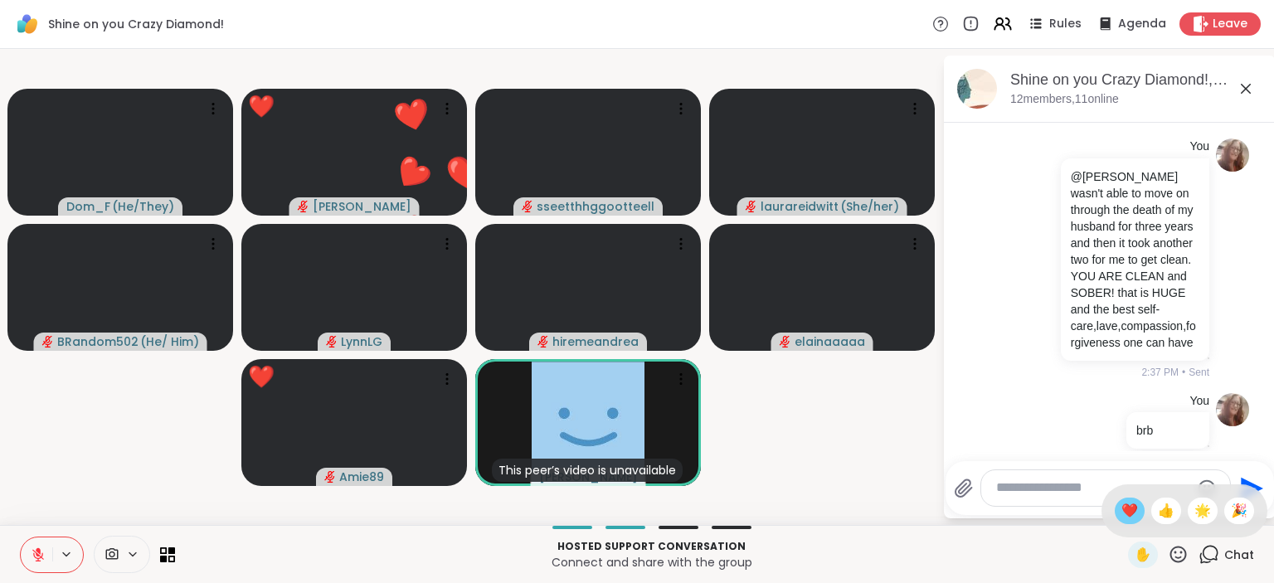
click at [1123, 506] on span "❤️" at bounding box center [1130, 511] width 17 height 20
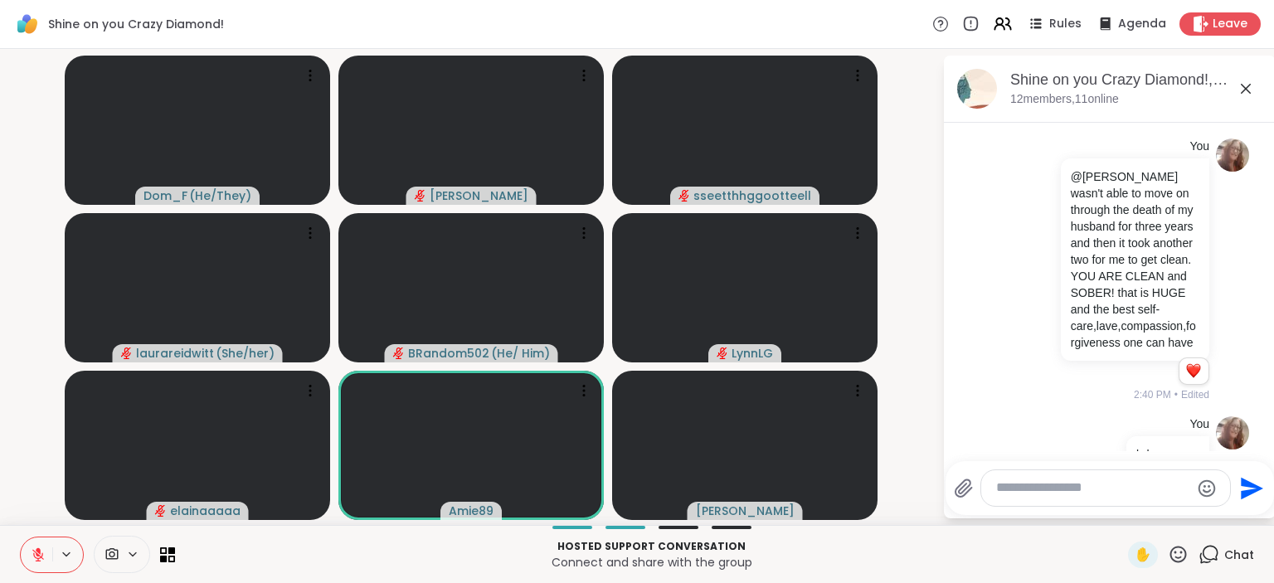
click at [1177, 553] on icon at bounding box center [1179, 554] width 17 height 17
click at [1161, 513] on span "👍" at bounding box center [1166, 511] width 17 height 20
click at [1181, 552] on icon at bounding box center [1178, 554] width 21 height 21
click at [1122, 508] on span "❤️" at bounding box center [1130, 511] width 17 height 20
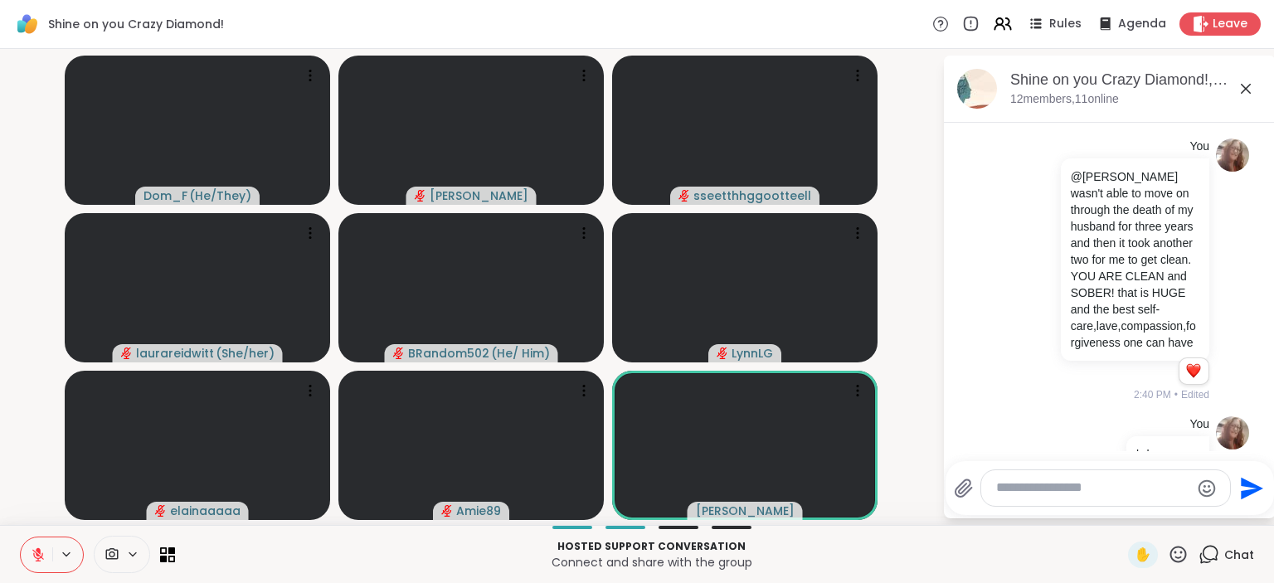
click at [1184, 562] on icon at bounding box center [1179, 554] width 17 height 17
click at [1127, 513] on span "❤️" at bounding box center [1130, 511] width 17 height 20
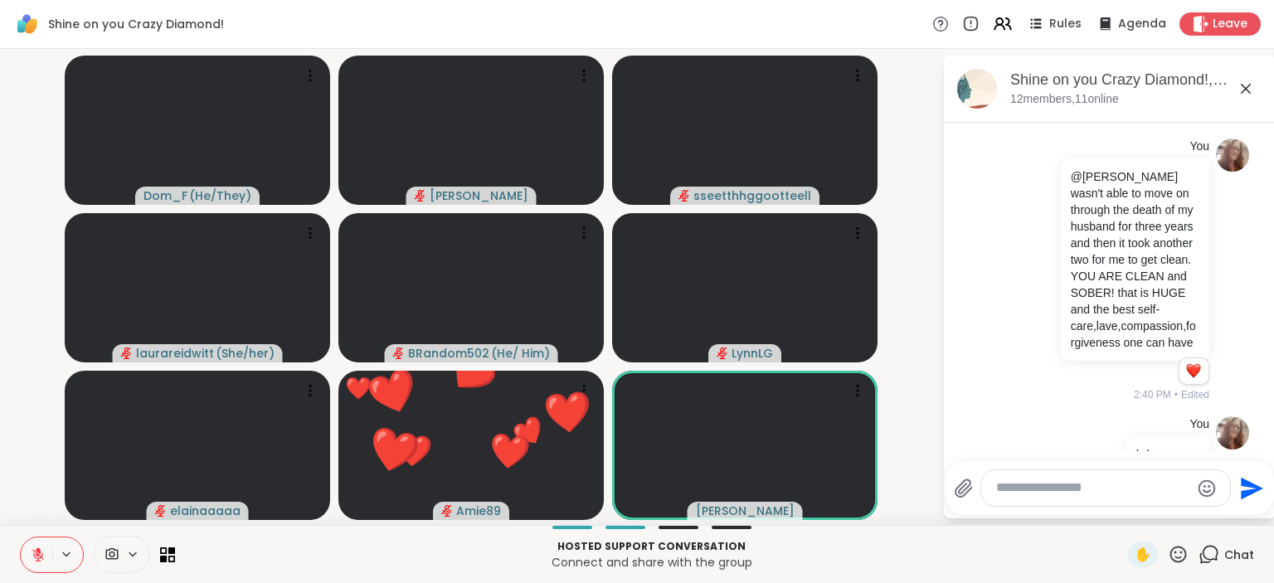
click at [1176, 555] on icon at bounding box center [1178, 554] width 21 height 21
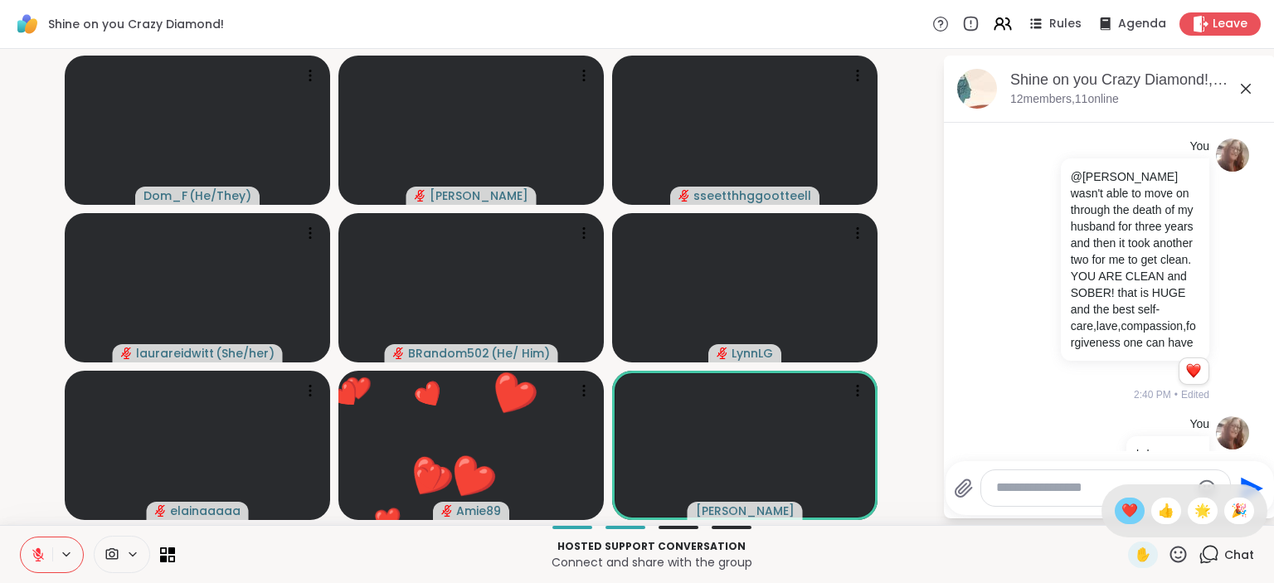
click at [1127, 512] on span "❤️" at bounding box center [1130, 511] width 17 height 20
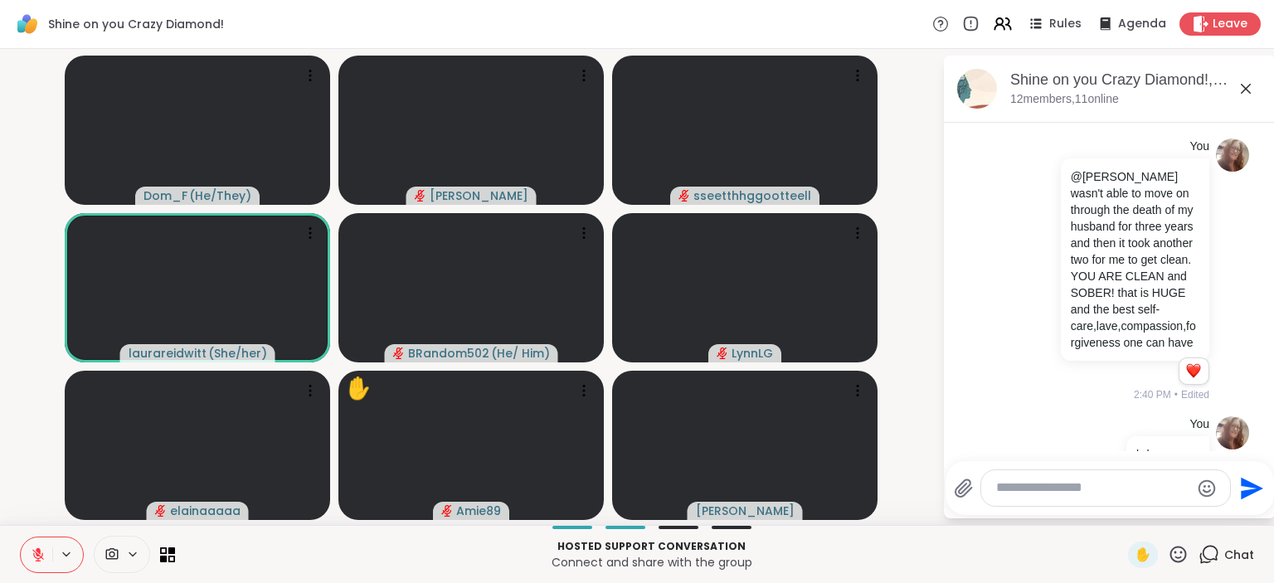
click at [1181, 553] on icon at bounding box center [1178, 554] width 21 height 21
click at [1122, 509] on span "❤️" at bounding box center [1130, 511] width 17 height 20
click at [1175, 550] on icon at bounding box center [1179, 554] width 17 height 17
click at [1124, 509] on span "❤️" at bounding box center [1130, 511] width 17 height 20
click at [1146, 516] on div "Shine on you Crazy Diamond!, Oct 12 12 members, 11 online 10/11/2025, 1:56 AM b…" at bounding box center [1110, 287] width 332 height 463
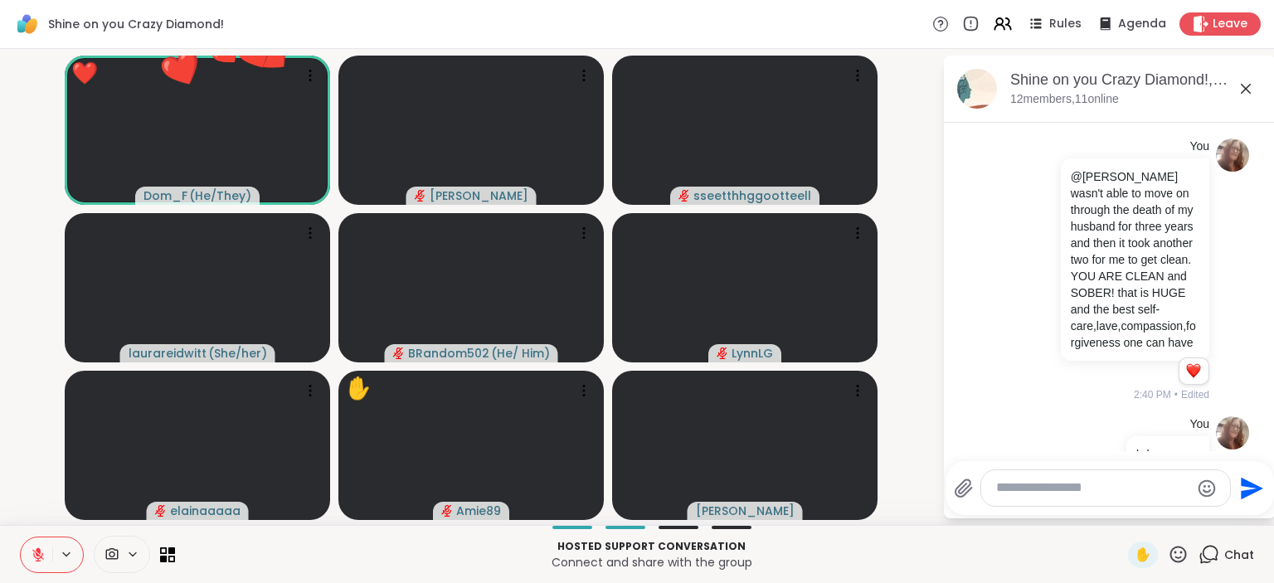
click at [1178, 553] on icon at bounding box center [1179, 554] width 17 height 17
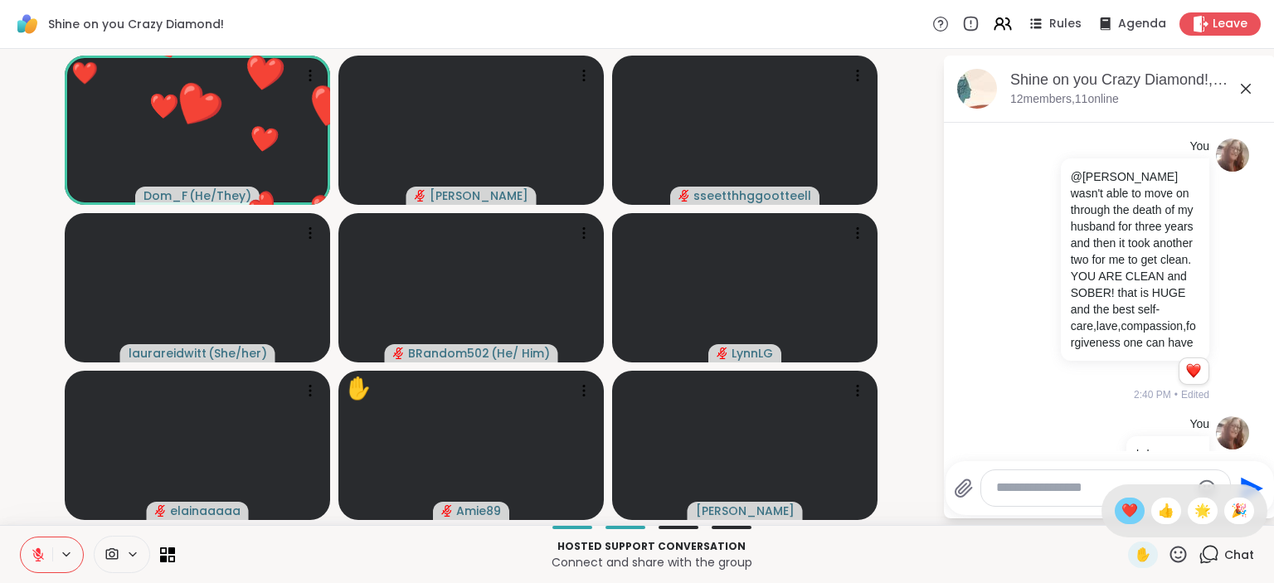
click at [1130, 504] on span "❤️" at bounding box center [1130, 511] width 17 height 20
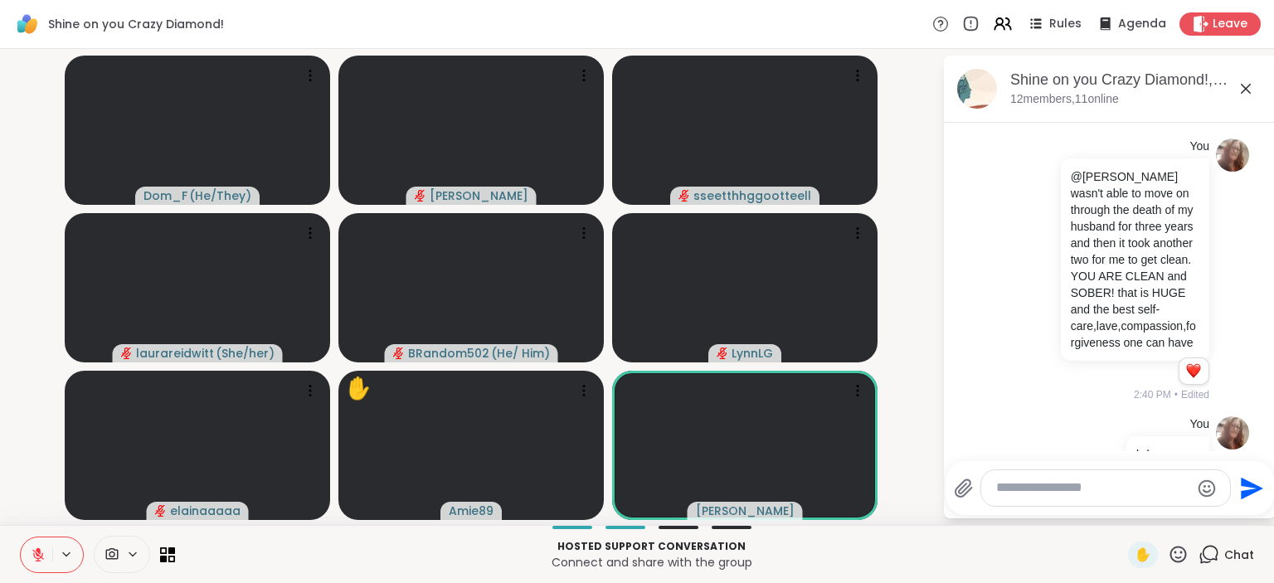
click at [1063, 483] on textarea "Type your message" at bounding box center [1092, 488] width 193 height 17
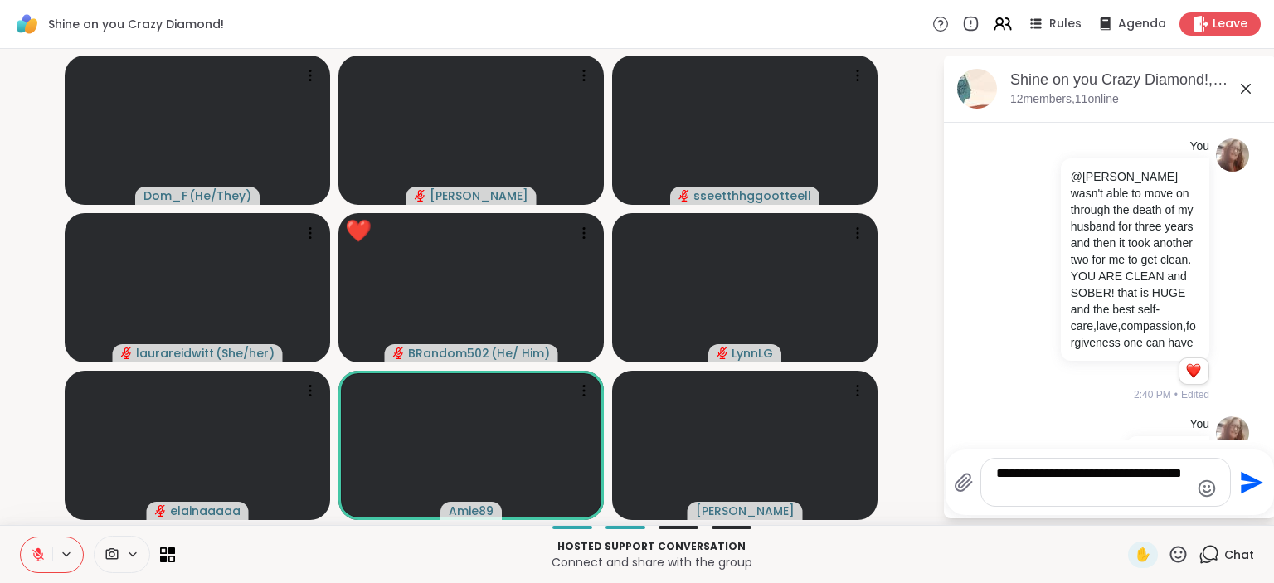
type textarea "**********"
click at [1247, 480] on icon "Send" at bounding box center [1252, 482] width 22 height 22
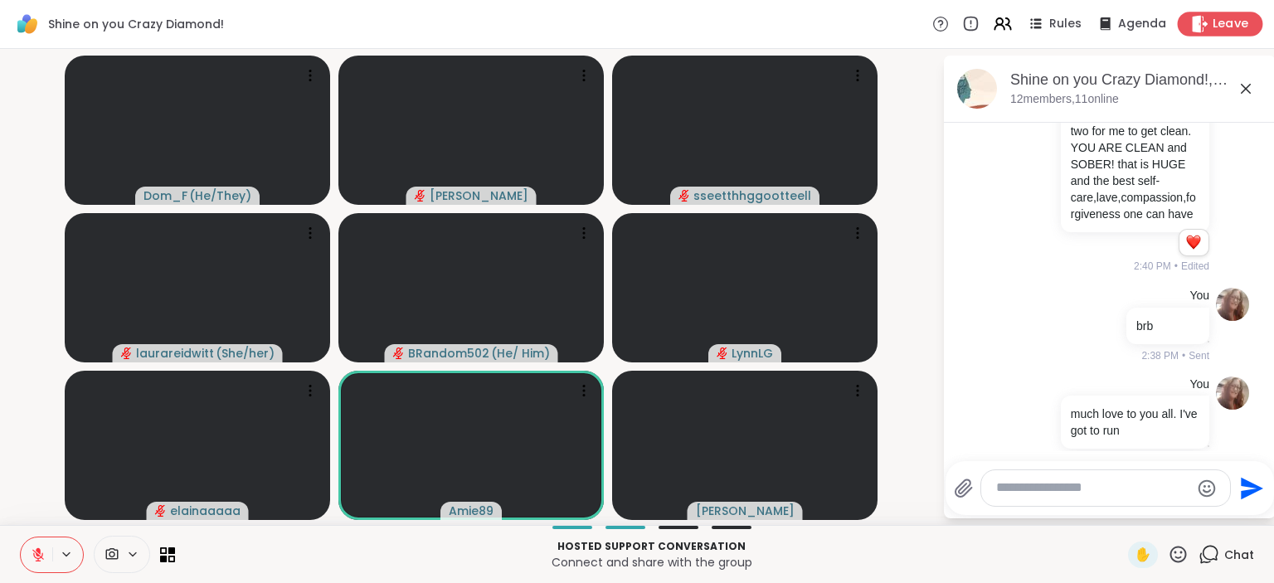
click at [1210, 27] on div "Leave" at bounding box center [1220, 24] width 85 height 24
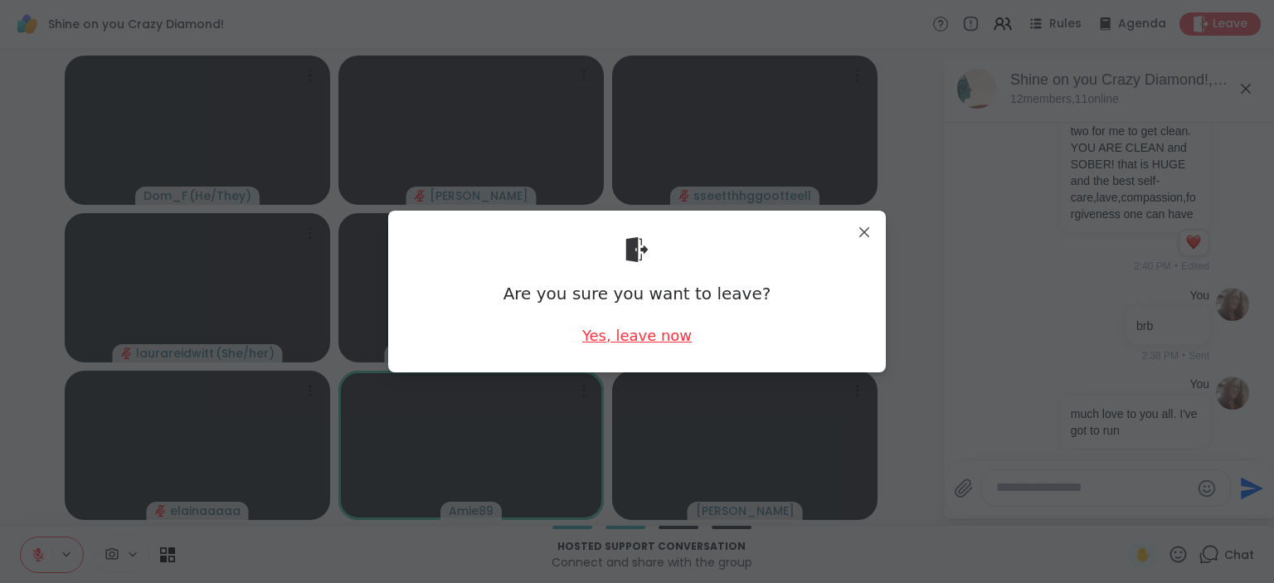
click at [655, 330] on div "Yes, leave now" at bounding box center [637, 335] width 110 height 21
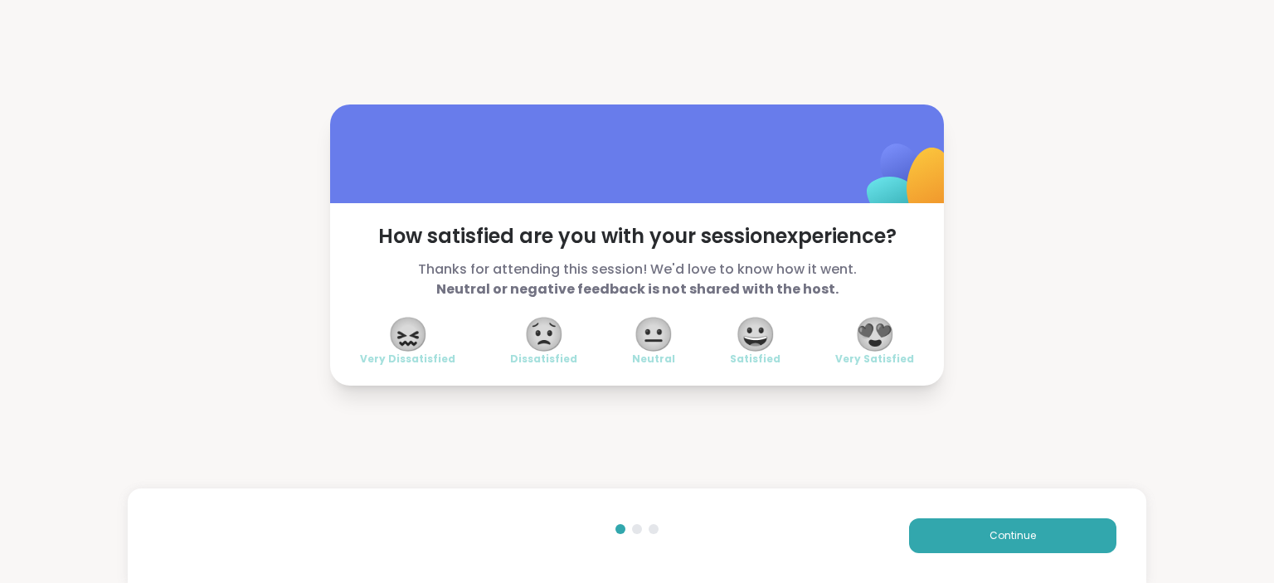
click at [887, 328] on span "😍" at bounding box center [874, 334] width 41 height 30
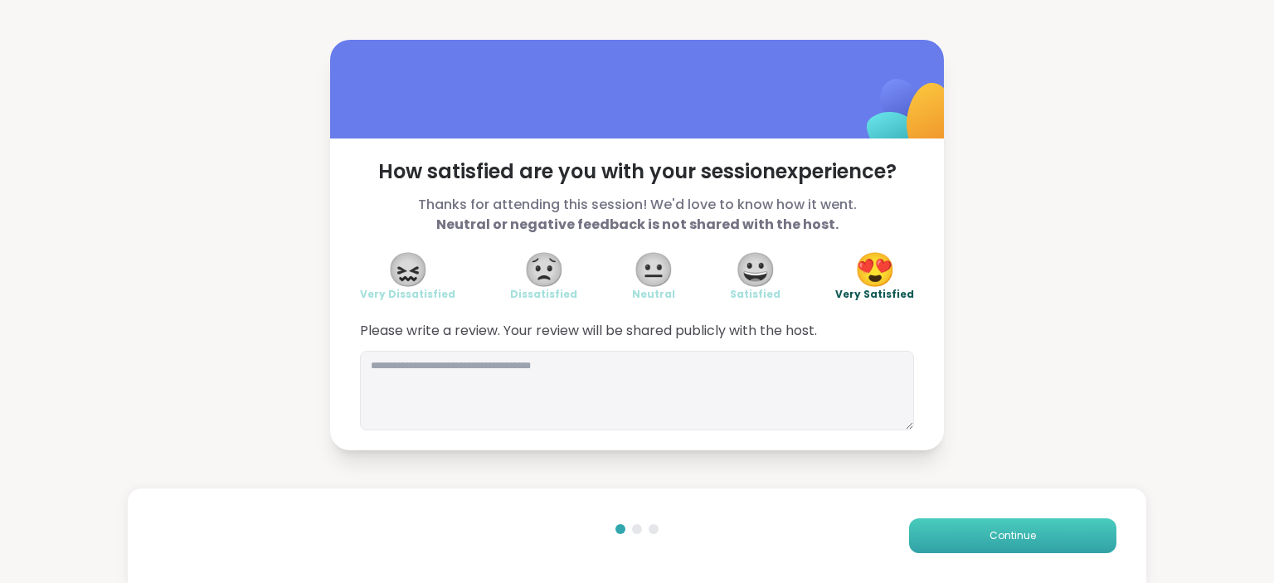
click at [984, 532] on button "Continue" at bounding box center [1012, 536] width 207 height 35
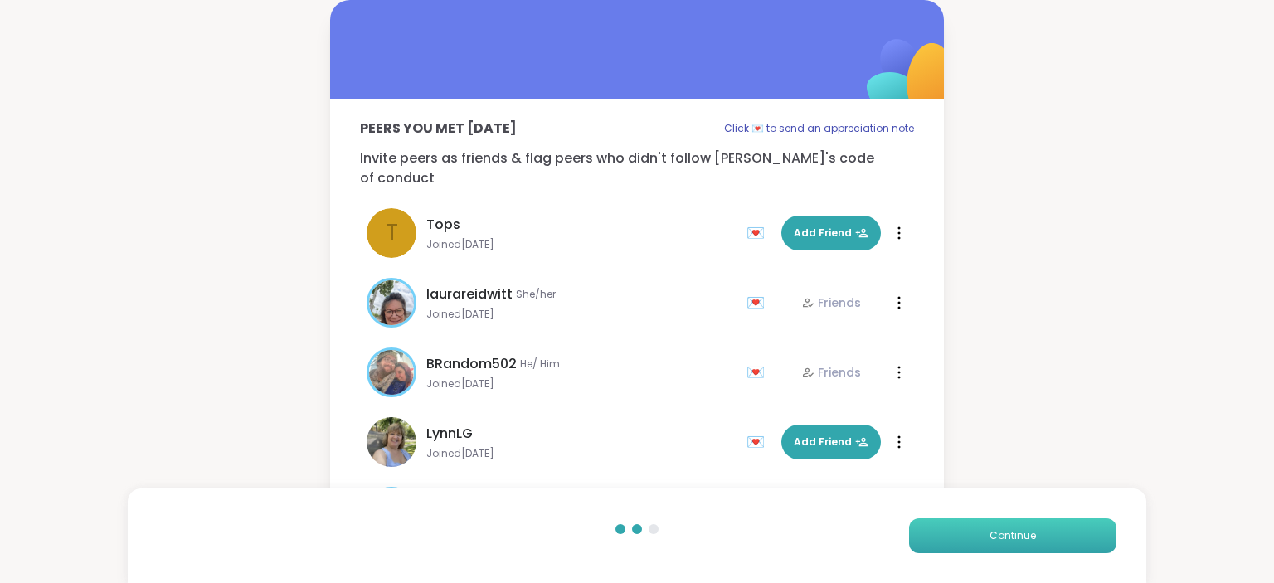
click at [984, 532] on button "Continue" at bounding box center [1012, 536] width 207 height 35
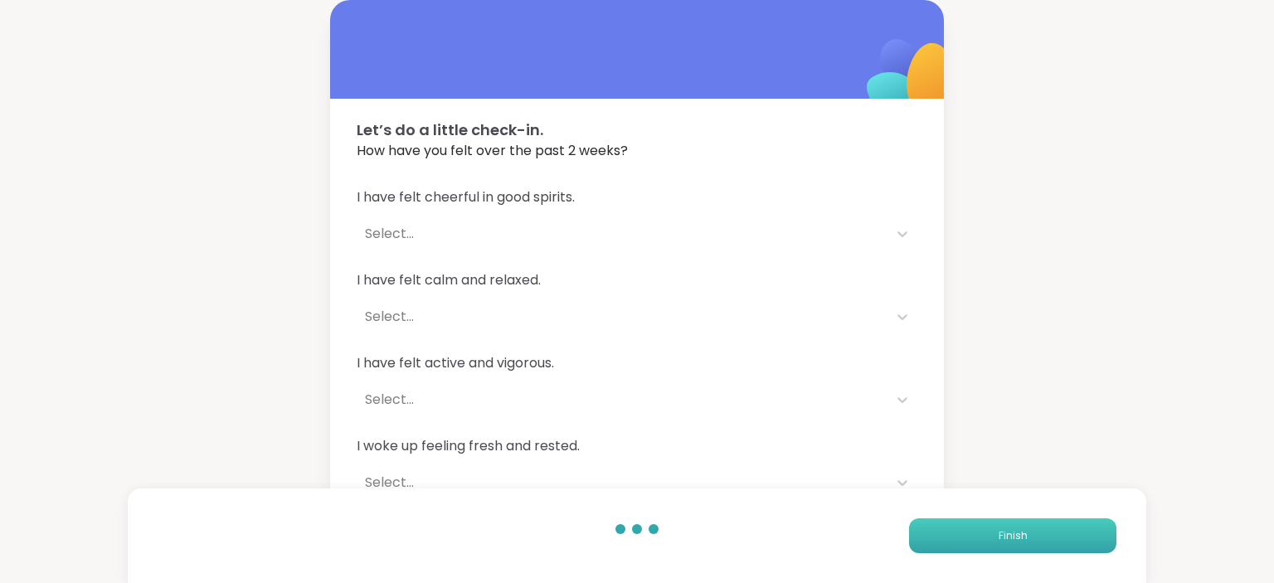
click at [984, 532] on button "Finish" at bounding box center [1012, 536] width 207 height 35
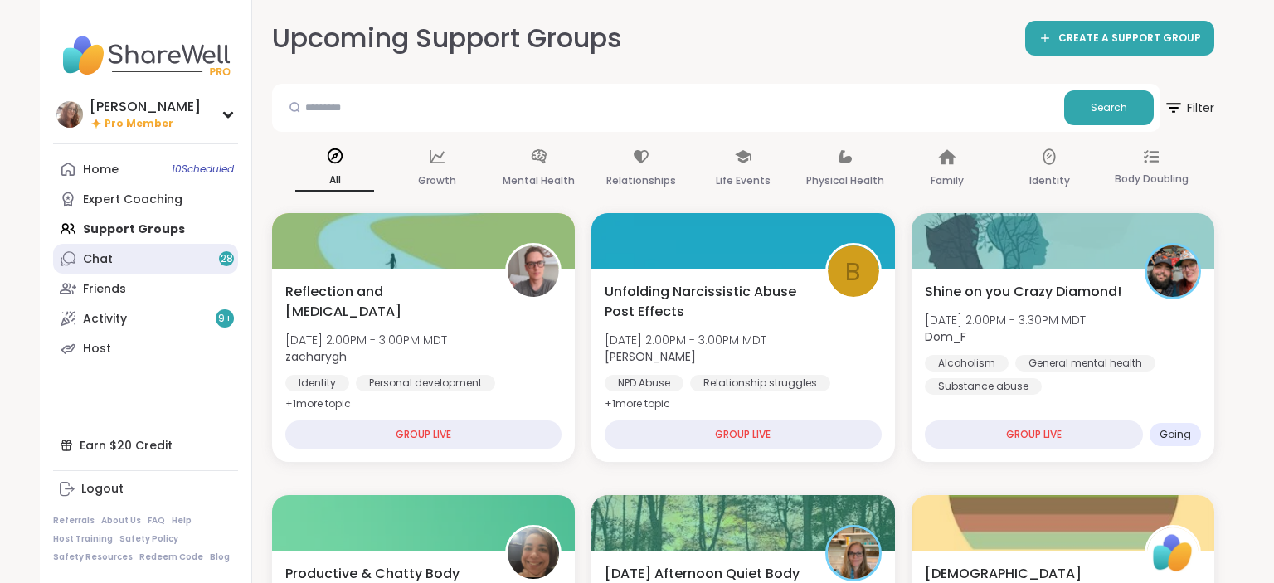
click at [161, 254] on link "Chat 28" at bounding box center [145, 259] width 185 height 30
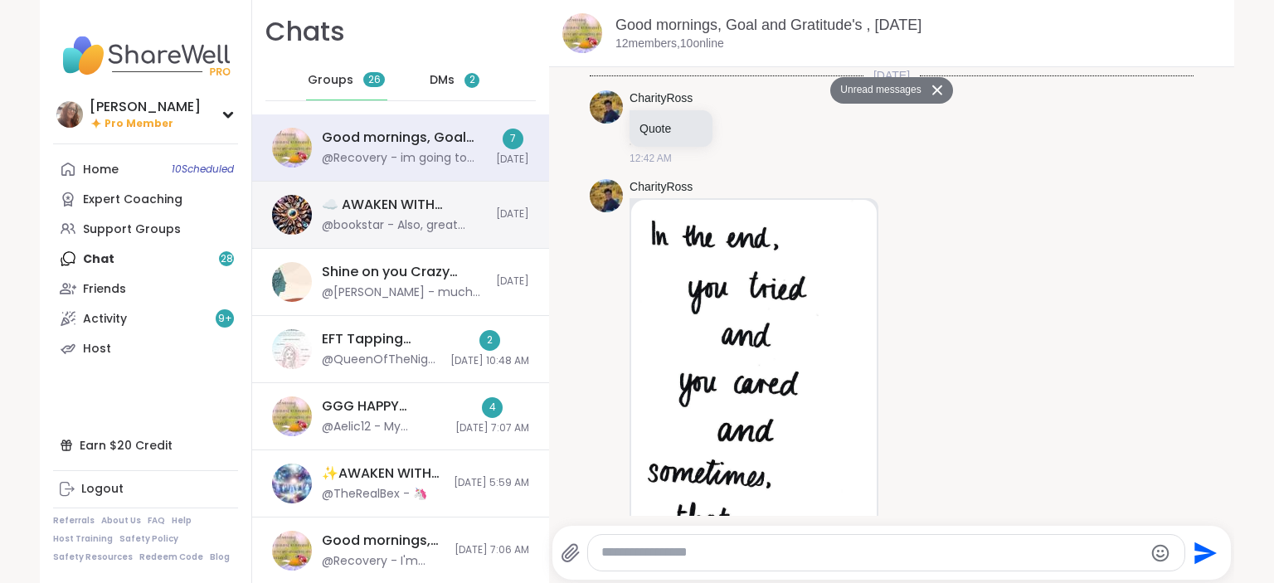
scroll to position [4596, 0]
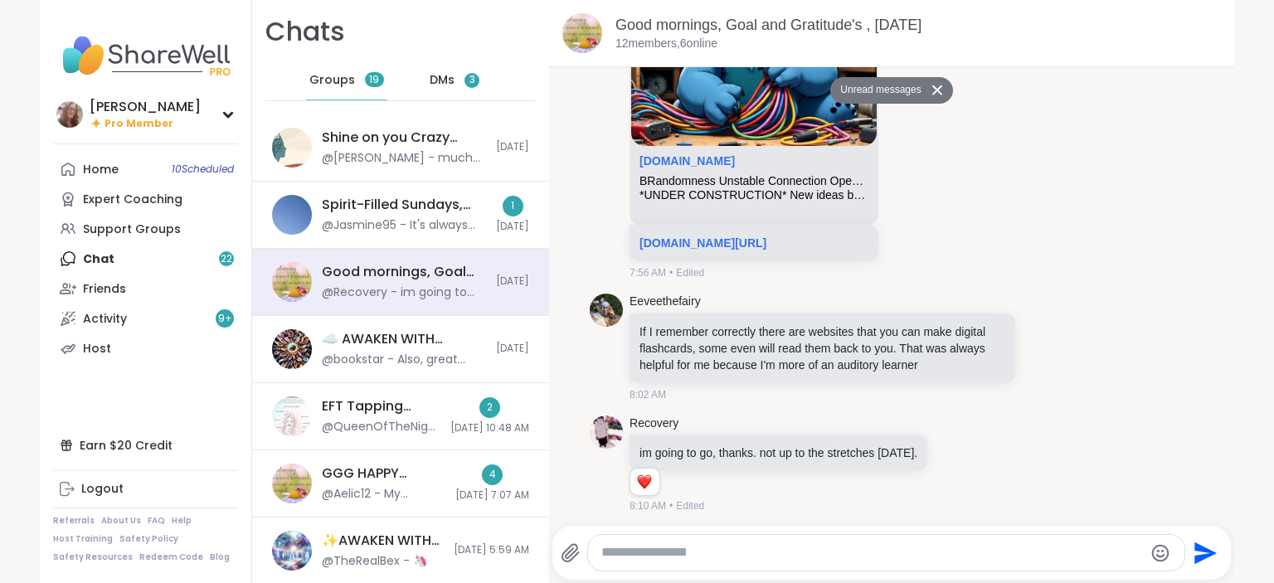
click at [452, 81] on span "DMs" at bounding box center [442, 80] width 25 height 17
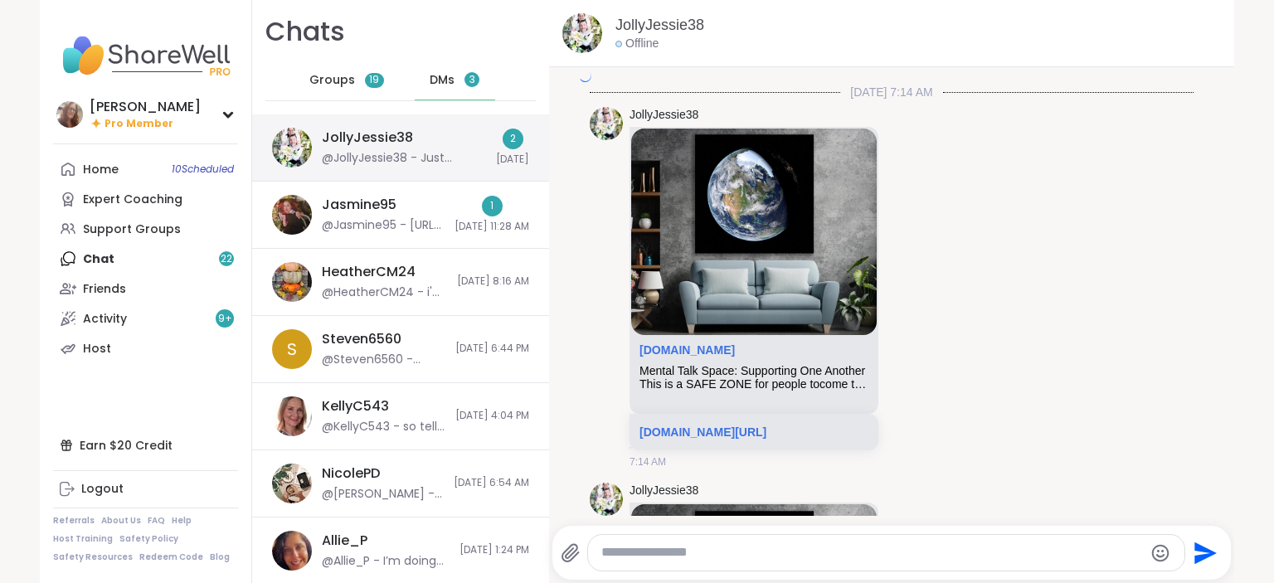
scroll to position [6965, 0]
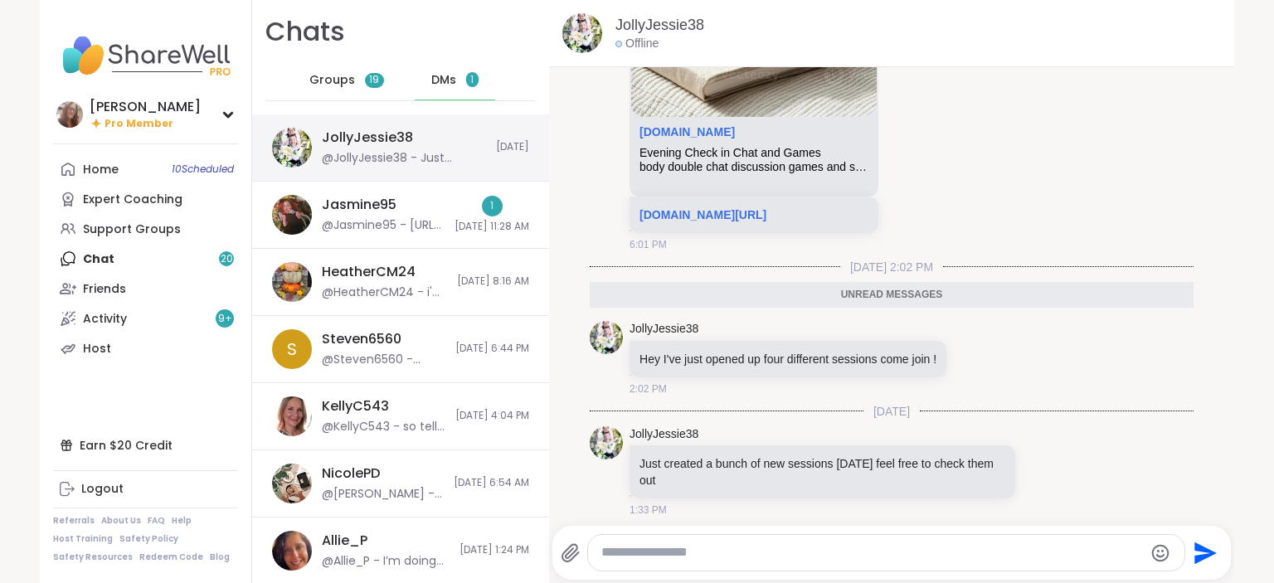
click at [424, 141] on div "JollyJessie38 @JollyJessie38 - Just created a bunch of new sessions on Tuesday …" at bounding box center [404, 148] width 164 height 38
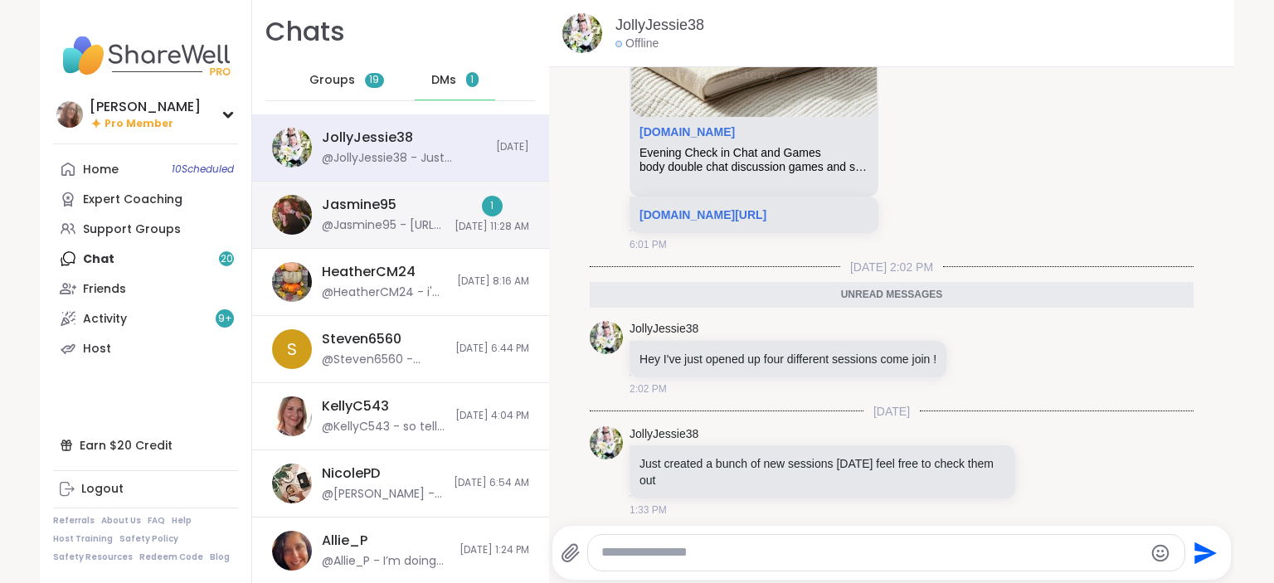
click at [420, 229] on div "@Jasmine95 - https://sharewellnow.com/session/c610ac0c-0d1b-41f1-acab-526feb377…" at bounding box center [383, 225] width 123 height 17
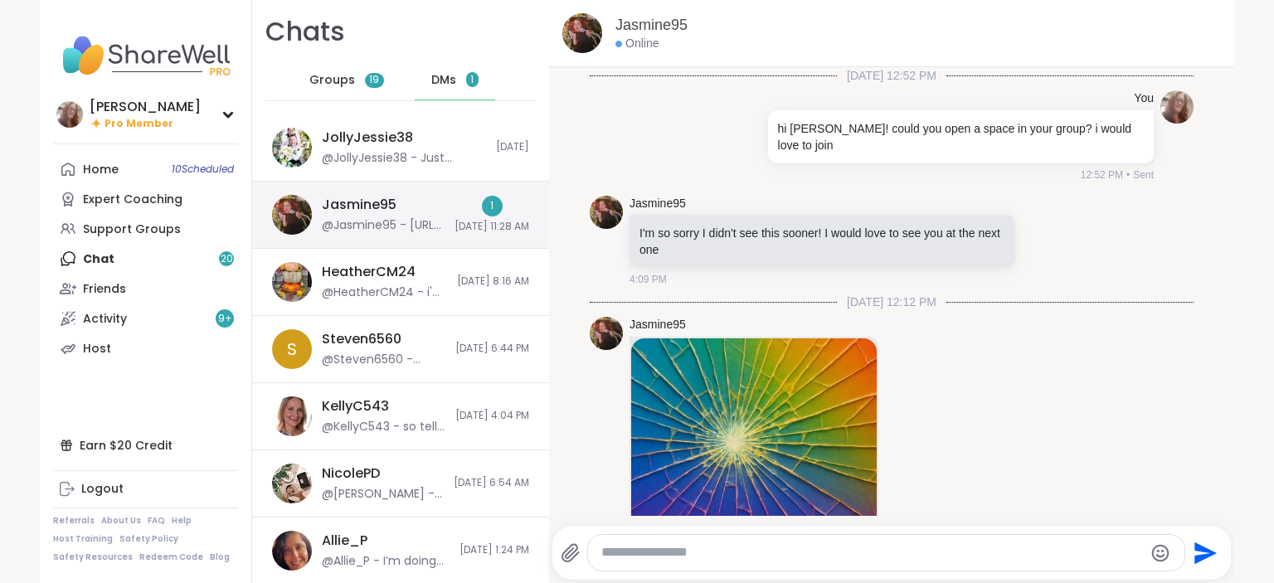
scroll to position [3808, 0]
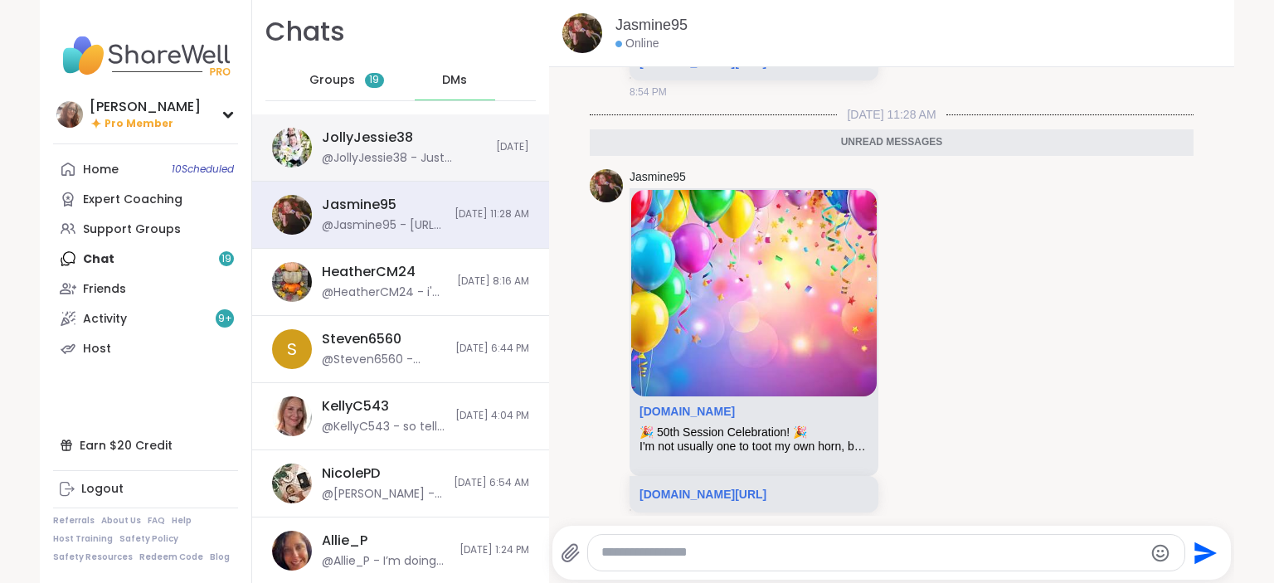
click at [423, 160] on div "@JollyJessie38 - Just created a bunch of new sessions on Tuesday feel free to c…" at bounding box center [404, 158] width 164 height 17
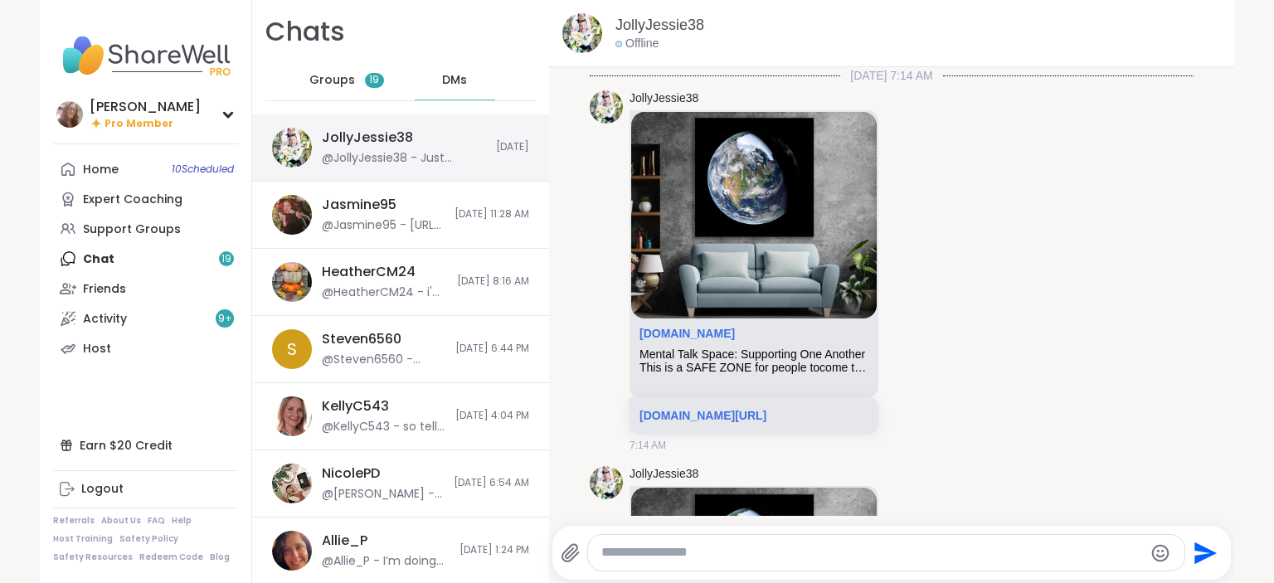
scroll to position [6926, 0]
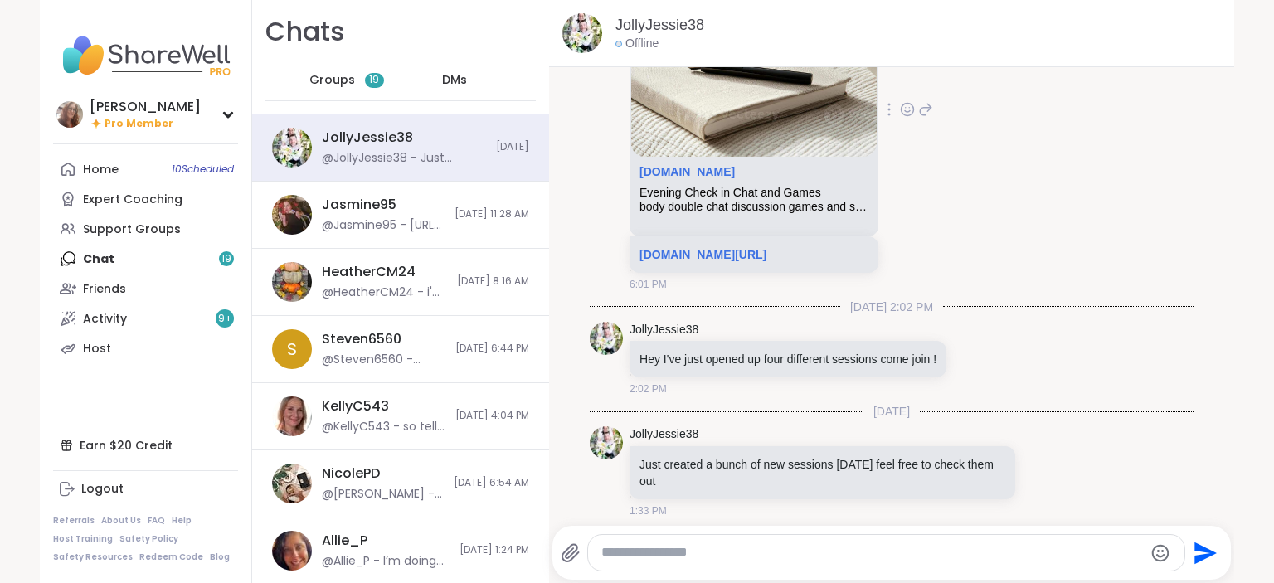
click at [1087, 189] on div "JollyJessie38 sharewellnow.com Evening Check in Chat and Games body double chat…" at bounding box center [892, 110] width 604 height 376
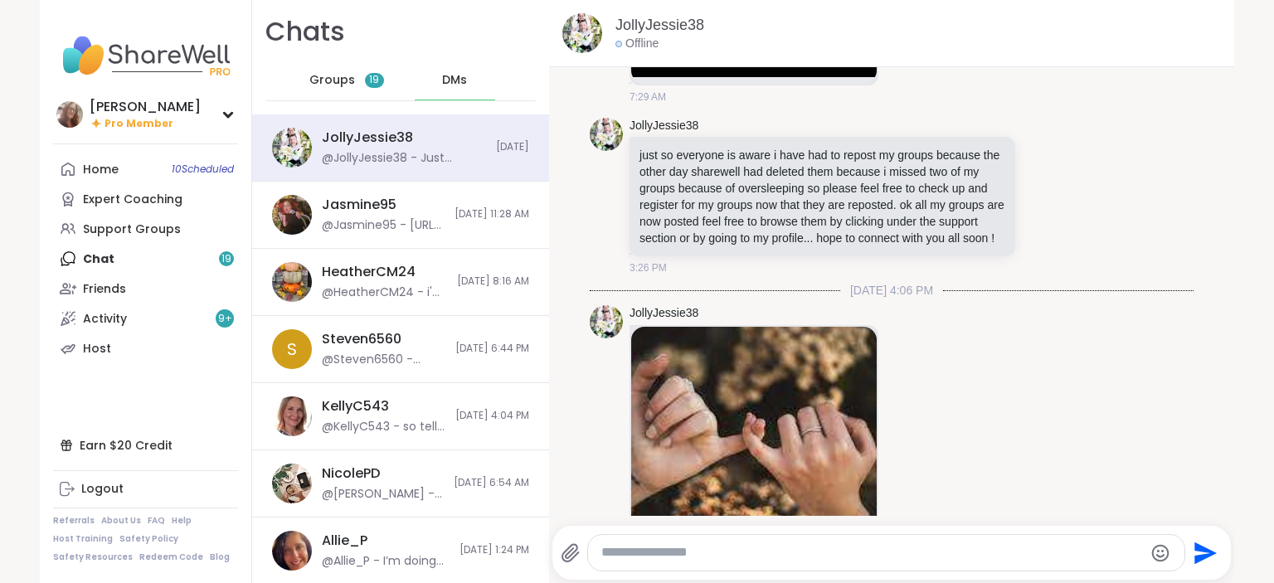
scroll to position [6119, 0]
